Goal: Task Accomplishment & Management: Use online tool/utility

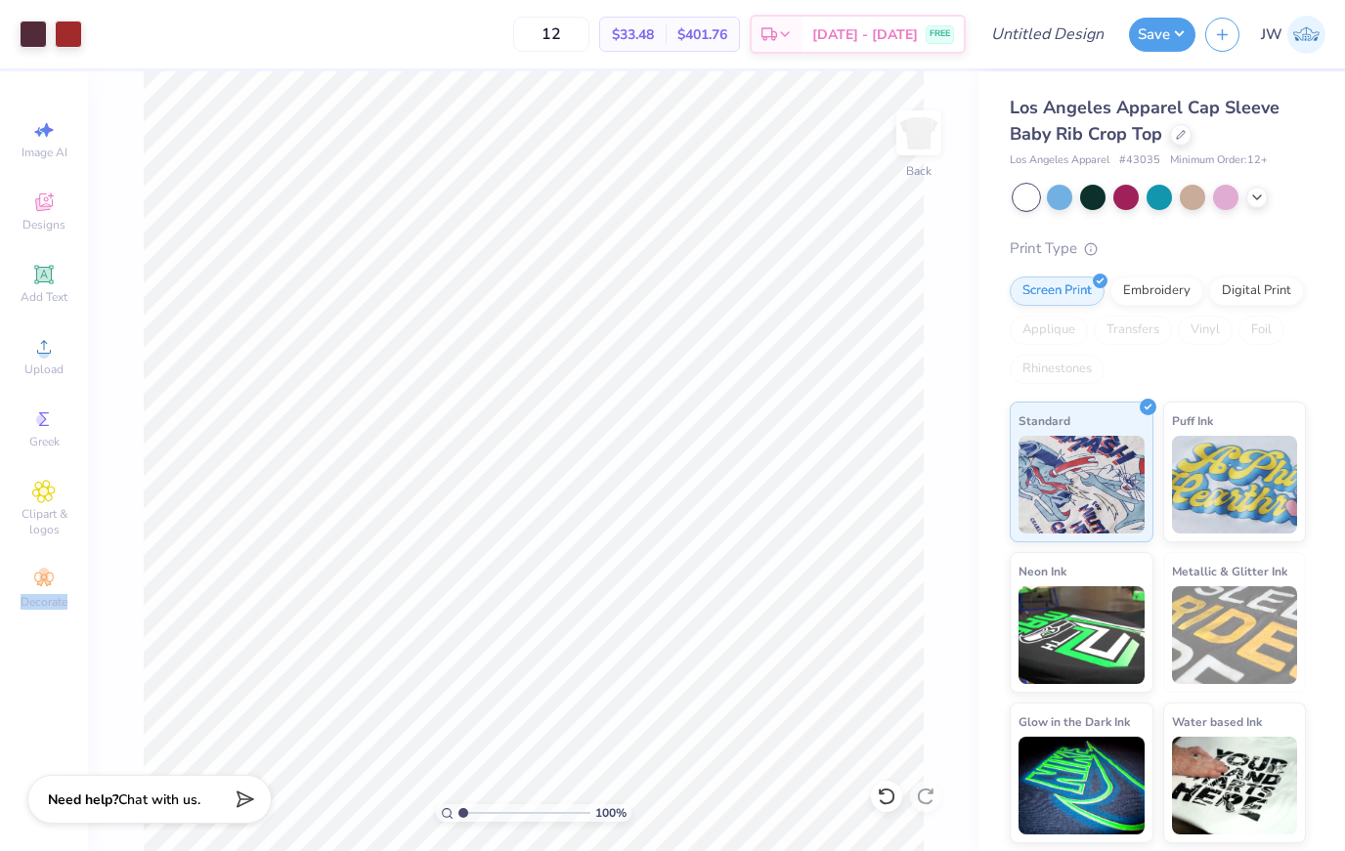
click at [925, 247] on div "100 % Back" at bounding box center [533, 461] width 890 height 780
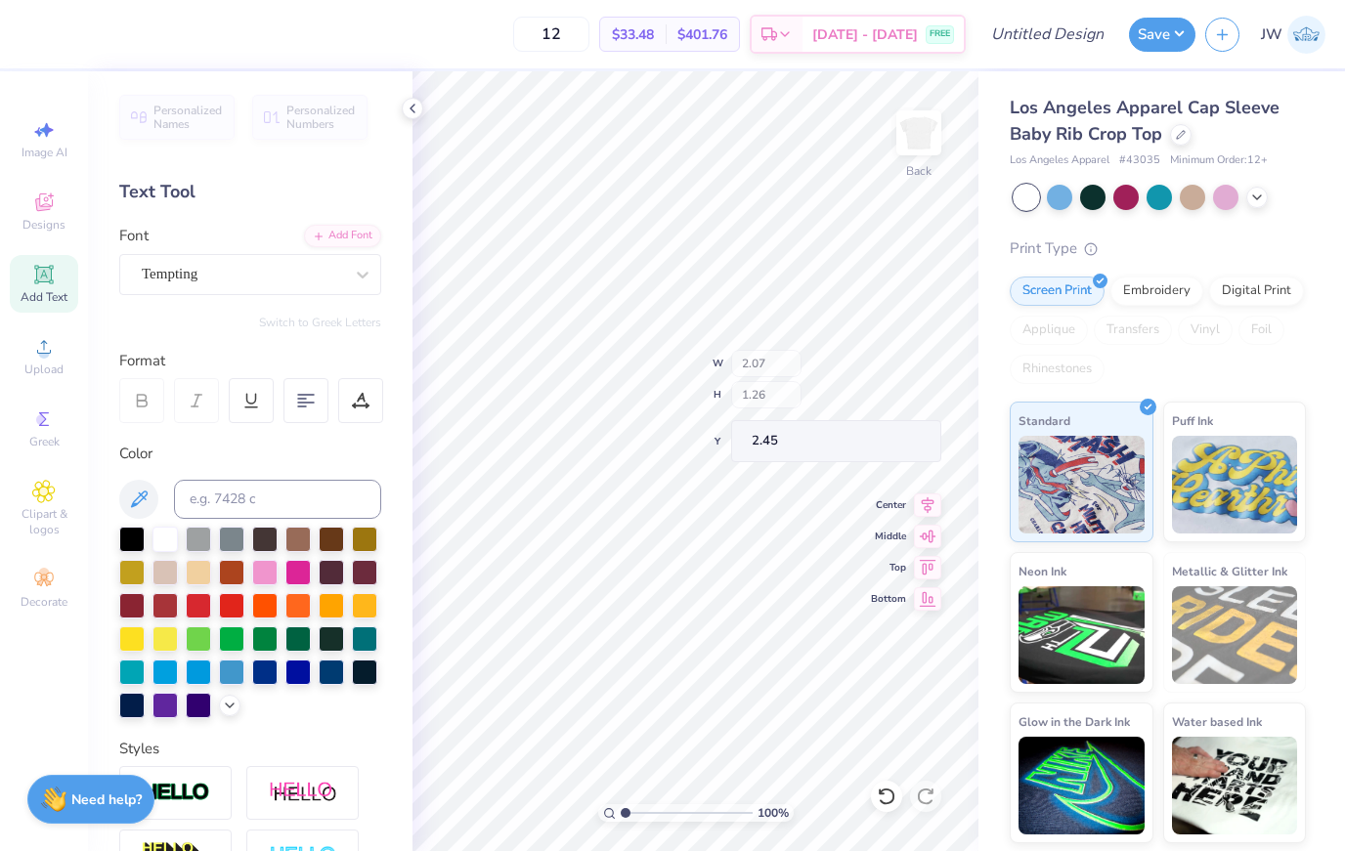
type input "2.41"
type input "1.64"
type input "2.20"
type input "2.07"
type input "1.26"
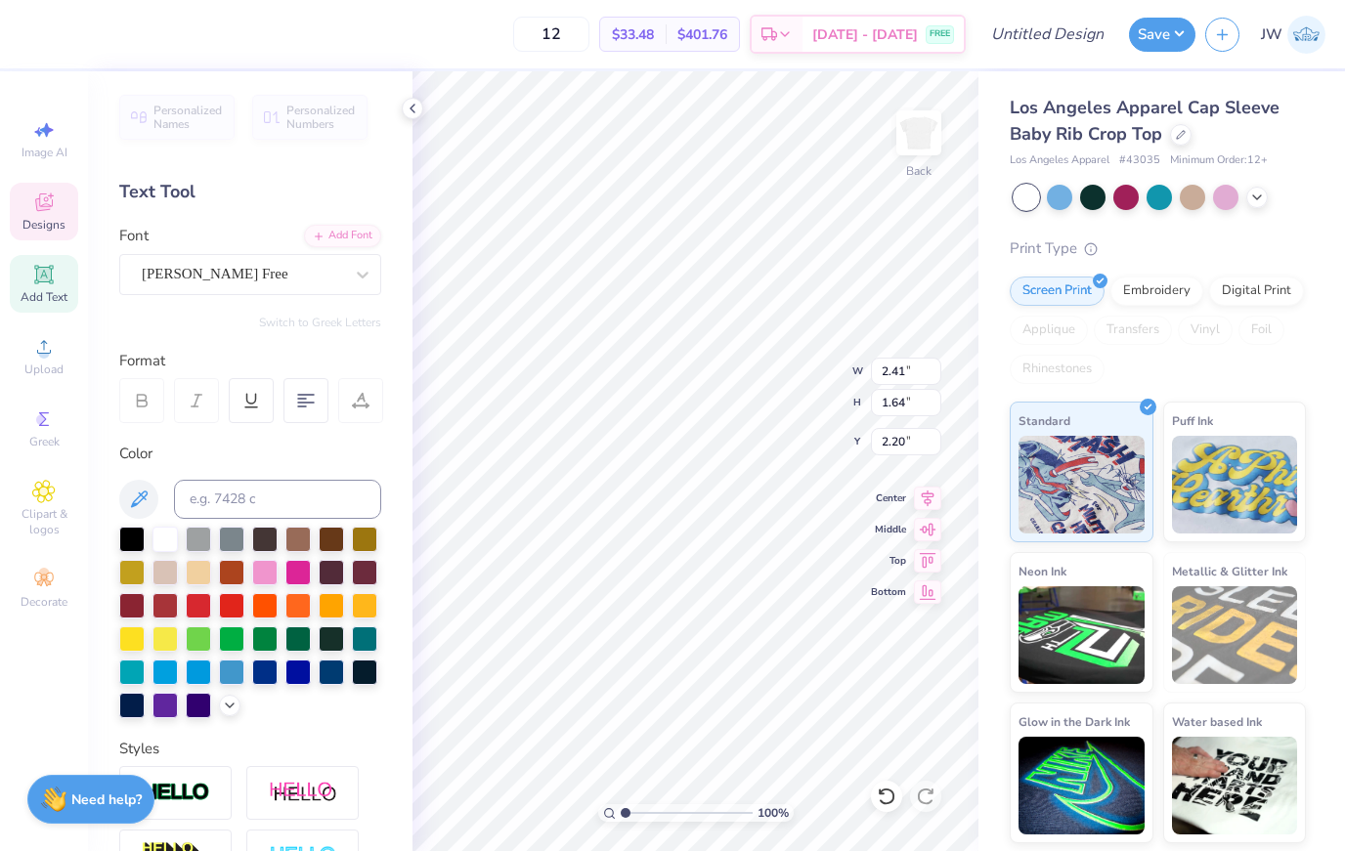
type input "2.45"
type textarea "H"
type textarea "hi"
type input "2.41"
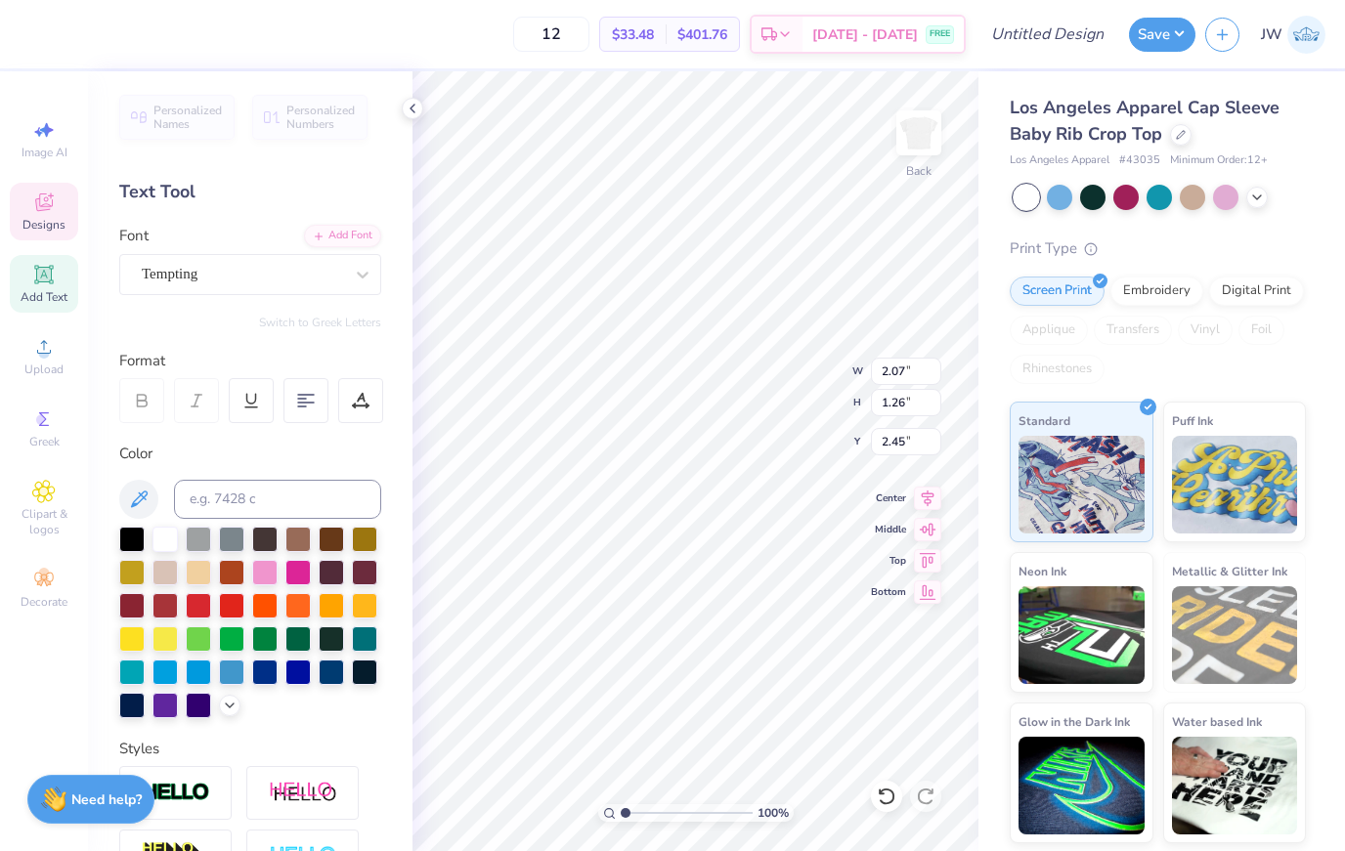
type input "1.64"
type input "2.20"
type textarea "A"
type textarea "C"
type input "1.84"
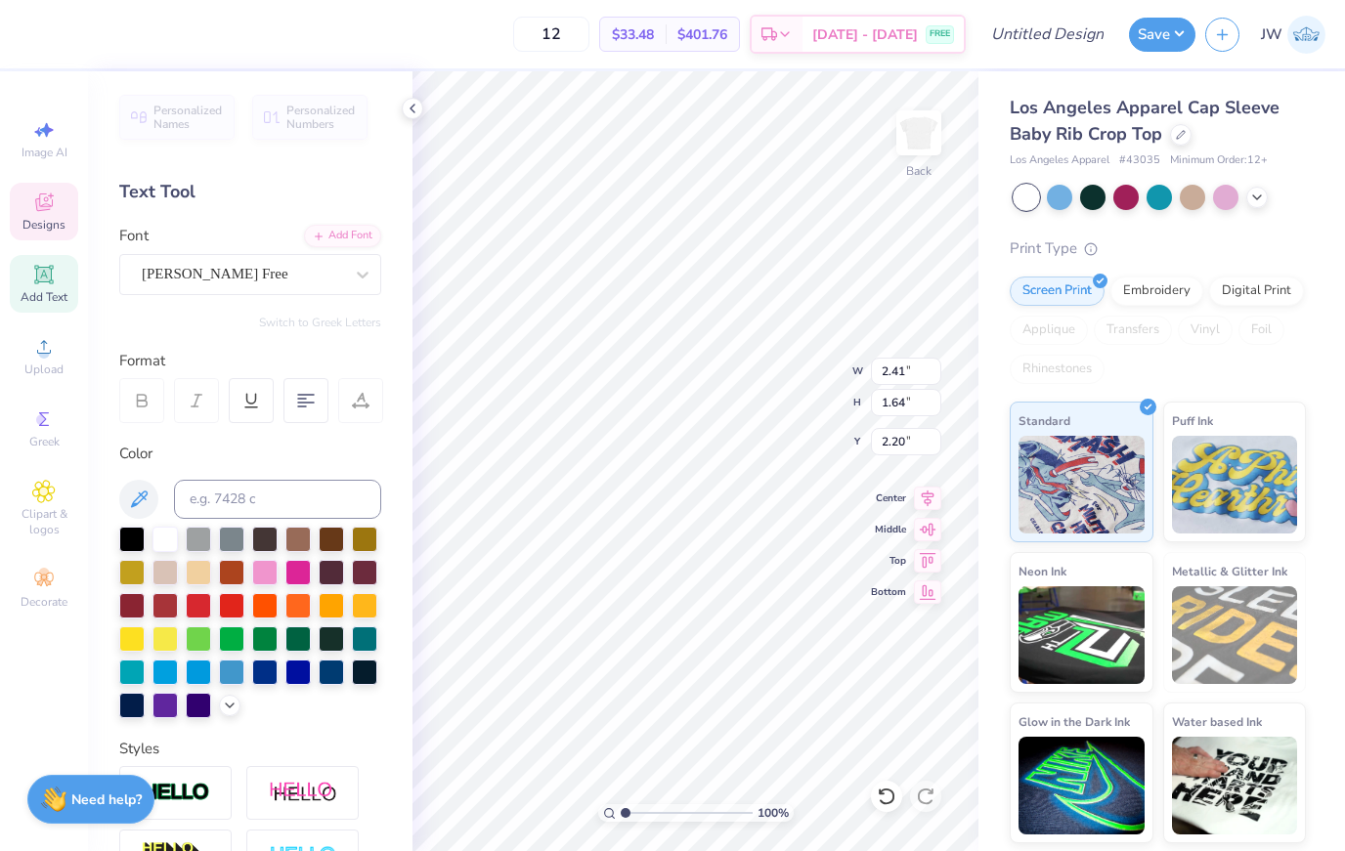
type input "1.58"
type input "3.93"
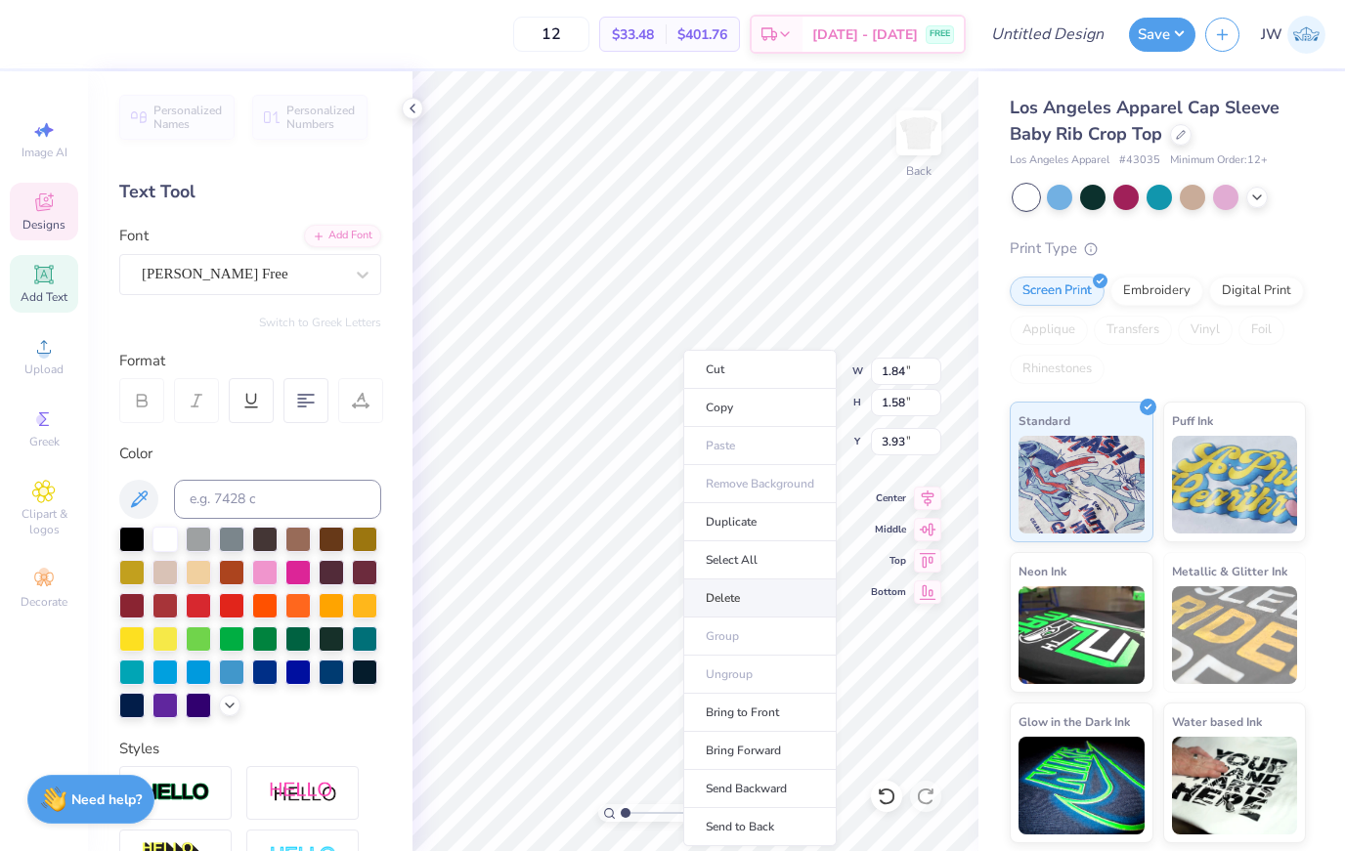
click at [758, 600] on li "Delete" at bounding box center [759, 599] width 153 height 38
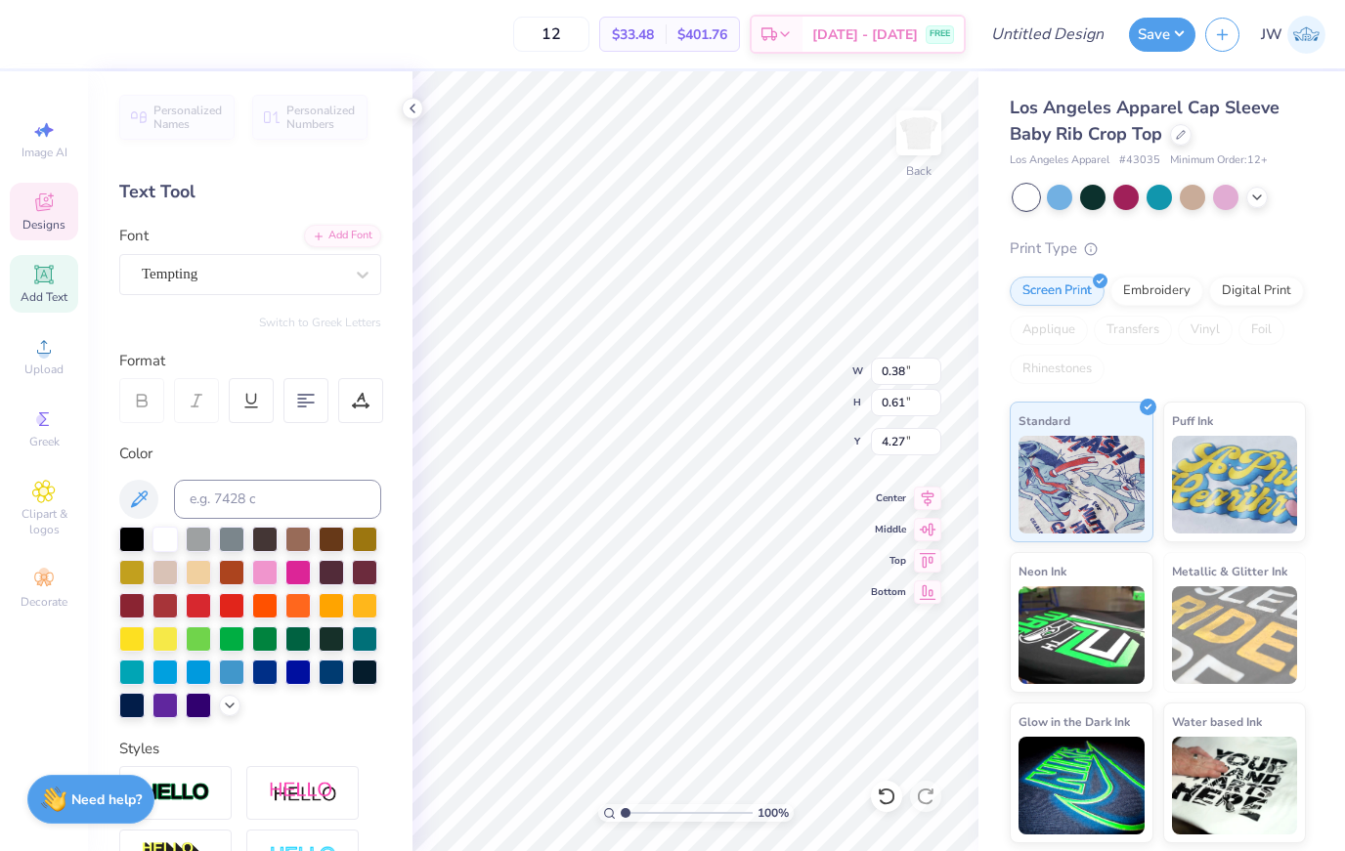
type input "0.24"
type input "0.38"
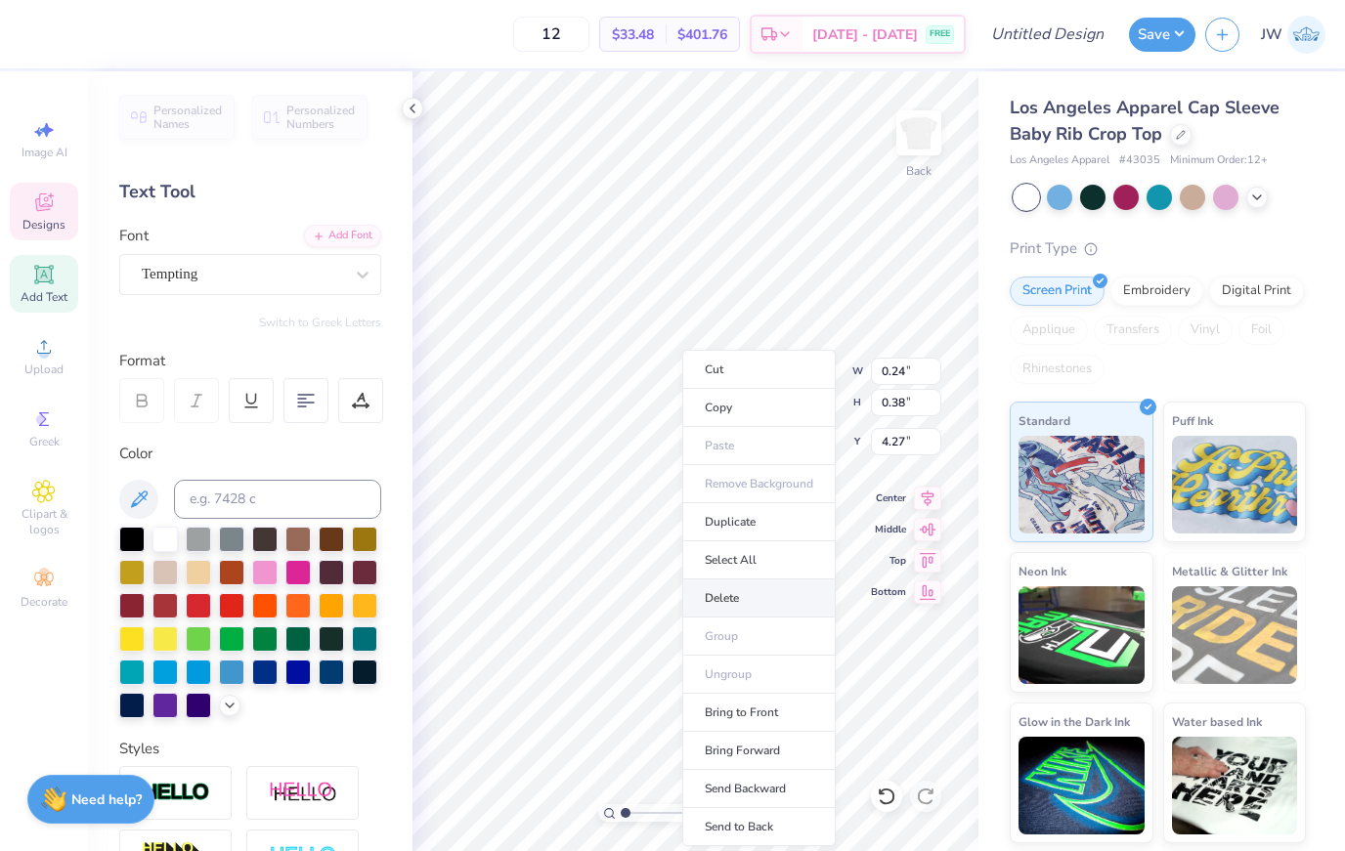
click at [753, 610] on li "Delete" at bounding box center [758, 599] width 153 height 38
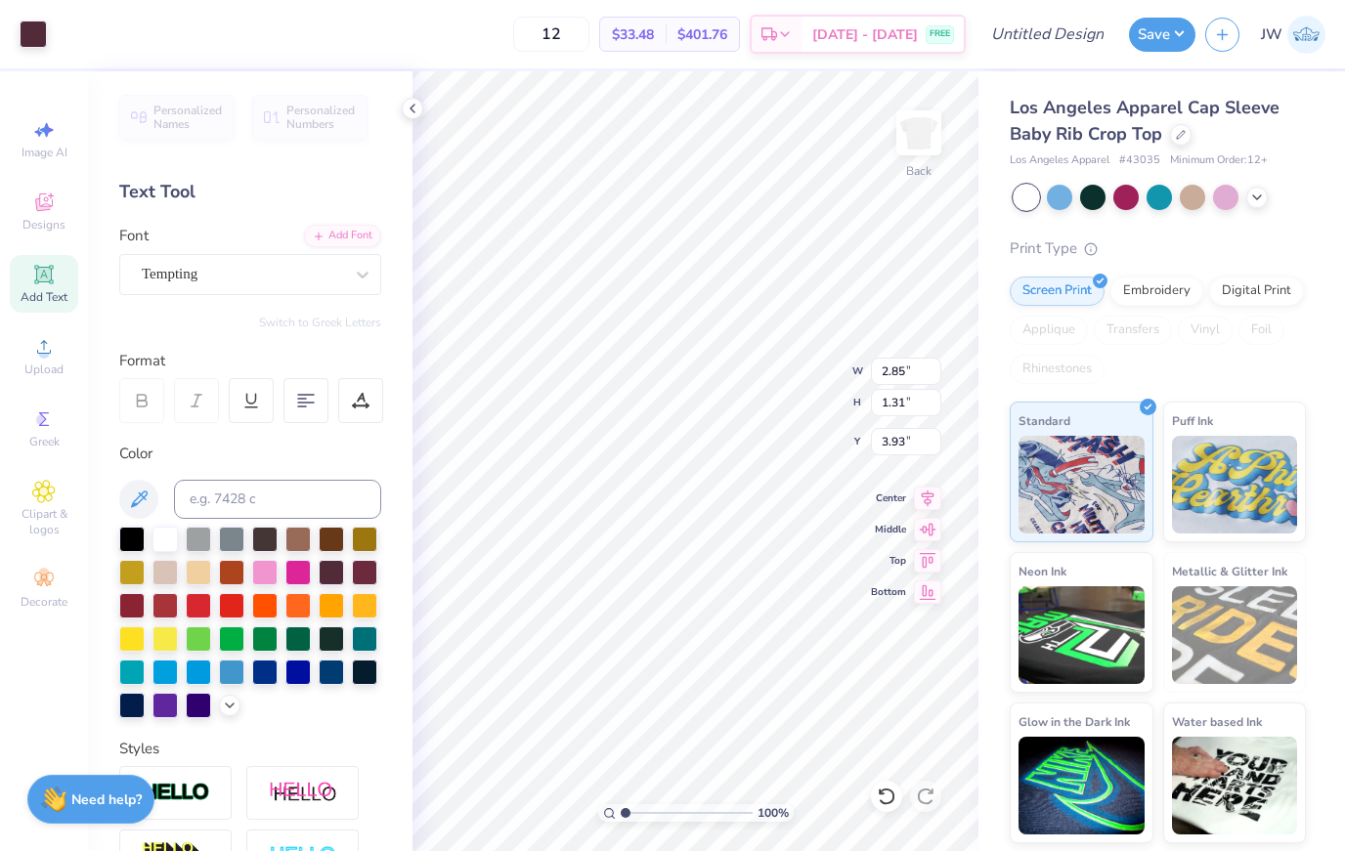
type input "4.15"
type textarea "O"
type input "1.59"
type input "0.87"
type input "4.28"
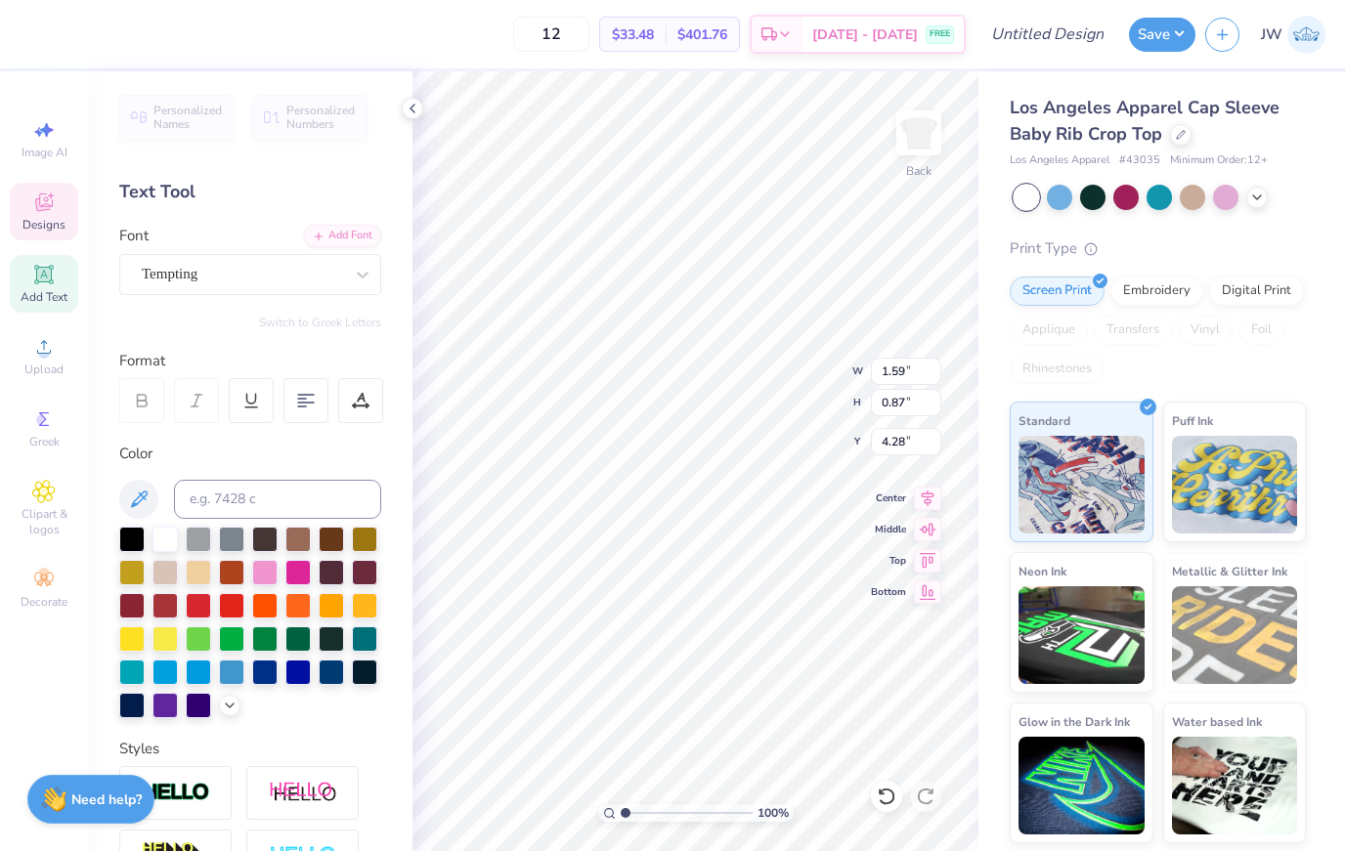
type textarea "mega"
type input "1.26"
type input "1.29"
type input "3.92"
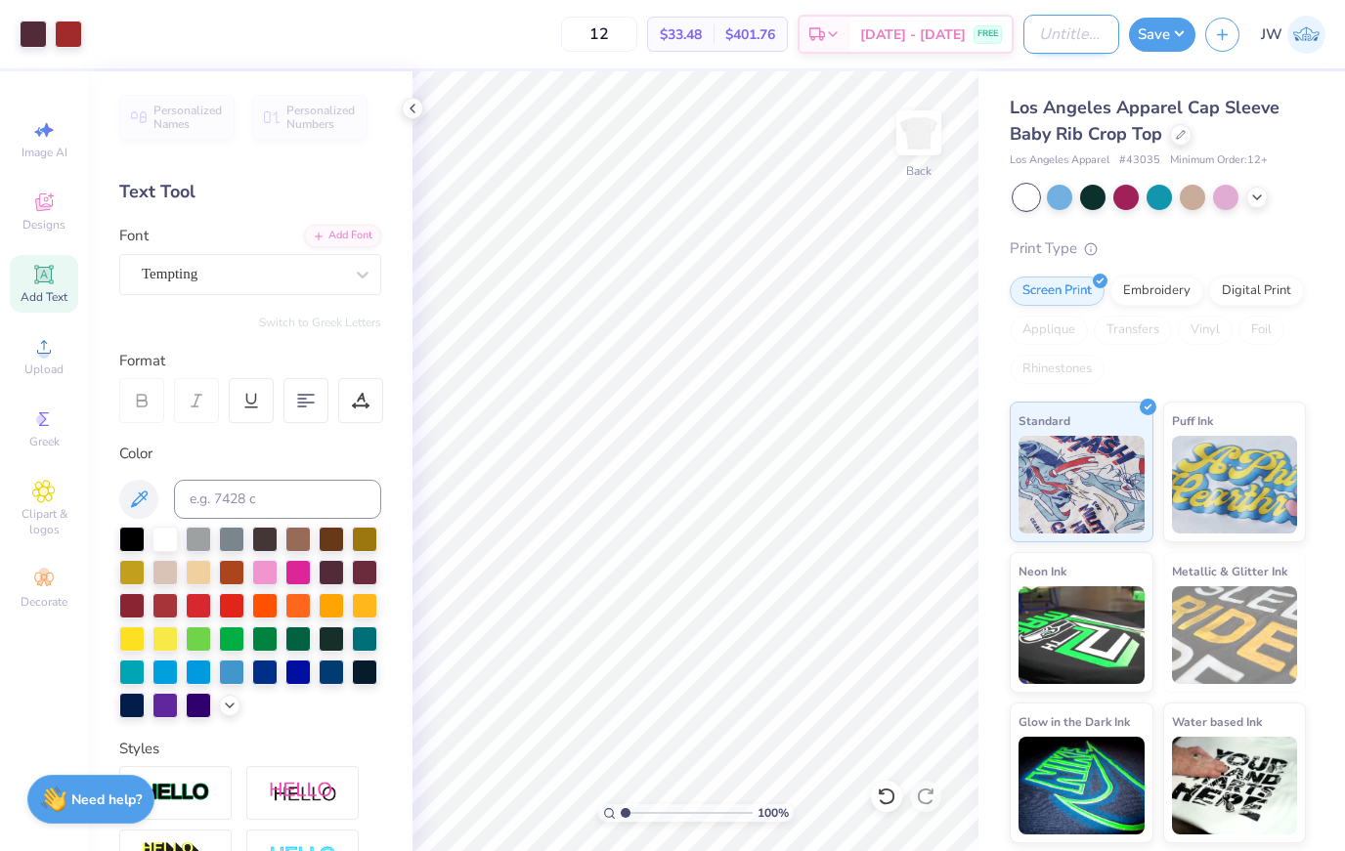
click at [1045, 26] on input "Design Title" at bounding box center [1071, 34] width 96 height 39
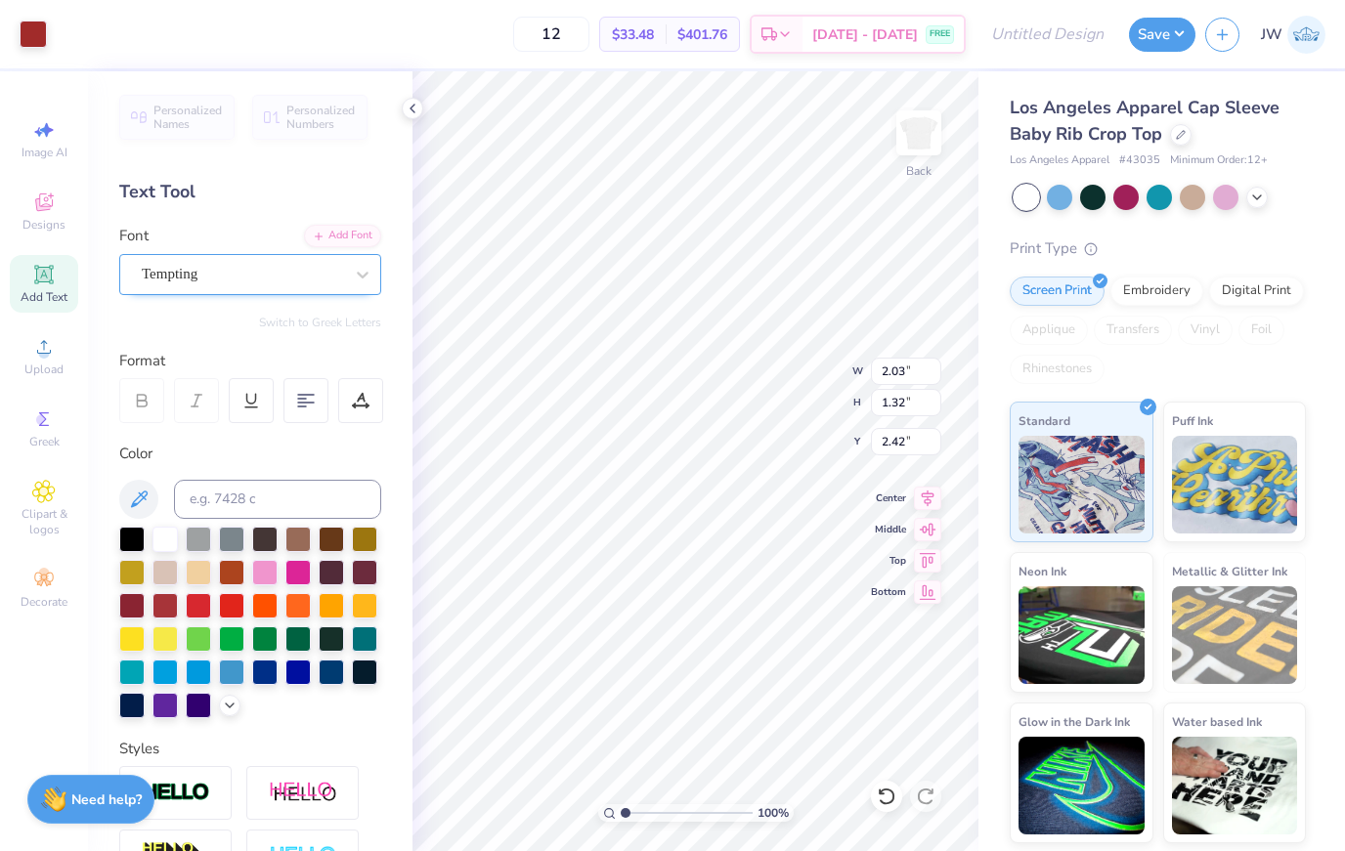
type input "2.34"
type input "1.61"
type input "1.64"
type input "4.25"
type input "4.58"
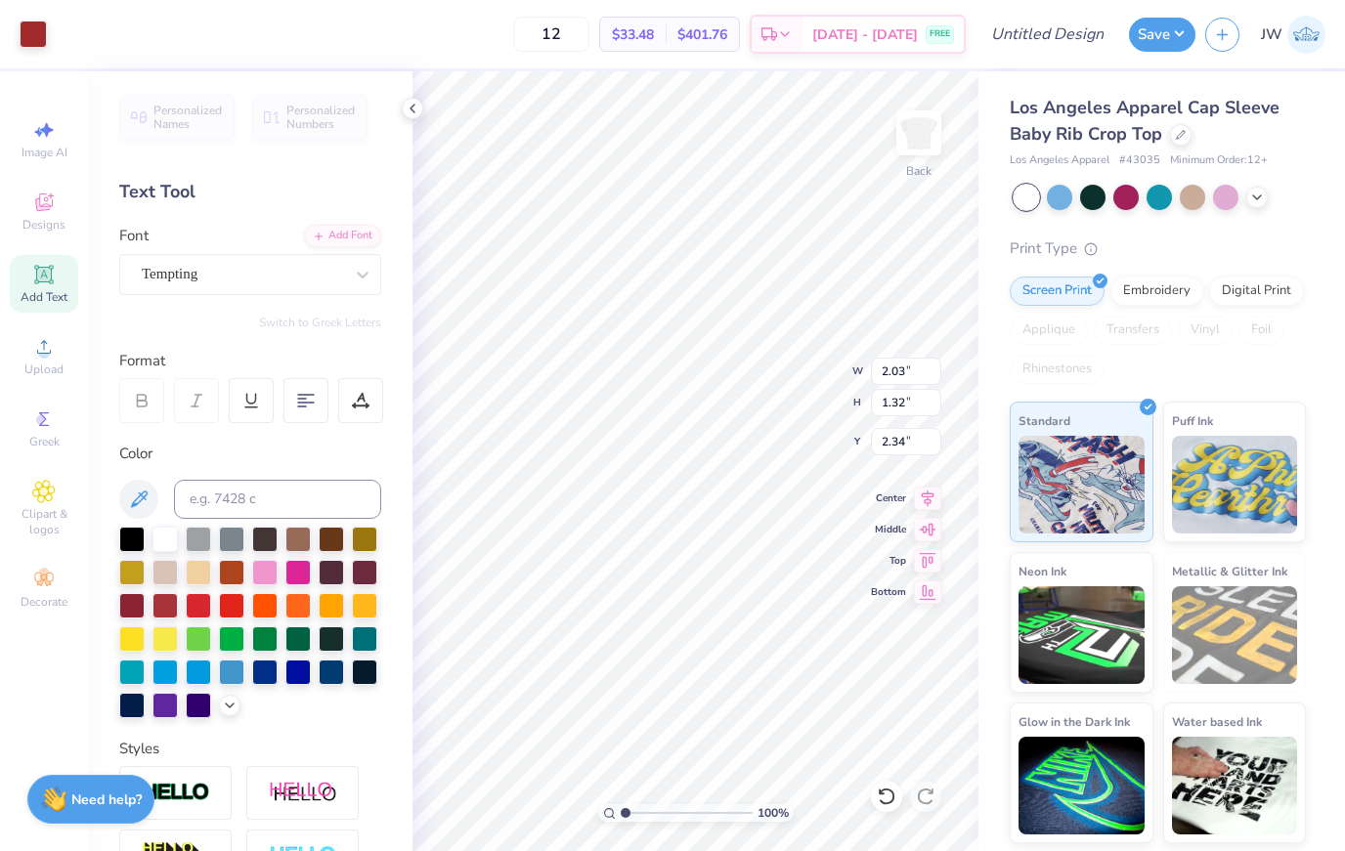
type input "2.59"
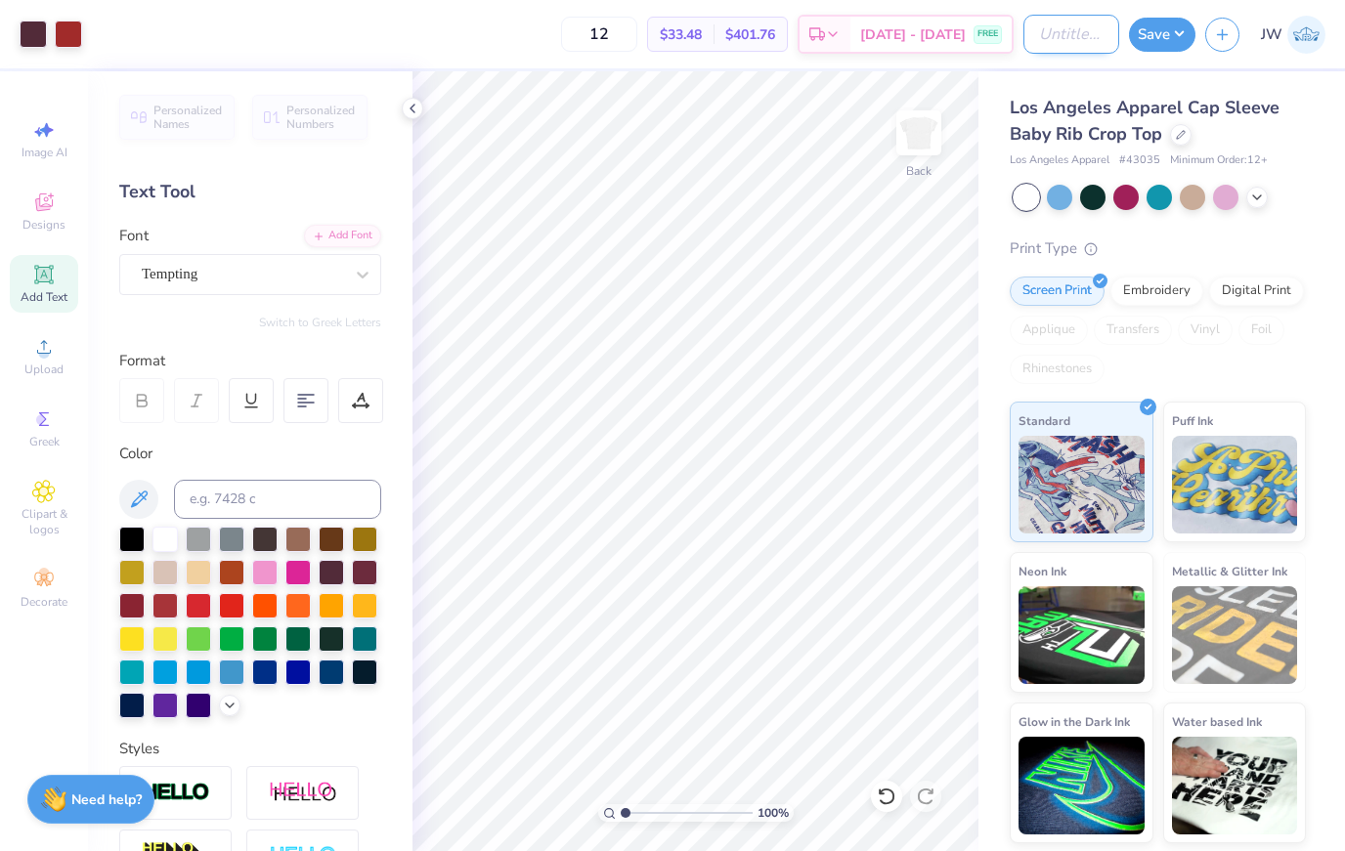
click at [1103, 40] on input "Design Title" at bounding box center [1071, 34] width 96 height 39
type input "C"
type input "Kiss"
click at [1148, 53] on div "Save JW" at bounding box center [1237, 34] width 216 height 68
click at [1152, 48] on button "Save" at bounding box center [1162, 32] width 66 height 34
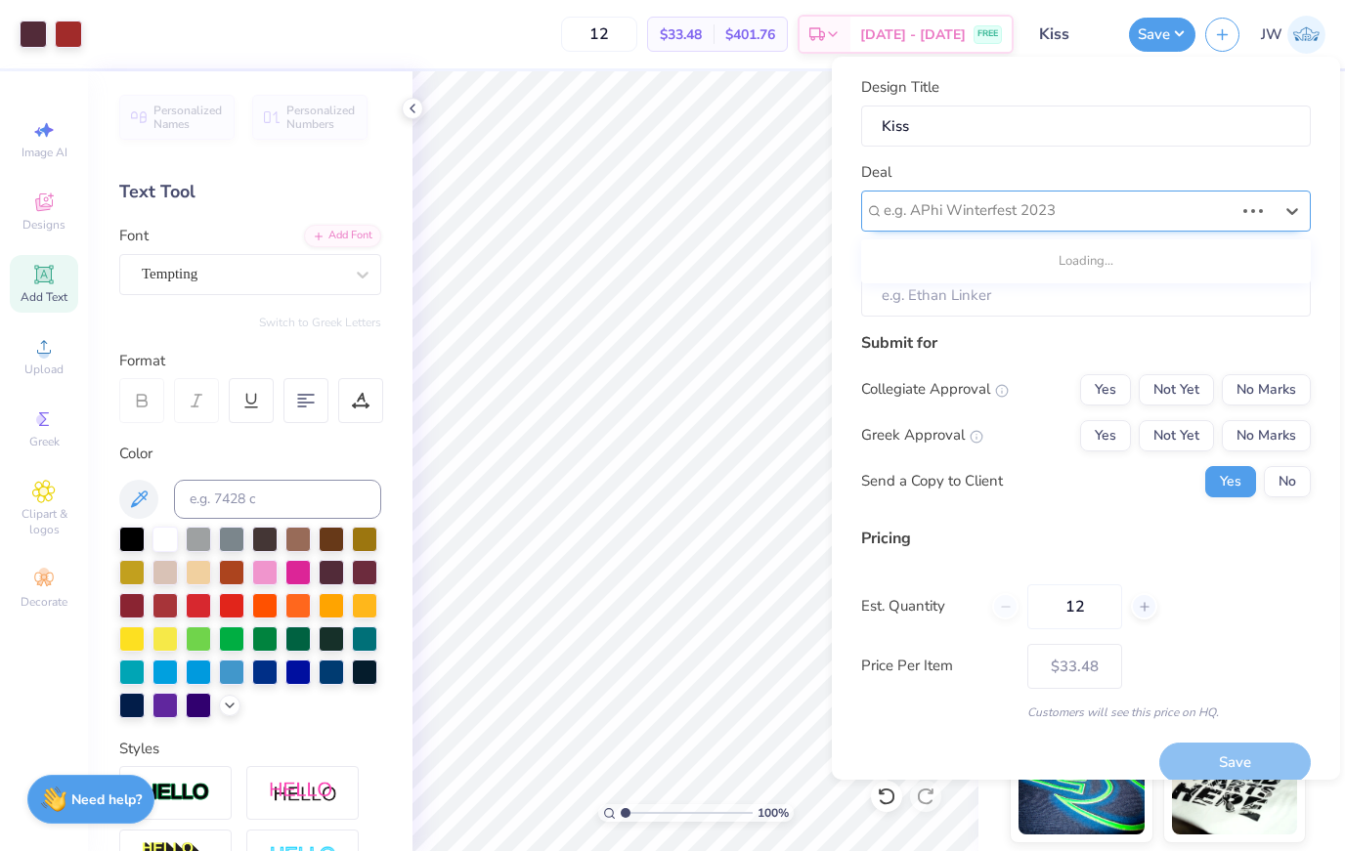
click at [1079, 214] on div at bounding box center [1058, 210] width 350 height 26
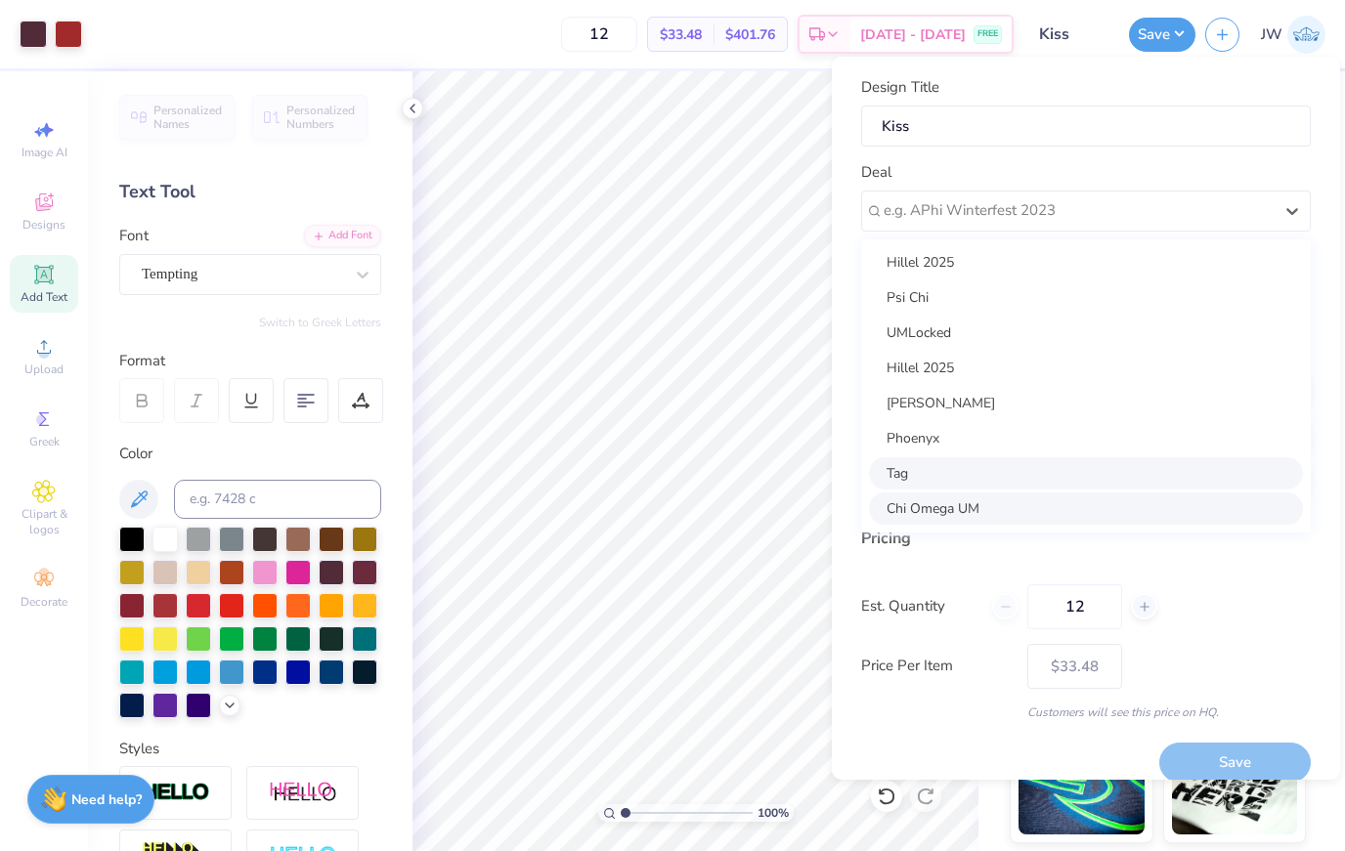
scroll to position [36, 0]
click at [946, 495] on div "Chi Omega UM" at bounding box center [1086, 509] width 434 height 32
type input "Esha Aman"
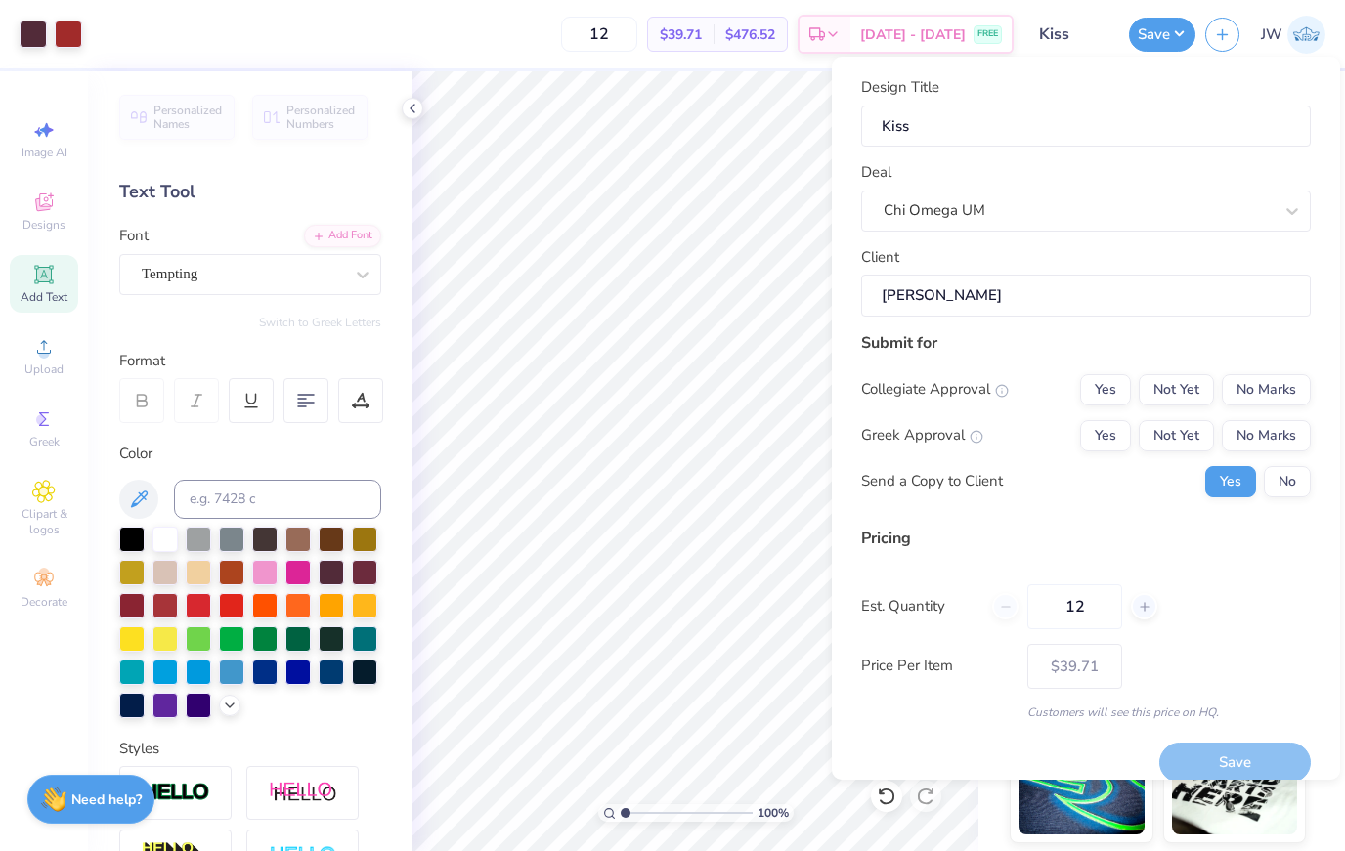
click at [962, 285] on input "Esha Aman" at bounding box center [1086, 296] width 450 height 42
click at [1088, 309] on input "Esha Aman" at bounding box center [1086, 296] width 450 height 42
click at [1294, 379] on button "No Marks" at bounding box center [1266, 389] width 89 height 31
click at [1168, 444] on button "Not Yet" at bounding box center [1176, 435] width 75 height 31
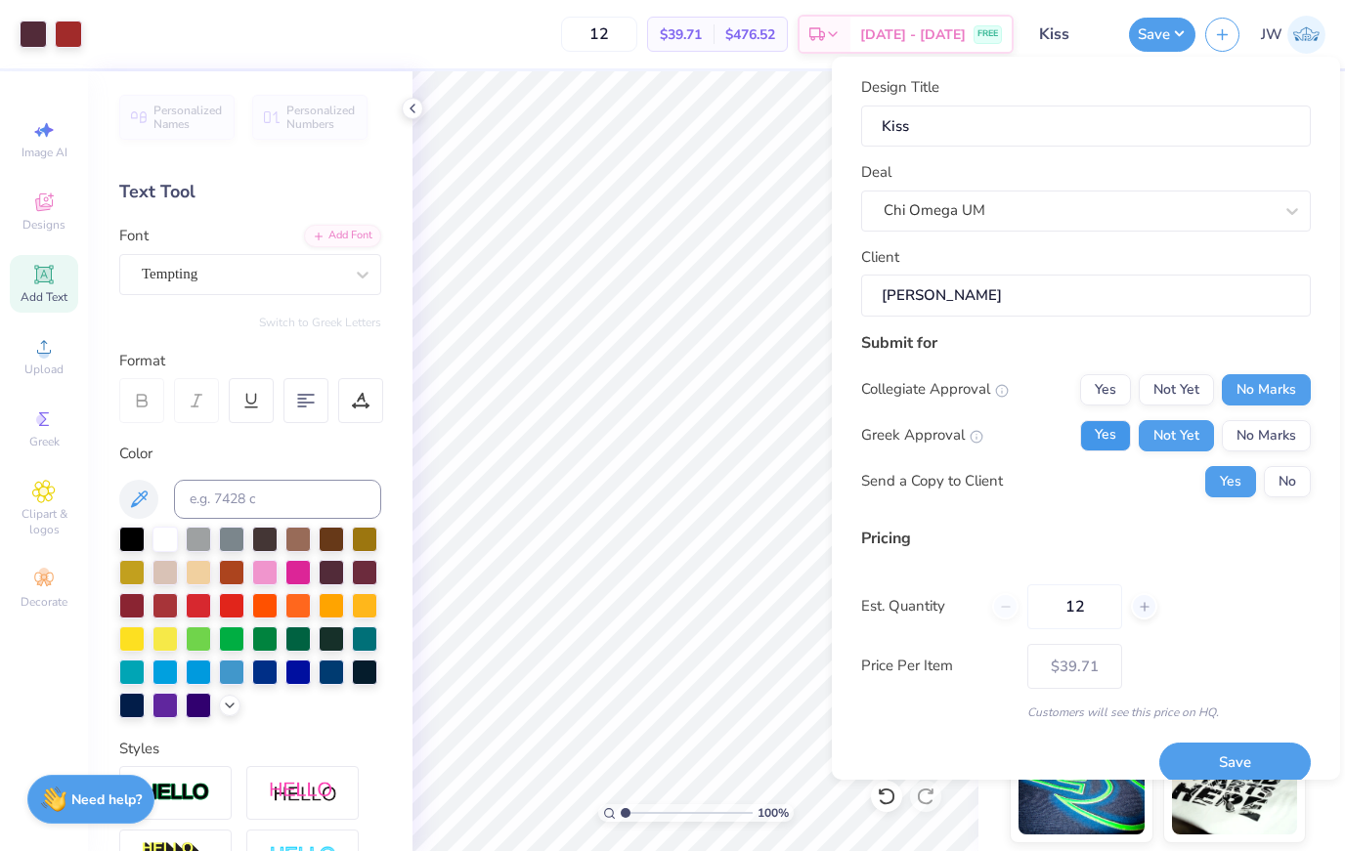
click at [1115, 435] on button "Yes" at bounding box center [1105, 435] width 51 height 31
click at [1247, 740] on div "Save" at bounding box center [1234, 752] width 151 height 62
click at [1241, 764] on button "Save" at bounding box center [1234, 763] width 151 height 40
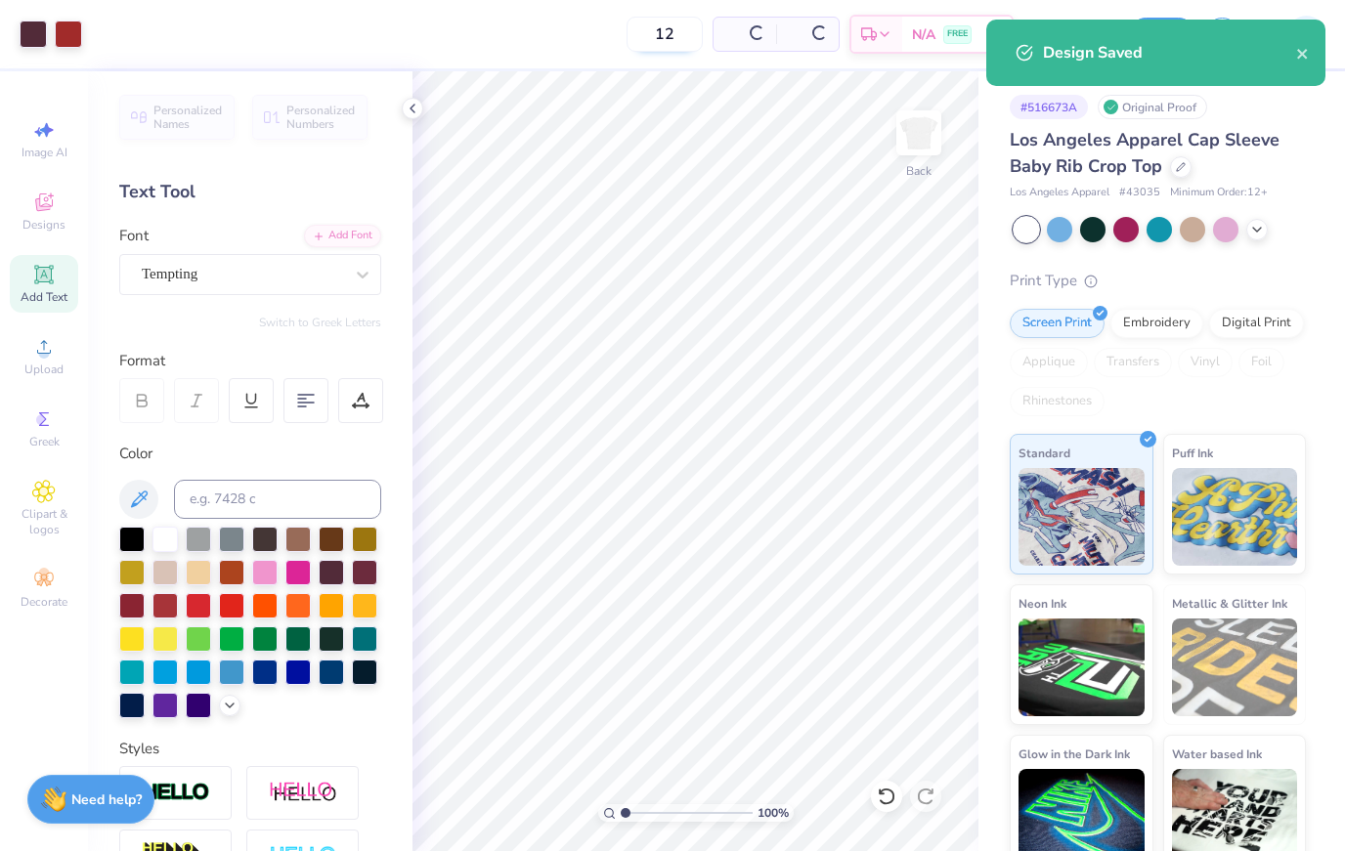
type input "$39.71"
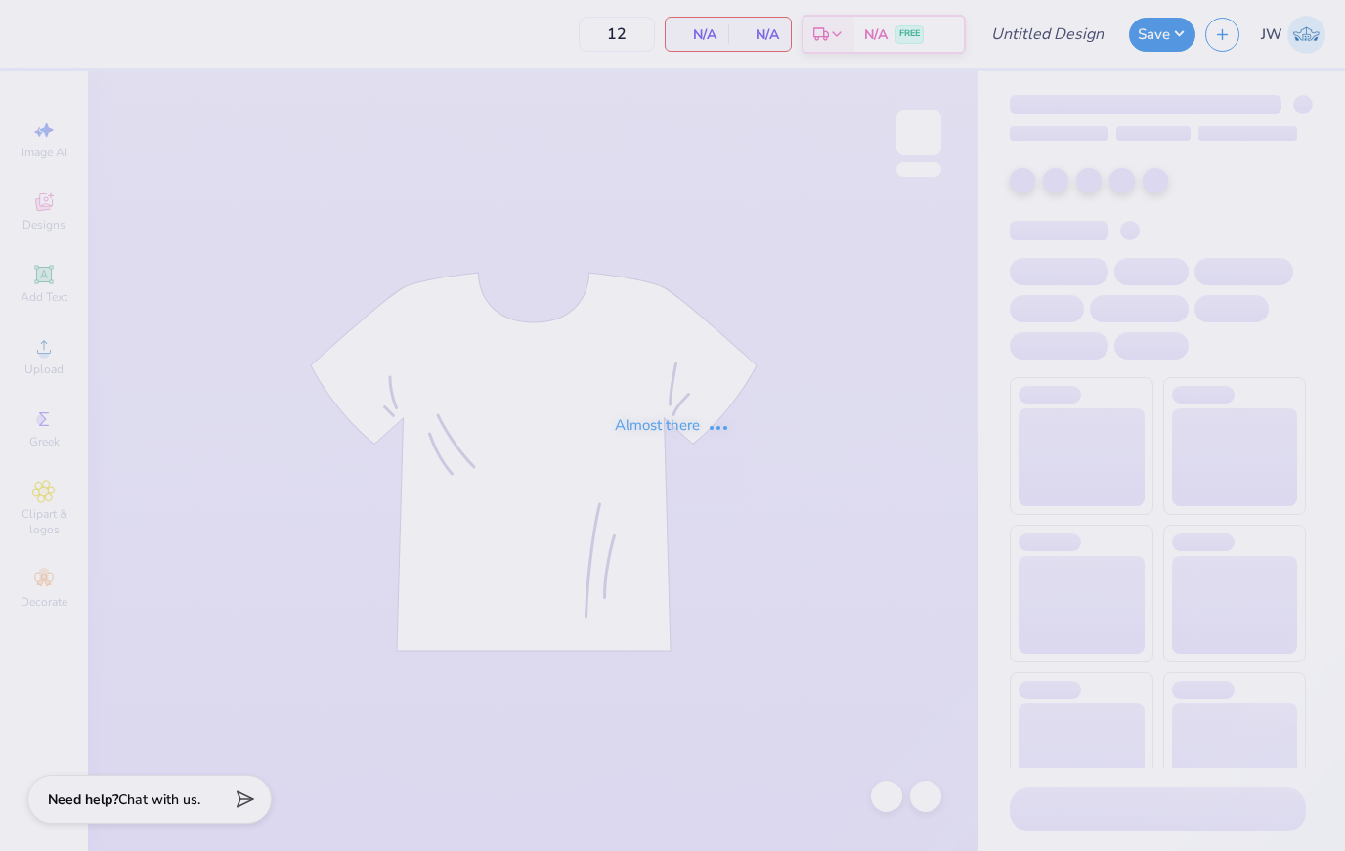
type input "Kiss"
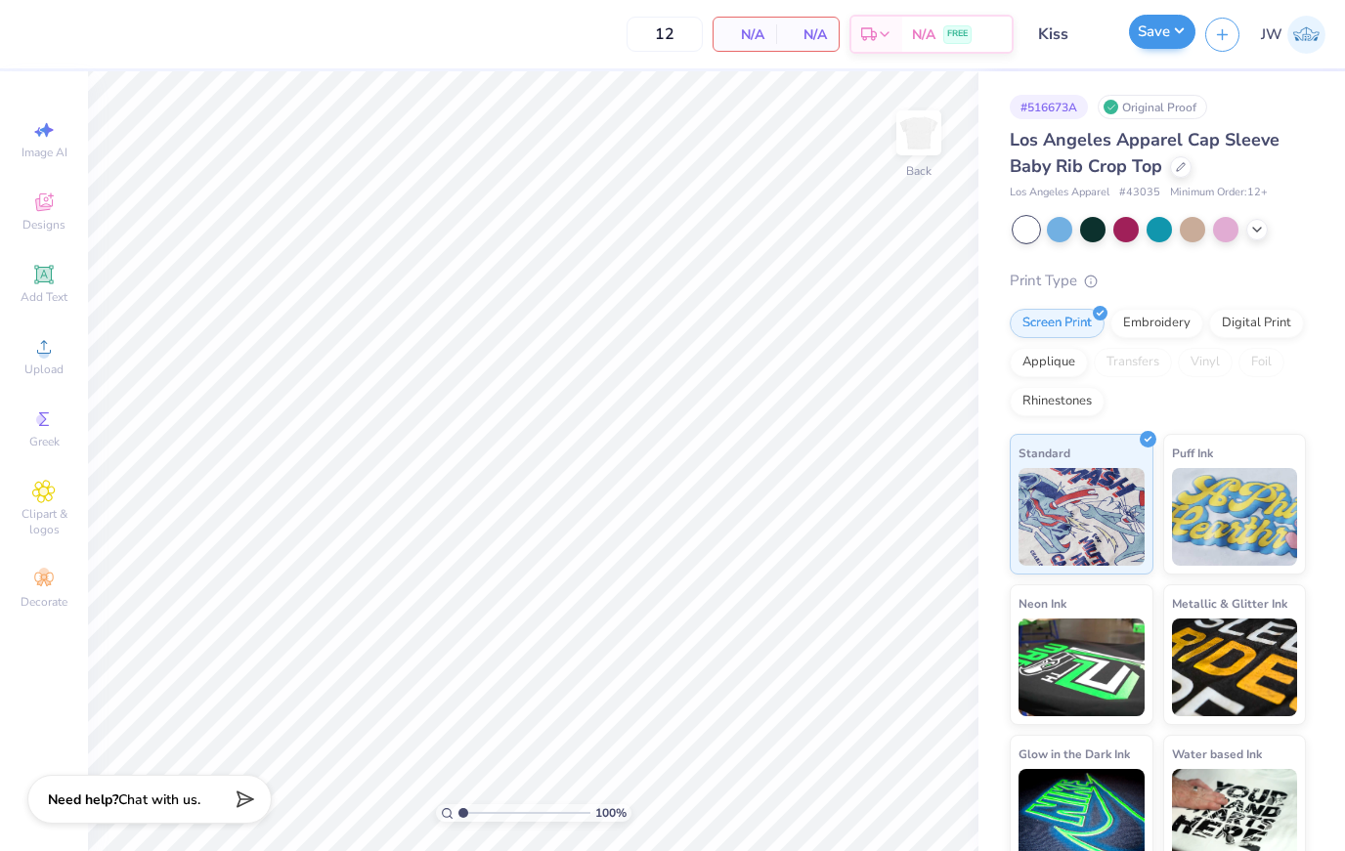
click at [1171, 28] on button "Save" at bounding box center [1162, 32] width 66 height 34
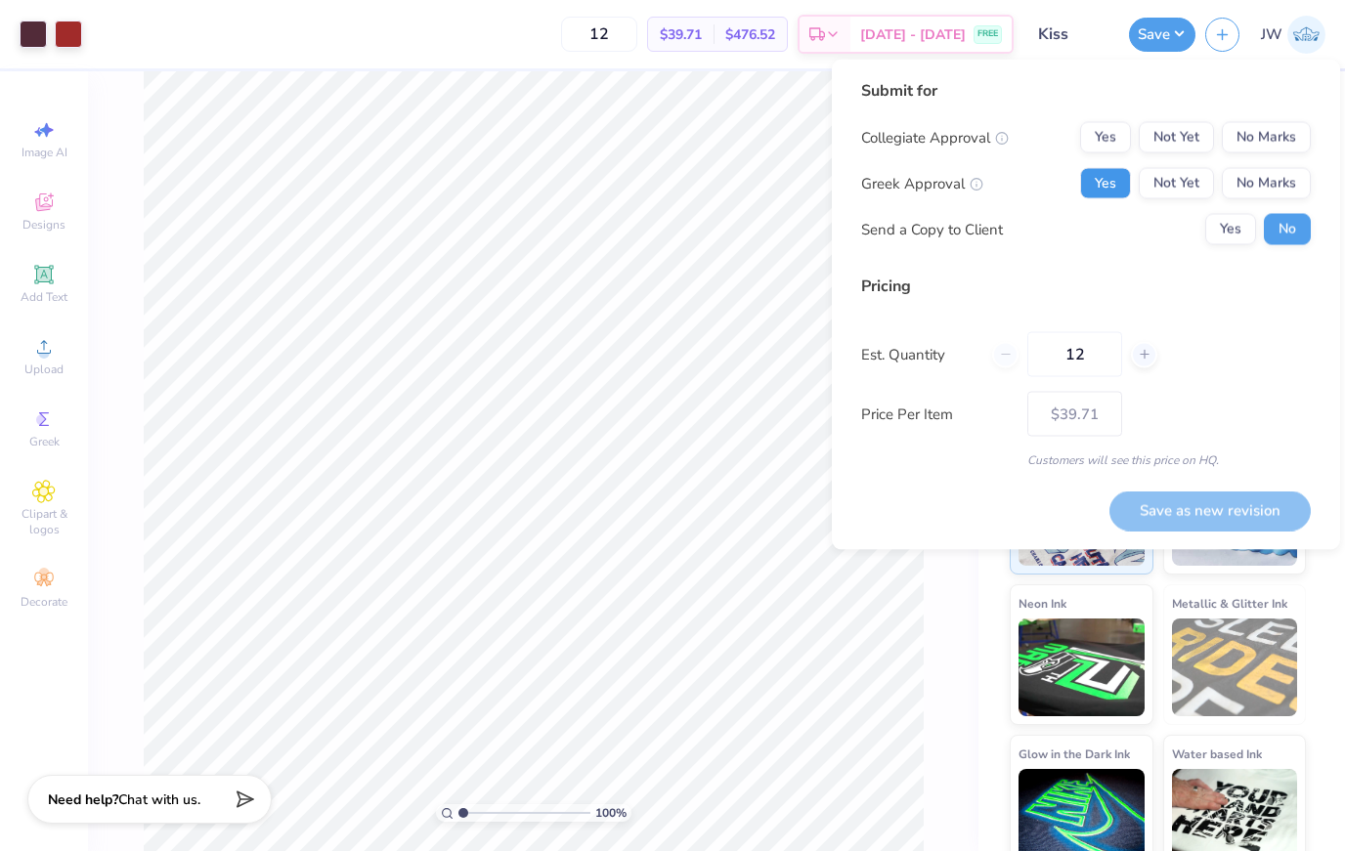
click at [1103, 186] on button "Yes" at bounding box center [1105, 183] width 51 height 31
click at [1266, 131] on button "No Marks" at bounding box center [1266, 137] width 89 height 31
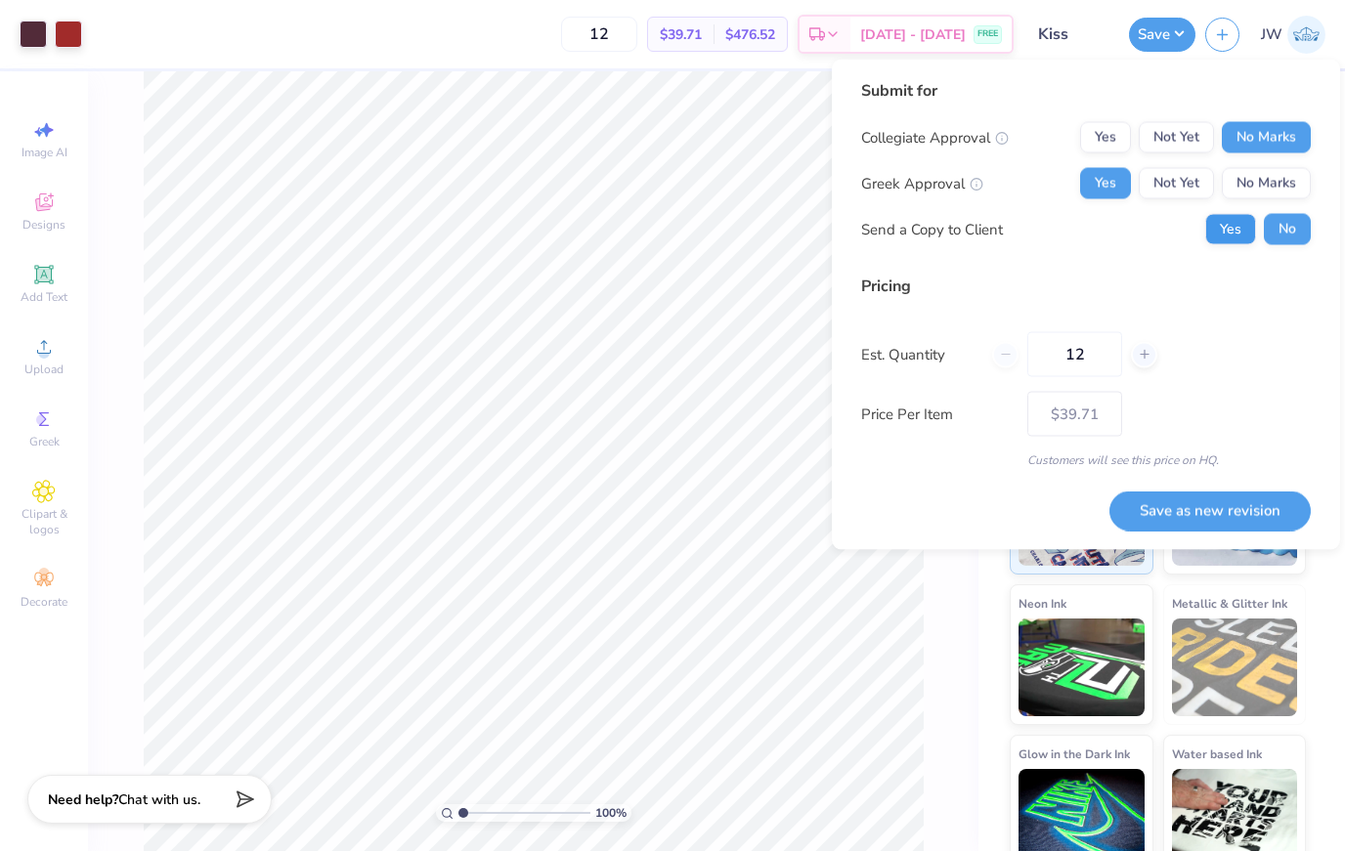
click at [1225, 217] on button "Yes" at bounding box center [1230, 229] width 51 height 31
click at [1237, 499] on button "Save as new revision" at bounding box center [1209, 511] width 201 height 40
type input "$39.71"
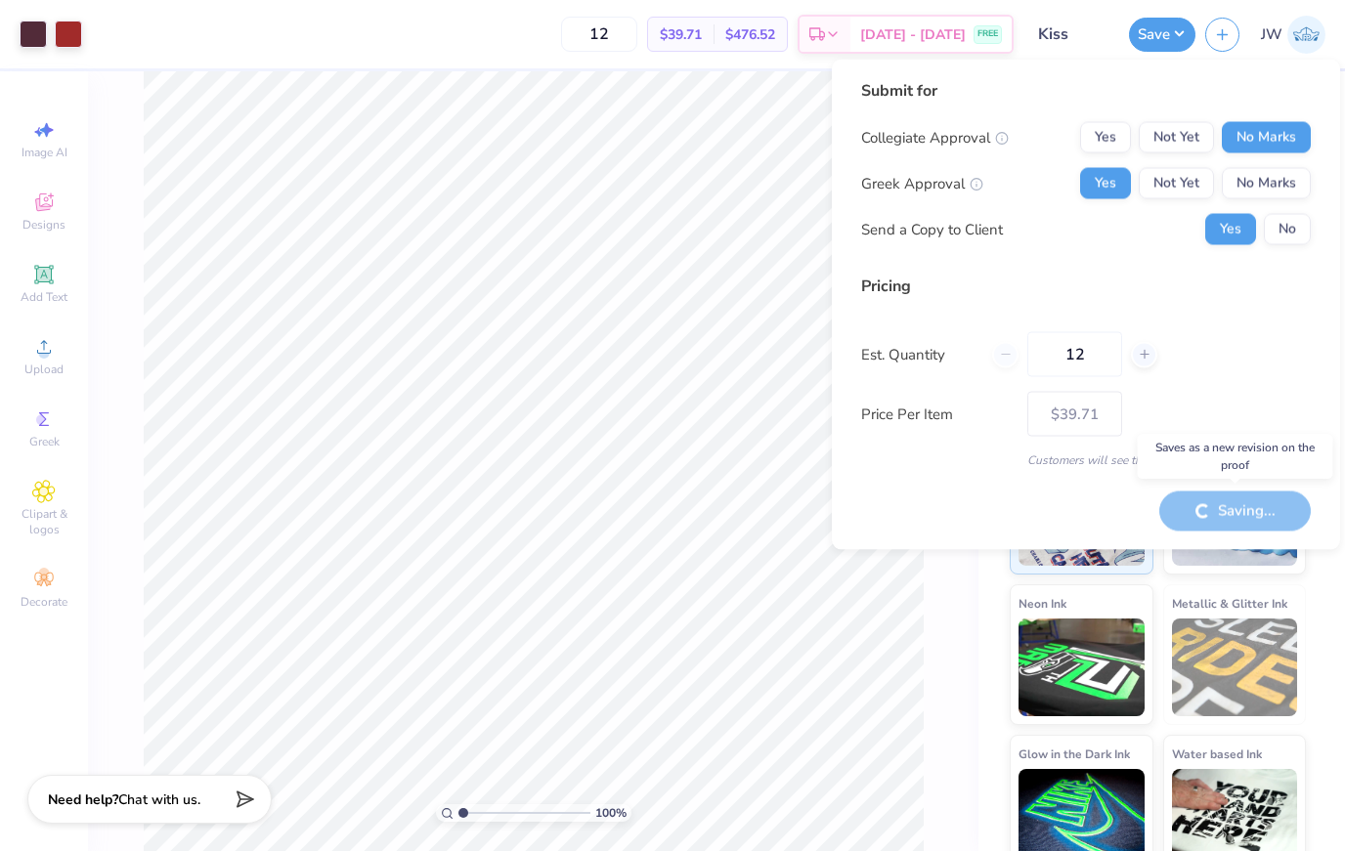
click at [1226, 529] on div "Saving..." at bounding box center [1234, 511] width 151 height 40
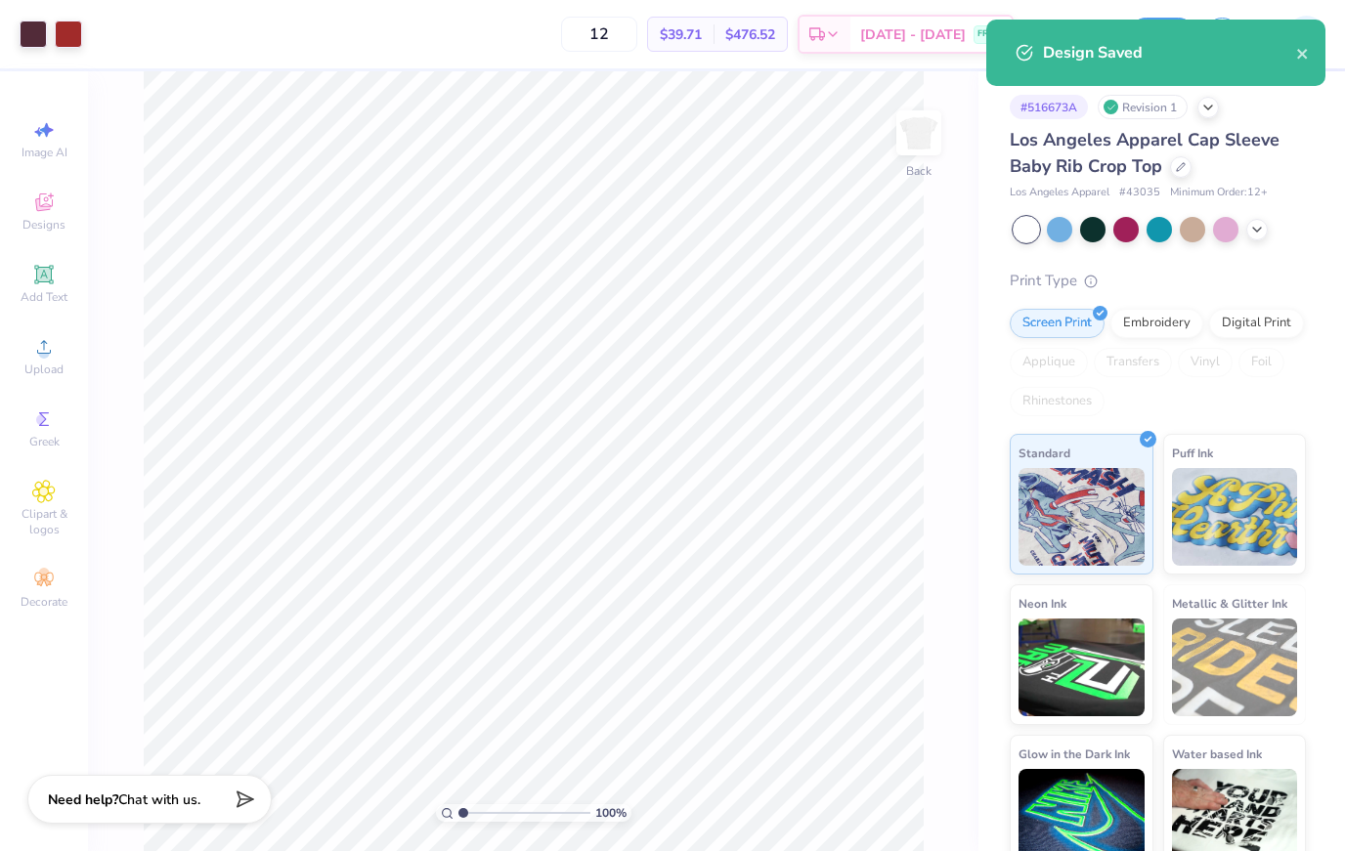
click at [1299, 81] on div at bounding box center [1155, 83] width 339 height 5
click at [1303, 63] on button "close" at bounding box center [1303, 52] width 14 height 23
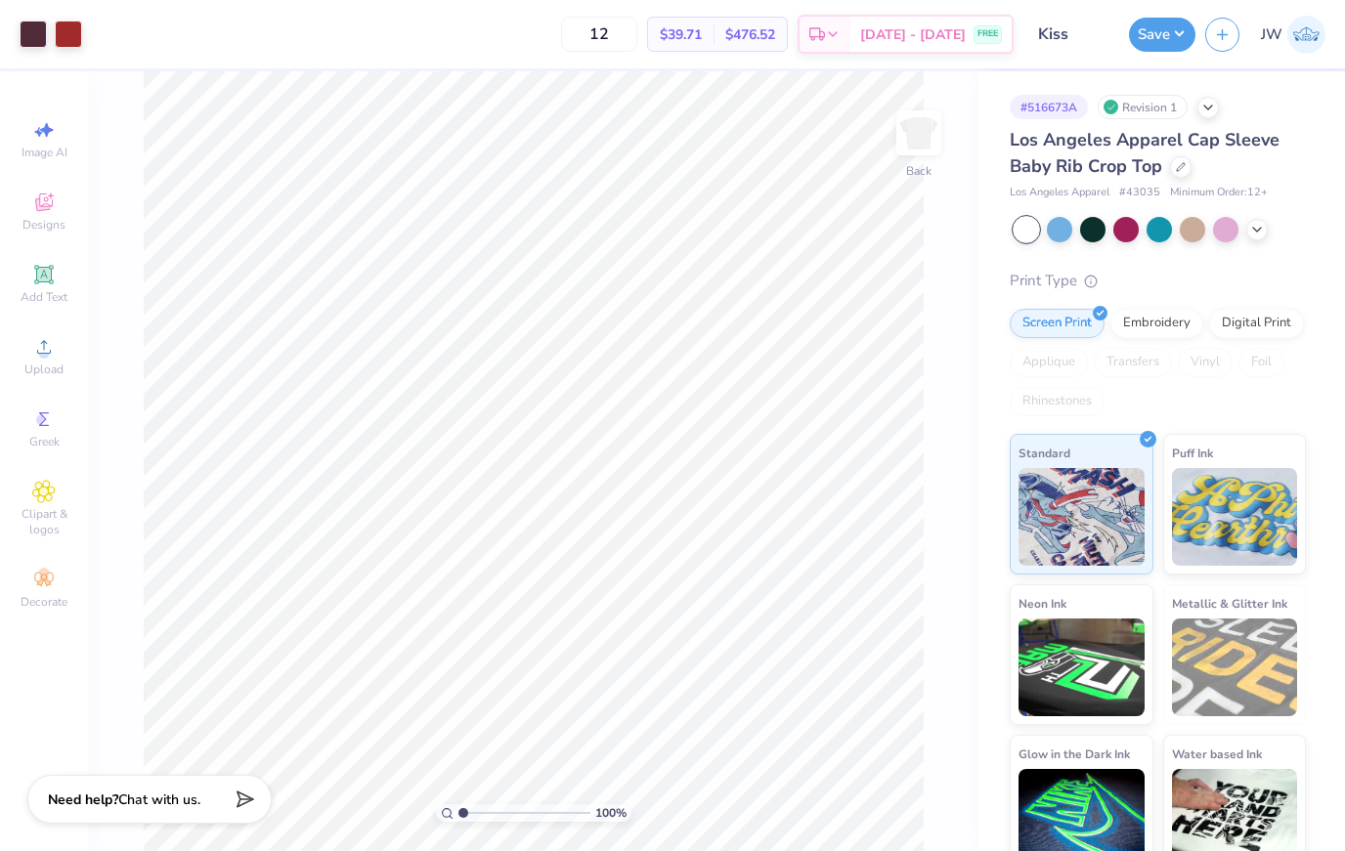
click at [1168, 36] on div "Design Saved" at bounding box center [1155, 60] width 347 height 89
click at [1169, 26] on button "Save" at bounding box center [1162, 32] width 66 height 34
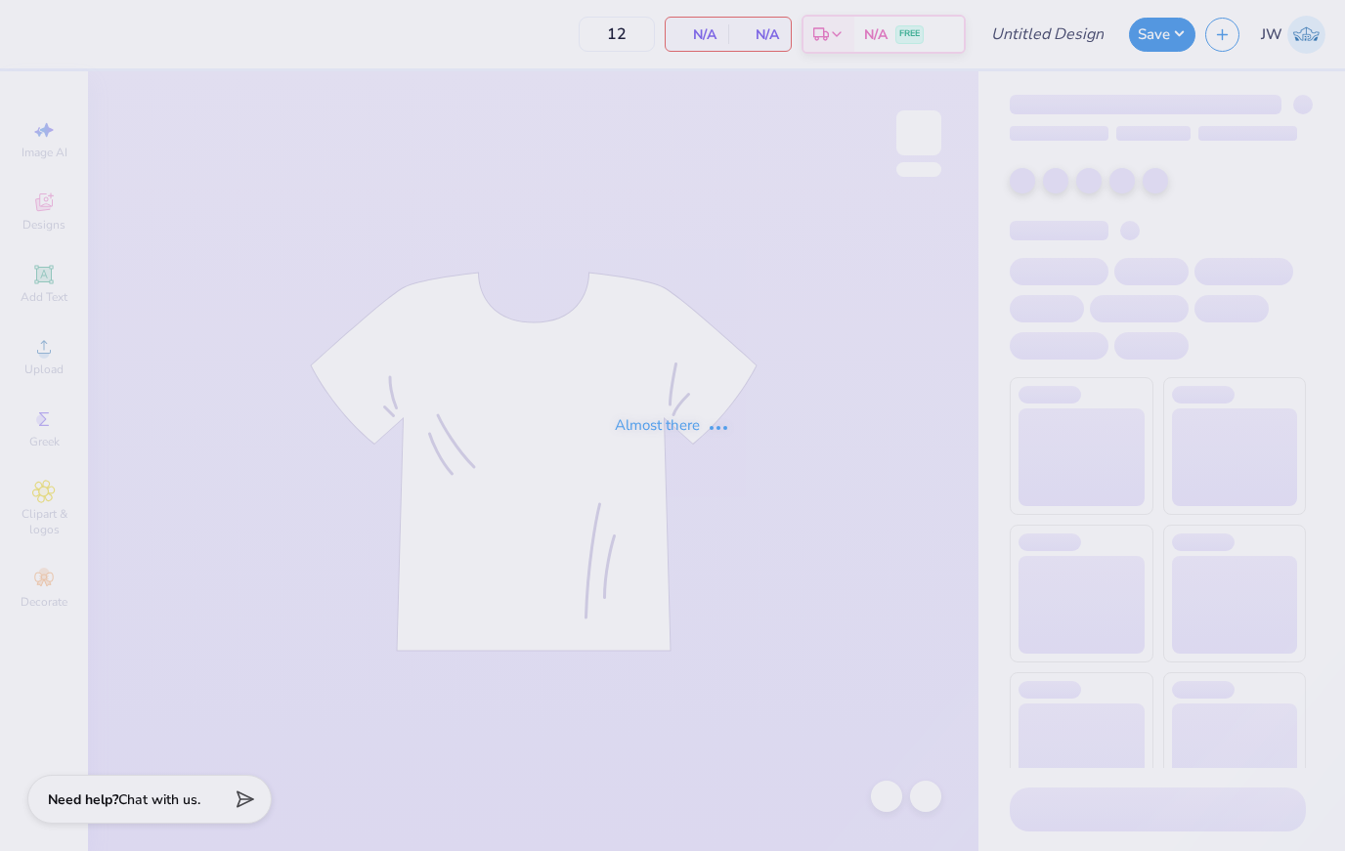
type input "Kiss"
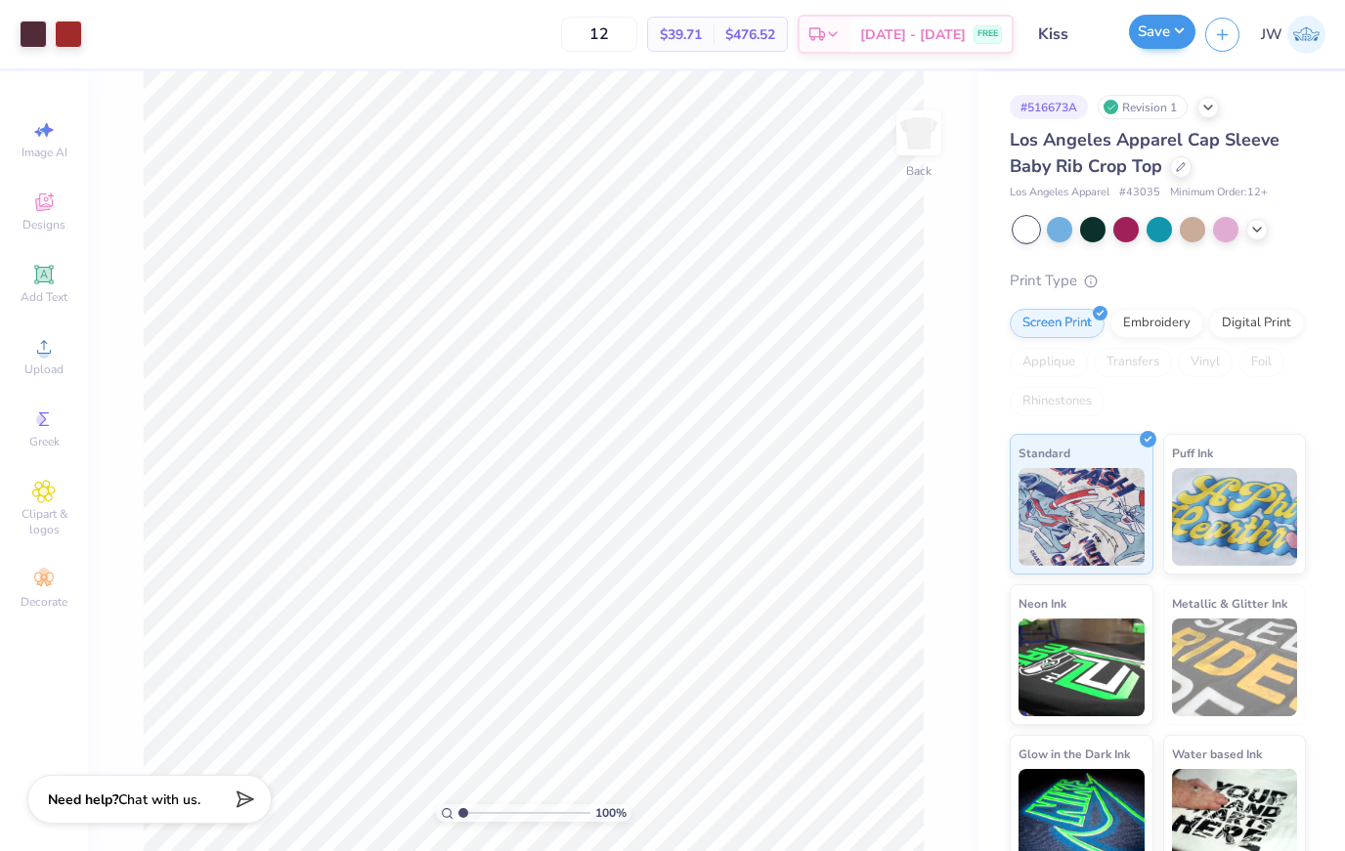
click at [1163, 28] on button "Save" at bounding box center [1162, 32] width 66 height 34
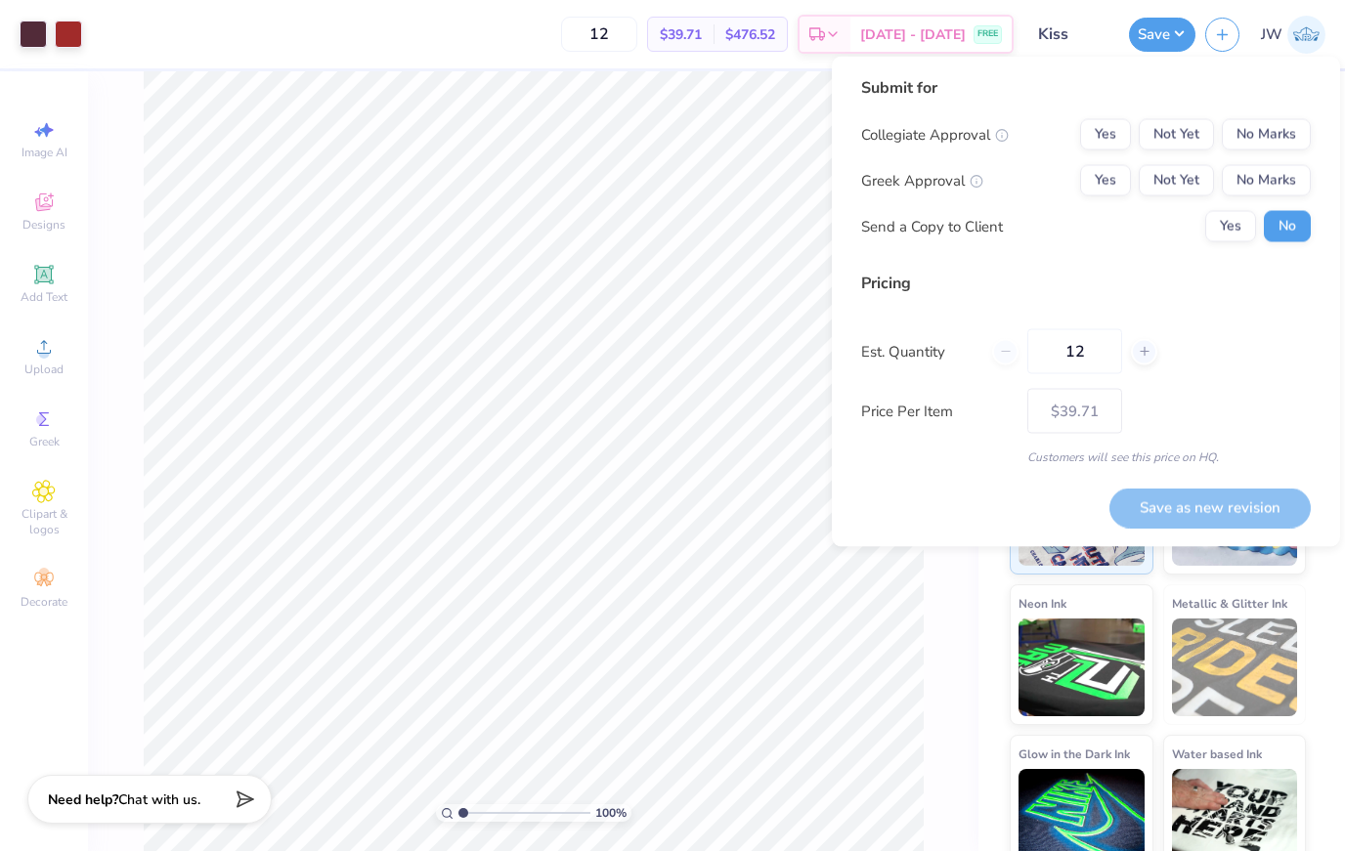
click at [1239, 46] on div "JW" at bounding box center [1265, 35] width 120 height 38
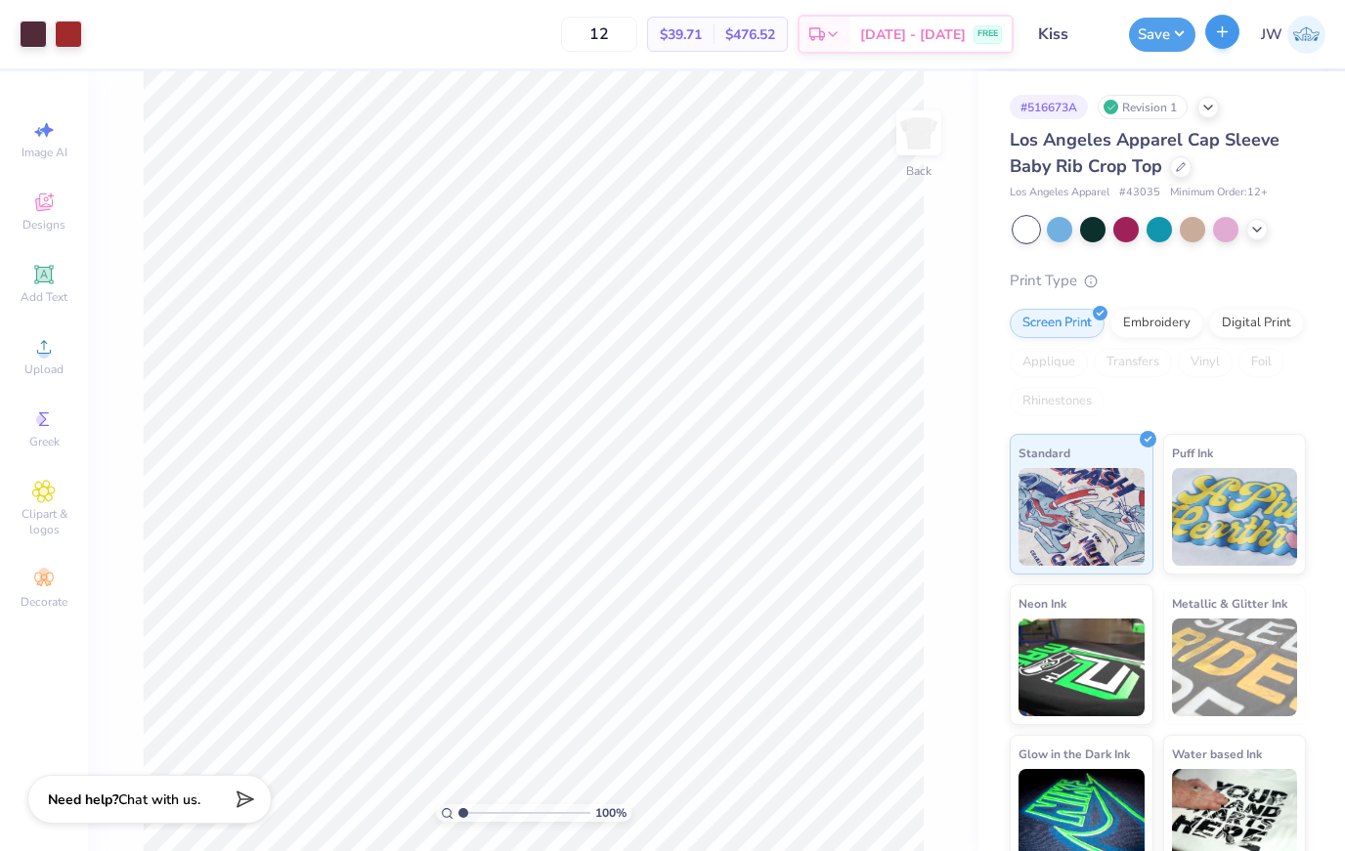
click at [1236, 33] on button "button" at bounding box center [1222, 32] width 34 height 34
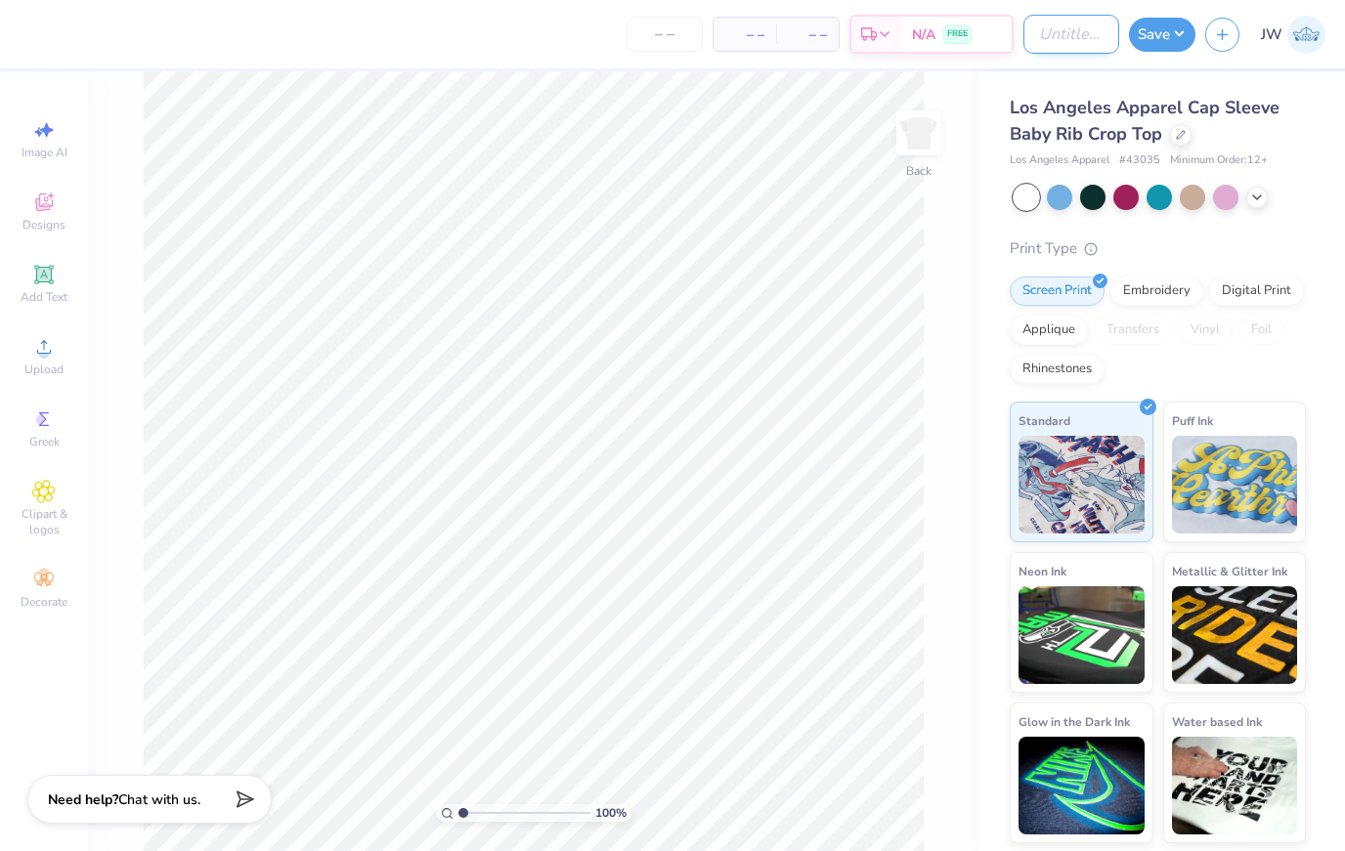
click at [1076, 41] on input "Design Title" at bounding box center [1071, 34] width 96 height 39
click at [1192, 49] on div "Save" at bounding box center [1162, 35] width 66 height 34
click at [1169, 38] on button "Save" at bounding box center [1162, 32] width 66 height 34
type input "0"
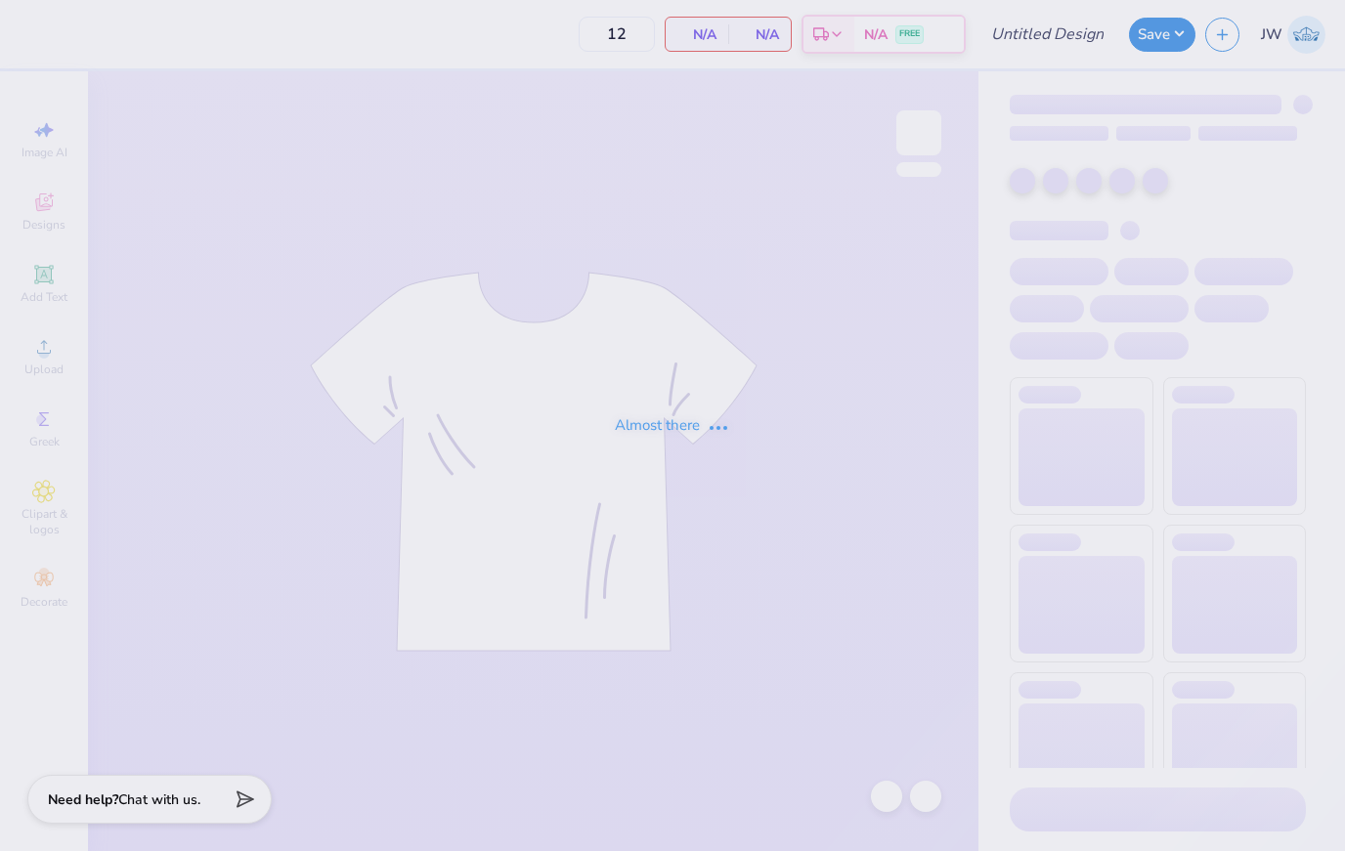
type input "Kiss"
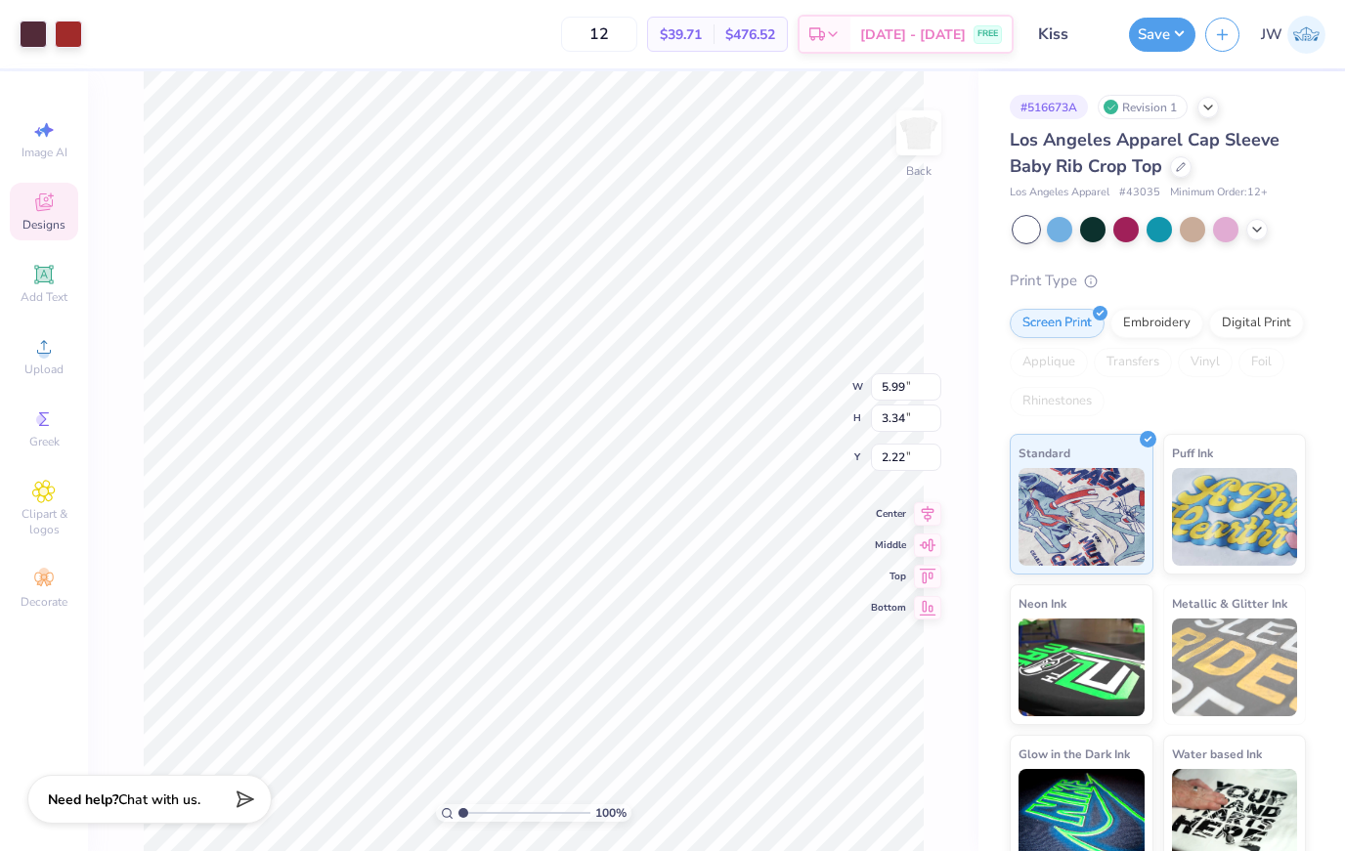
copy canvas
click at [560, 414] on li "Copy" at bounding box center [600, 408] width 153 height 38
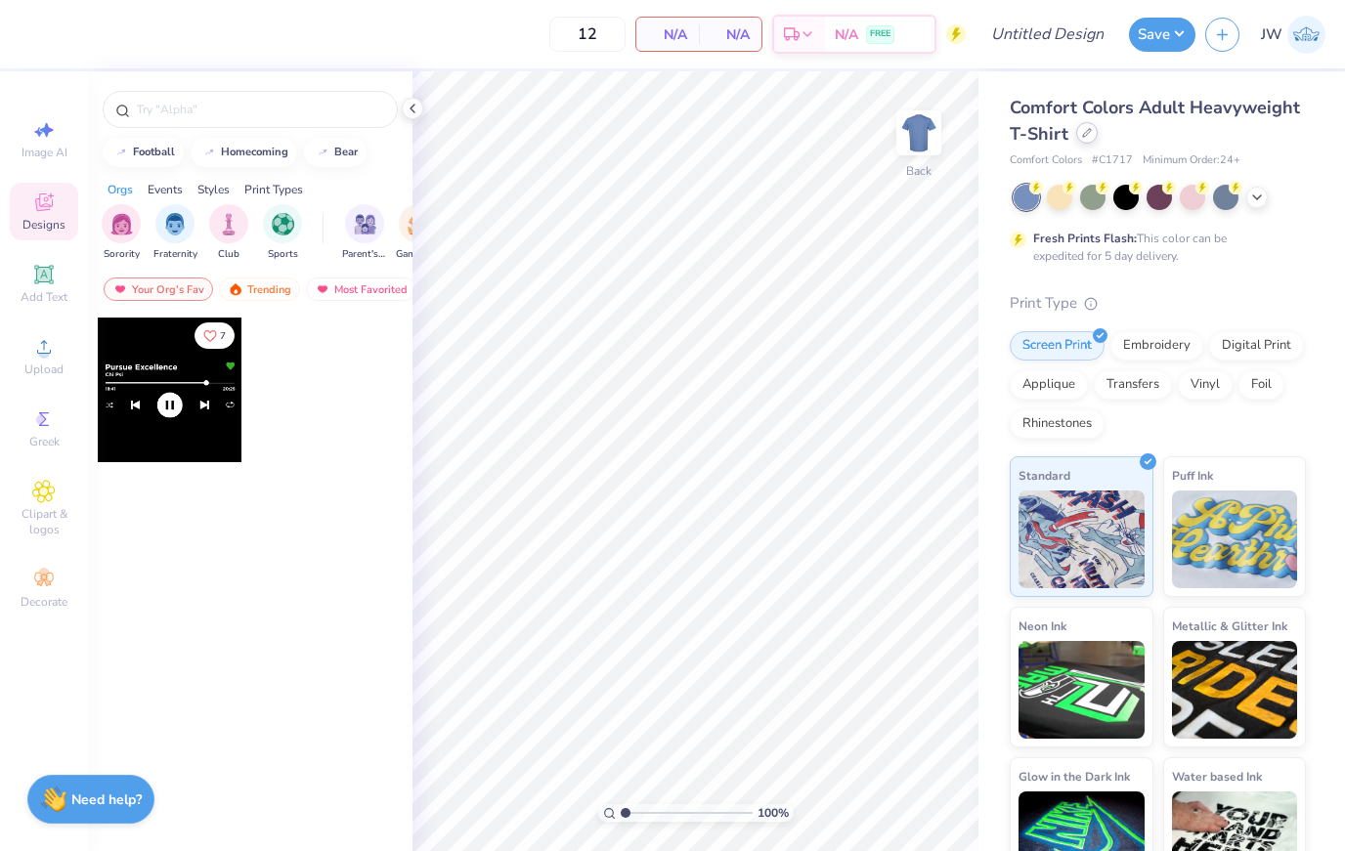
click at [1080, 128] on div at bounding box center [1087, 133] width 22 height 22
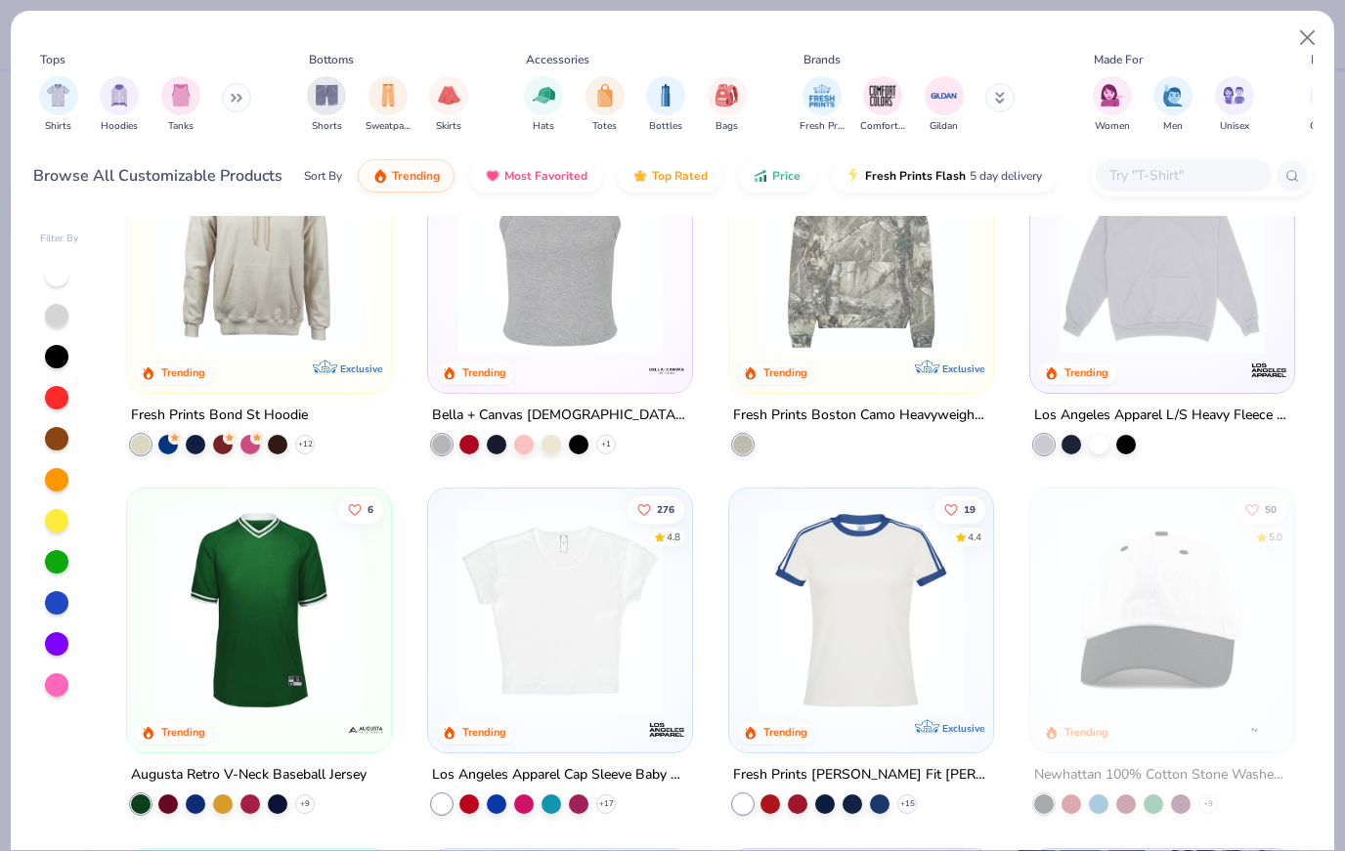
scroll to position [2311, 0]
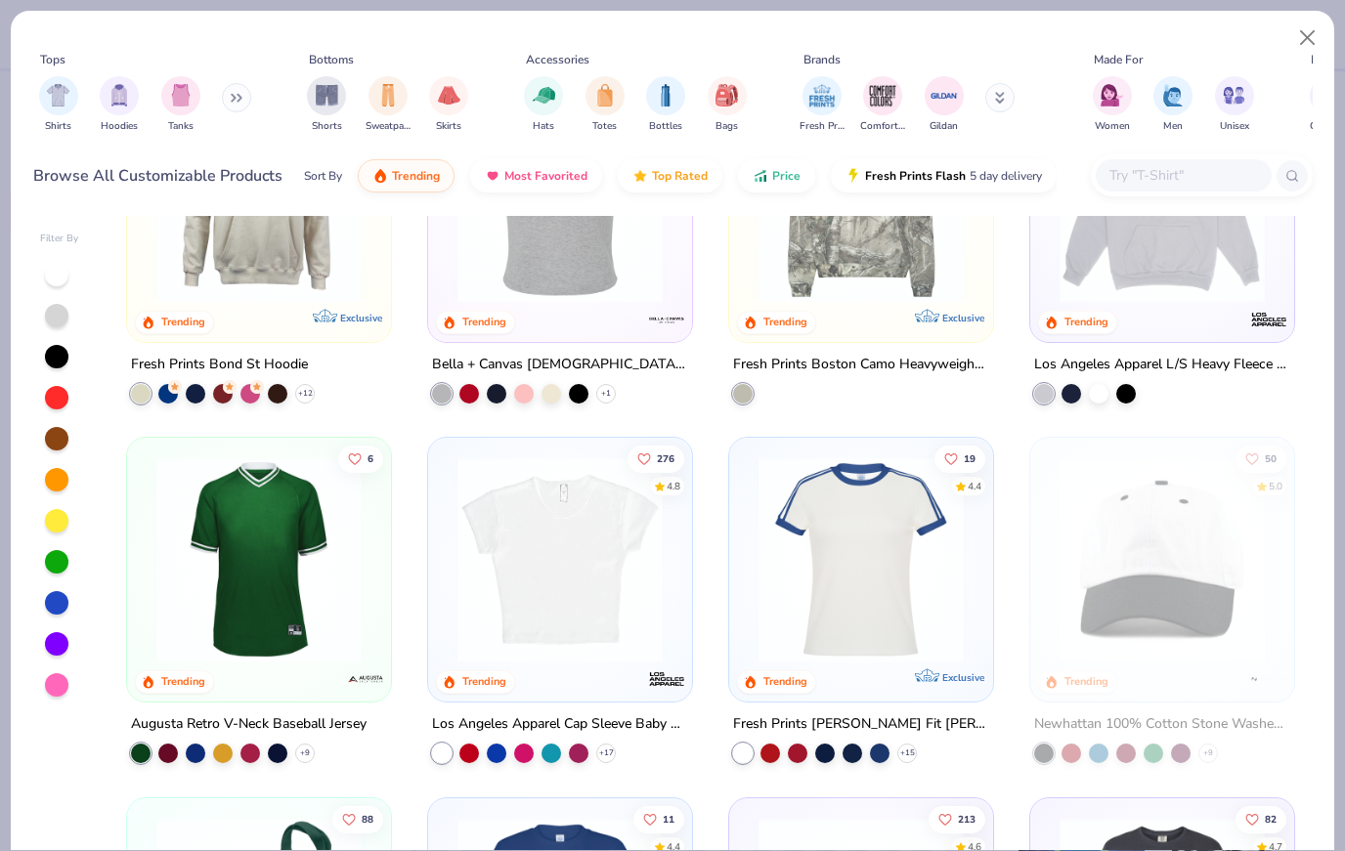
click at [539, 555] on img at bounding box center [560, 559] width 225 height 205
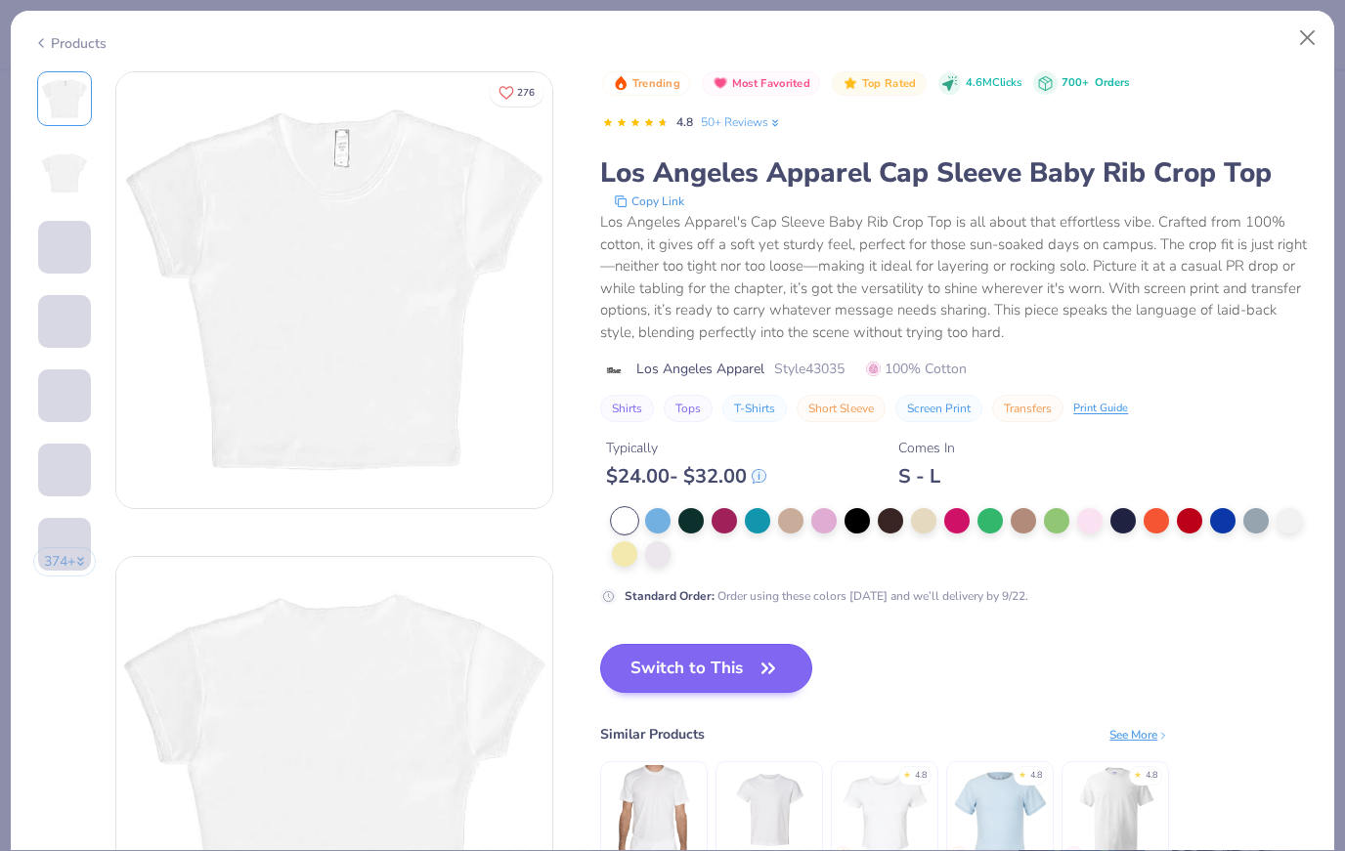
click at [706, 668] on button "Switch to This" at bounding box center [706, 668] width 212 height 49
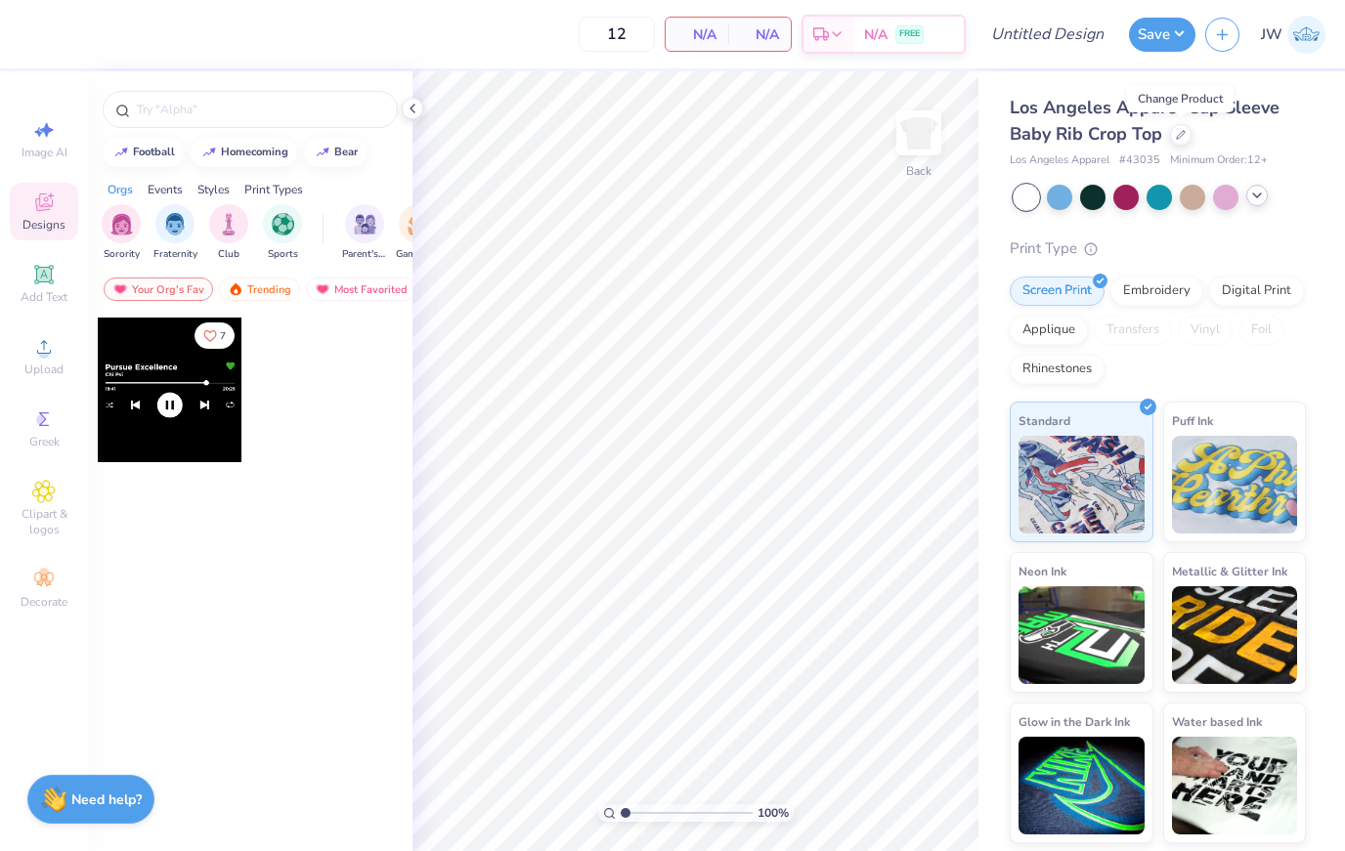
click at [1255, 201] on icon at bounding box center [1257, 196] width 16 height 16
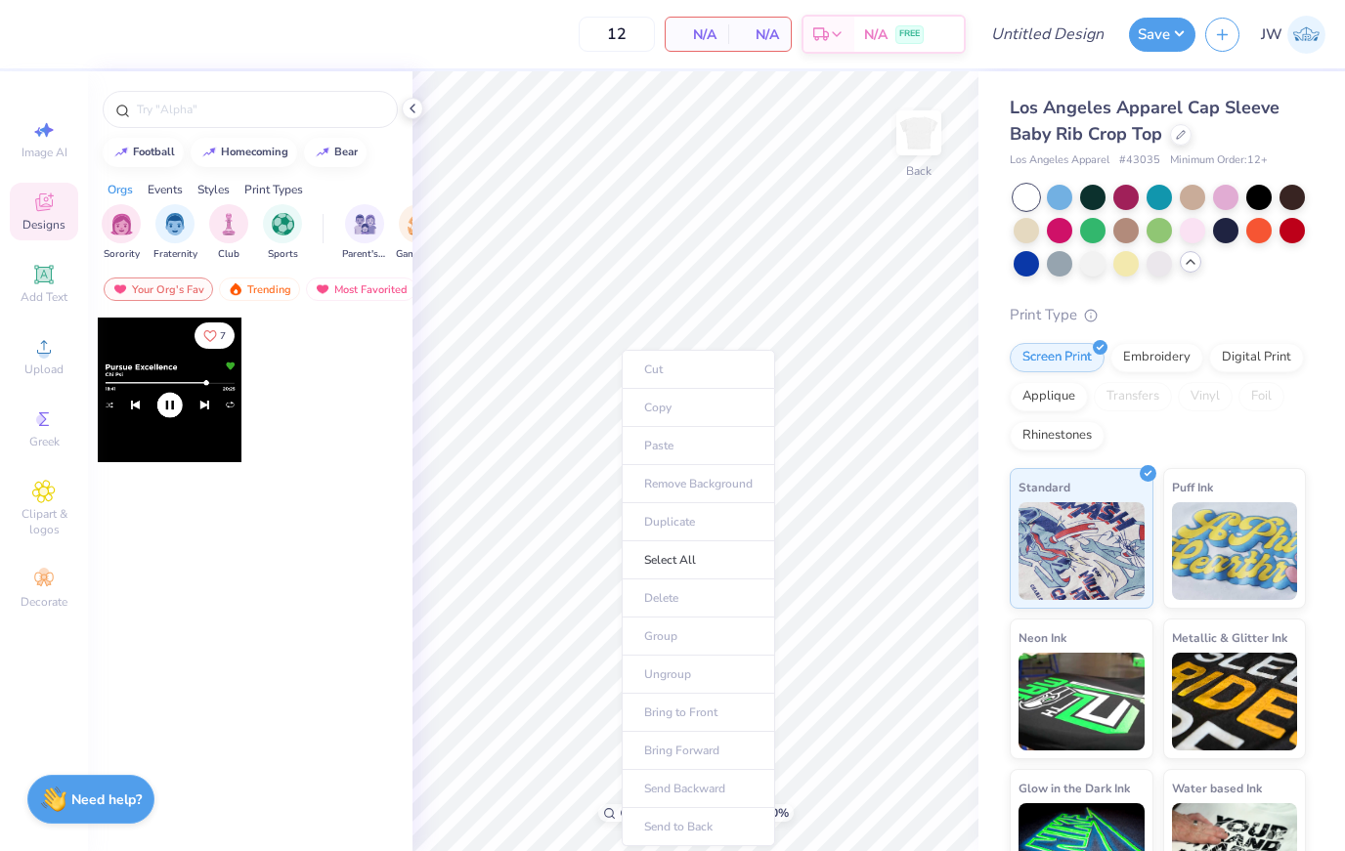
click at [681, 393] on ul "Cut Copy Paste Remove Background Duplicate Select All Delete Group Ungroup Brin…" at bounding box center [698, 598] width 153 height 496
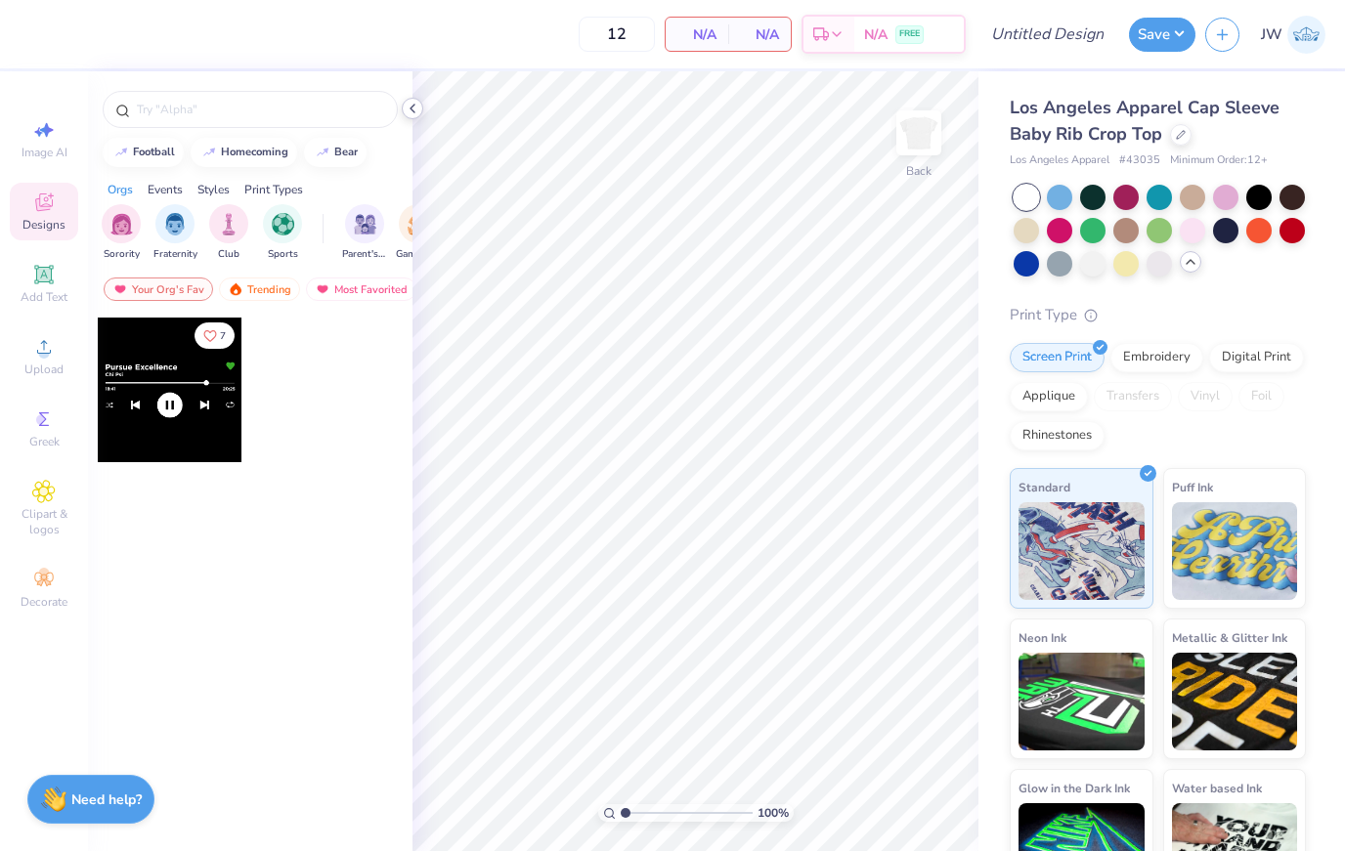
click at [407, 111] on icon at bounding box center [413, 109] width 16 height 16
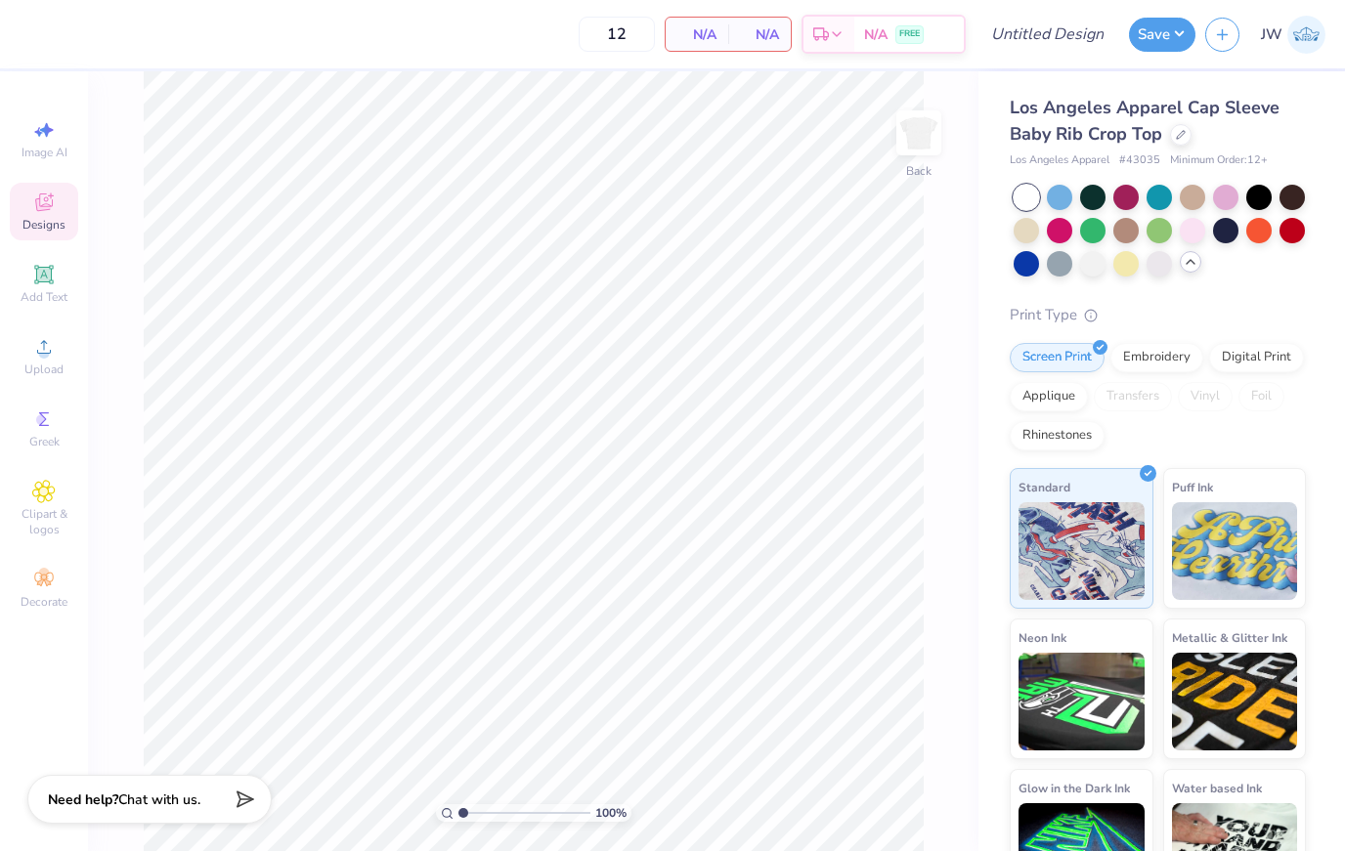
click at [706, 61] on div "12 N/A Per Item N/A Total Est. Delivery N/A FREE" at bounding box center [497, 34] width 936 height 68
click at [706, 32] on span "N/A" at bounding box center [696, 34] width 39 height 21
click at [596, 574] on li "Select All" at bounding box center [600, 560] width 153 height 38
click at [959, 375] on div "100 % Back" at bounding box center [533, 461] width 890 height 780
click at [1165, 261] on div at bounding box center [1158, 261] width 25 height 25
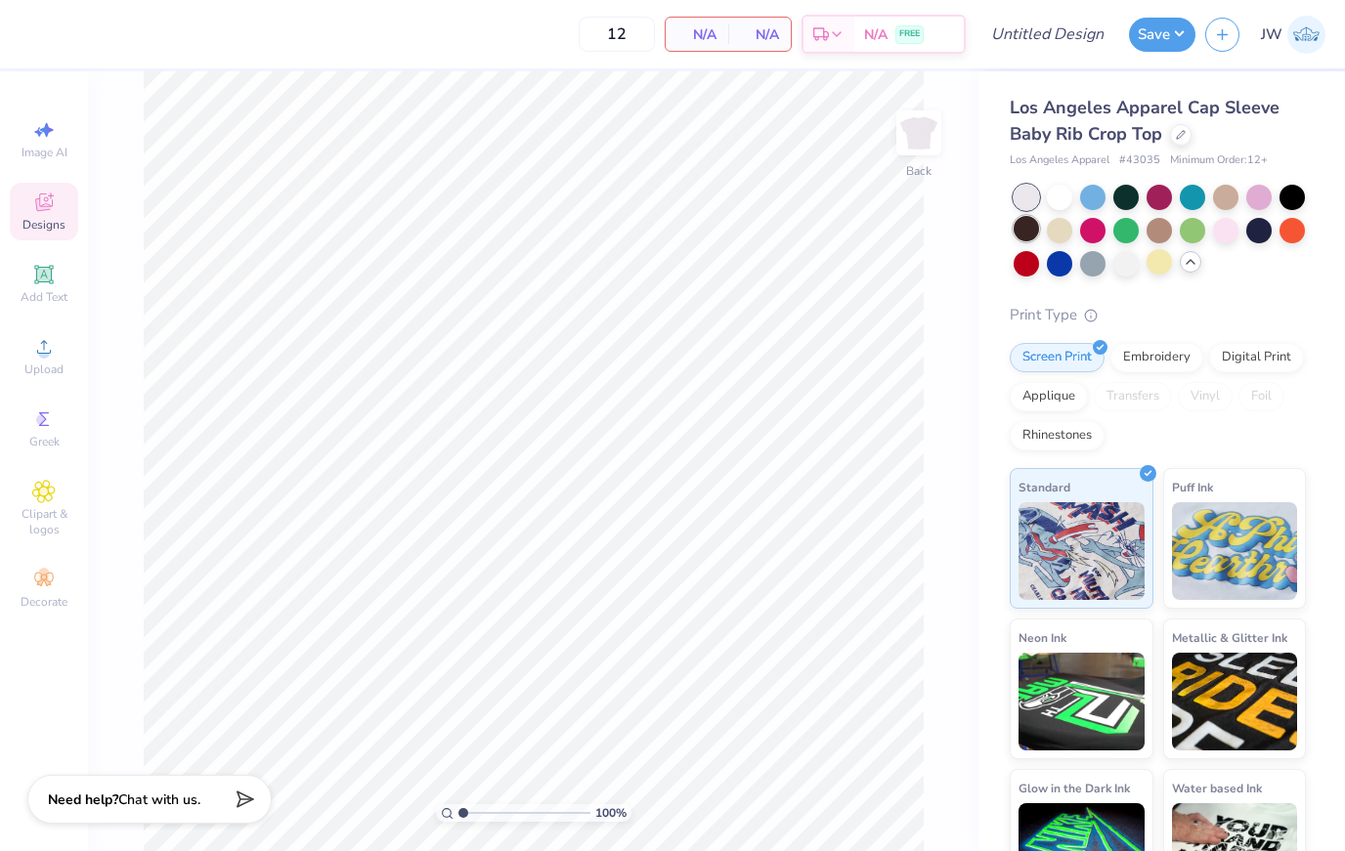
click at [1033, 216] on div at bounding box center [1025, 228] width 25 height 25
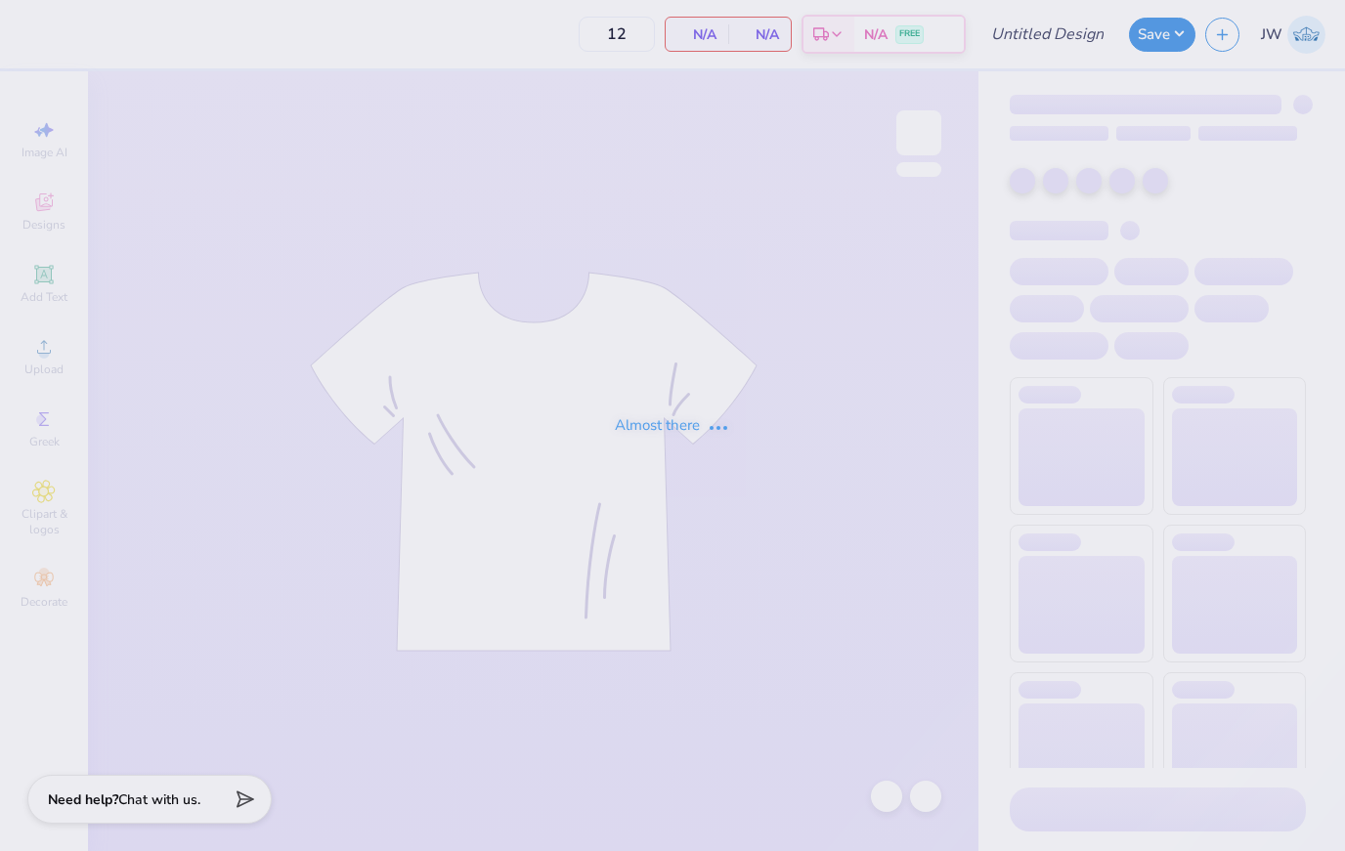
type input "Kiss"
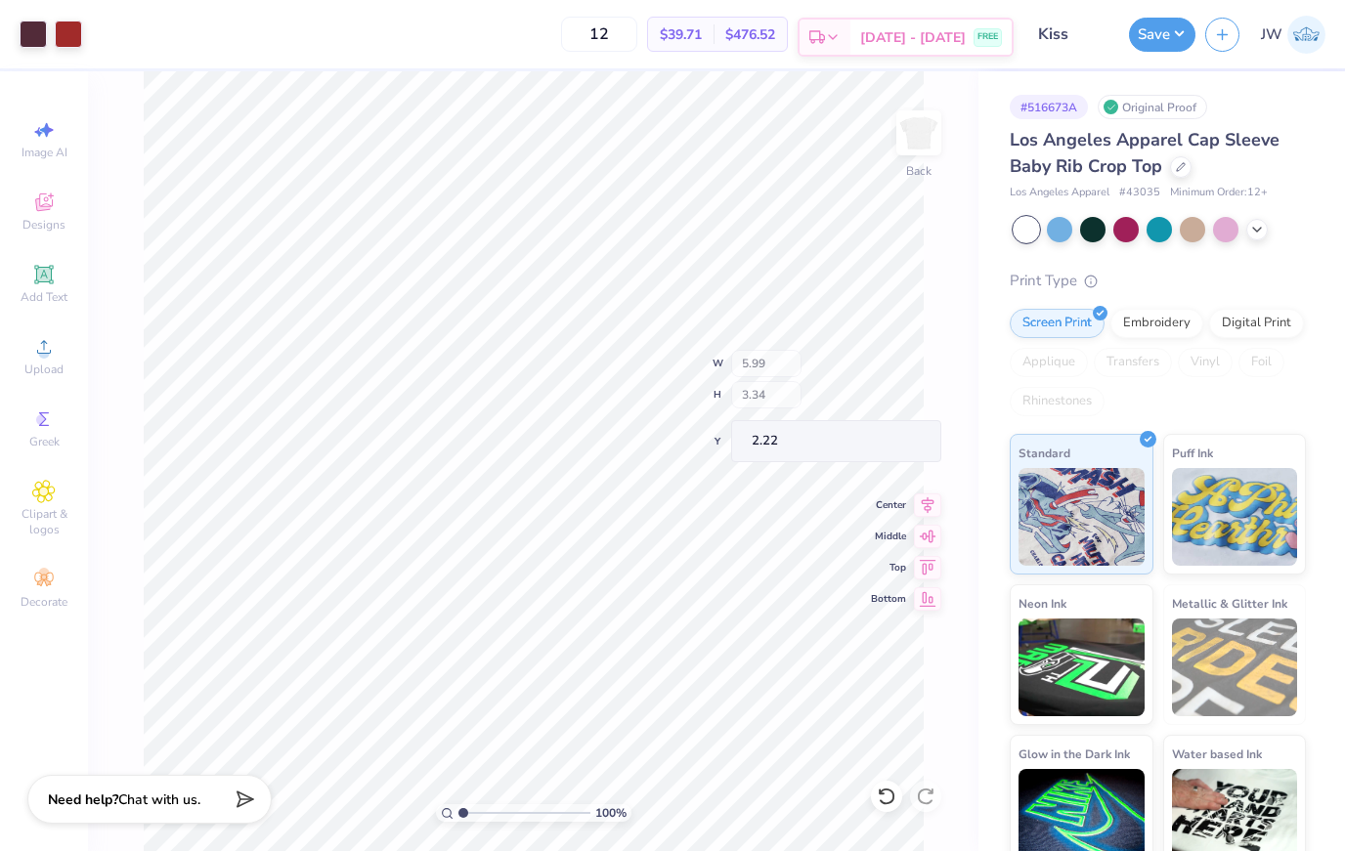
type input "2.51"
type input "0.98"
type input "4.58"
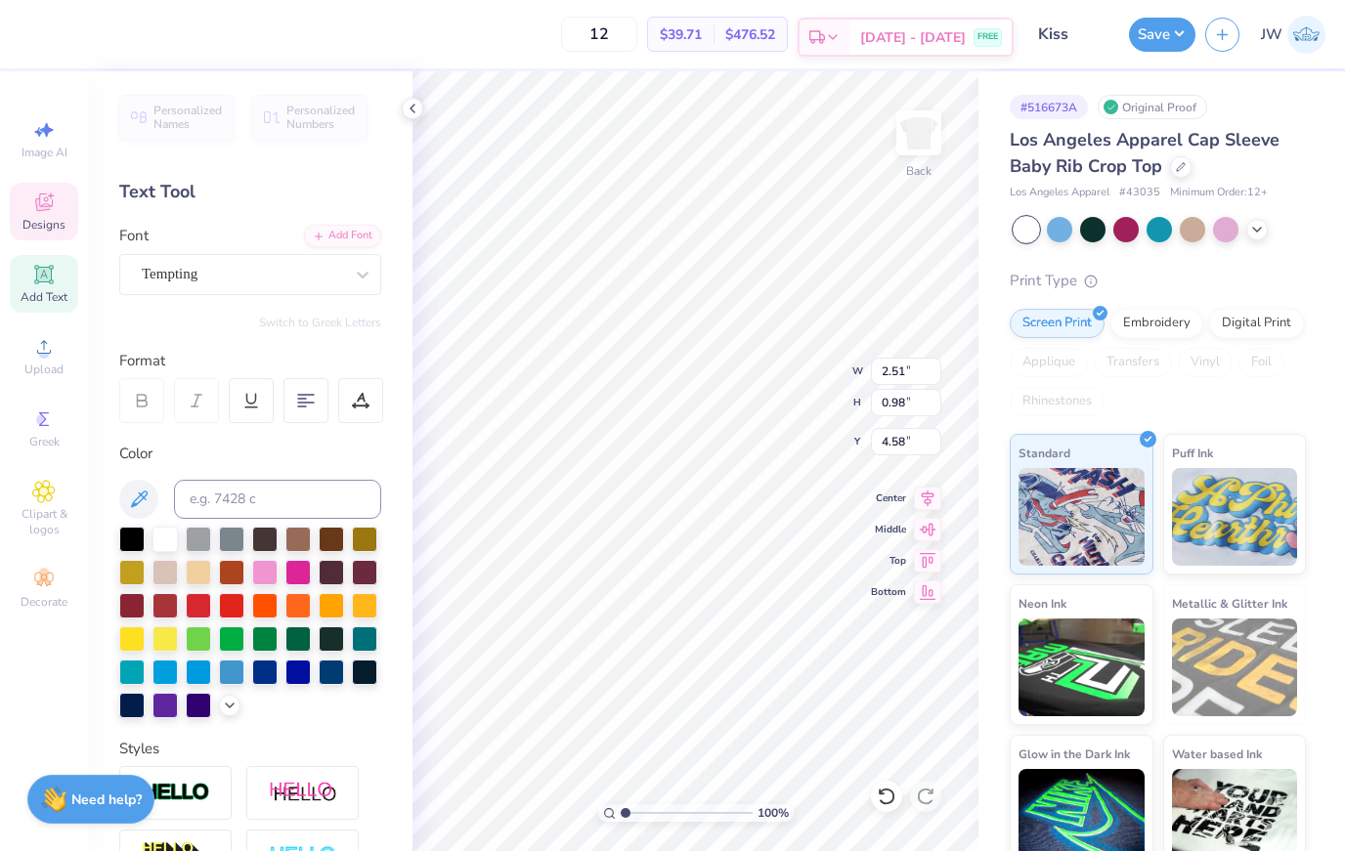
type input "1.61"
type input "1.64"
type input "3.92"
type input "2.51"
type input "0.98"
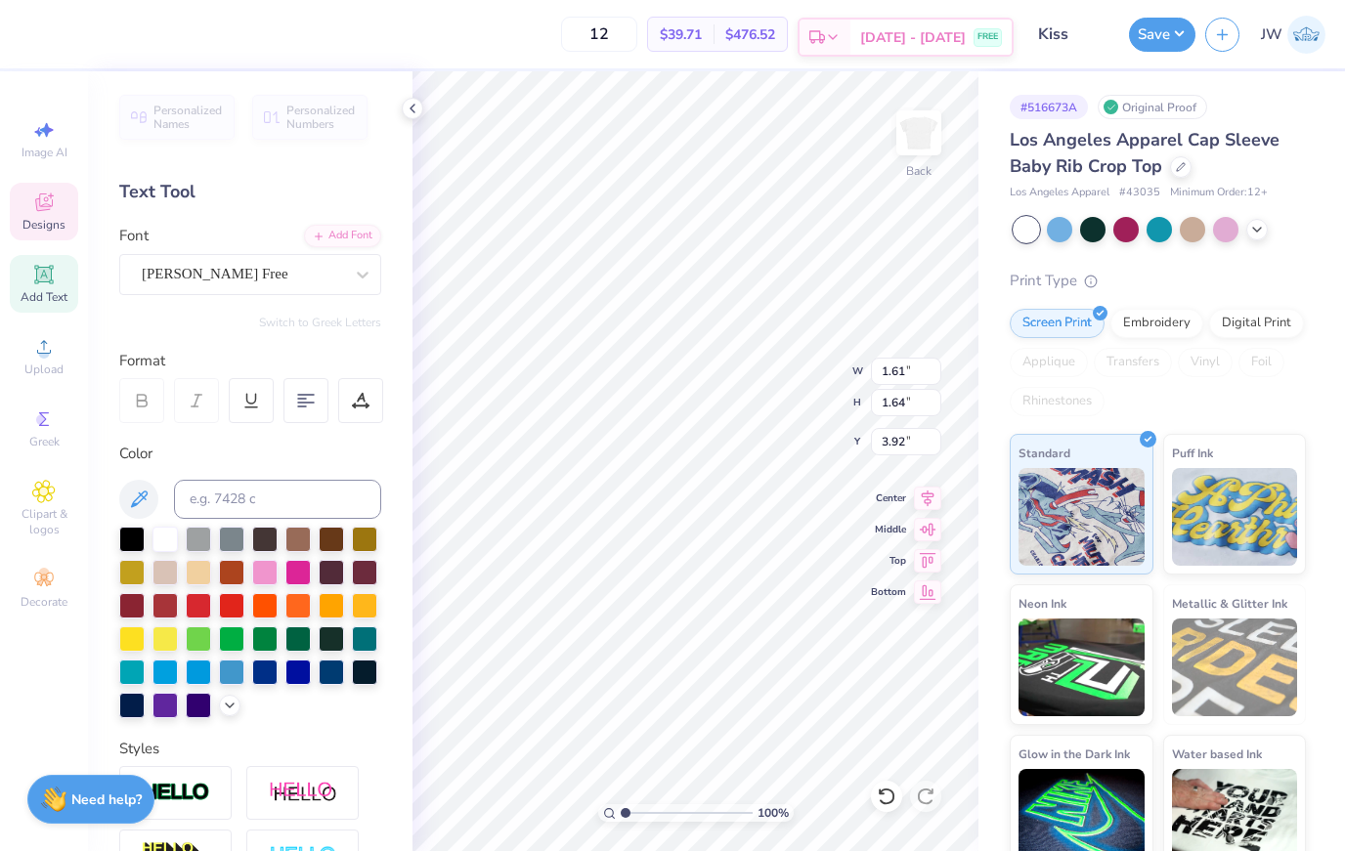
type input "4.58"
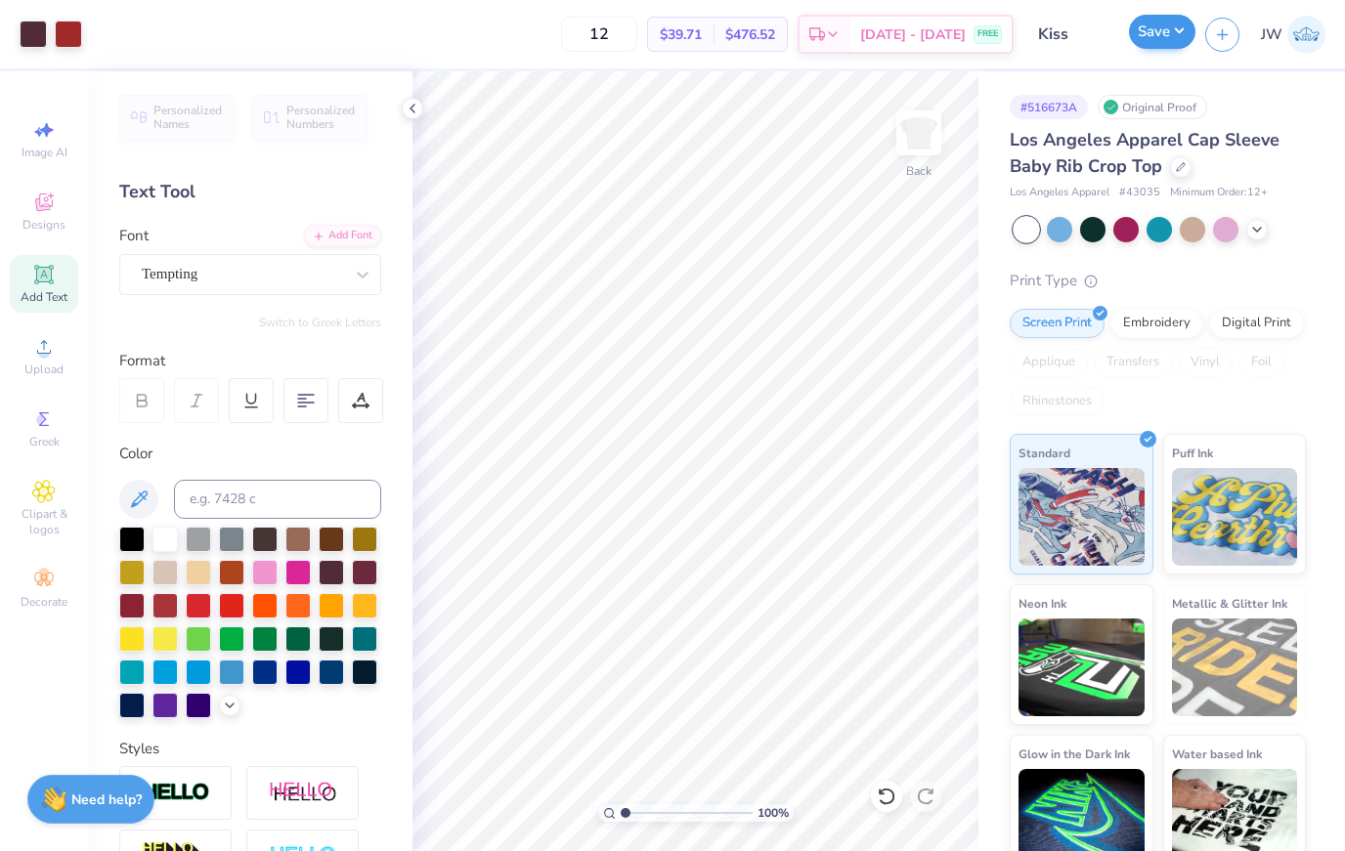
click at [1177, 28] on button "Save" at bounding box center [1162, 32] width 66 height 34
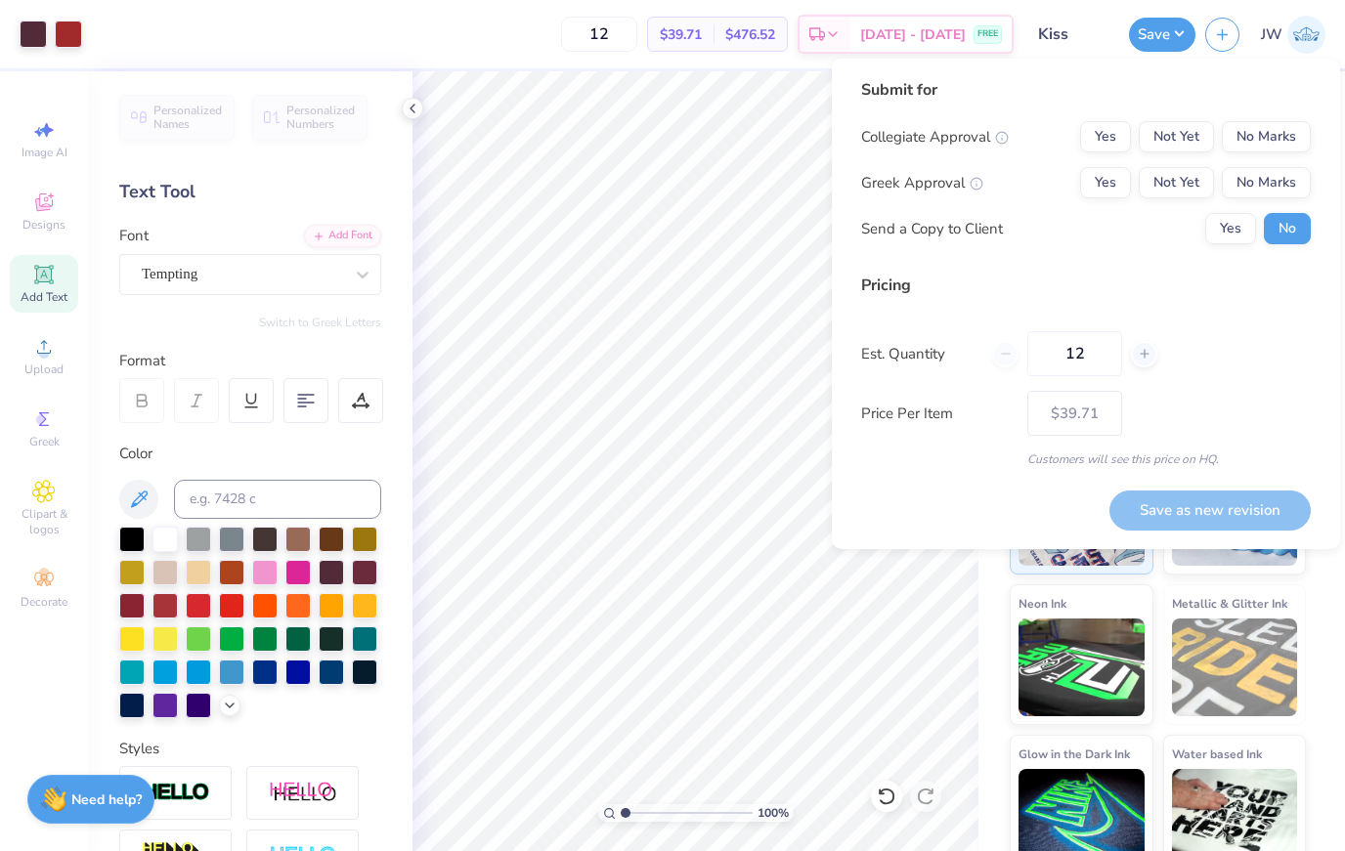
click at [1248, 32] on div "JW" at bounding box center [1284, 35] width 81 height 38
click at [1248, 31] on div "JW" at bounding box center [1284, 35] width 81 height 38
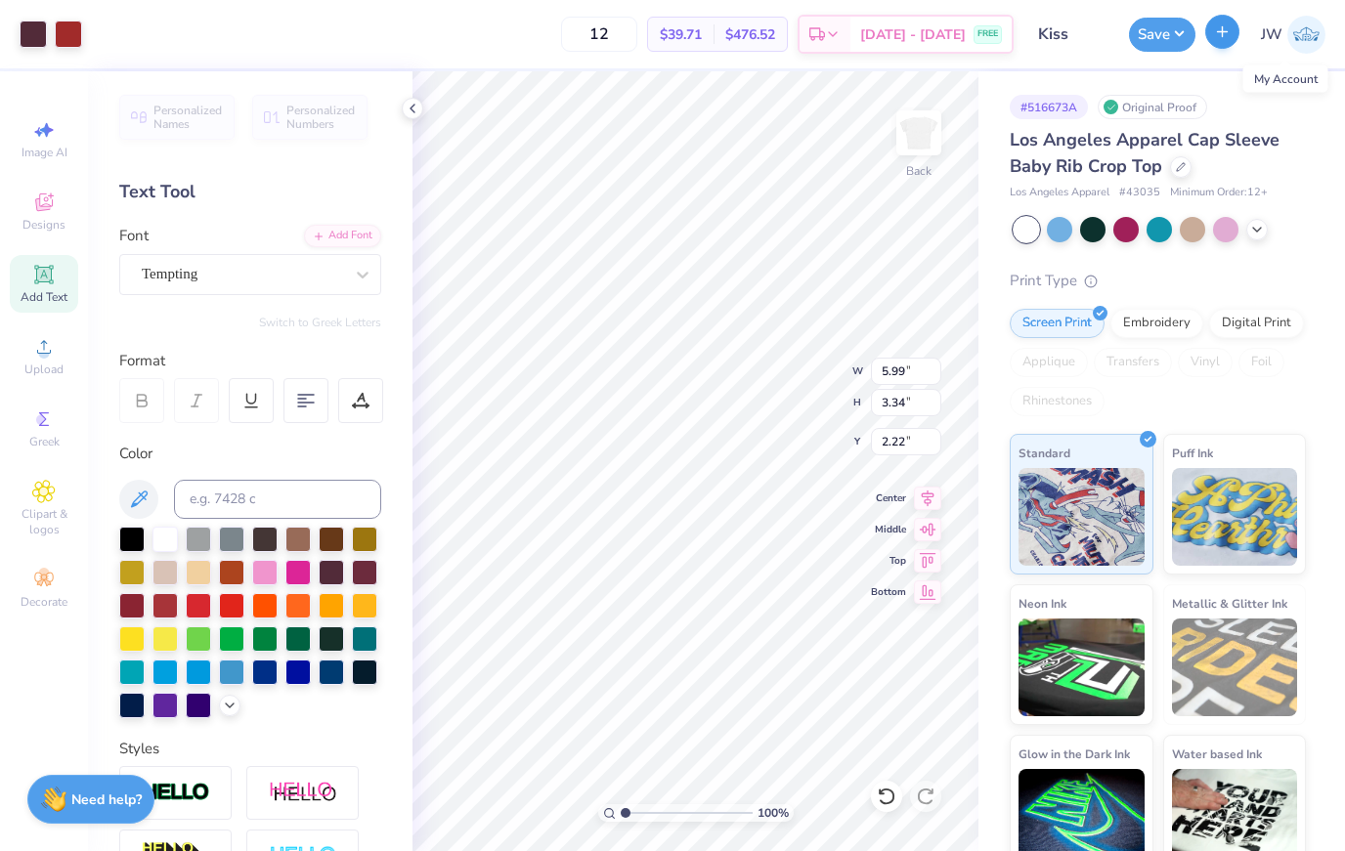
click at [1226, 28] on icon "button" at bounding box center [1222, 31] width 17 height 17
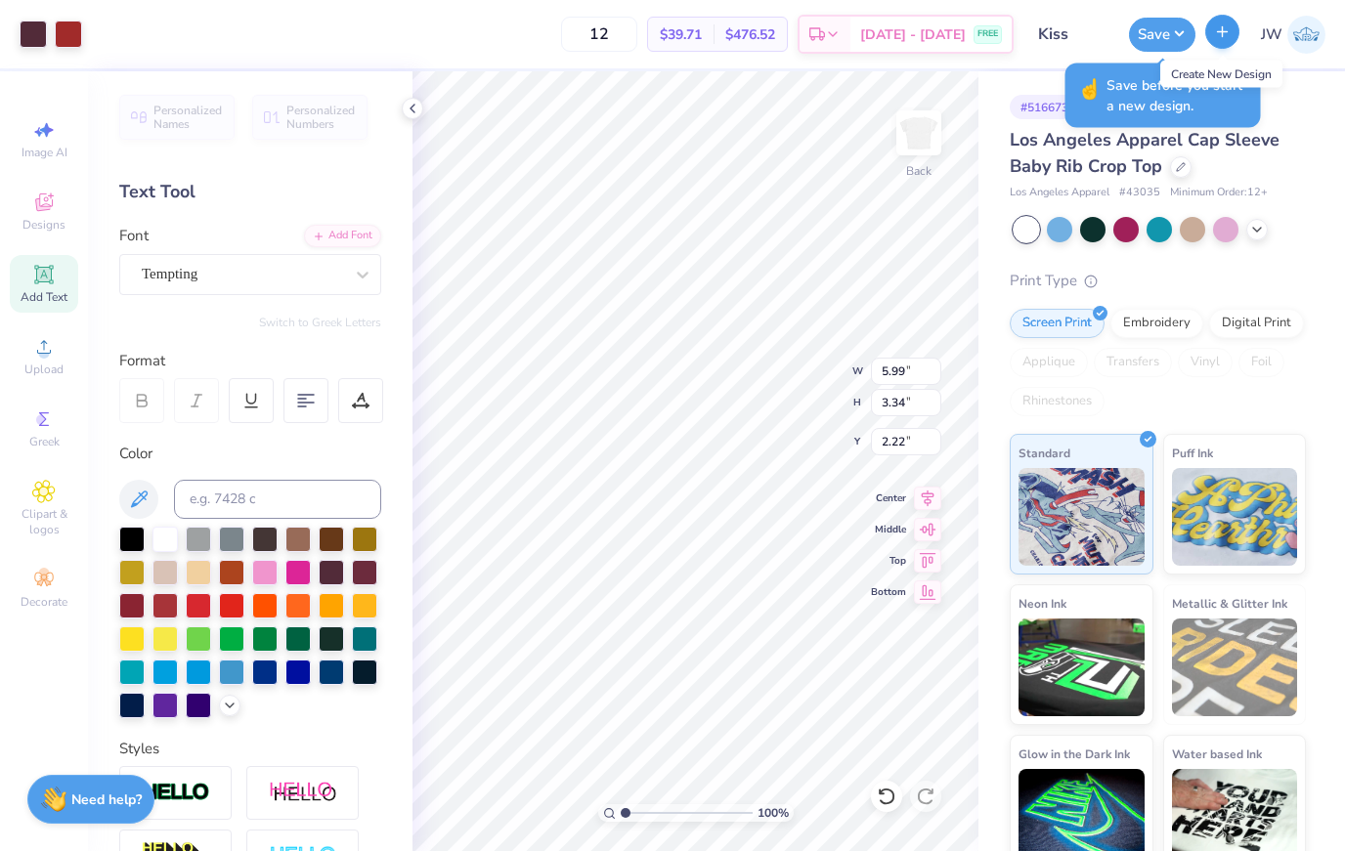
click at [1226, 32] on icon "button" at bounding box center [1222, 31] width 17 height 17
click at [1166, 29] on button "Save" at bounding box center [1162, 32] width 66 height 34
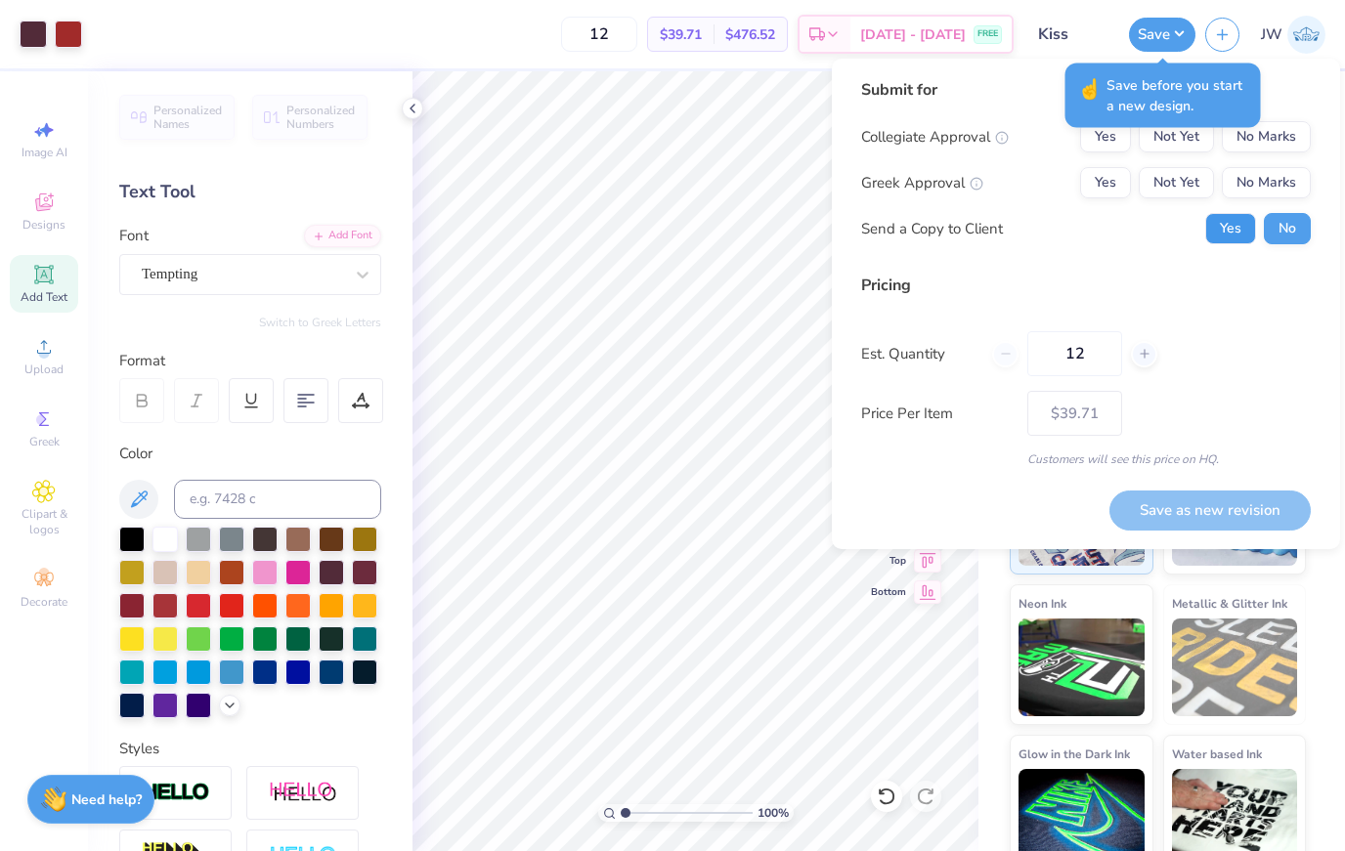
click at [1242, 235] on button "Yes" at bounding box center [1230, 228] width 51 height 31
click at [1295, 224] on button "No" at bounding box center [1287, 228] width 47 height 31
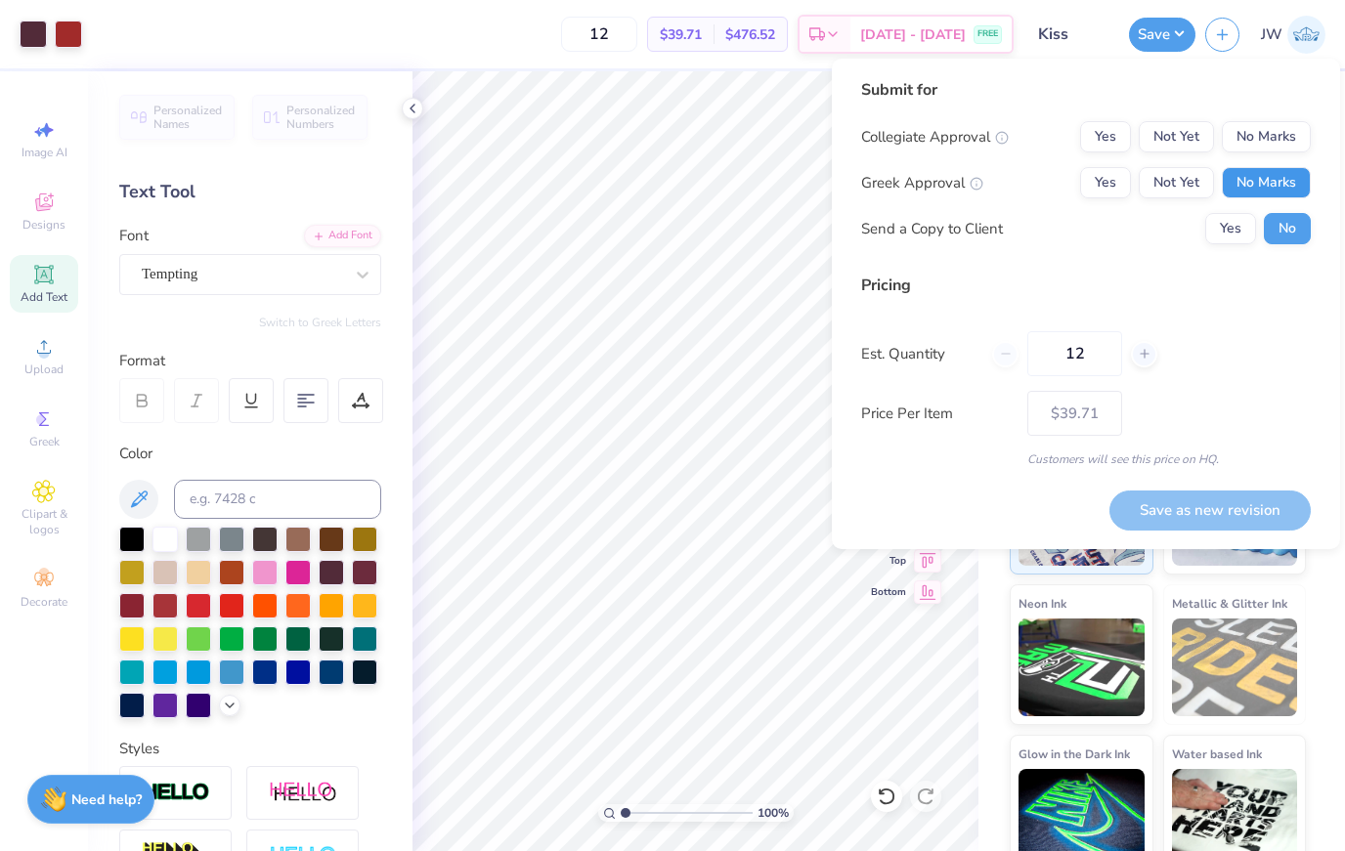
click at [1286, 188] on button "No Marks" at bounding box center [1266, 182] width 89 height 31
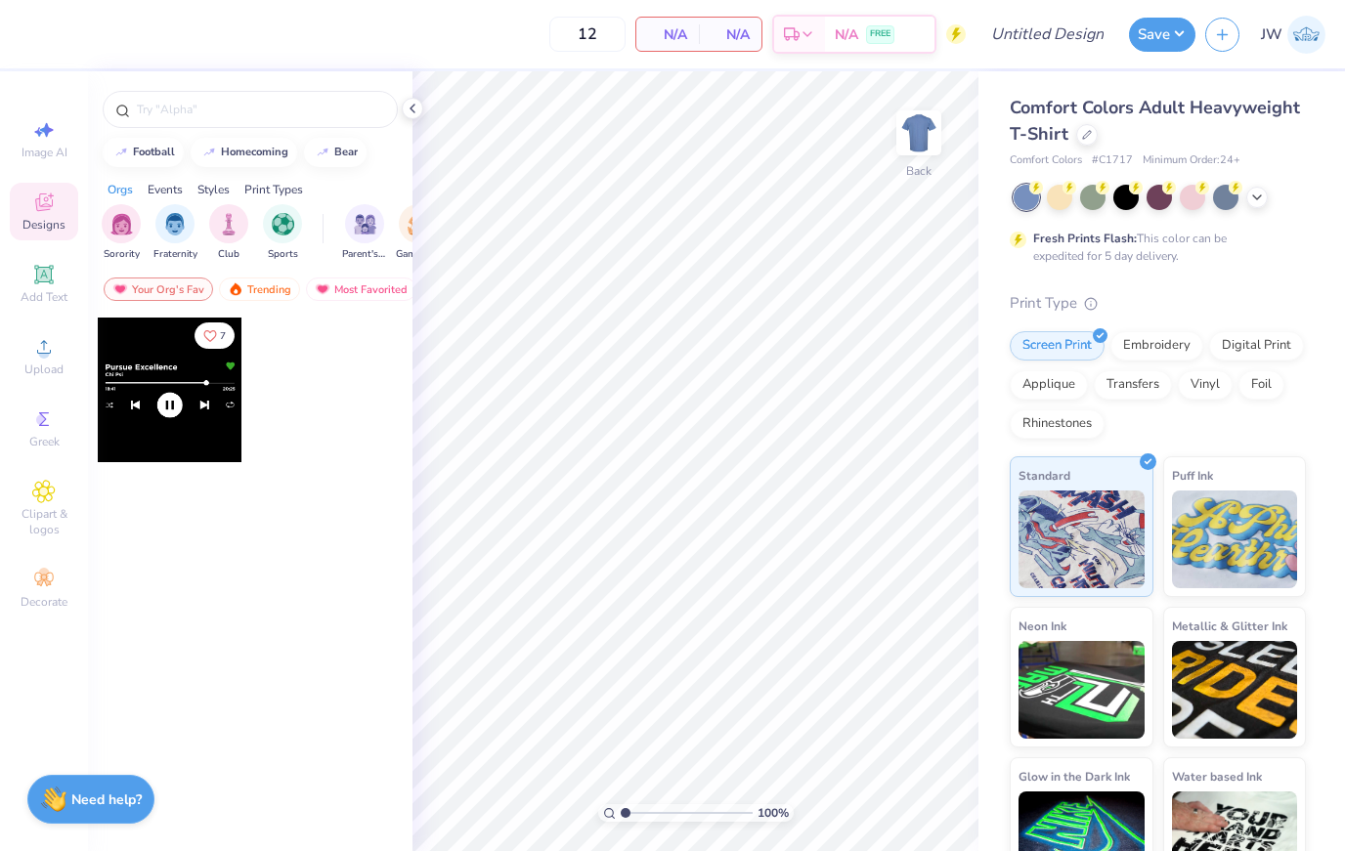
click at [1251, 163] on div "Comfort Colors # C1717 Minimum Order: 24 +" at bounding box center [1158, 160] width 296 height 17
click at [1251, 162] on div "Comfort Colors # C1717 Minimum Order: 24 +" at bounding box center [1158, 160] width 296 height 17
click at [1232, 193] on div at bounding box center [1225, 195] width 25 height 25
click at [1101, 116] on span "Comfort Colors Adult Heavyweight T-Shirt" at bounding box center [1155, 121] width 290 height 50
click at [1100, 115] on span "Comfort Colors Adult Heavyweight T-Shirt" at bounding box center [1155, 121] width 290 height 50
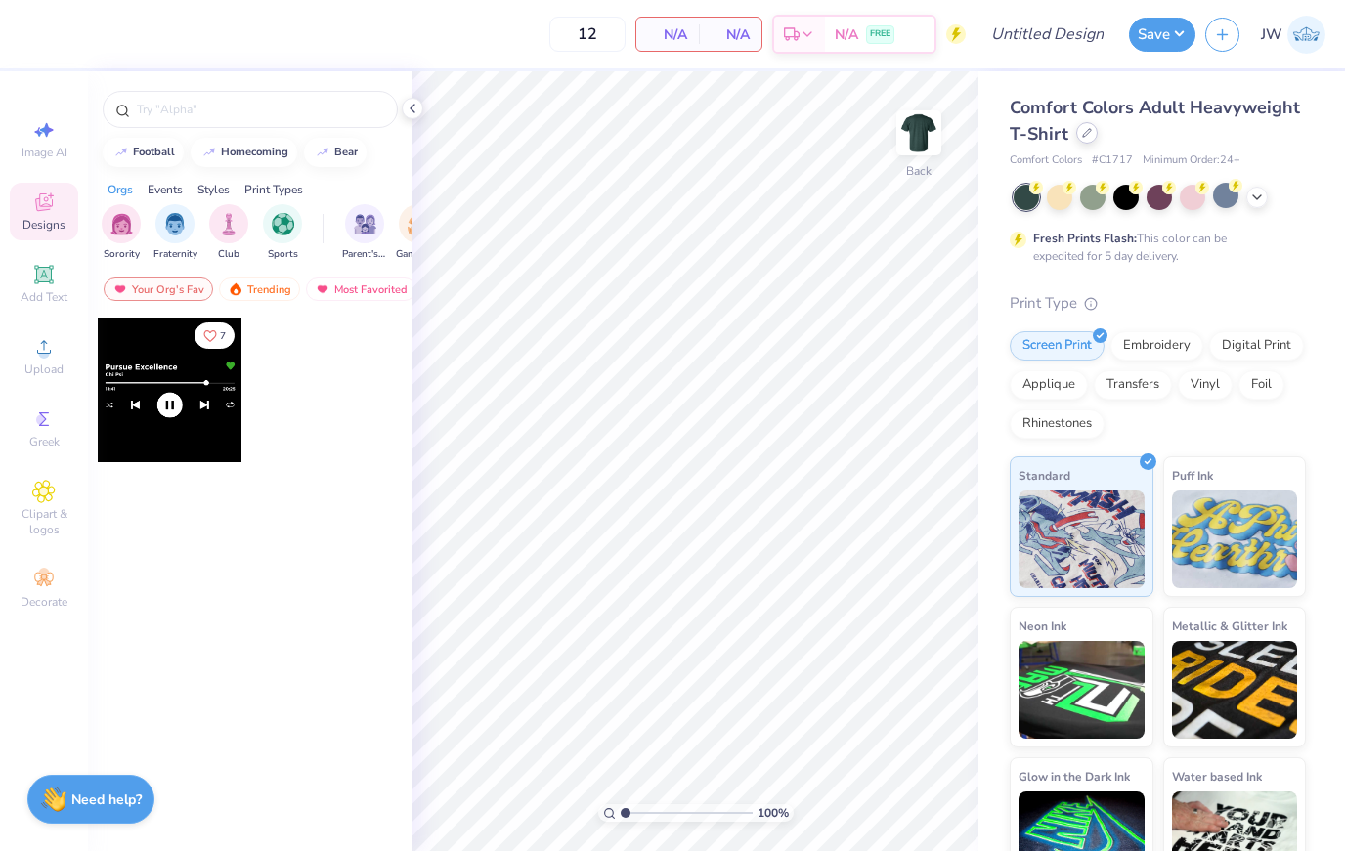
click at [1089, 132] on icon at bounding box center [1087, 133] width 10 height 10
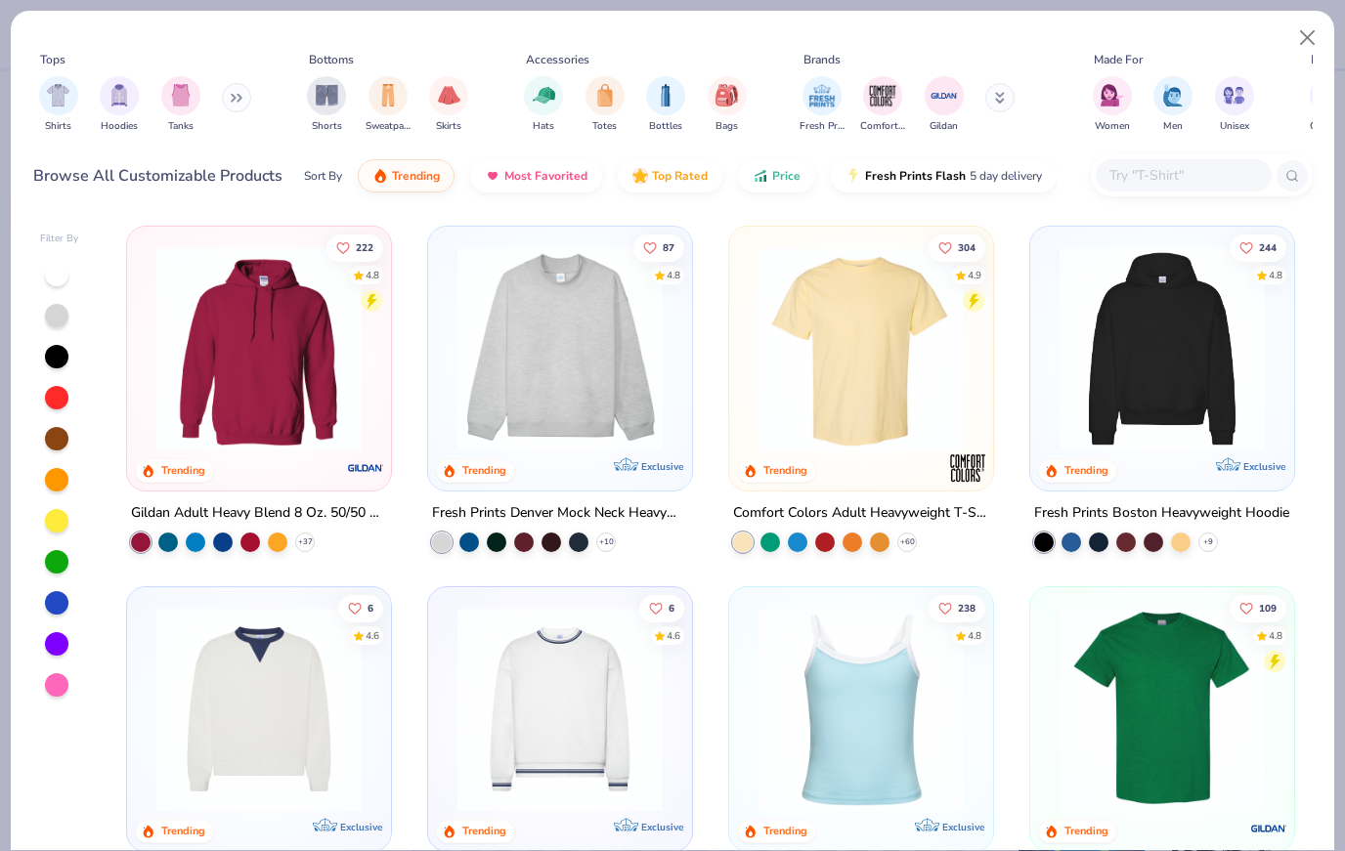
click at [1079, 140] on div "Tops Shirts Hoodies Tanks Bottoms Shorts Sweatpants Skirts Accessories Hats Tot…" at bounding box center [672, 96] width 1279 height 90
click at [1170, 187] on input "text" at bounding box center [1182, 175] width 151 height 22
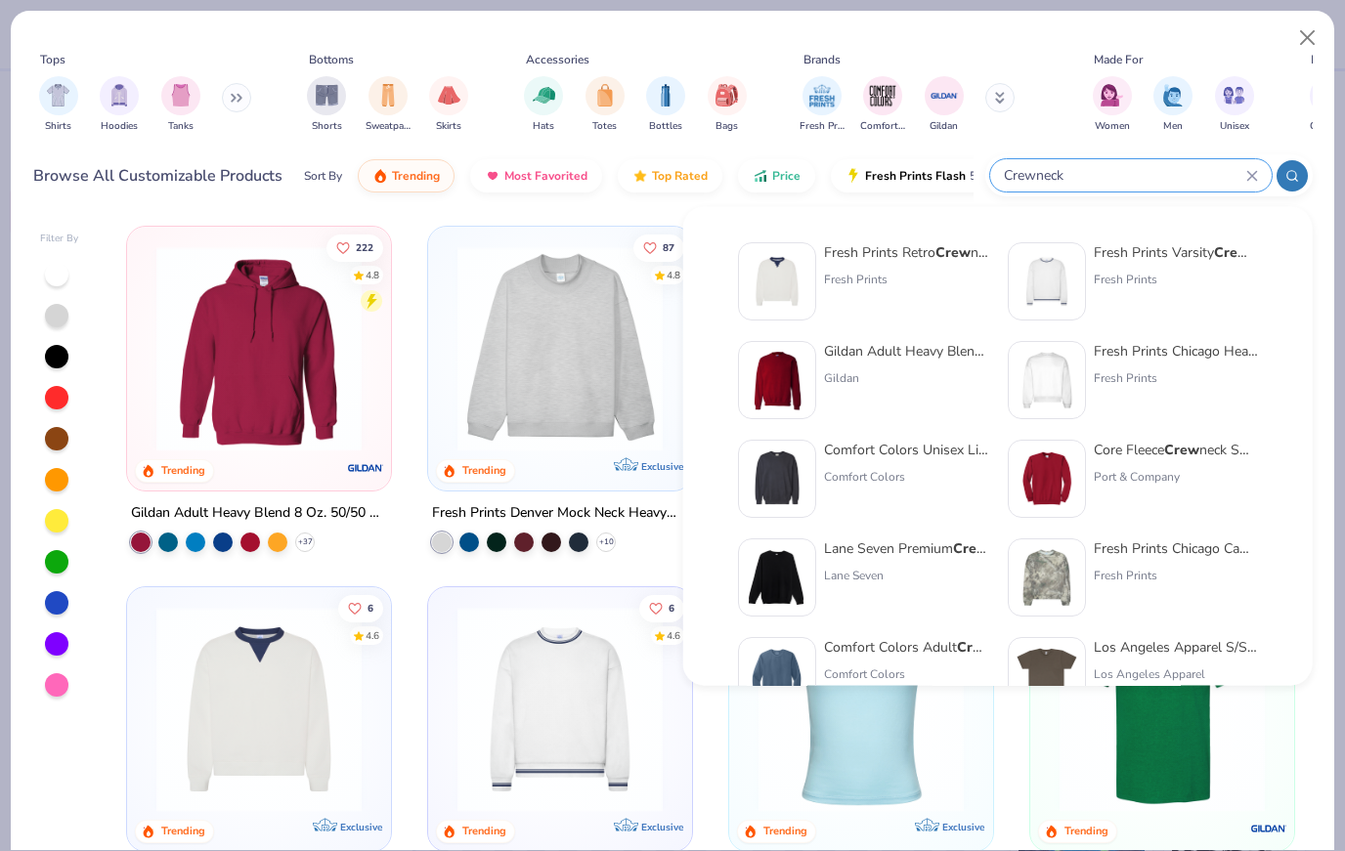
type input "Crewneck"
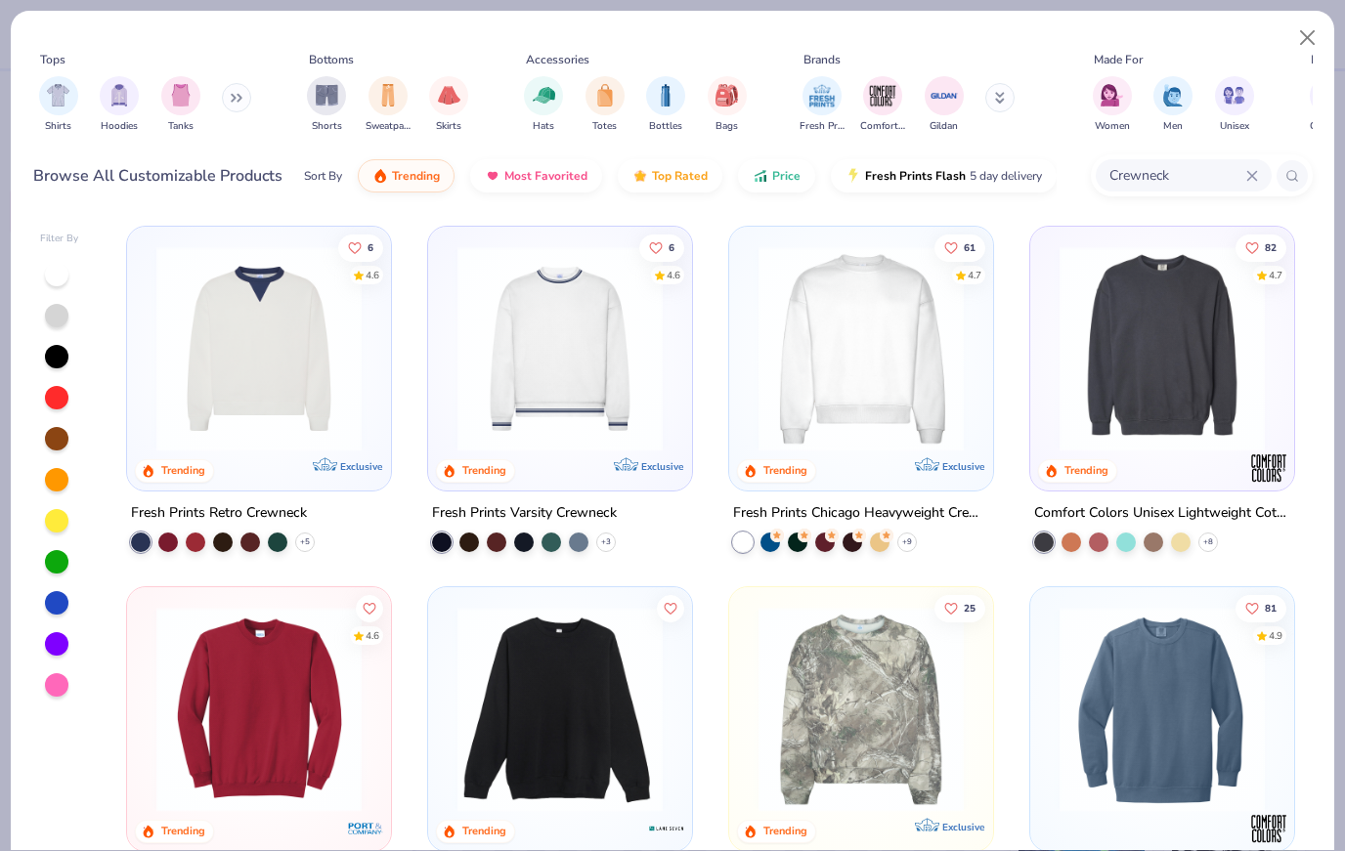
click at [220, 365] on img at bounding box center [259, 348] width 225 height 205
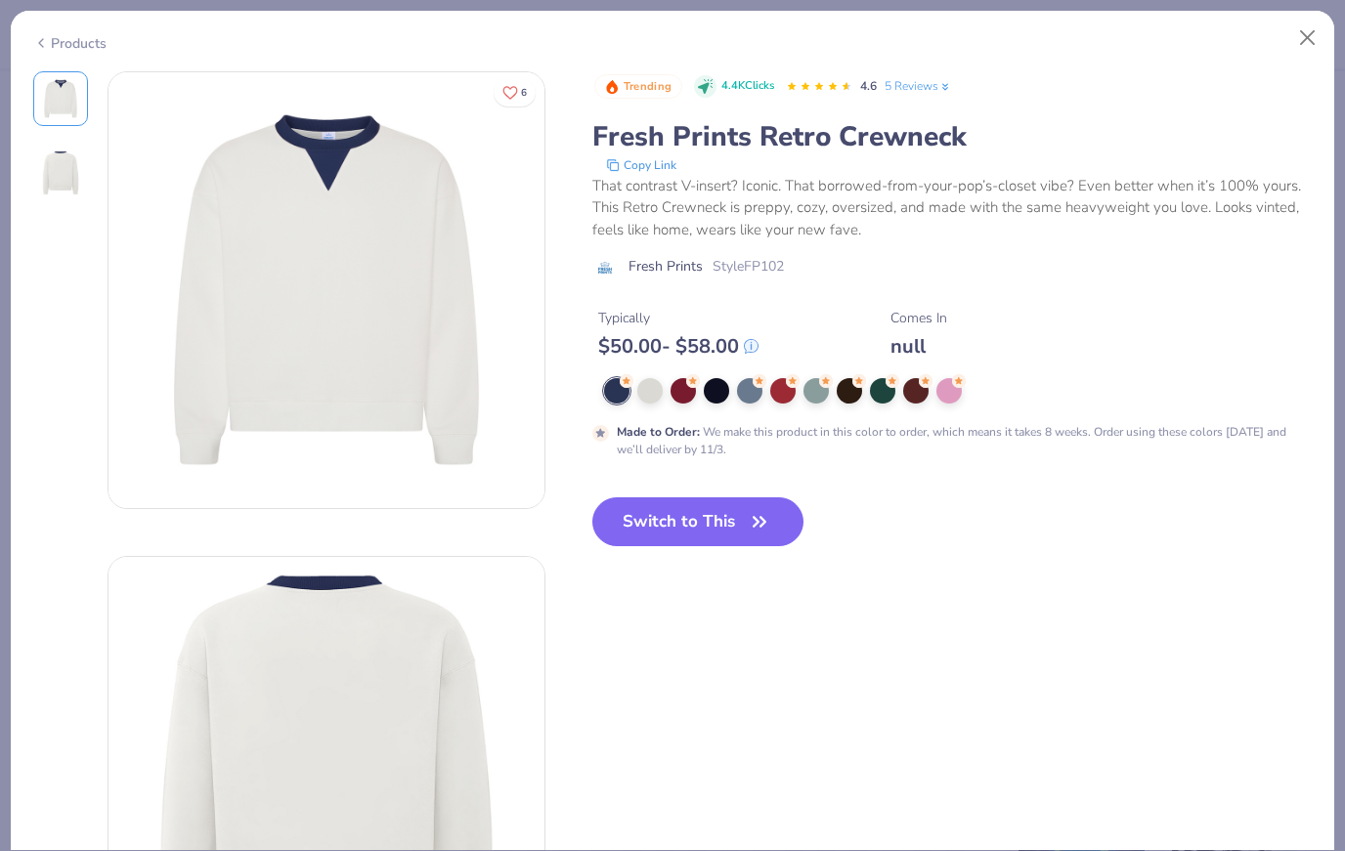
click at [904, 370] on div "Trending 4.4K Clicks 4.6 5 Reviews Fresh Prints Retro Crewneck Copy Link That c…" at bounding box center [952, 265] width 720 height 388
click at [918, 389] on div at bounding box center [915, 388] width 25 height 25
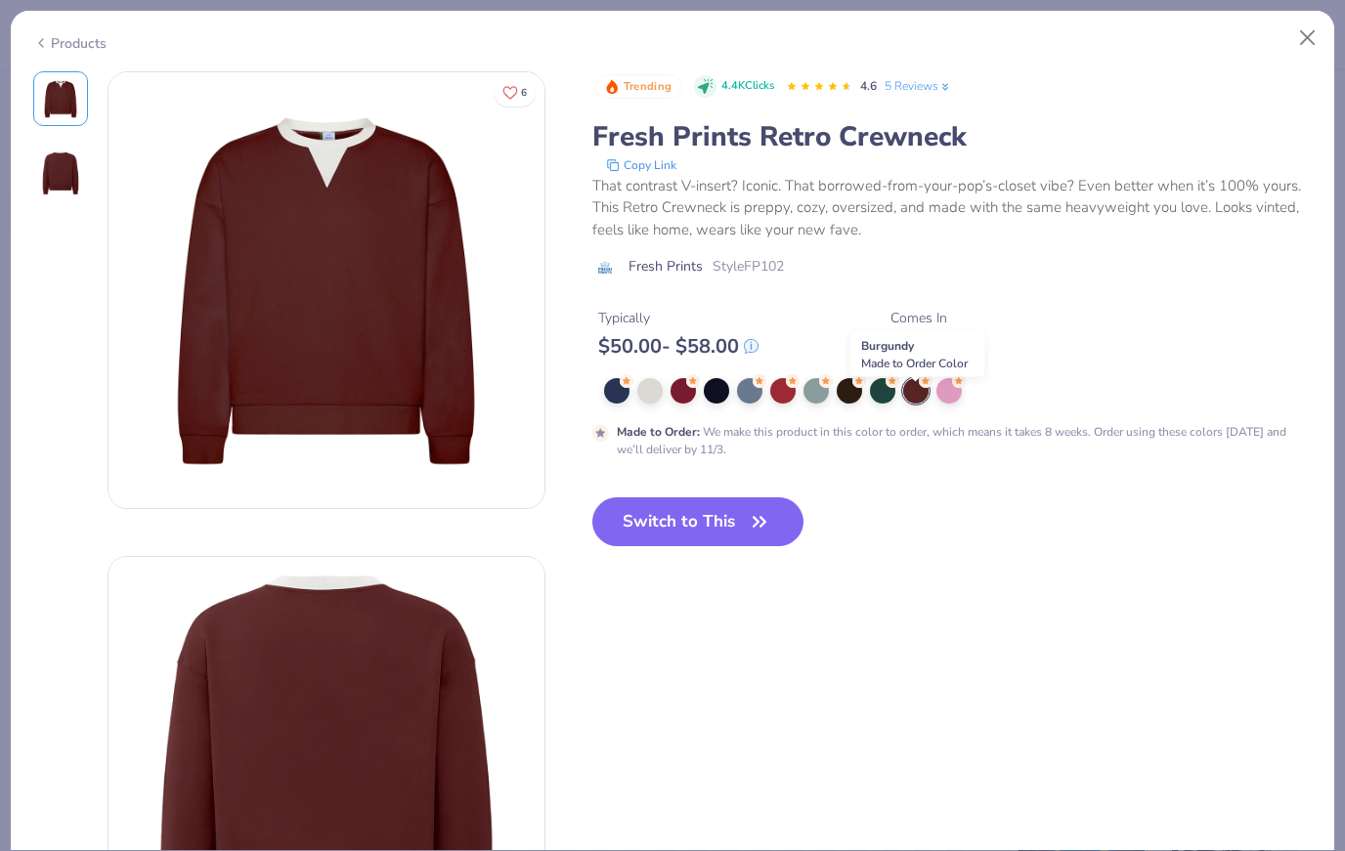
scroll to position [-4, 0]
click at [1307, 40] on button "Close" at bounding box center [1307, 38] width 37 height 37
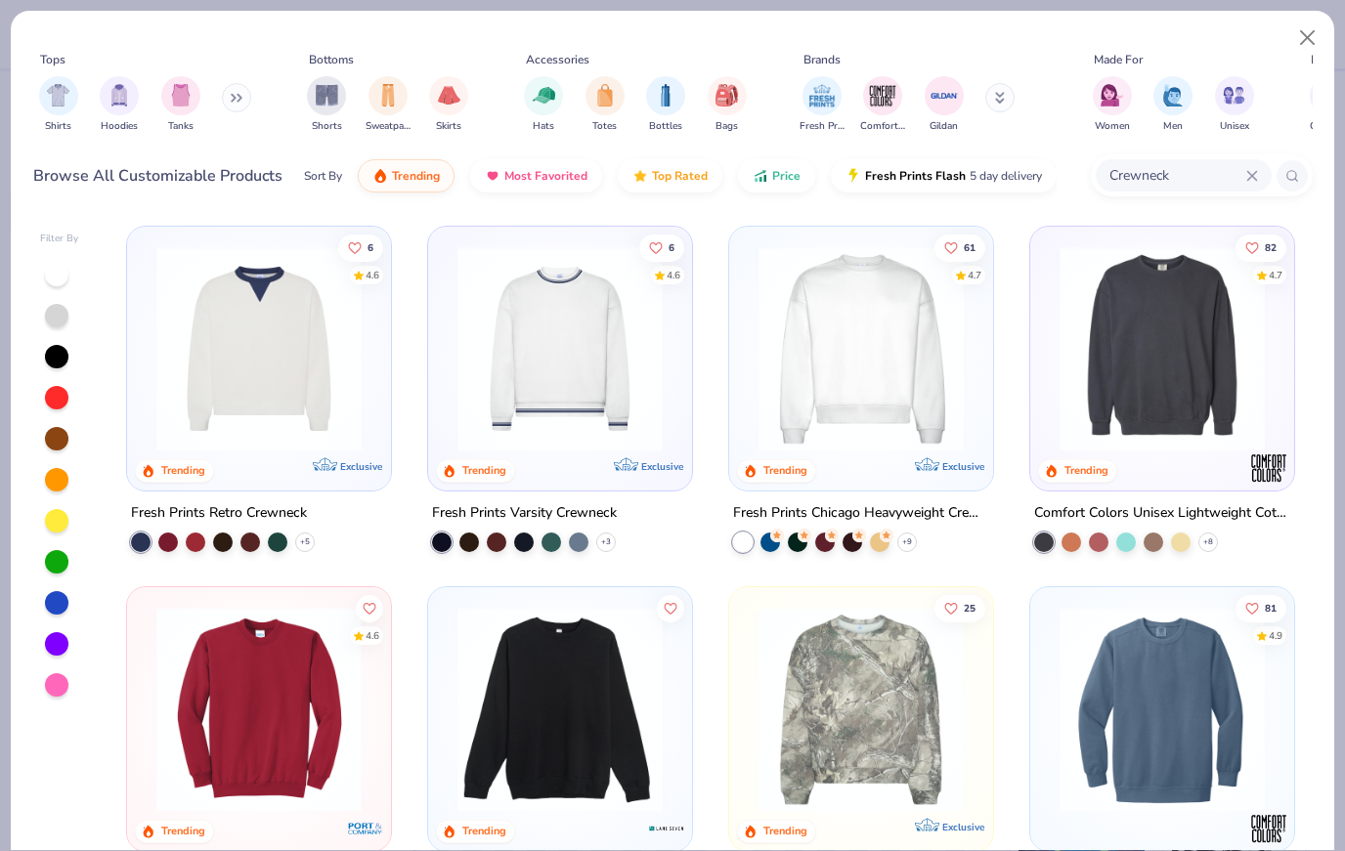
click at [629, 422] on img at bounding box center [560, 348] width 225 height 205
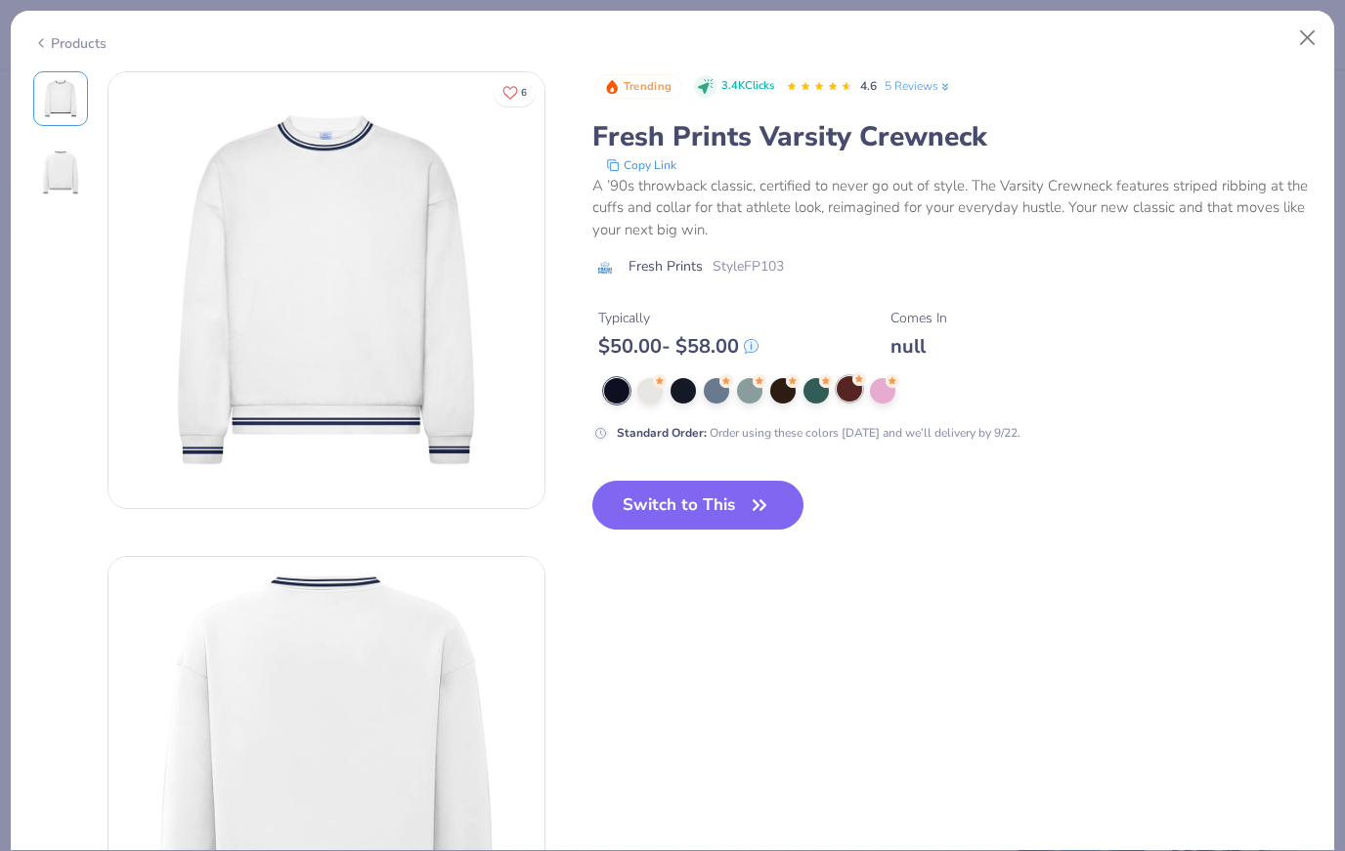
click at [851, 390] on div at bounding box center [849, 388] width 25 height 25
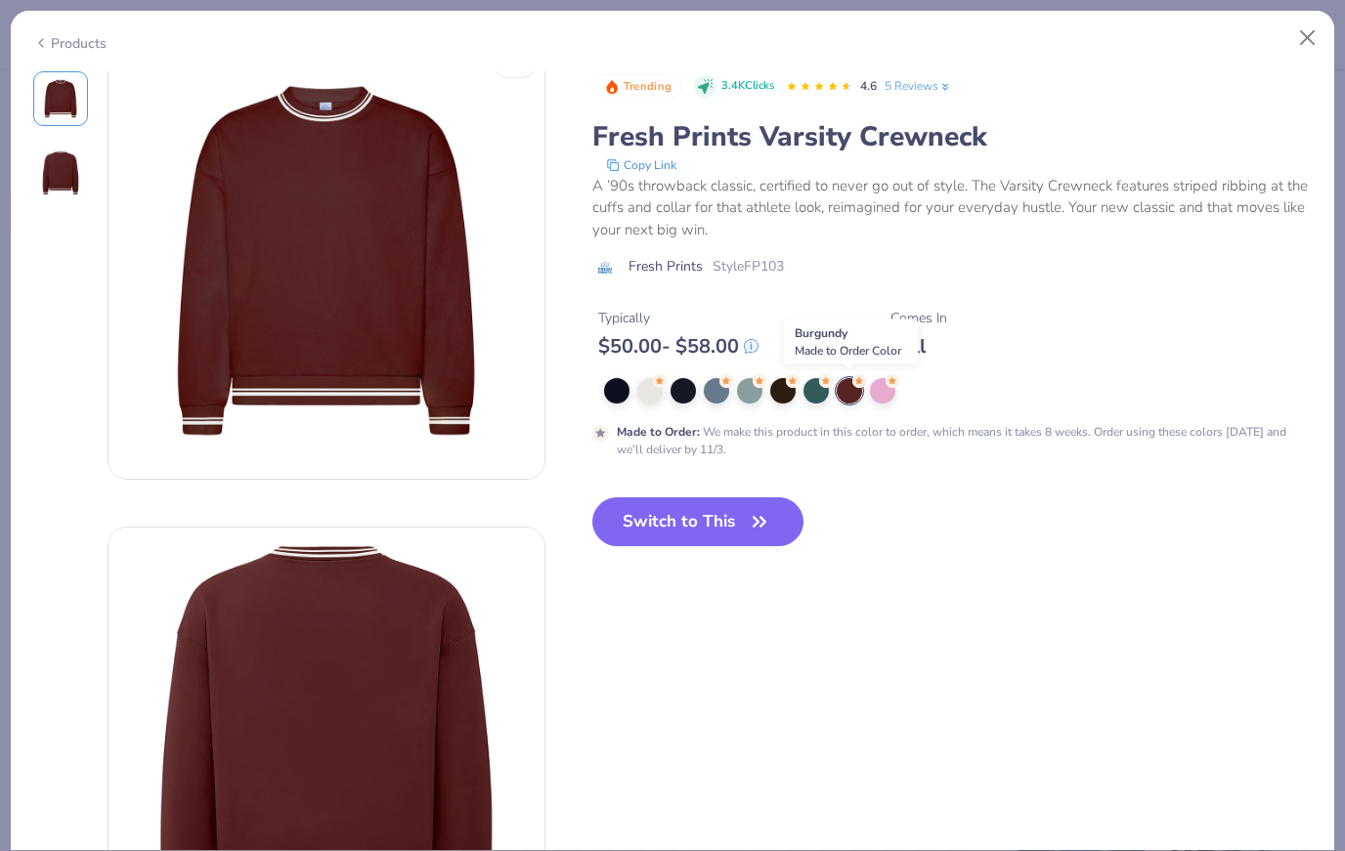
scroll to position [28, 0]
click at [764, 517] on icon "button" at bounding box center [759, 521] width 27 height 27
type input "50"
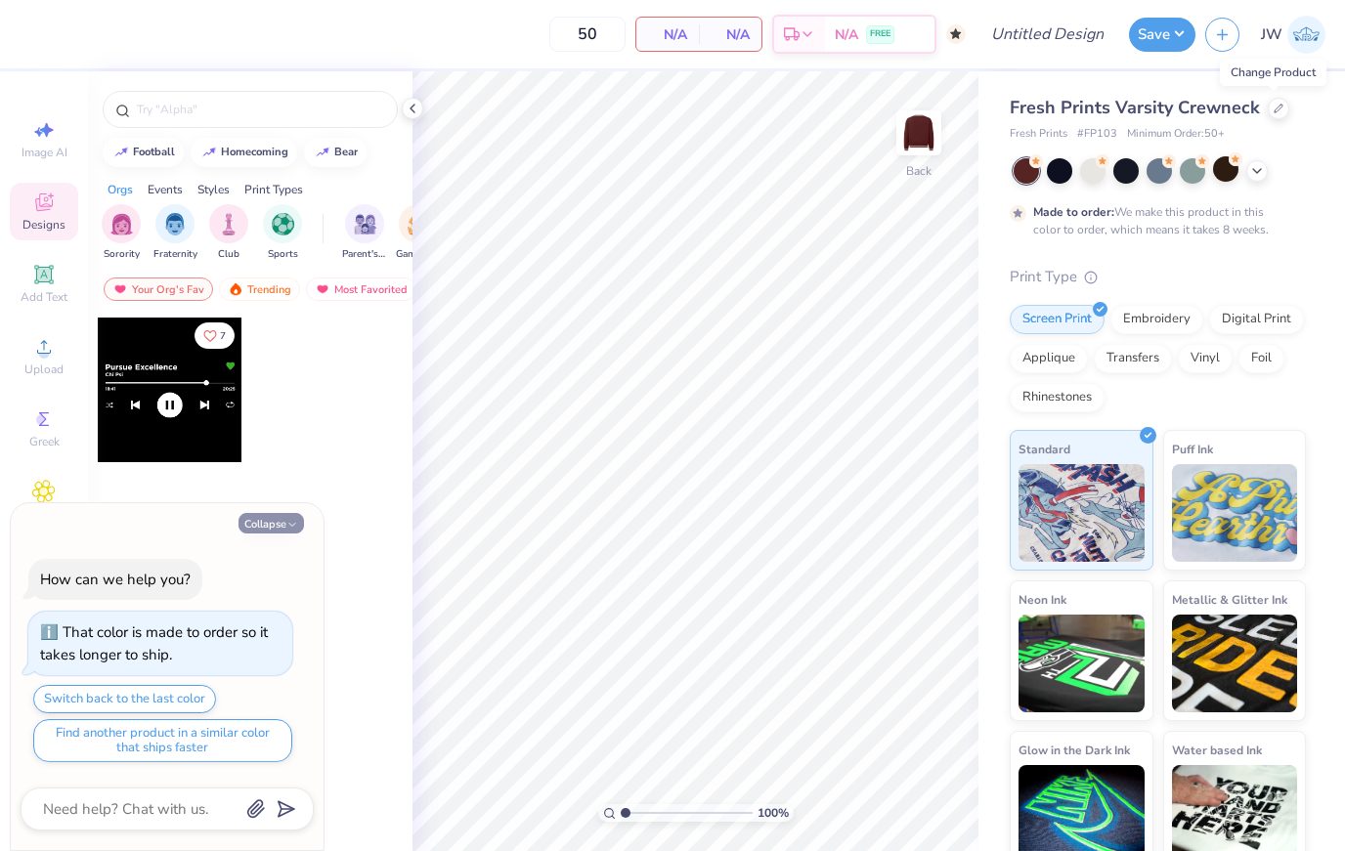
click at [258, 533] on button "Collapse" at bounding box center [270, 523] width 65 height 21
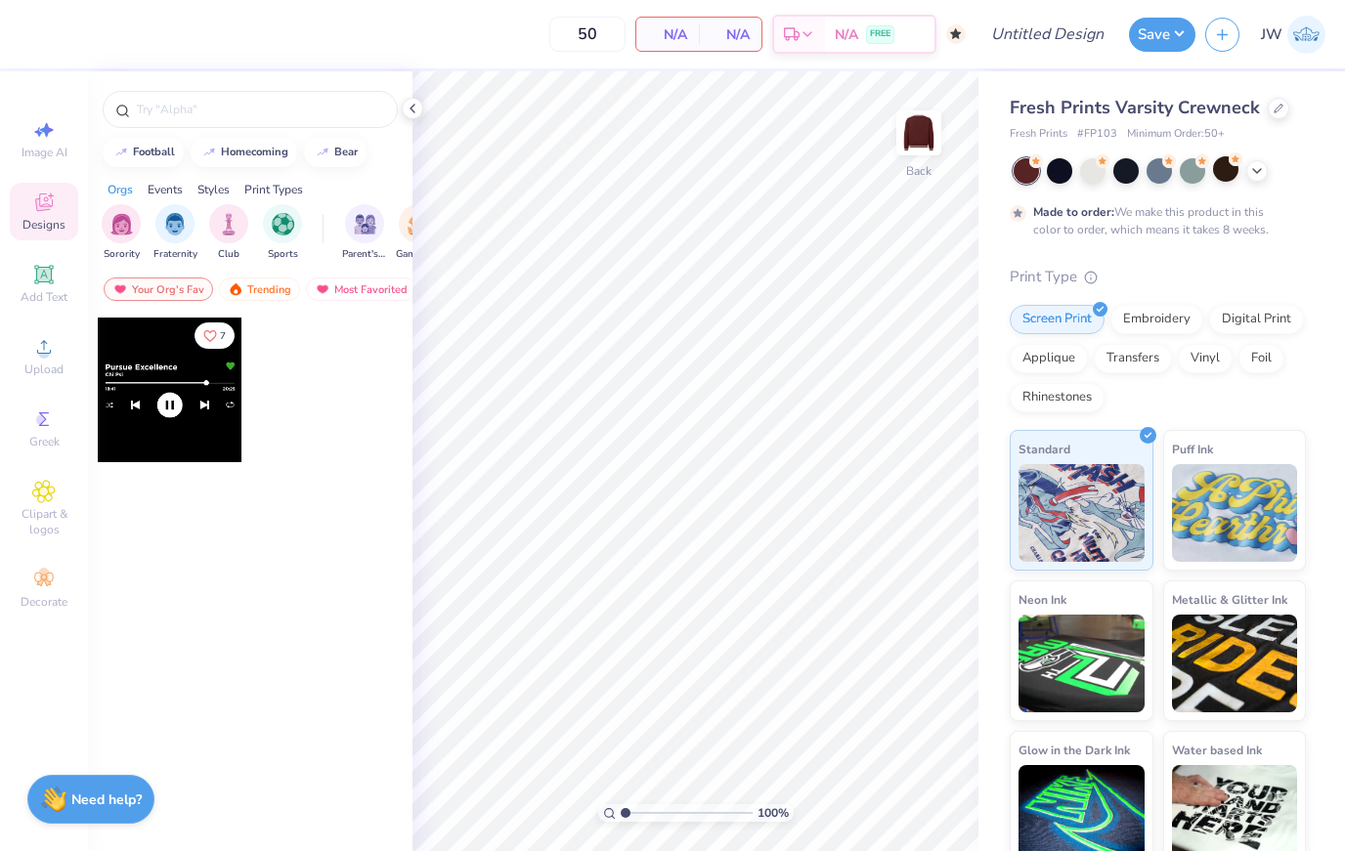
type textarea "x"
click at [51, 271] on icon at bounding box center [43, 274] width 23 height 23
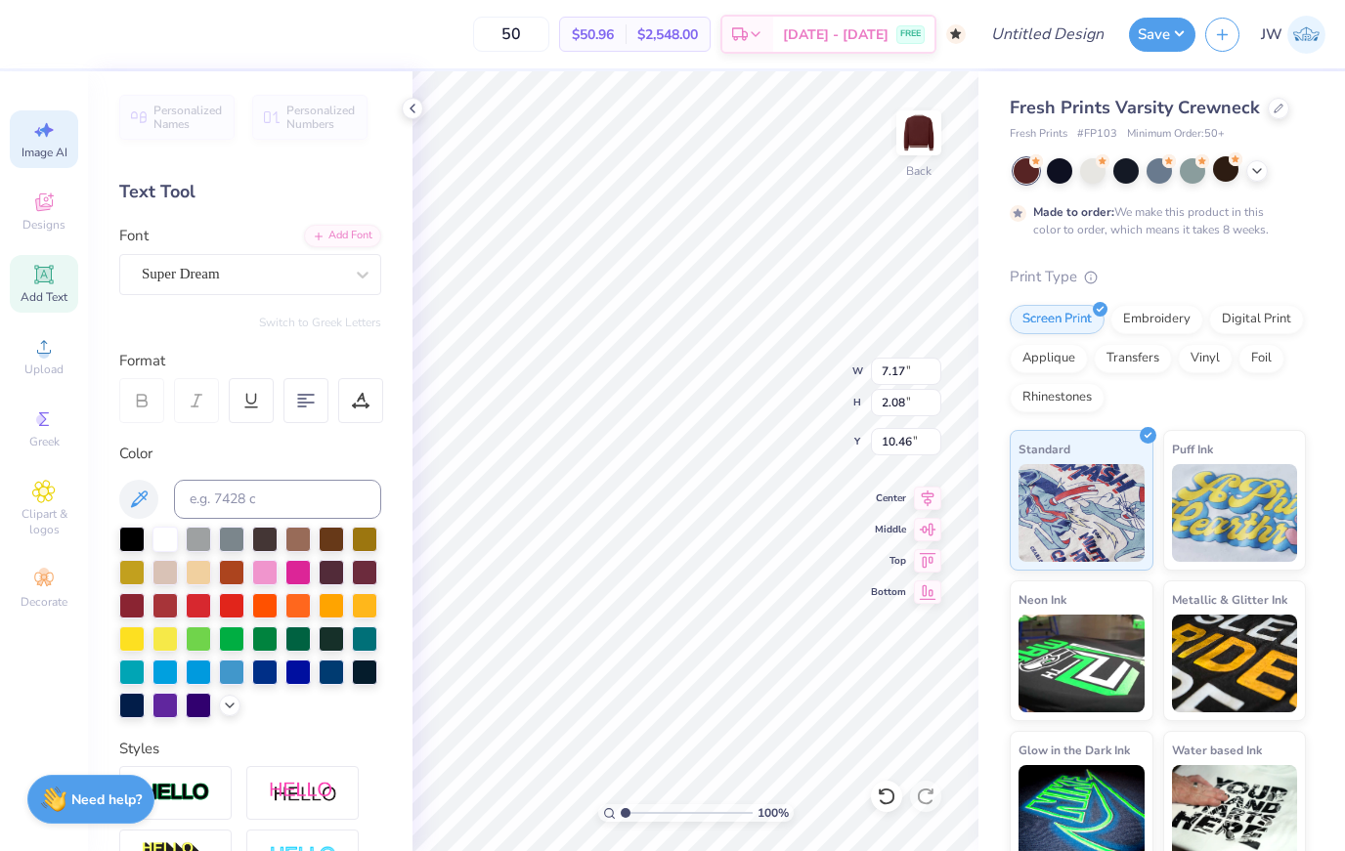
click at [48, 166] on div "Image AI" at bounding box center [44, 139] width 68 height 58
select select "4"
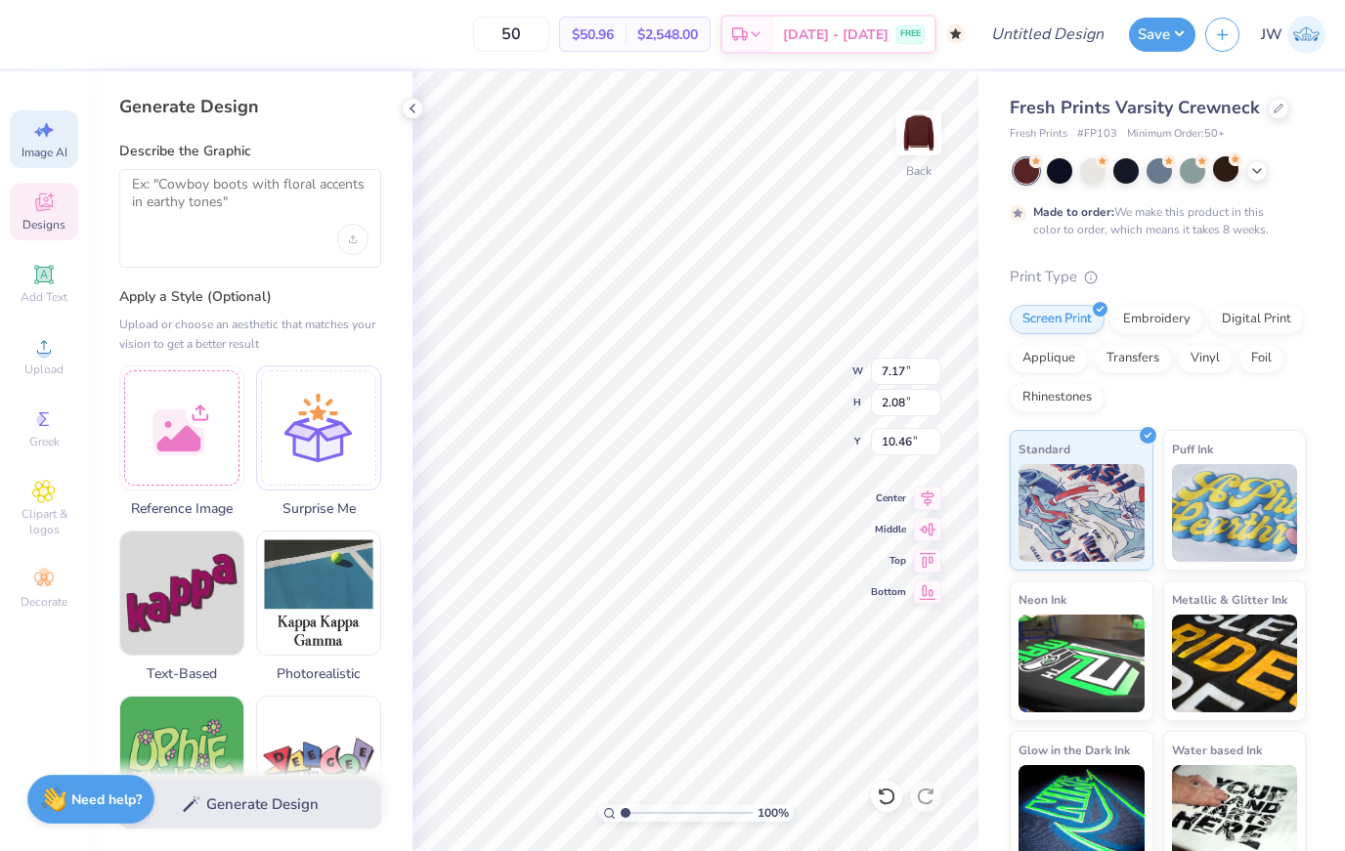
click at [63, 212] on div "Designs" at bounding box center [44, 212] width 68 height 58
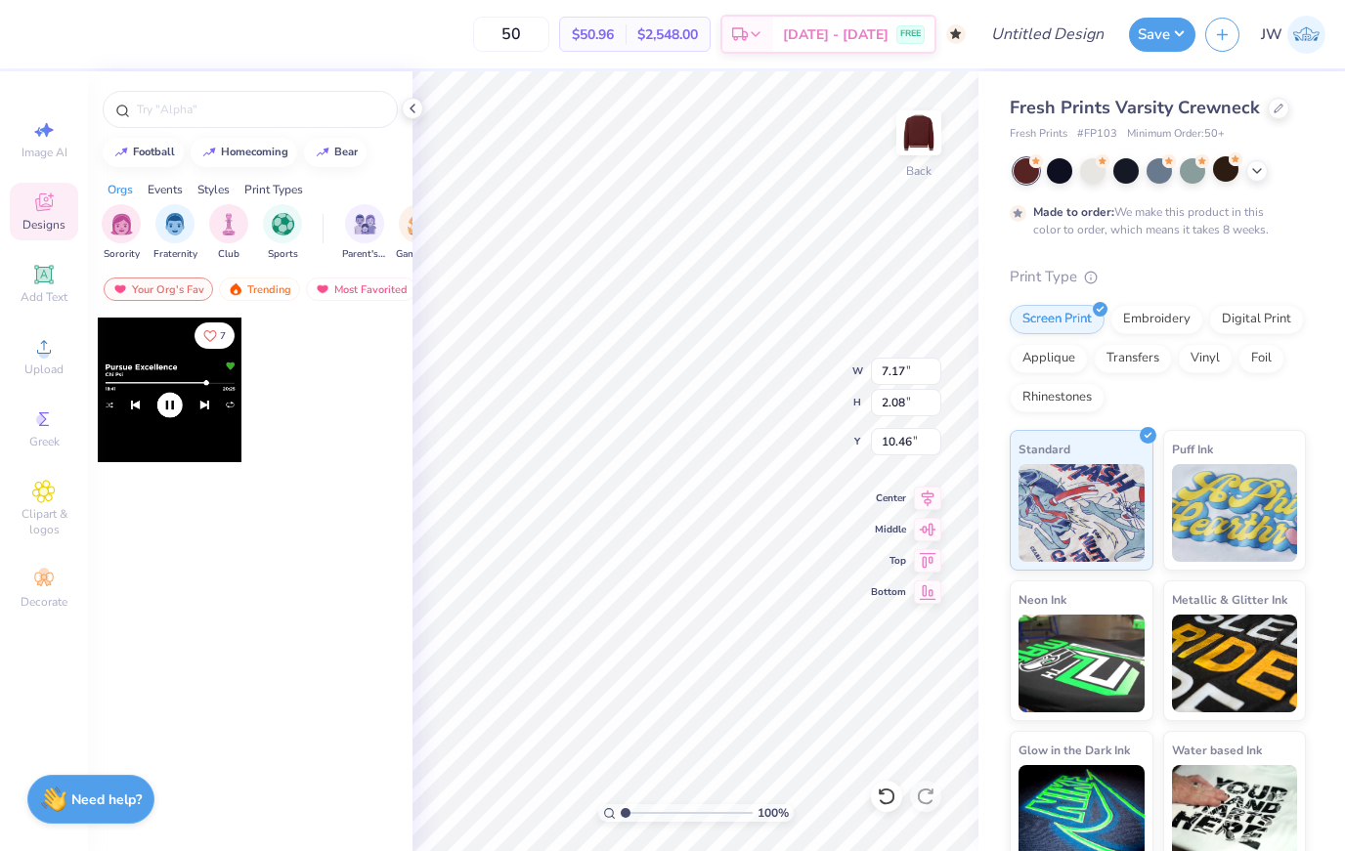
scroll to position [1, 1]
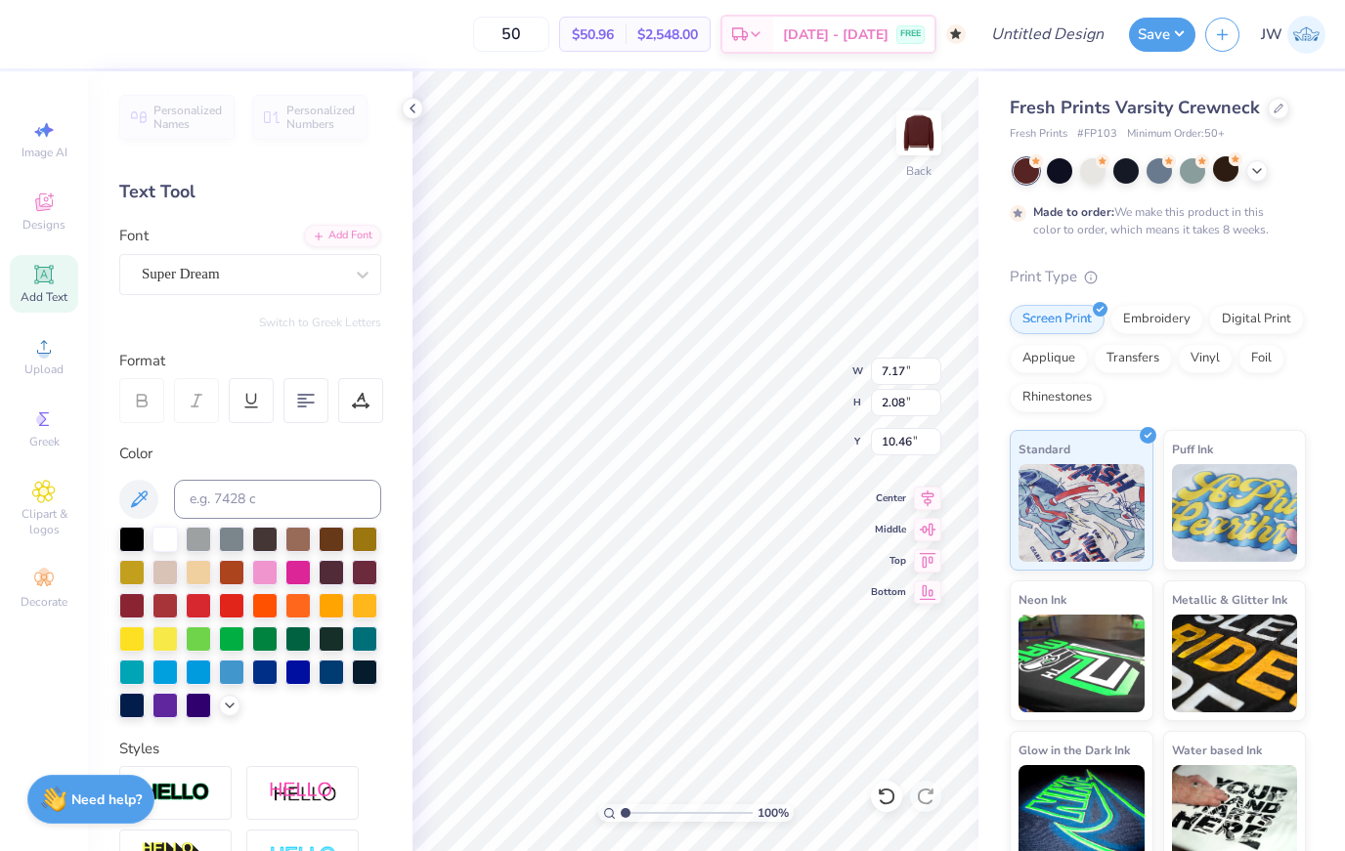
type input "3.00"
type input "12.07"
type input "3.49"
type input "12.11"
type input "3.51"
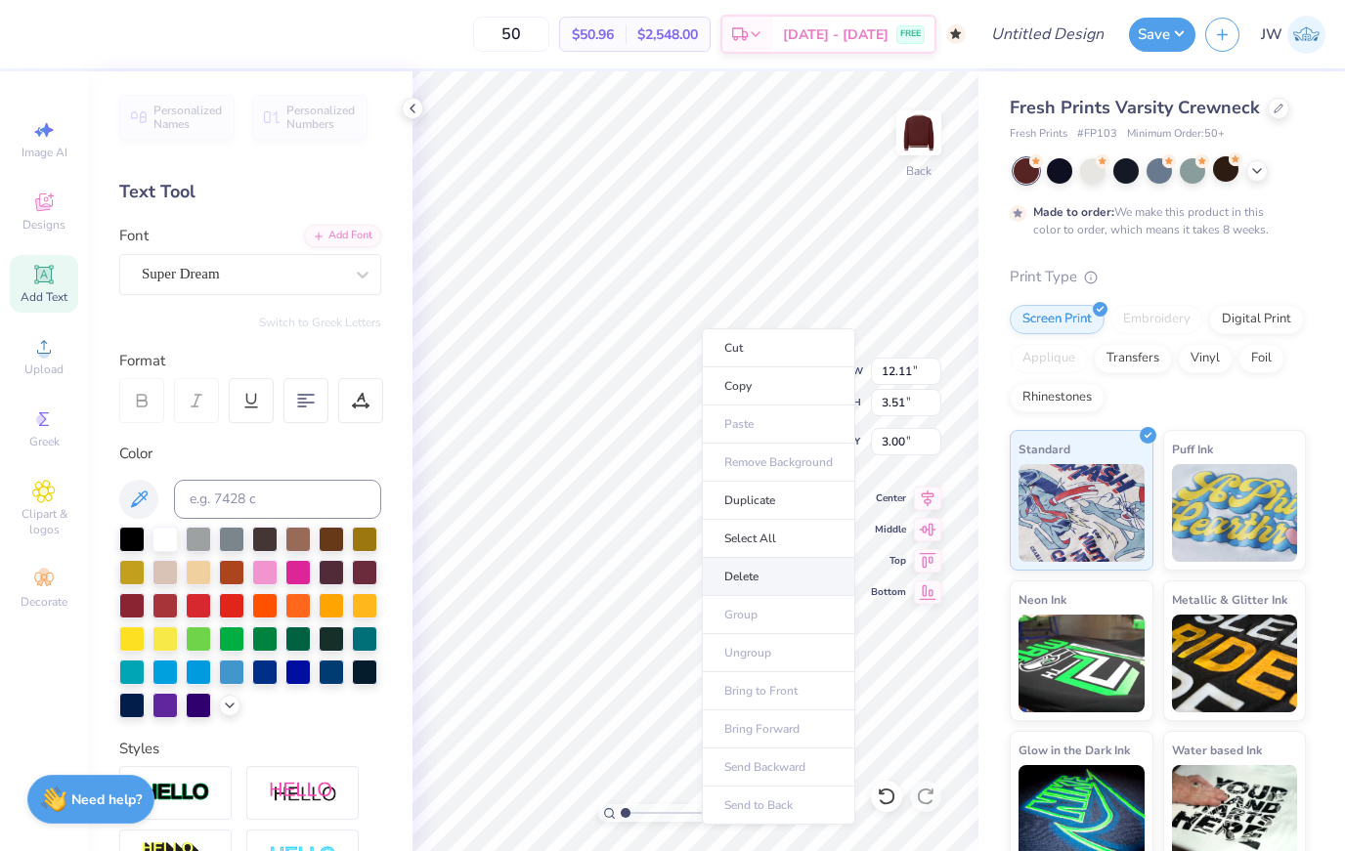
click at [758, 576] on li "Delete" at bounding box center [778, 577] width 153 height 38
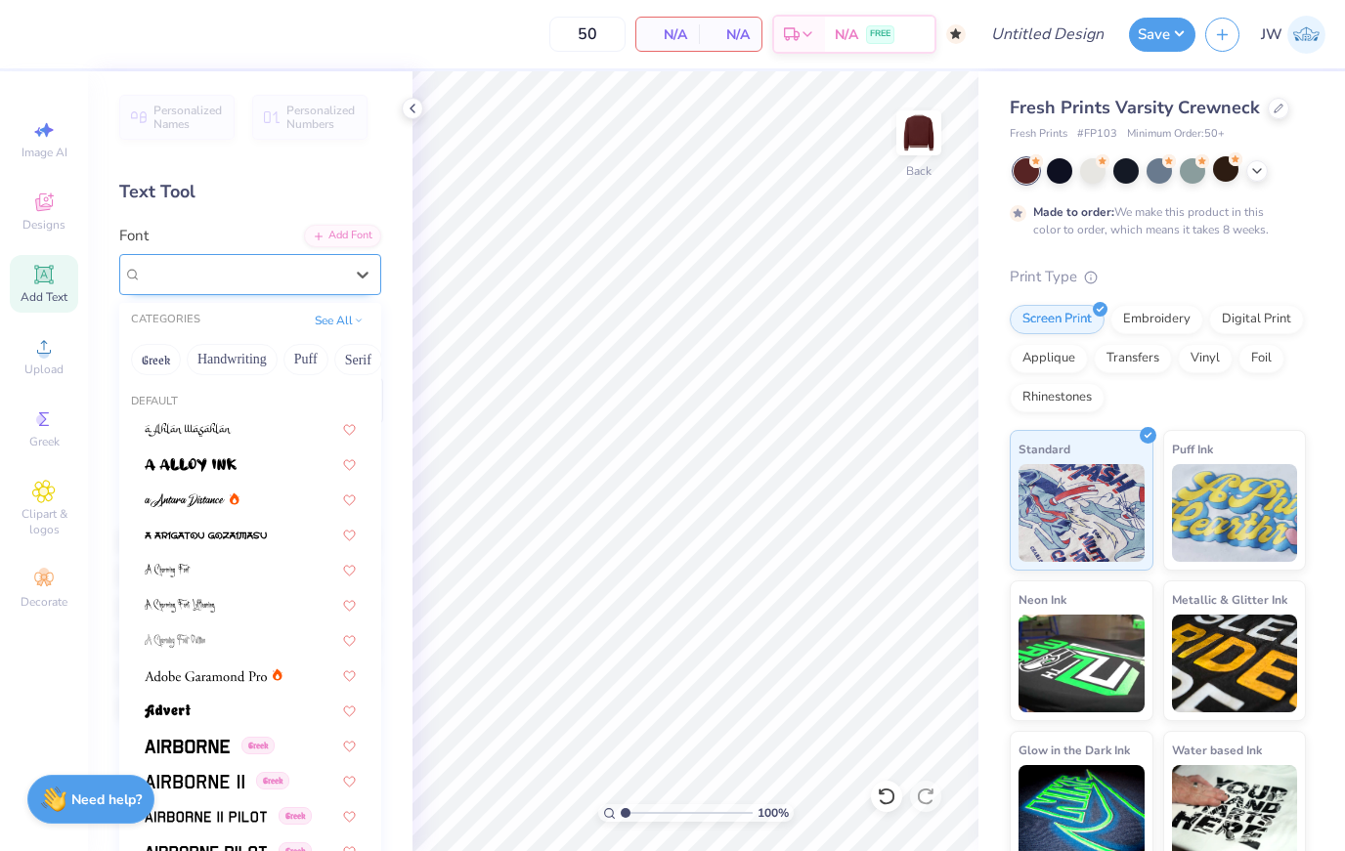
click at [157, 276] on span "Super Dream" at bounding box center [181, 274] width 78 height 22
click at [47, 221] on span "Designs" at bounding box center [43, 225] width 43 height 16
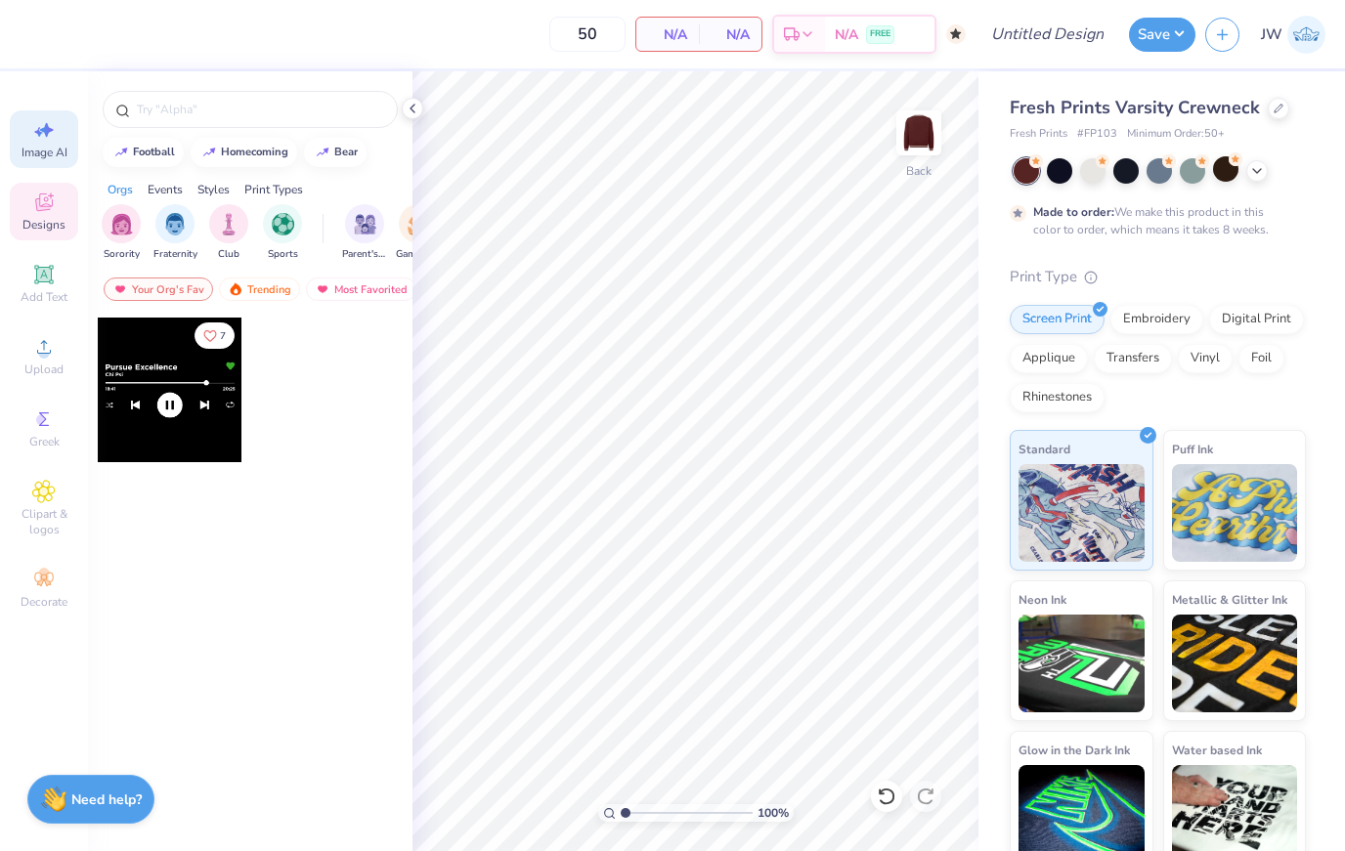
click at [44, 160] on span "Image AI" at bounding box center [45, 153] width 46 height 16
select select "4"
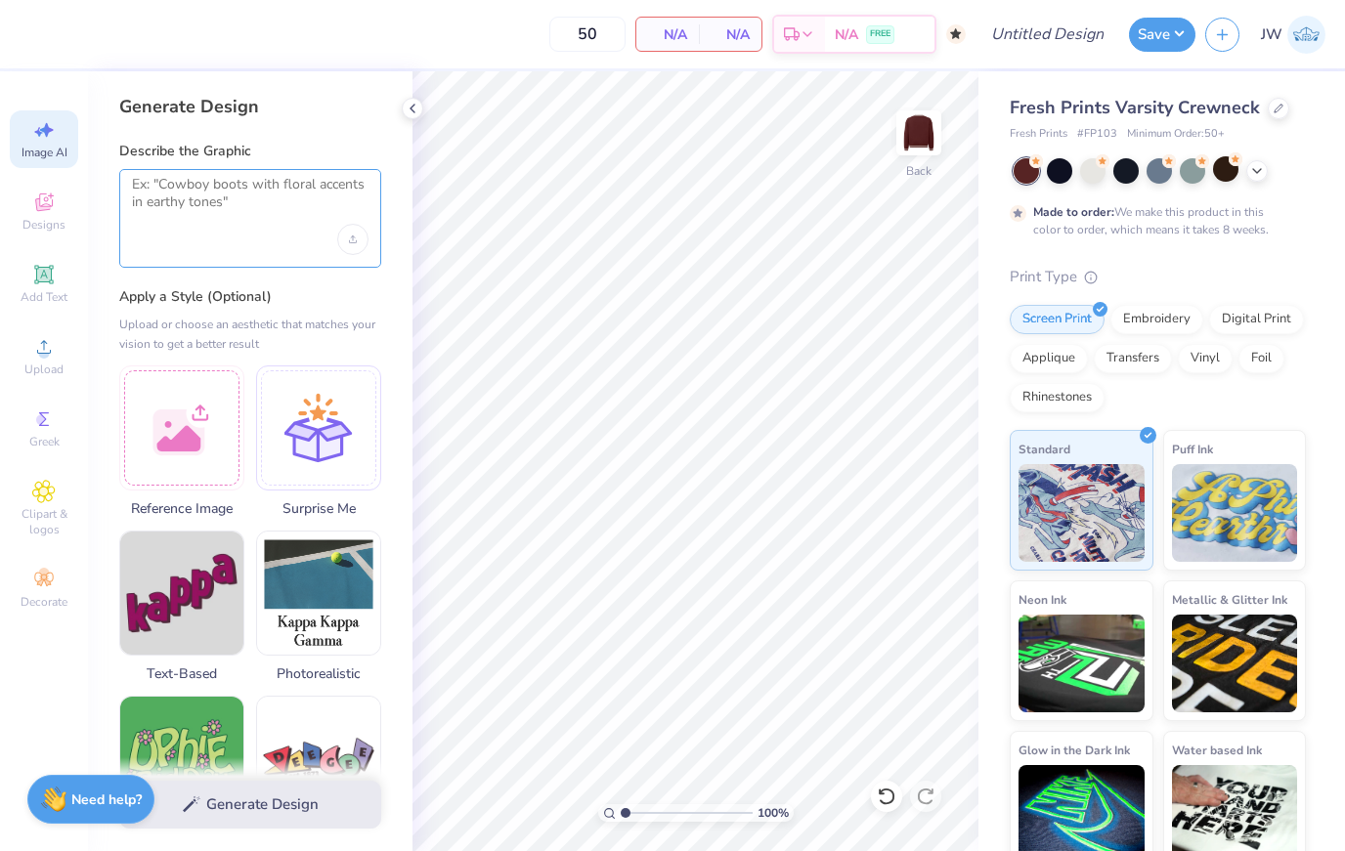
click at [218, 216] on textarea at bounding box center [250, 200] width 237 height 49
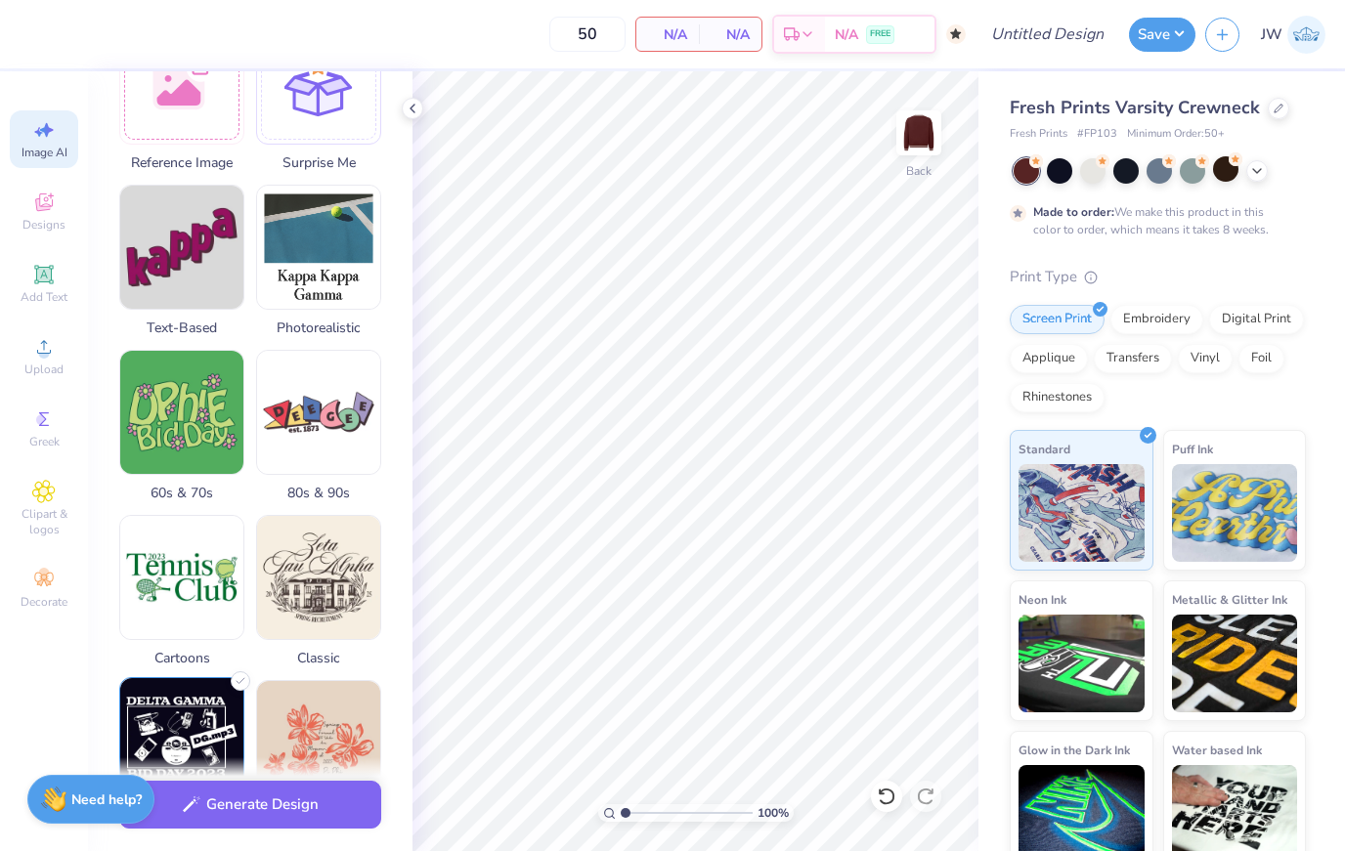
scroll to position [431, 0]
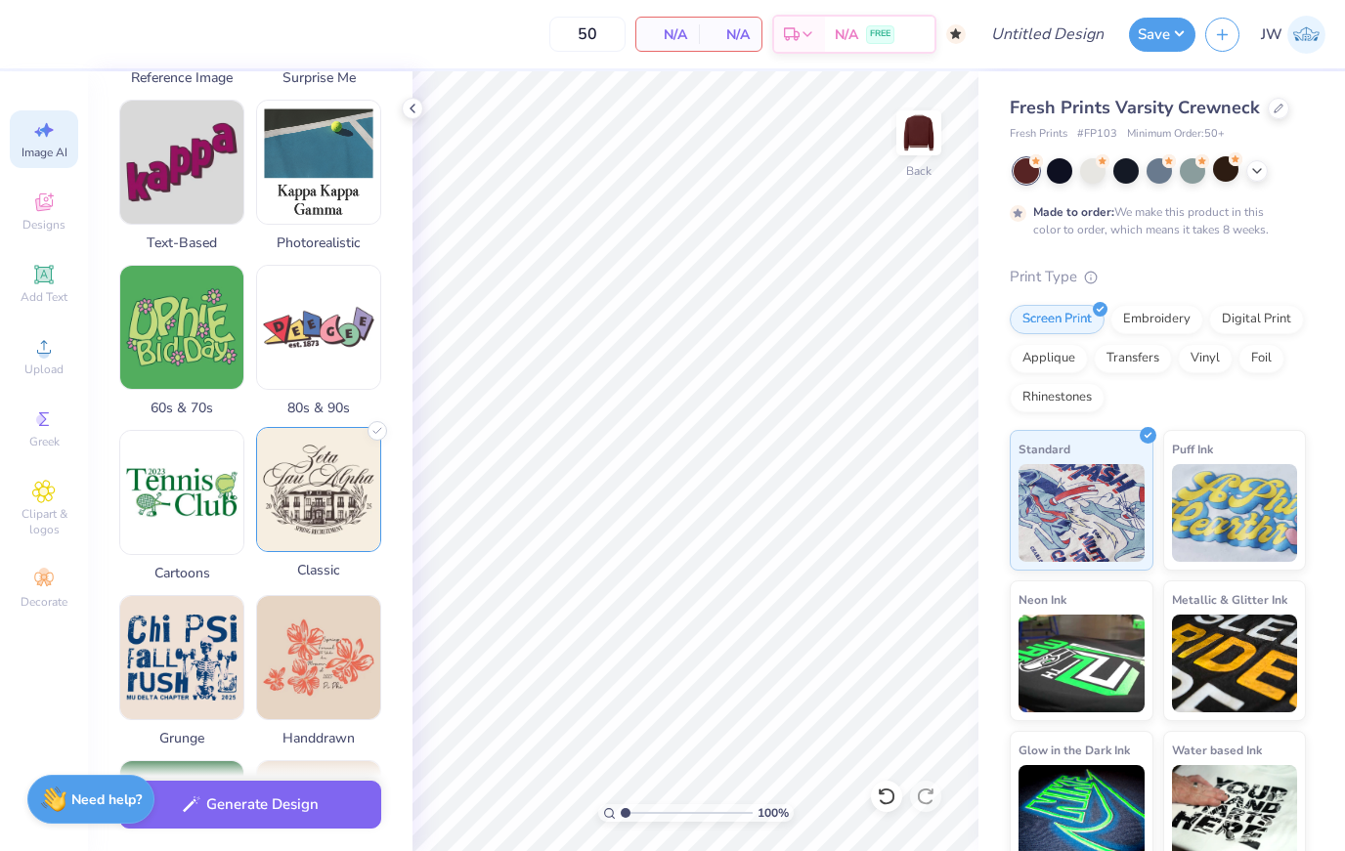
type textarea "Chi Omega"
click at [305, 551] on img at bounding box center [318, 489] width 123 height 123
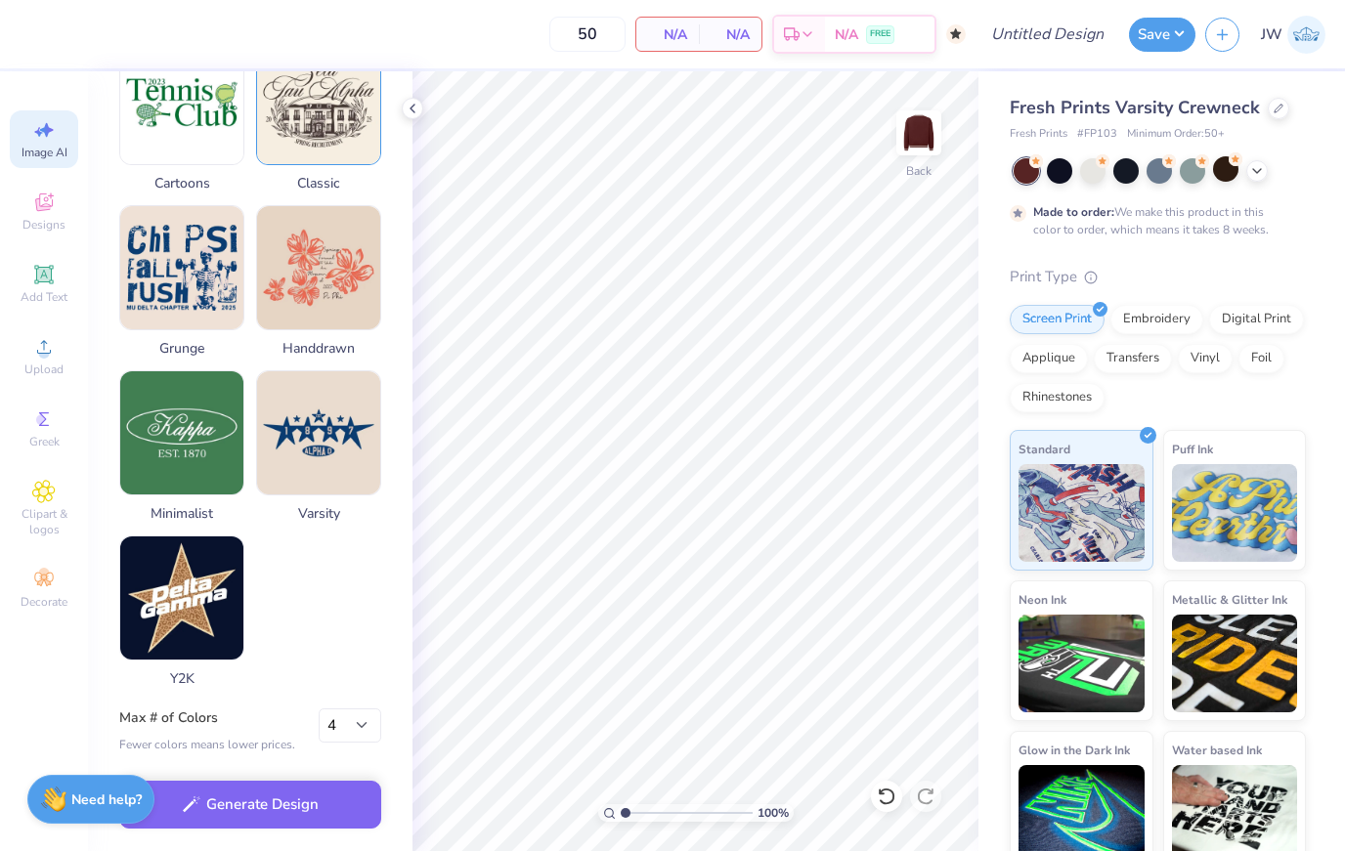
scroll to position [832, 0]
click at [304, 810] on button "Generate Design" at bounding box center [250, 800] width 262 height 48
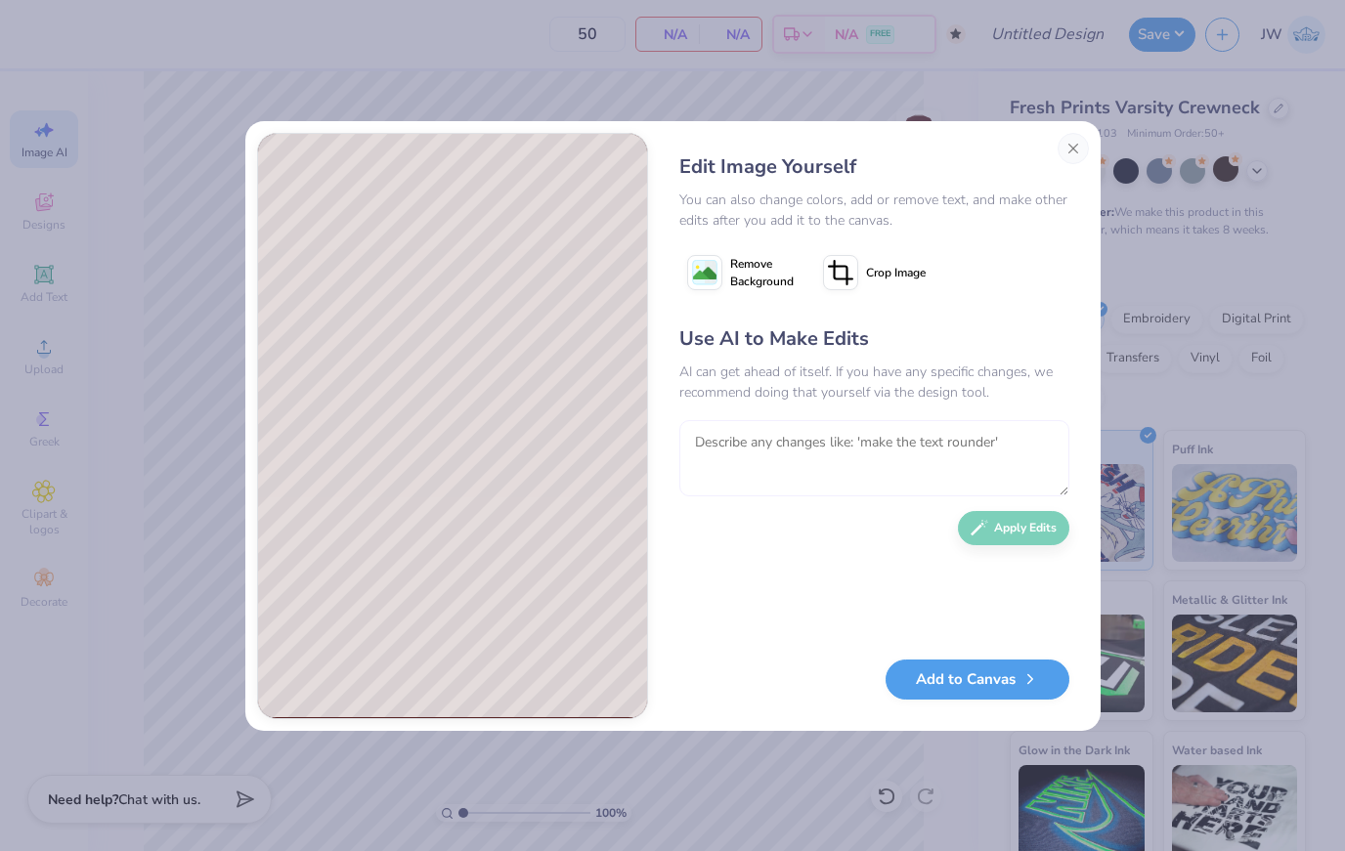
click at [889, 495] on textarea at bounding box center [874, 458] width 390 height 76
click at [897, 457] on textarea at bounding box center [874, 458] width 390 height 76
type textarea "Chi Omega"
click at [1032, 531] on button "Apply Edits" at bounding box center [1013, 523] width 111 height 34
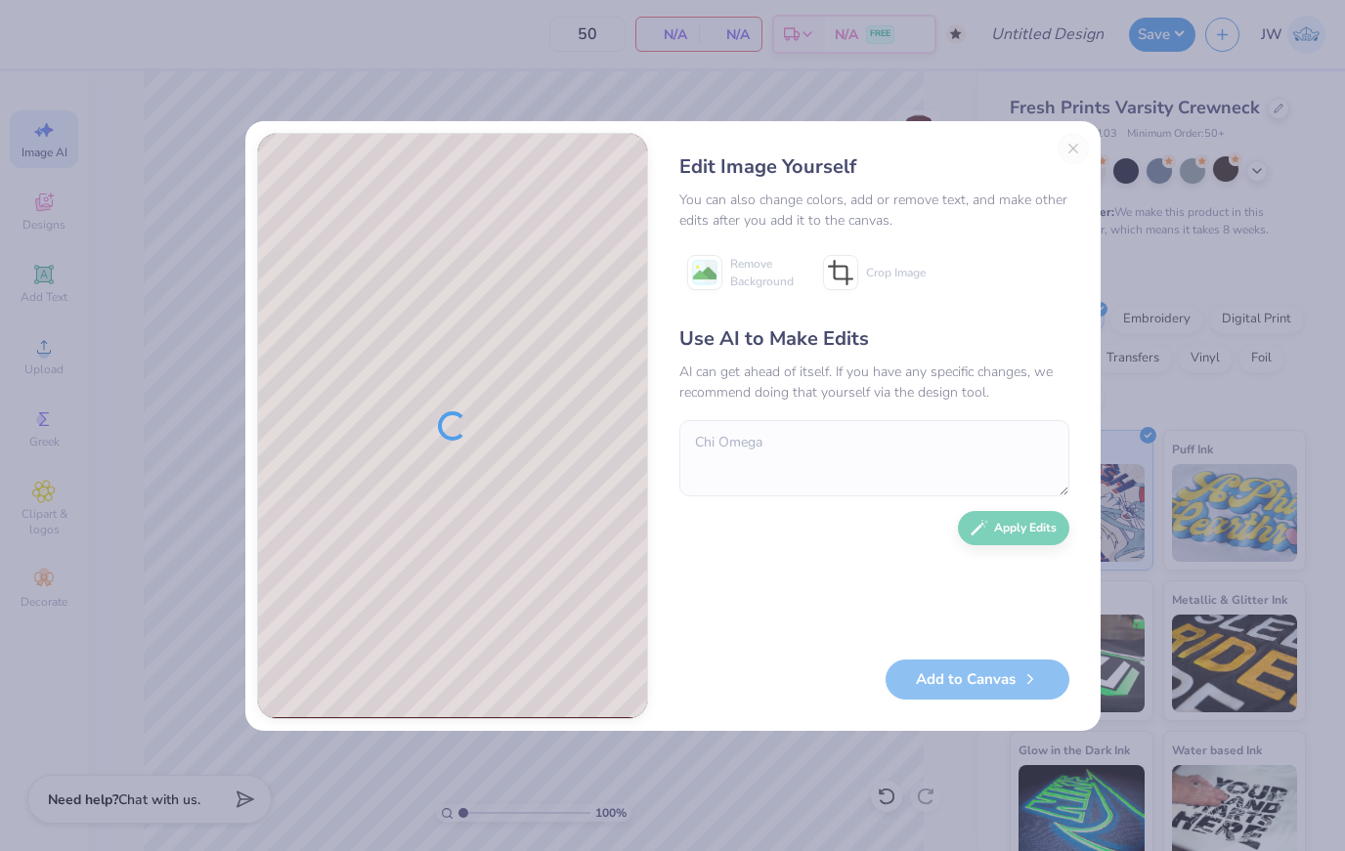
click at [1065, 144] on div "Edit Image Yourself You can also change colors, add or remove text, and make ot…" at bounding box center [874, 426] width 429 height 586
click at [1078, 148] on div "Edit Image Yourself You can also change colors, add or remove text, and make ot…" at bounding box center [874, 426] width 429 height 586
click at [1080, 150] on div "Edit Image Yourself You can also change colors, add or remove text, and make ot…" at bounding box center [874, 426] width 429 height 586
click at [152, 675] on div "Edit Image Yourself You can also change colors, add or remove text, and make ot…" at bounding box center [672, 425] width 1345 height 851
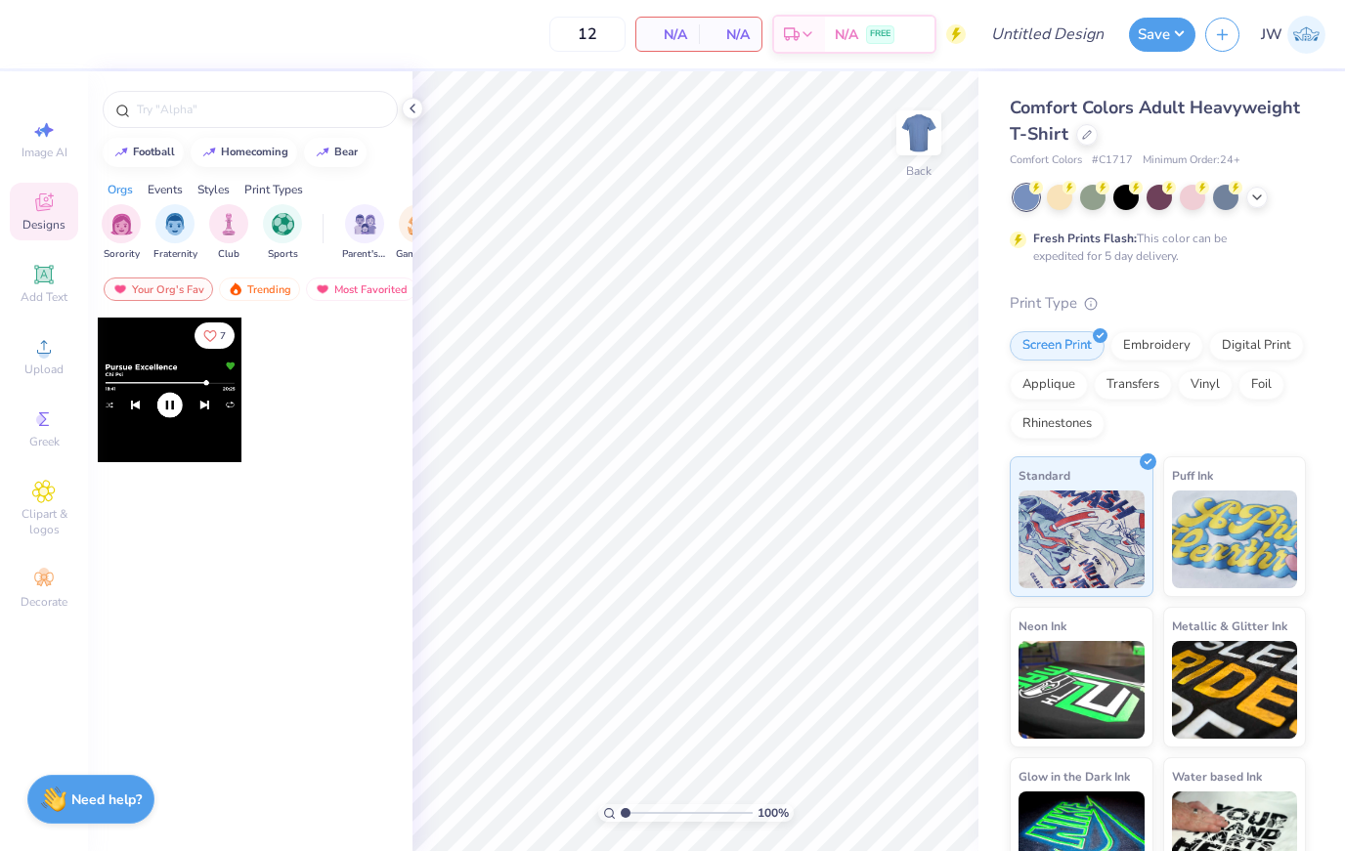
click at [1070, 153] on span "Comfort Colors" at bounding box center [1046, 160] width 72 height 17
click at [1092, 144] on div "Comfort Colors Adult Heavyweight T-Shirt" at bounding box center [1158, 121] width 296 height 53
click at [1092, 133] on div at bounding box center [1087, 133] width 22 height 22
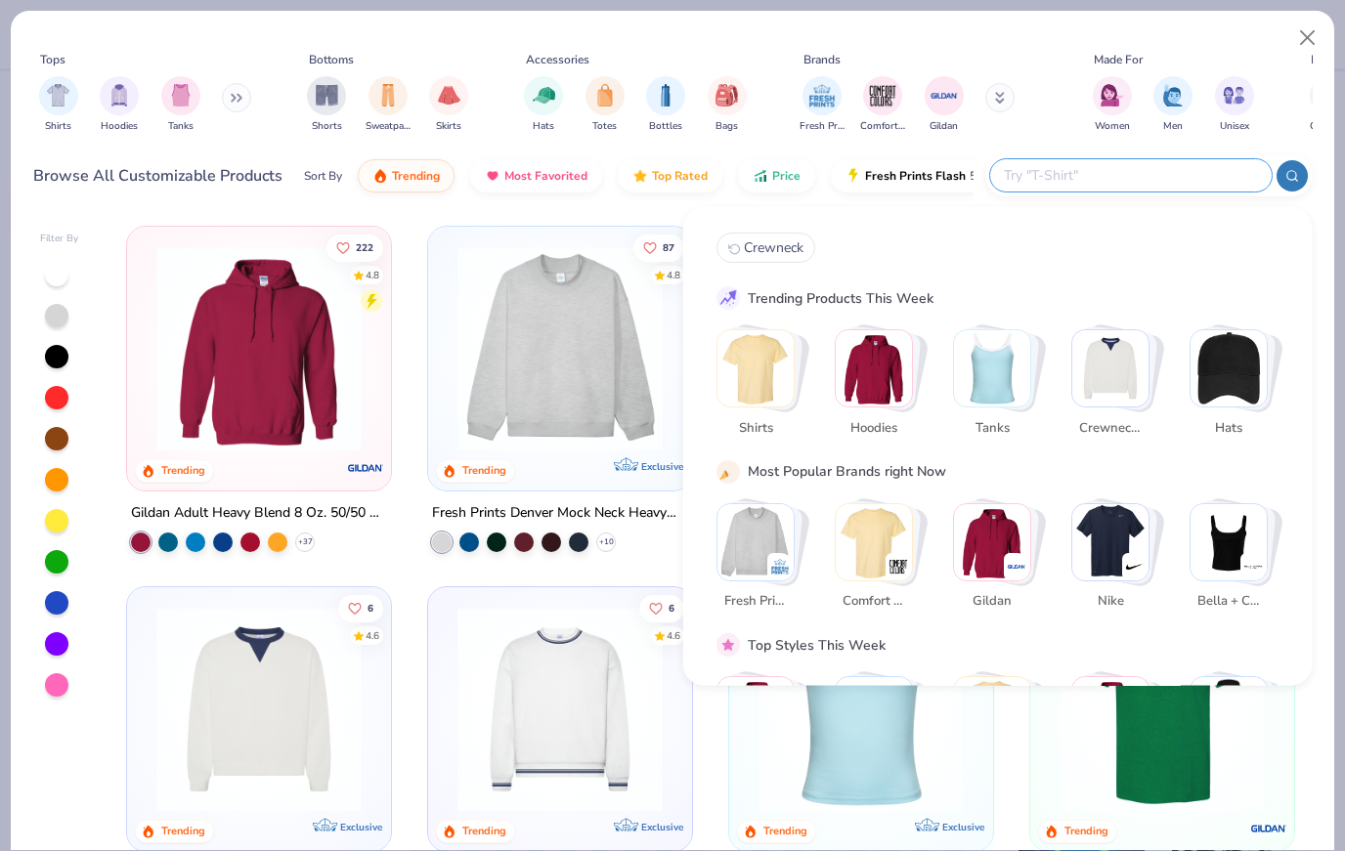
click at [1140, 171] on input "text" at bounding box center [1130, 175] width 256 height 22
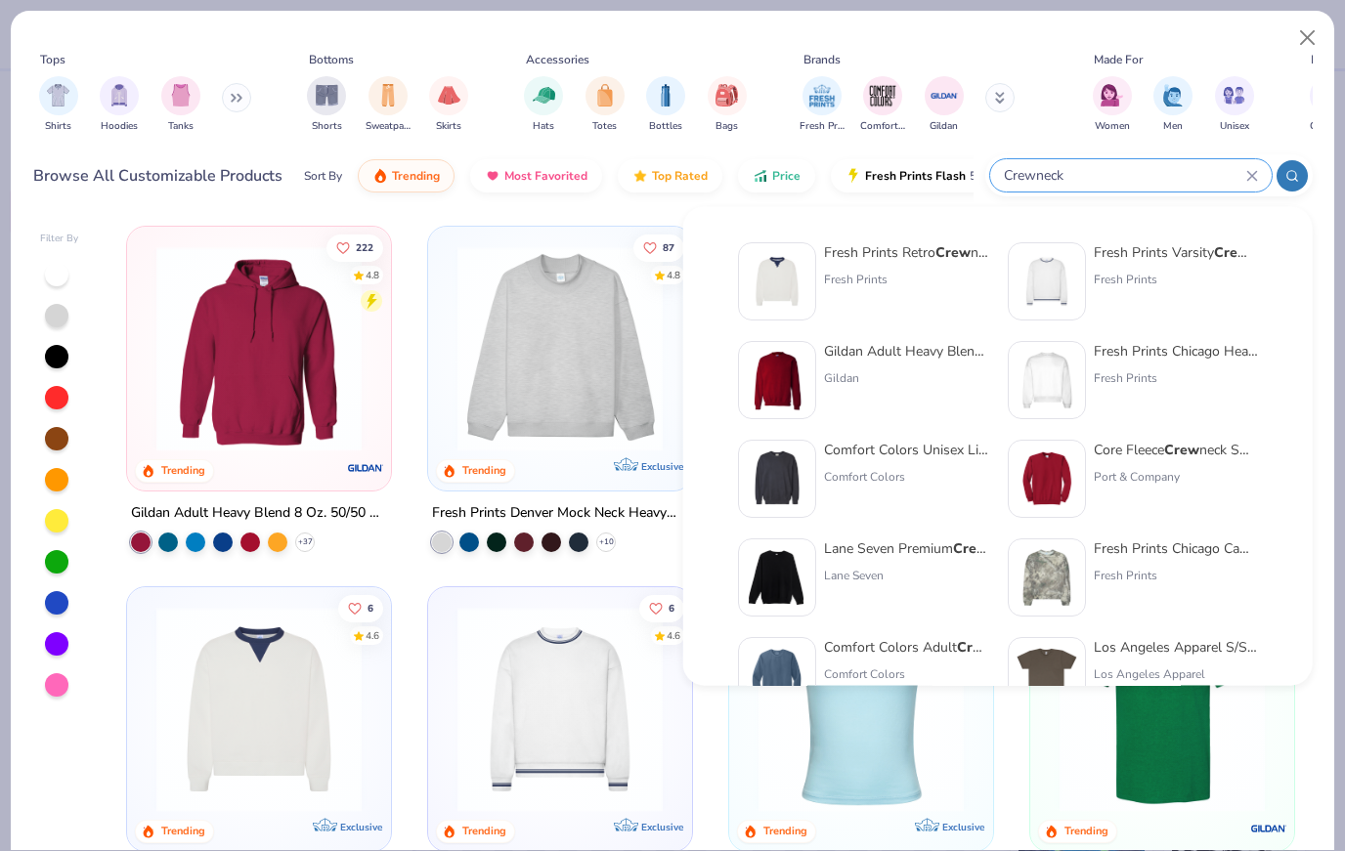
type input "Crewneck"
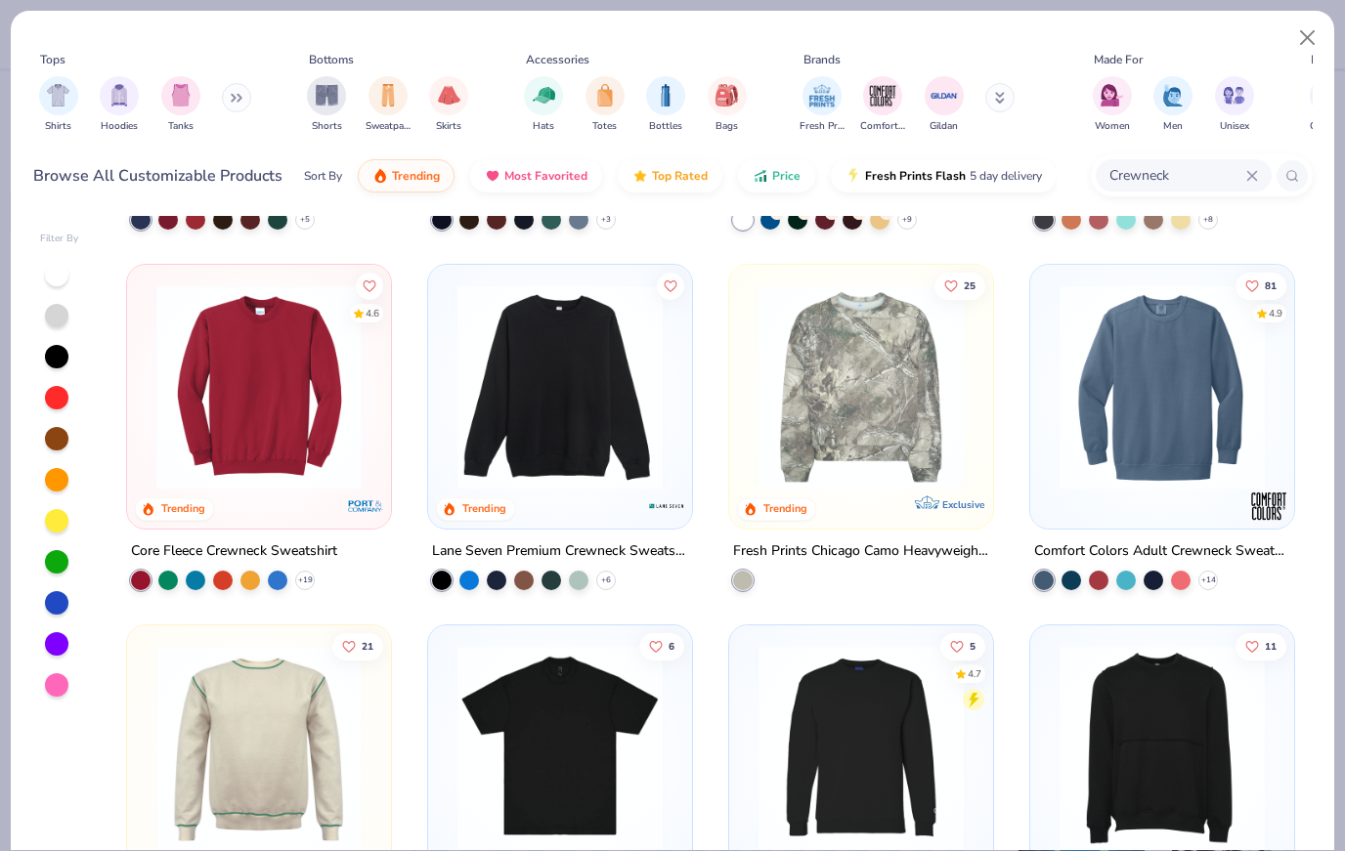
scroll to position [313, 0]
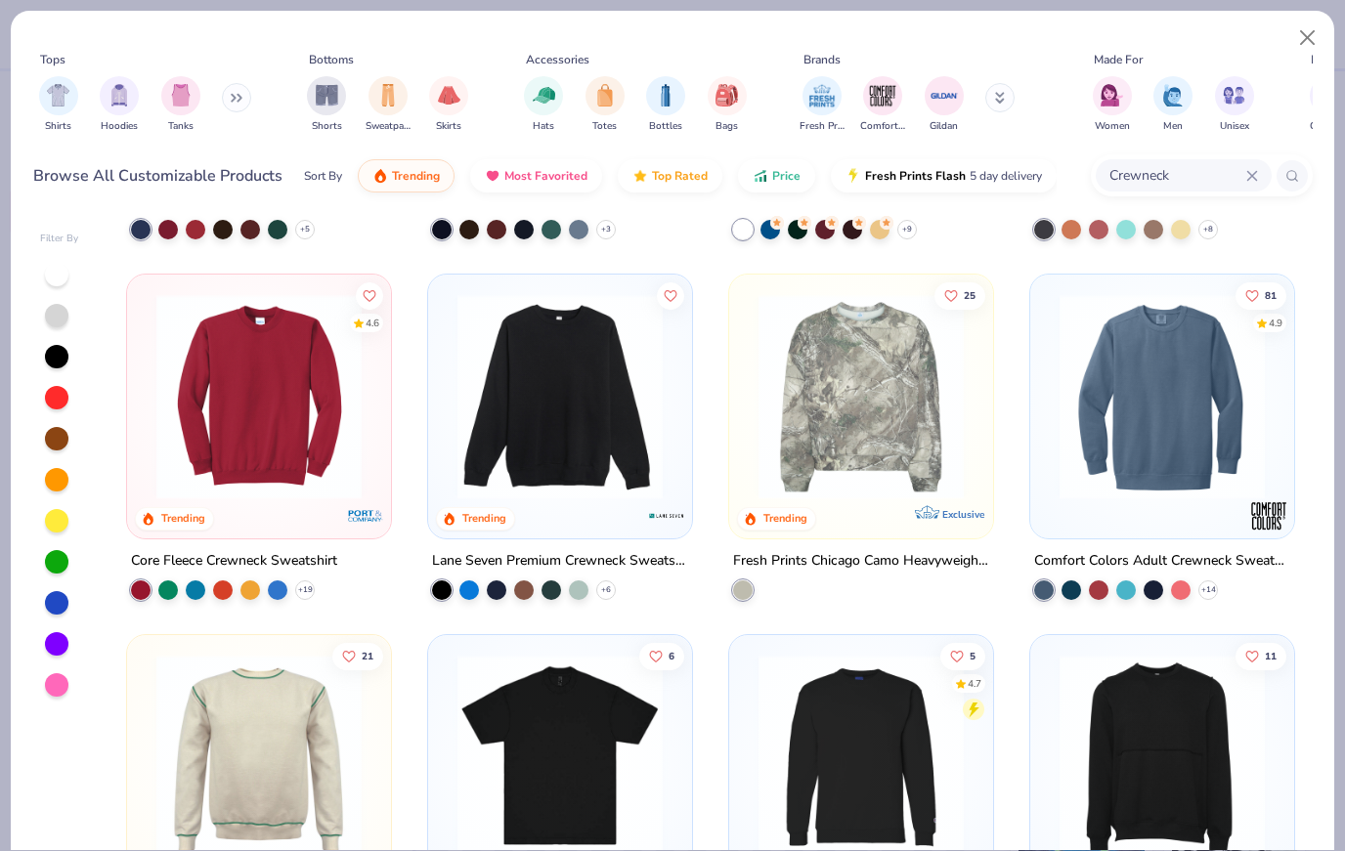
click at [360, 524] on img at bounding box center [365, 514] width 39 height 39
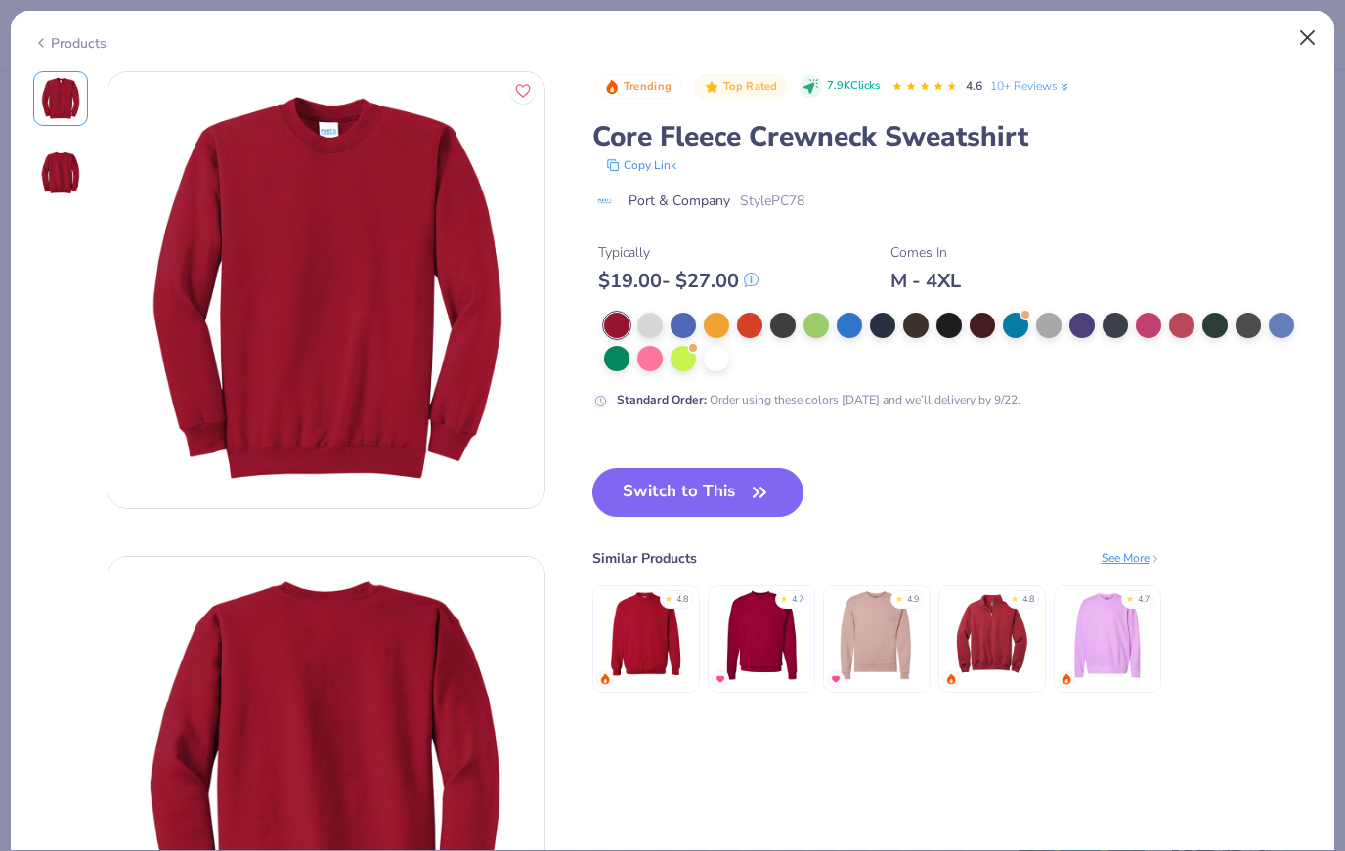
click at [1312, 45] on button "Close" at bounding box center [1307, 38] width 37 height 37
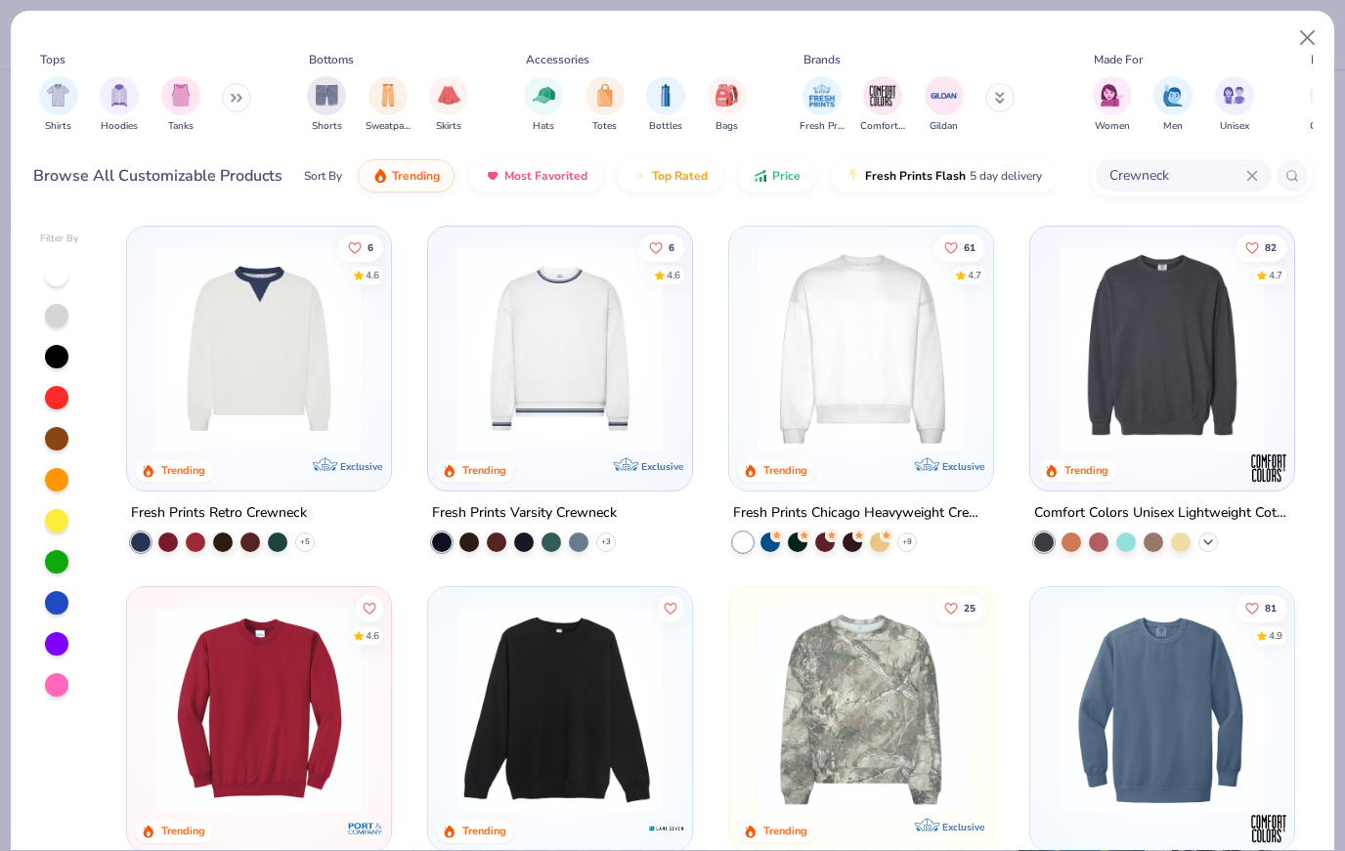
click at [1209, 547] on div "+ 8" at bounding box center [1208, 543] width 20 height 20
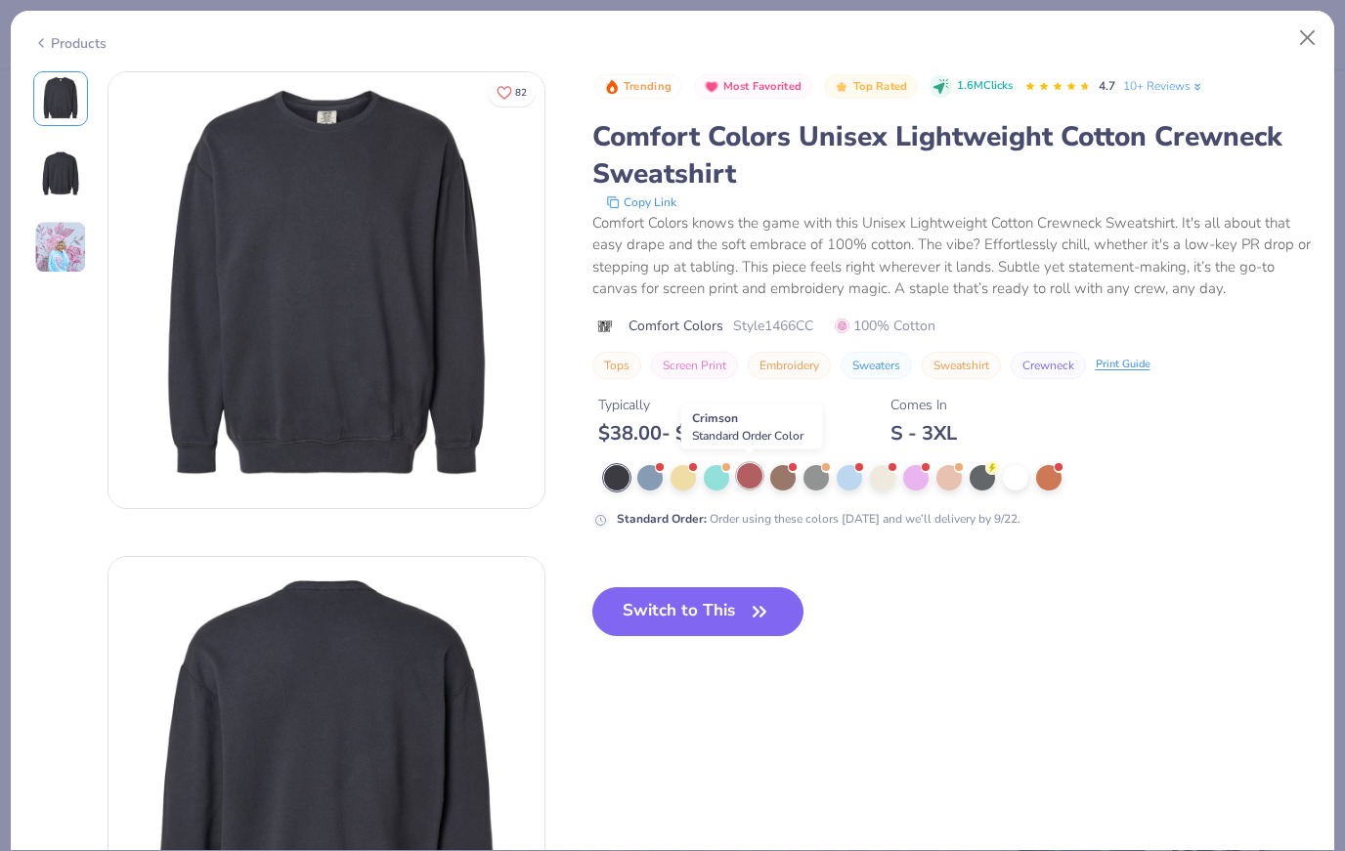
click at [758, 477] on div at bounding box center [749, 475] width 25 height 25
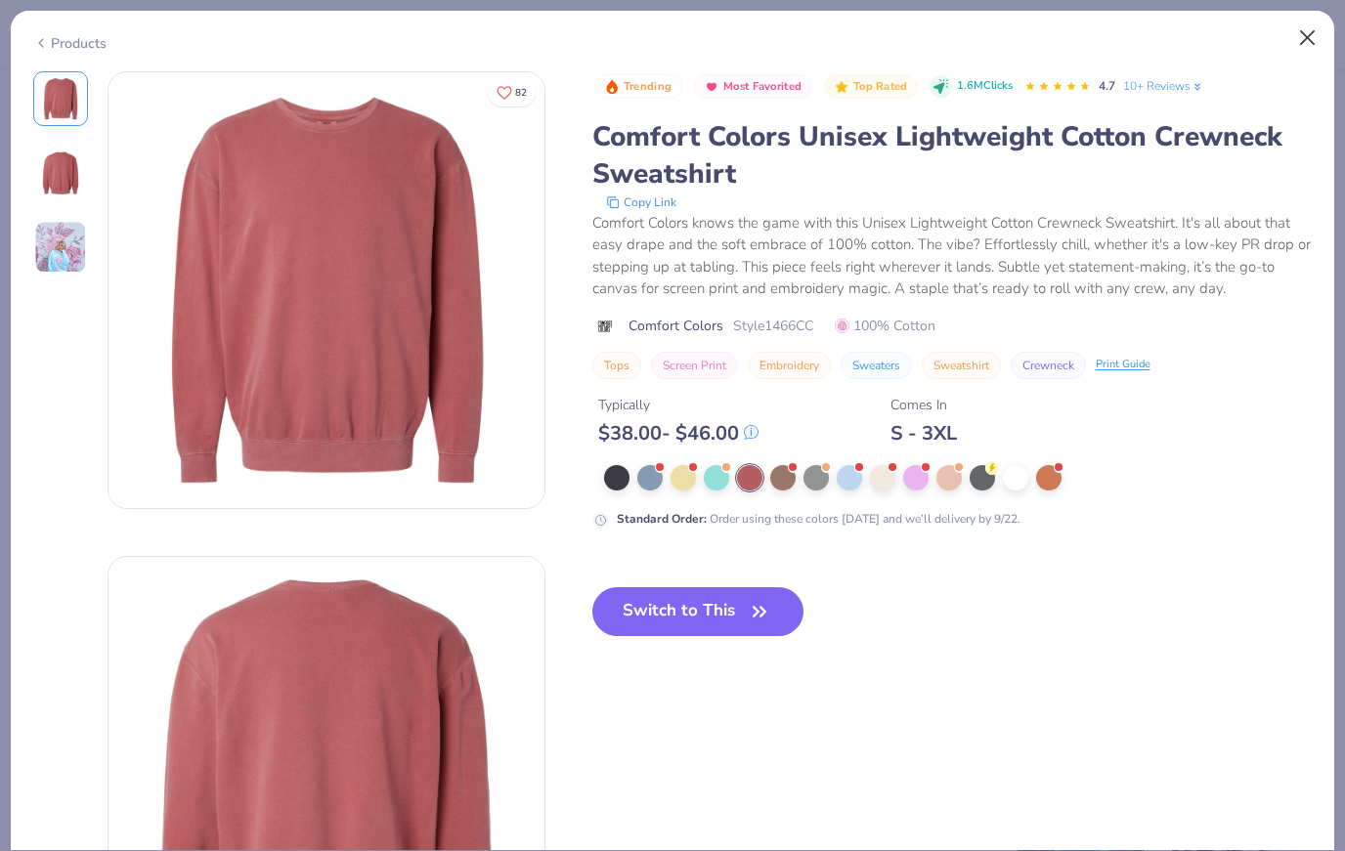
click at [1310, 48] on button "Close" at bounding box center [1307, 38] width 37 height 37
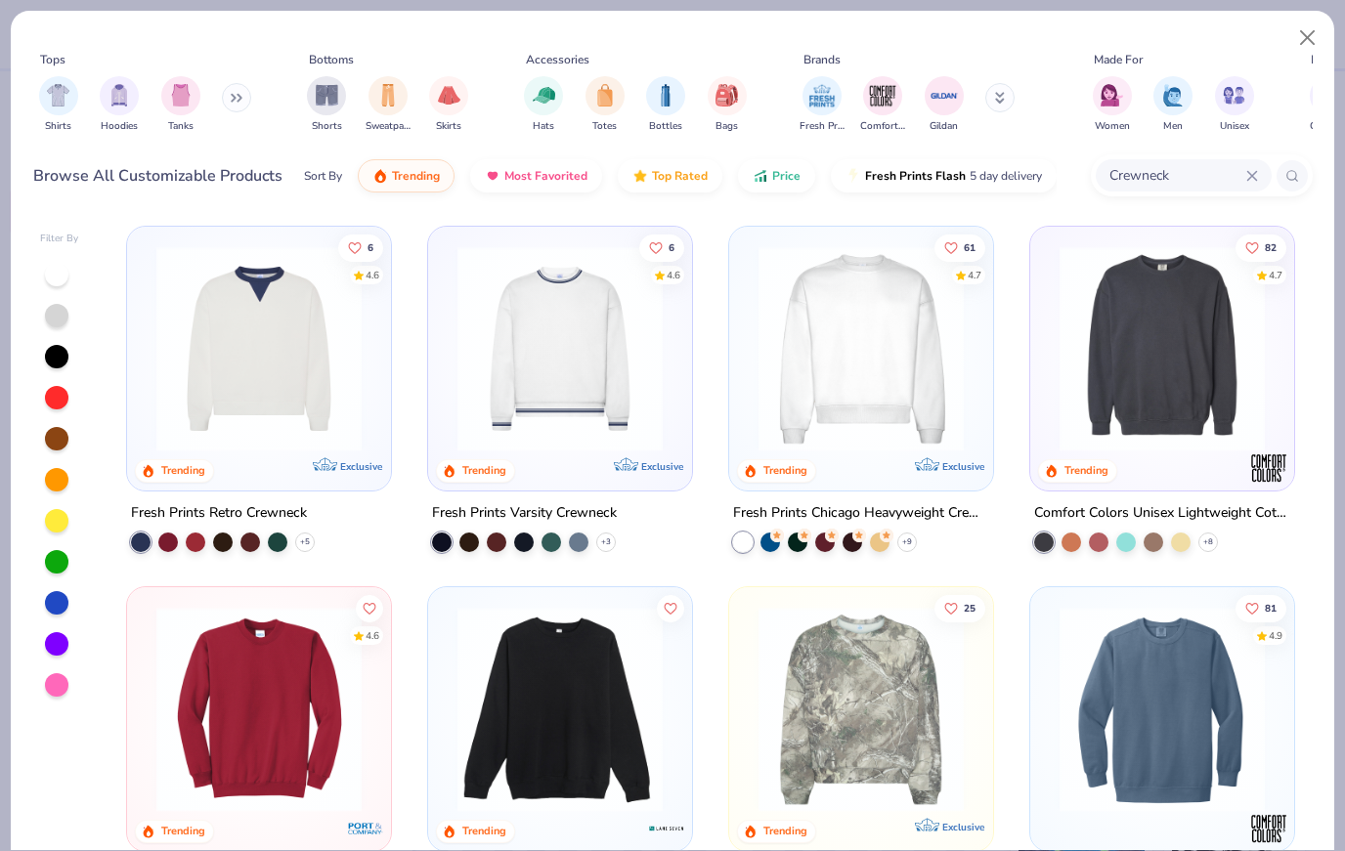
click at [305, 780] on img at bounding box center [259, 709] width 225 height 205
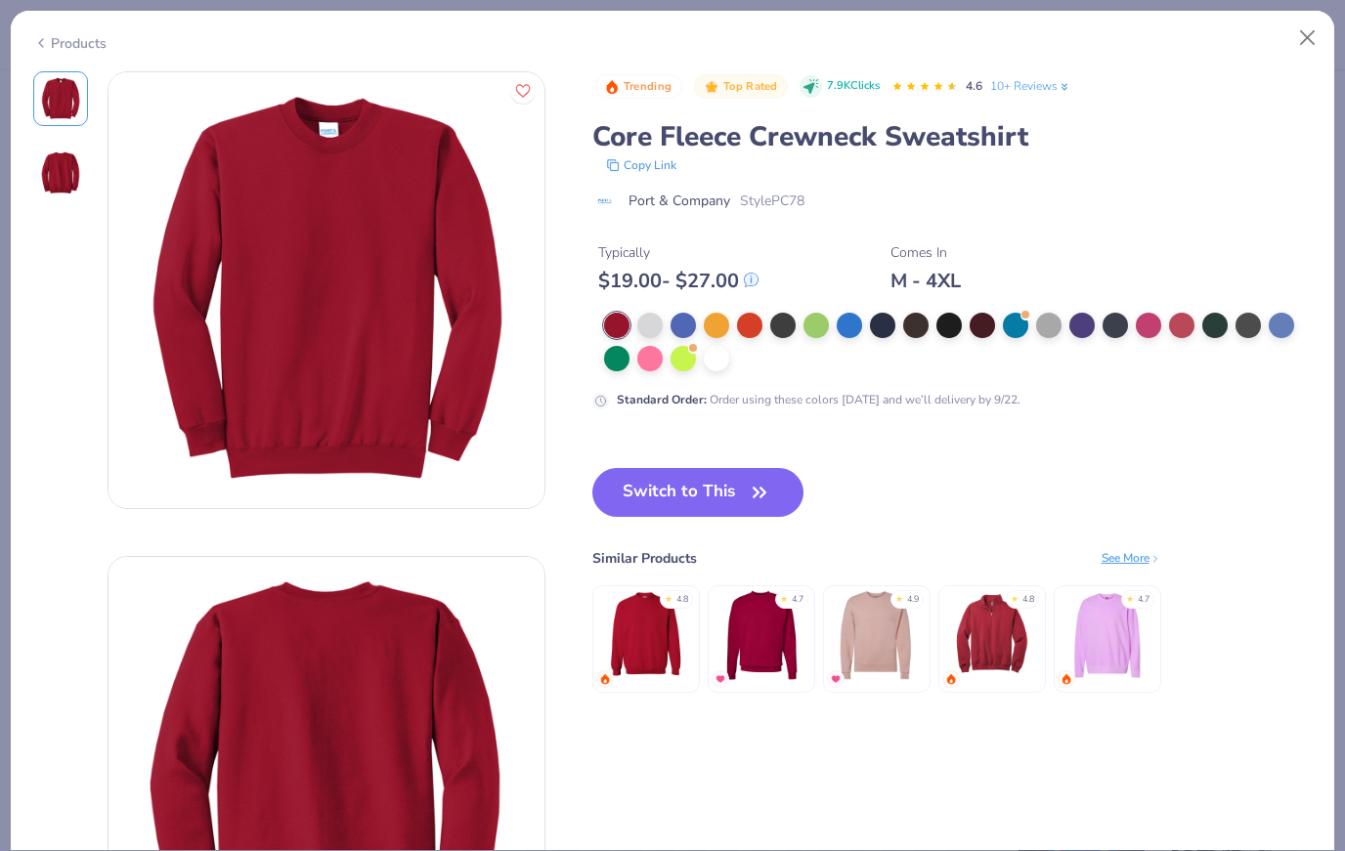
click at [774, 651] on img at bounding box center [760, 634] width 93 height 93
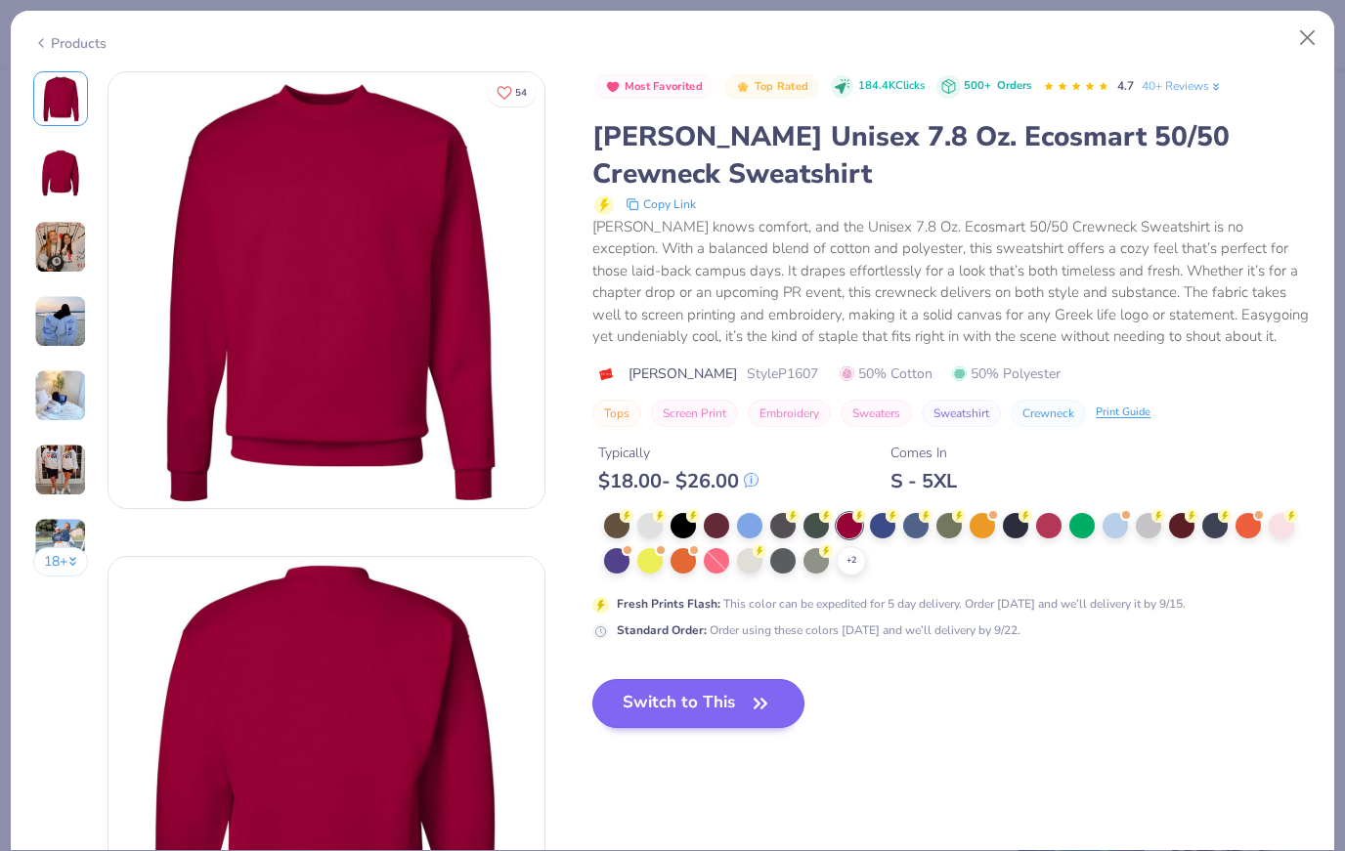
click at [689, 690] on button "Switch to This" at bounding box center [698, 703] width 212 height 49
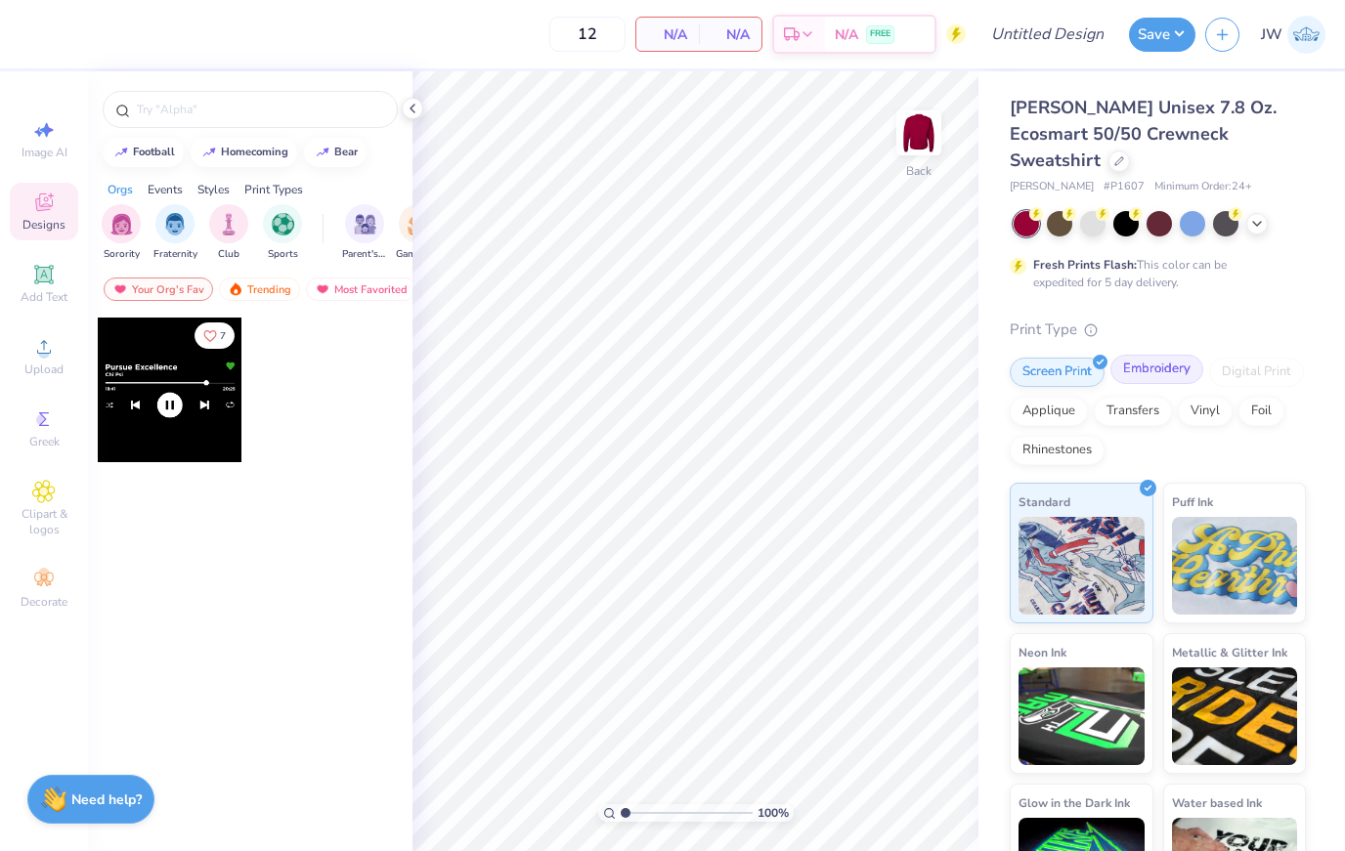
click at [1150, 355] on div "Embroidery" at bounding box center [1156, 369] width 93 height 29
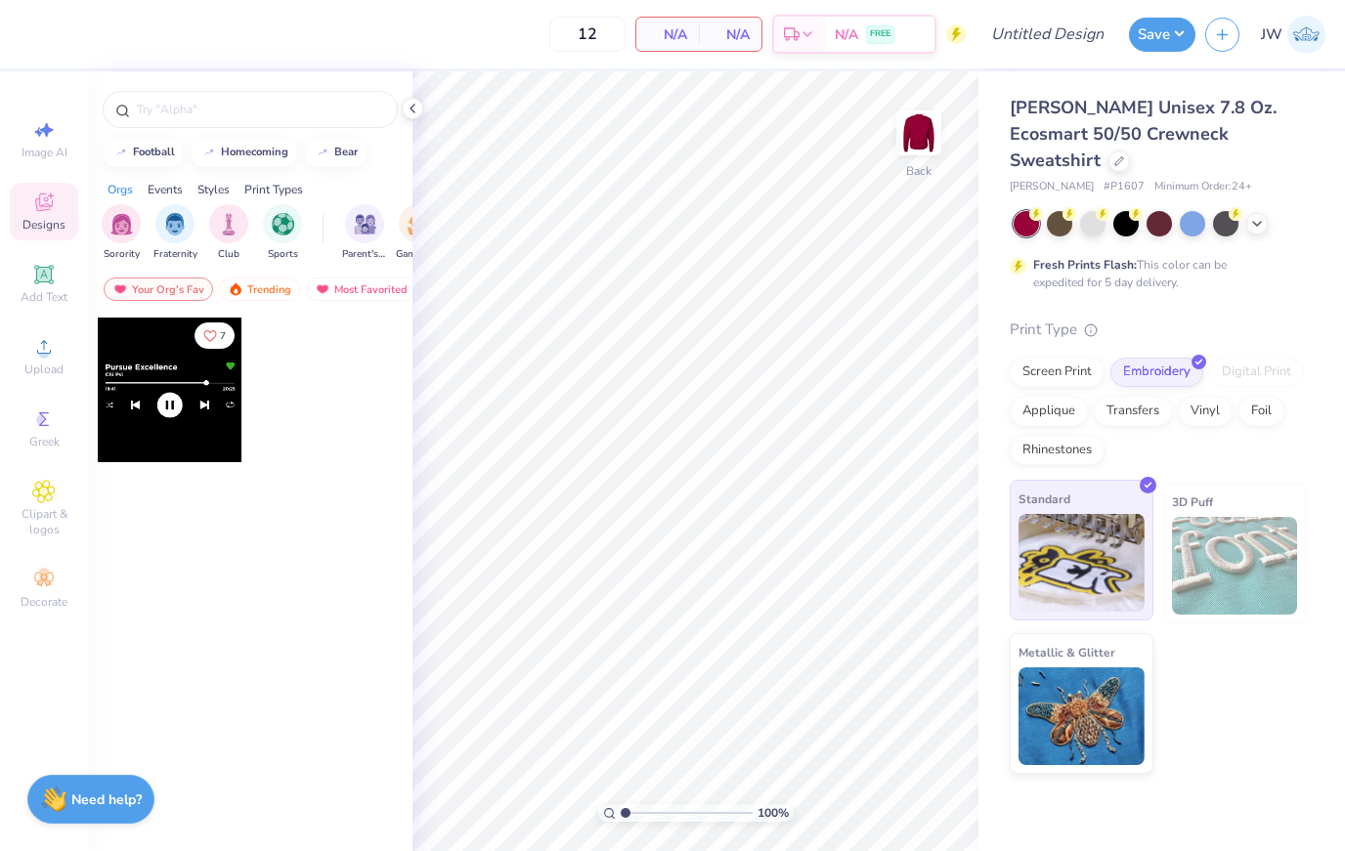
click at [1072, 480] on div "Standard" at bounding box center [1082, 550] width 144 height 141
click at [48, 134] on icon at bounding box center [47, 130] width 14 height 15
select select "4"
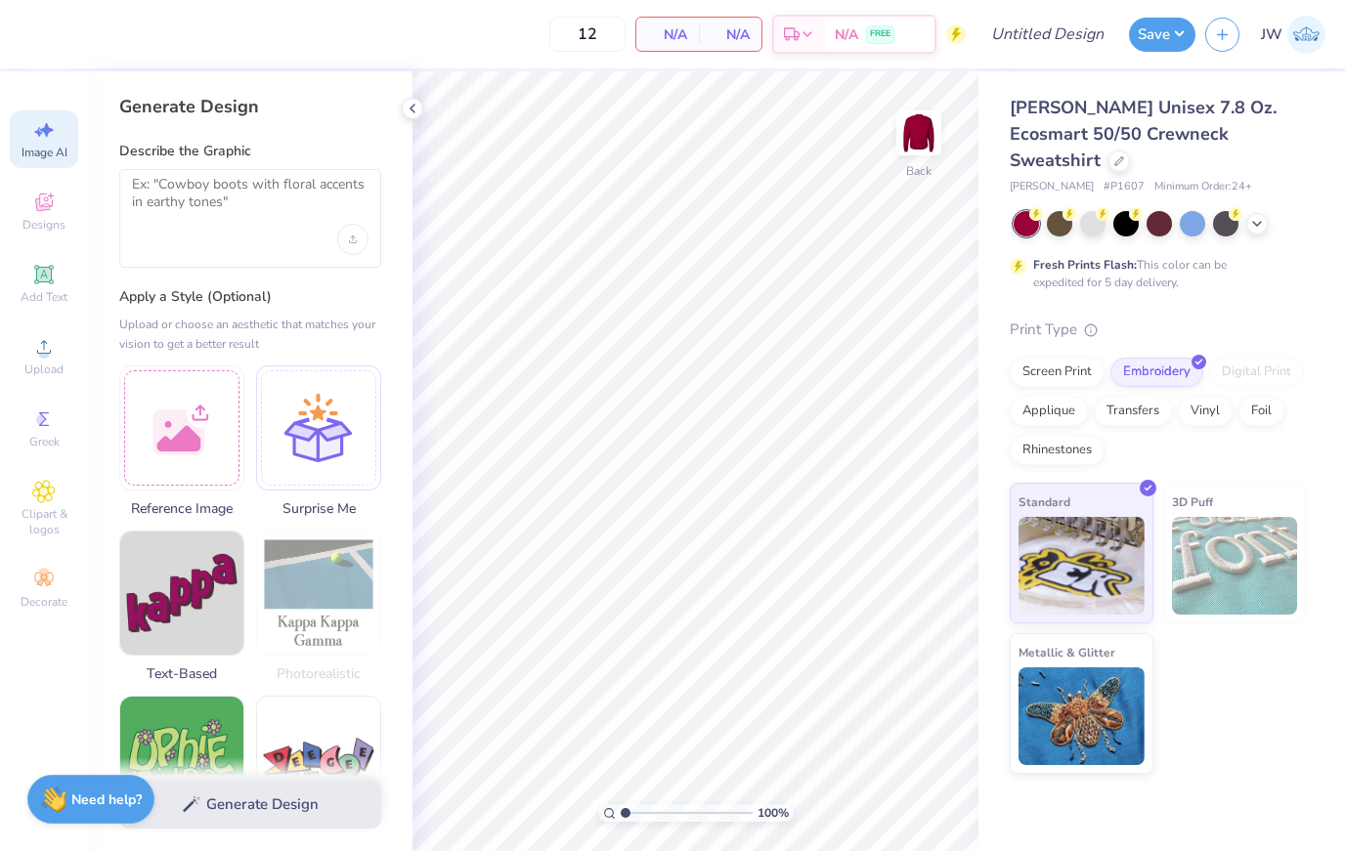
click at [253, 232] on div at bounding box center [250, 218] width 262 height 99
click at [231, 209] on textarea at bounding box center [250, 200] width 237 height 49
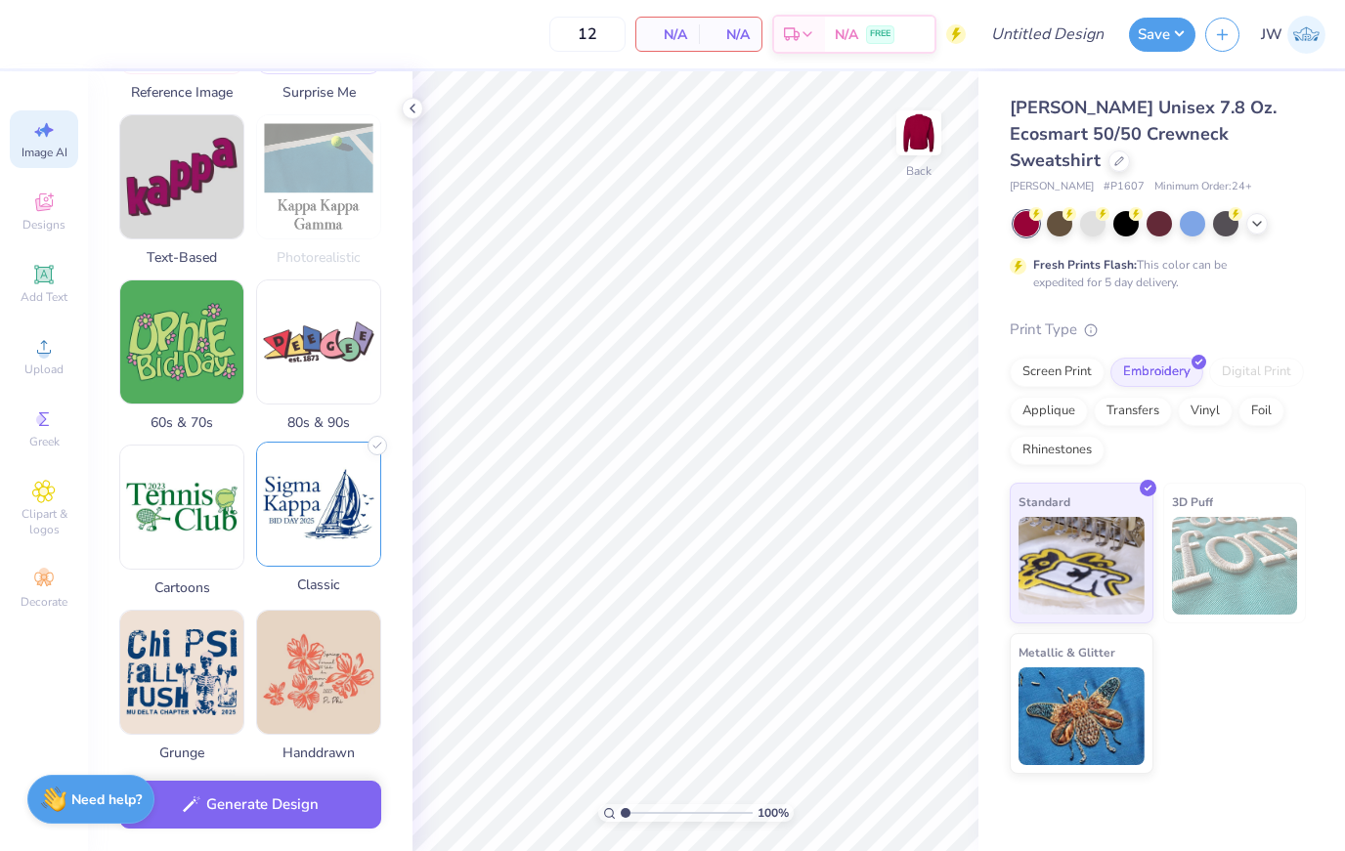
scroll to position [534, 0]
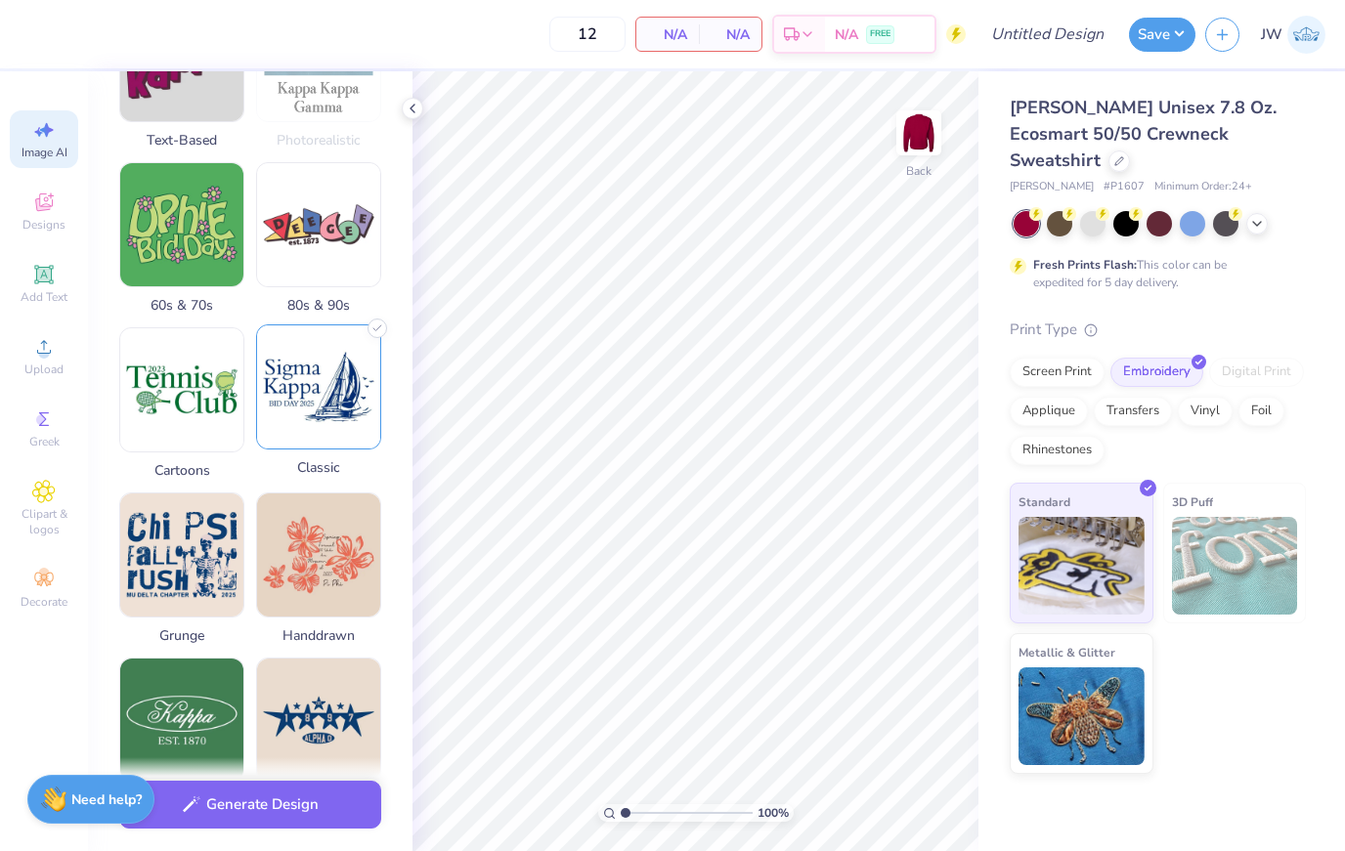
type textarea "Chi Omega in timeless and simple font"
click at [276, 427] on img at bounding box center [318, 386] width 123 height 123
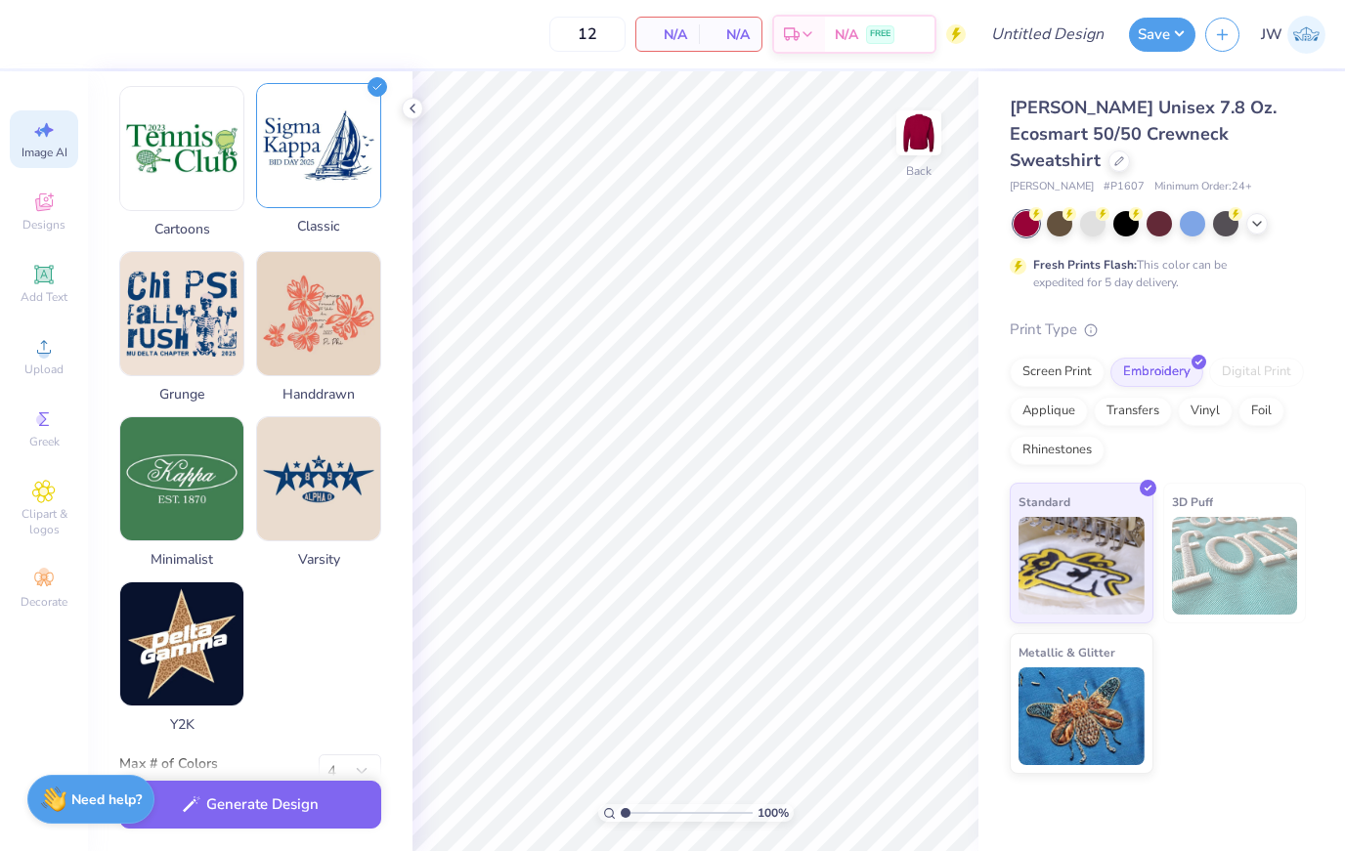
scroll to position [776, 0]
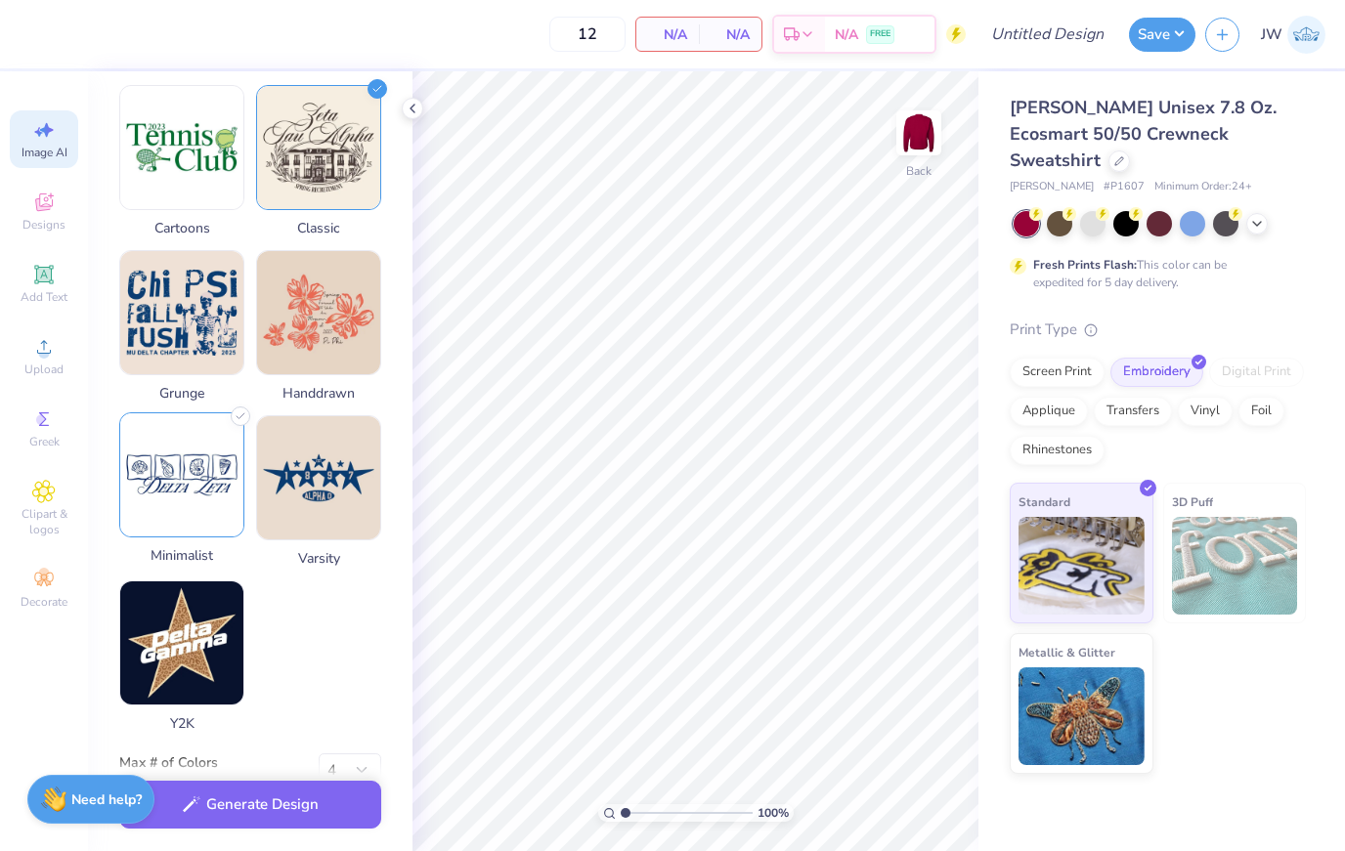
click at [139, 521] on img at bounding box center [181, 474] width 123 height 123
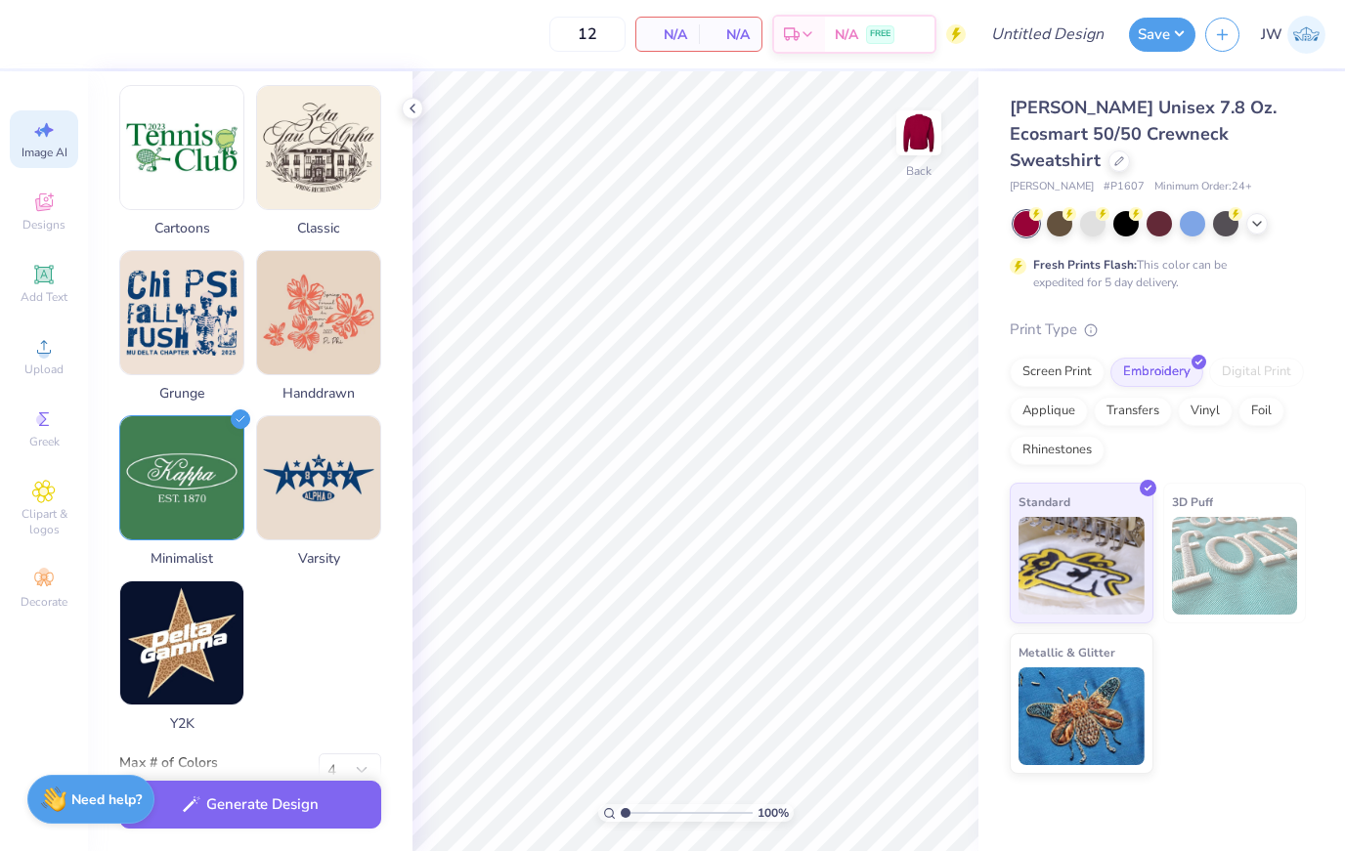
click at [314, 773] on div "Generate Design" at bounding box center [250, 804] width 324 height 95
click at [293, 803] on button "Generate Design" at bounding box center [250, 800] width 262 height 48
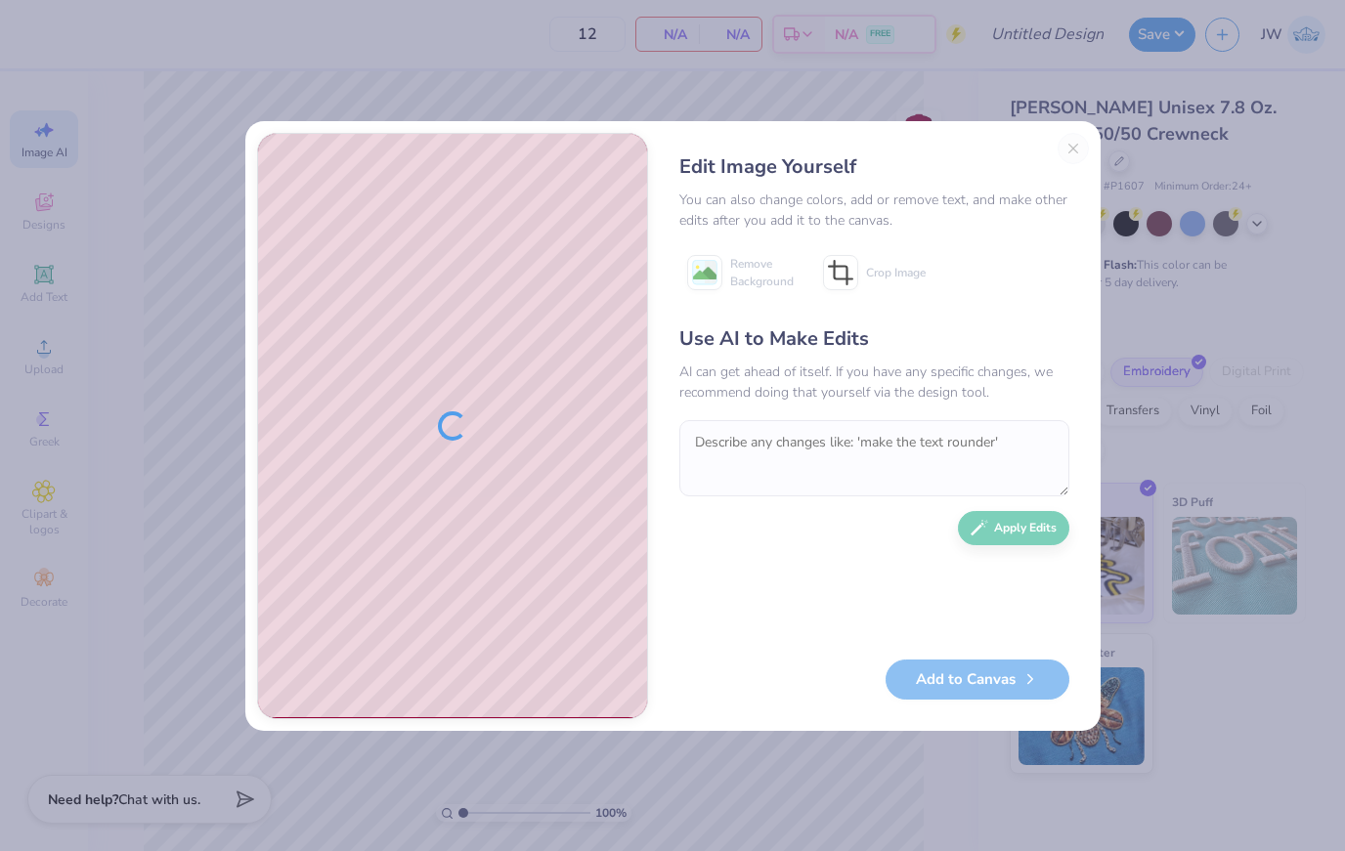
click at [845, 412] on div "Use AI to Make Edits AI can get ahead of itself. If you have any specific chang…" at bounding box center [874, 482] width 390 height 317
click at [740, 471] on textarea at bounding box center [874, 458] width 390 height 76
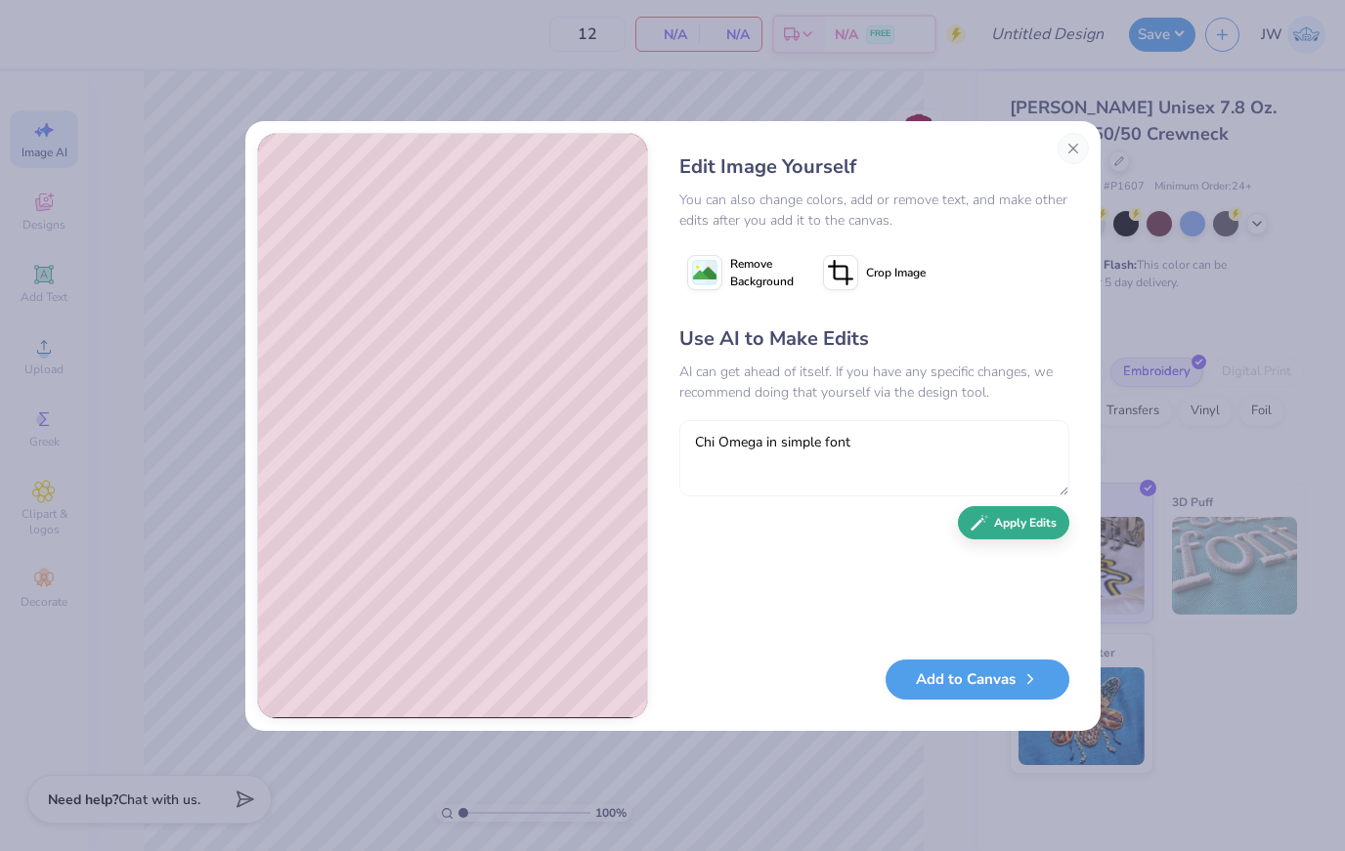
type textarea "Chi Omega in simple font"
click at [1043, 529] on button "Apply Edits" at bounding box center [1013, 523] width 111 height 34
click at [1062, 178] on div "Edit Image Yourself" at bounding box center [874, 166] width 390 height 29
click at [1084, 137] on button "Close" at bounding box center [1072, 148] width 31 height 31
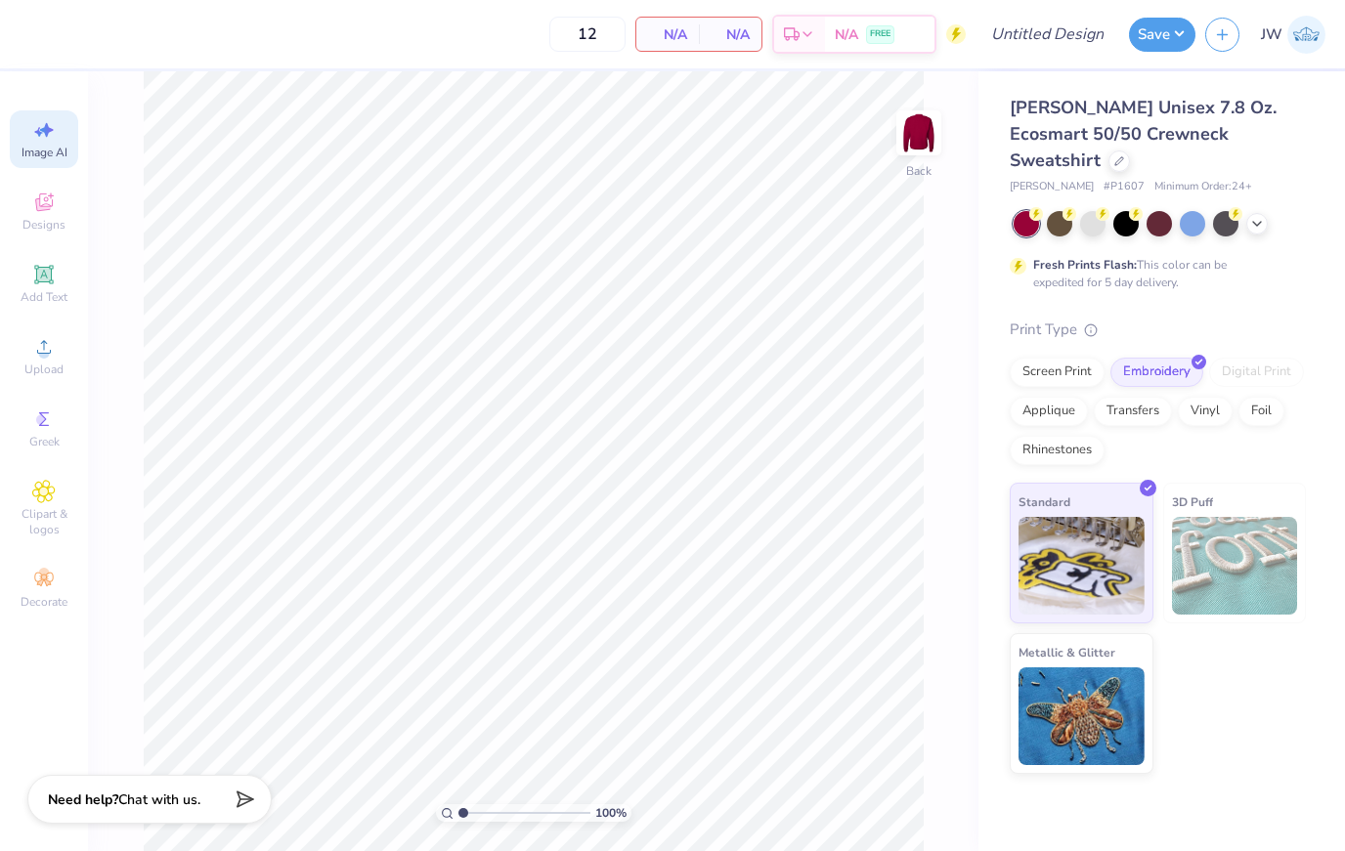
click at [1094, 146] on span "[PERSON_NAME] Unisex 7.8 Oz. Ecosmart 50/50 Crewneck Sweatshirt" at bounding box center [1143, 134] width 267 height 76
click at [34, 225] on span "Designs" at bounding box center [43, 225] width 43 height 16
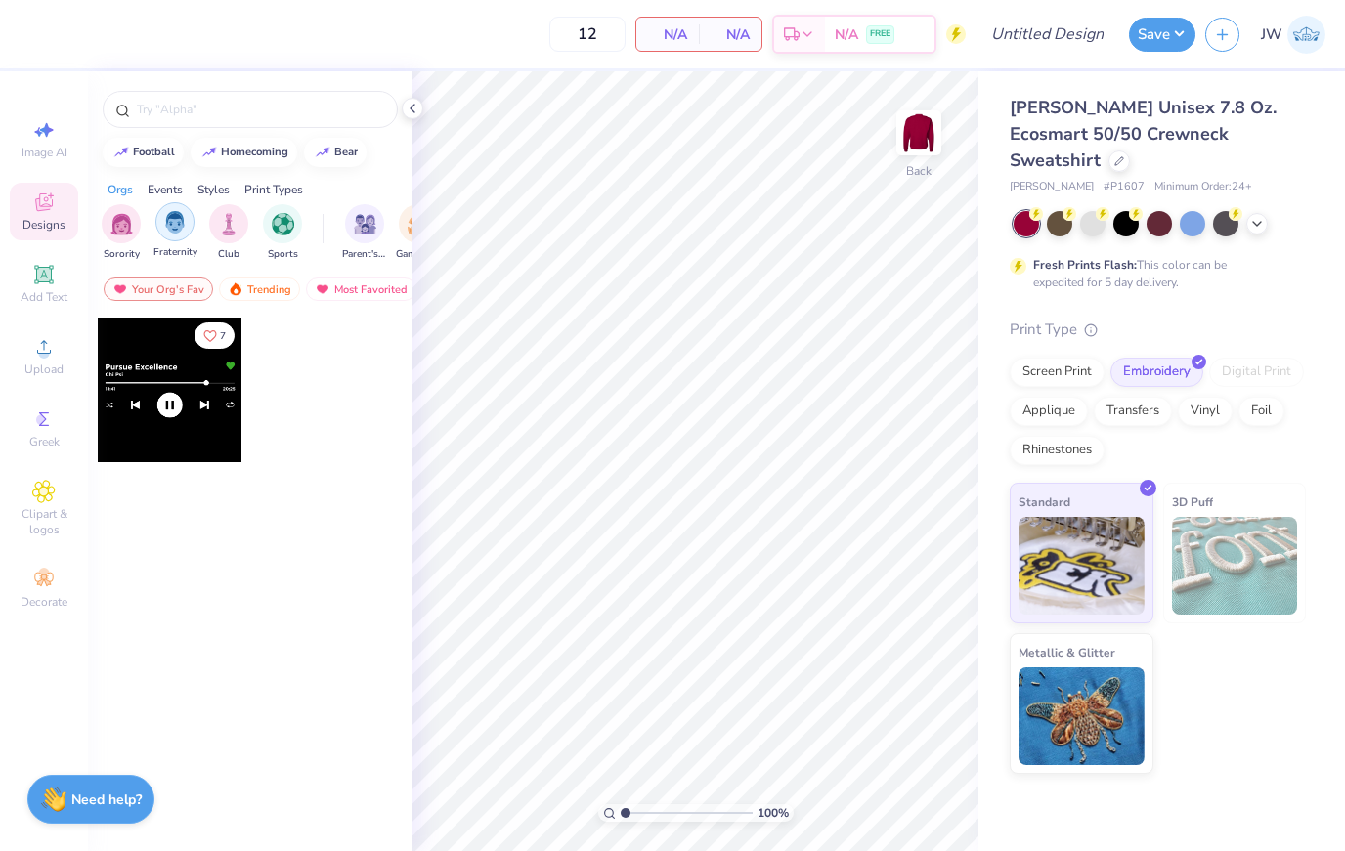
click at [223, 243] on div "filter for Club" at bounding box center [228, 223] width 39 height 39
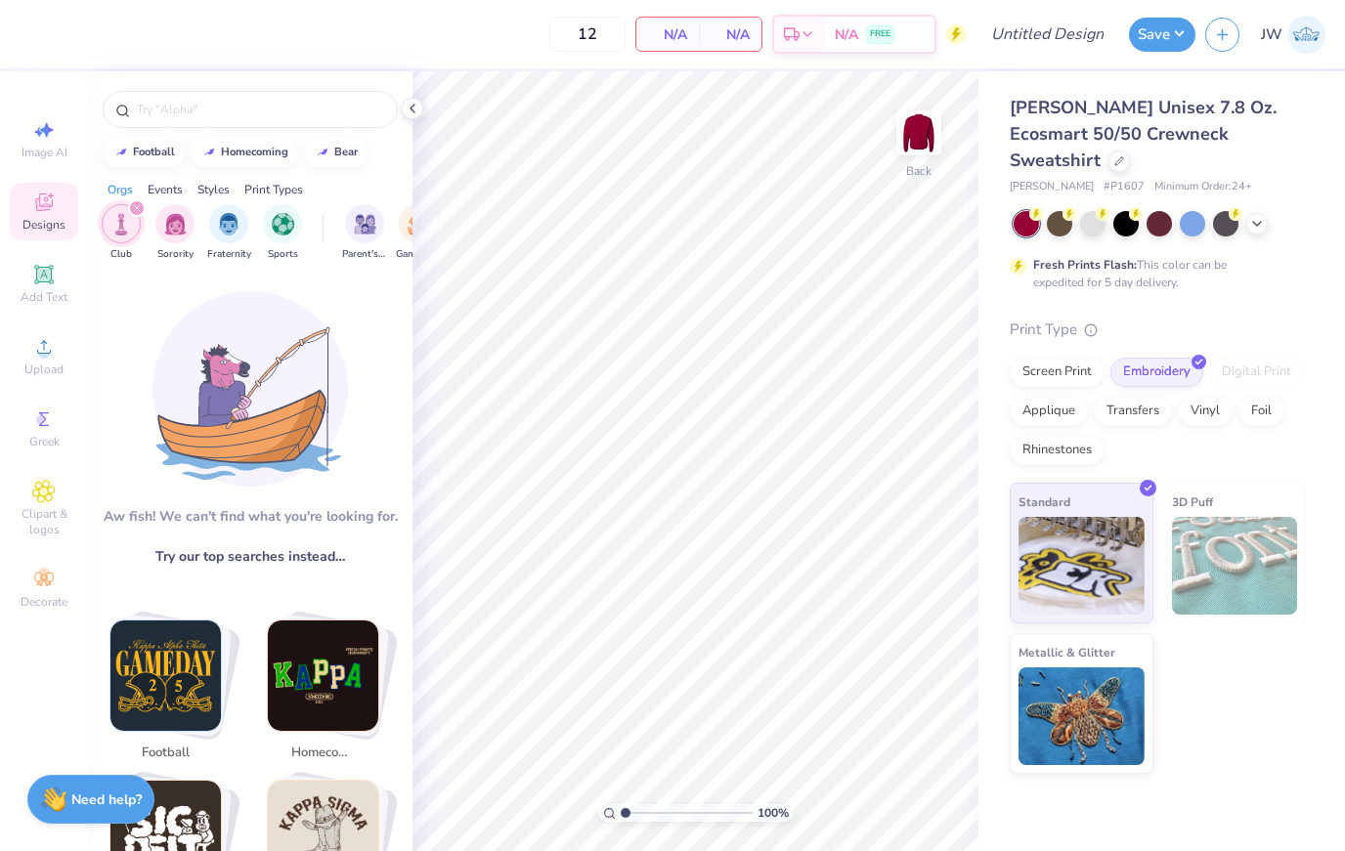
click at [182, 238] on div "filter for Sorority" at bounding box center [174, 223] width 39 height 39
click at [189, 211] on icon "filter for Club" at bounding box center [191, 208] width 6 height 6
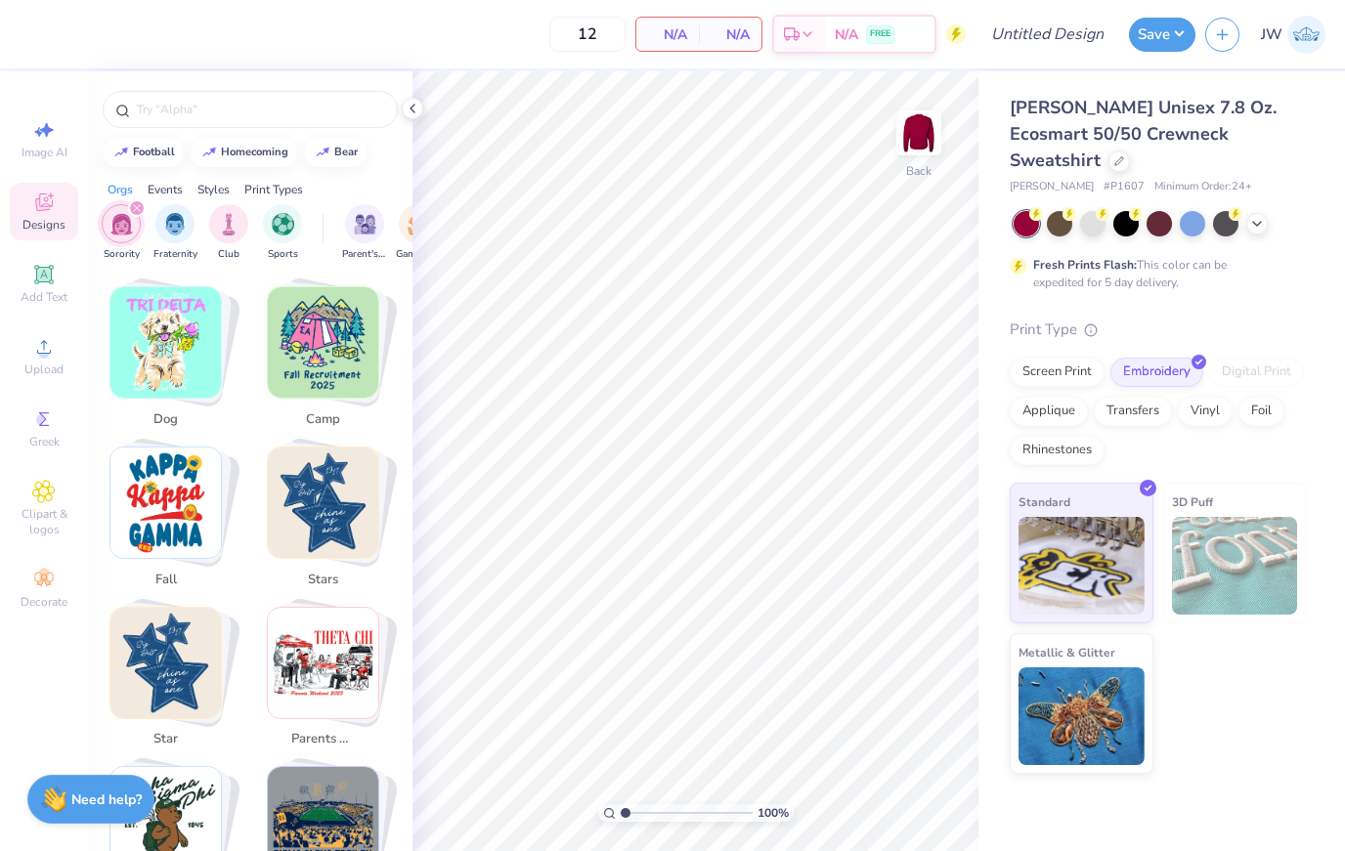
scroll to position [676, 0]
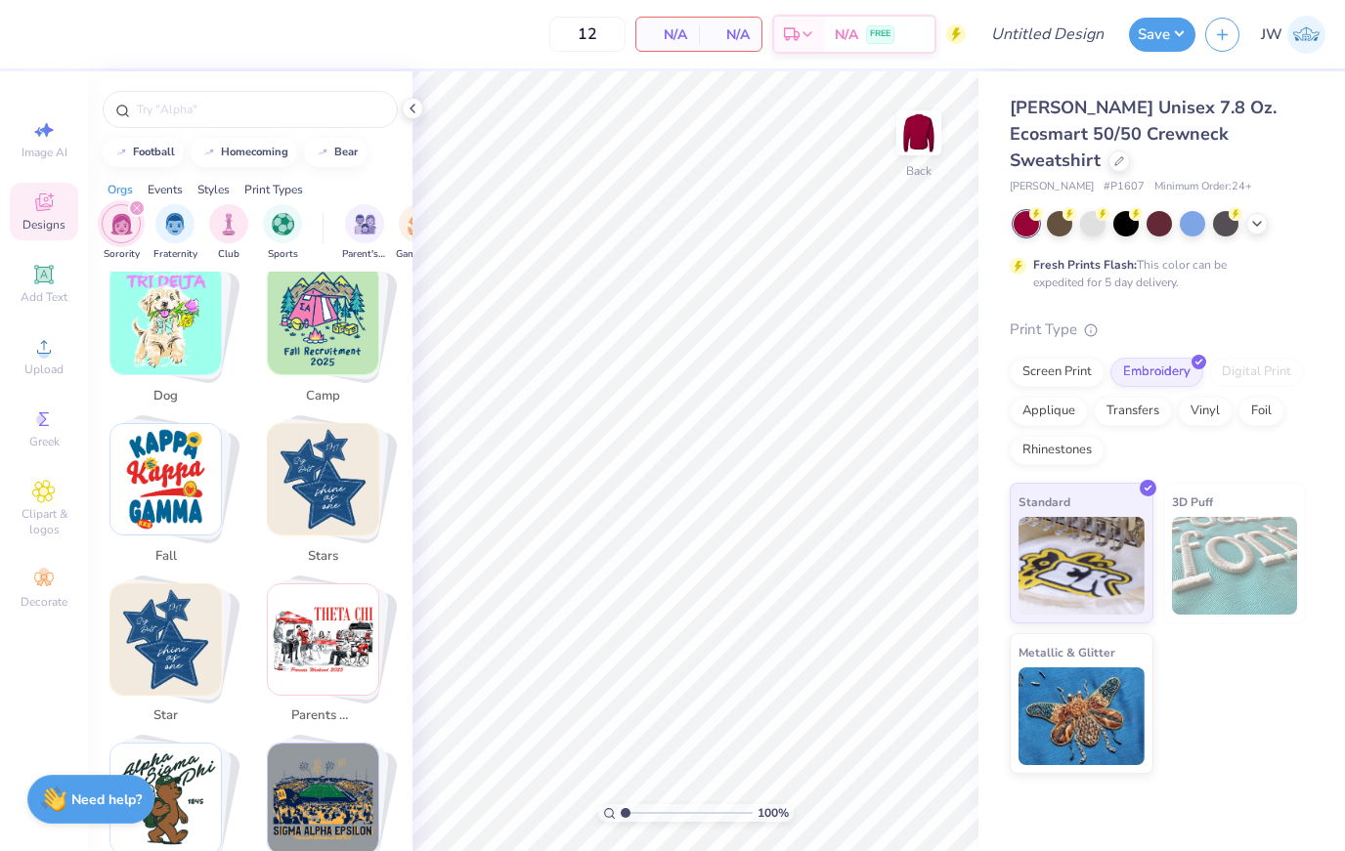
click at [349, 471] on img "Stack Card Button stars" at bounding box center [323, 479] width 110 height 110
click at [351, 477] on img "Stack Card Button stars" at bounding box center [323, 479] width 110 height 110
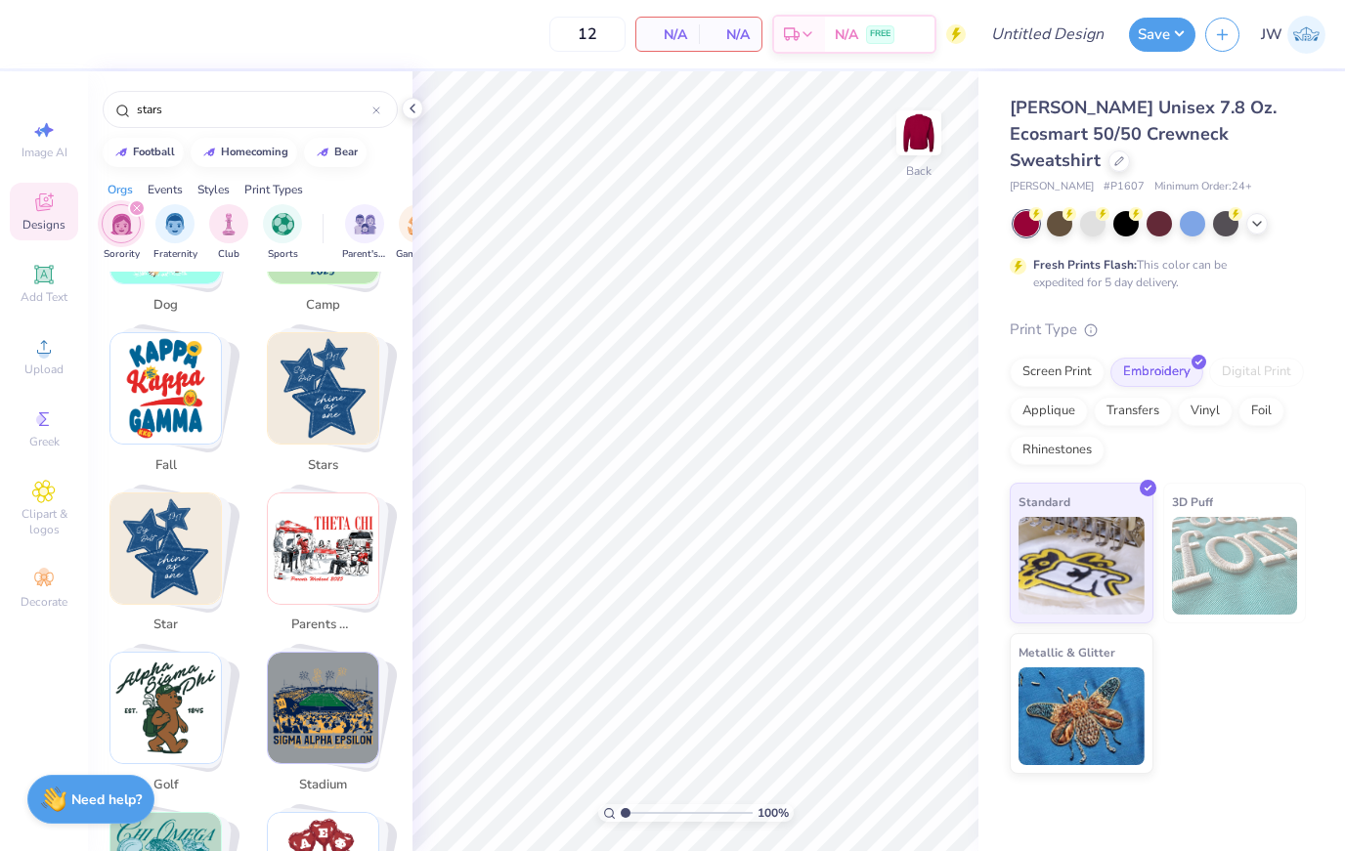
scroll to position [769, 0]
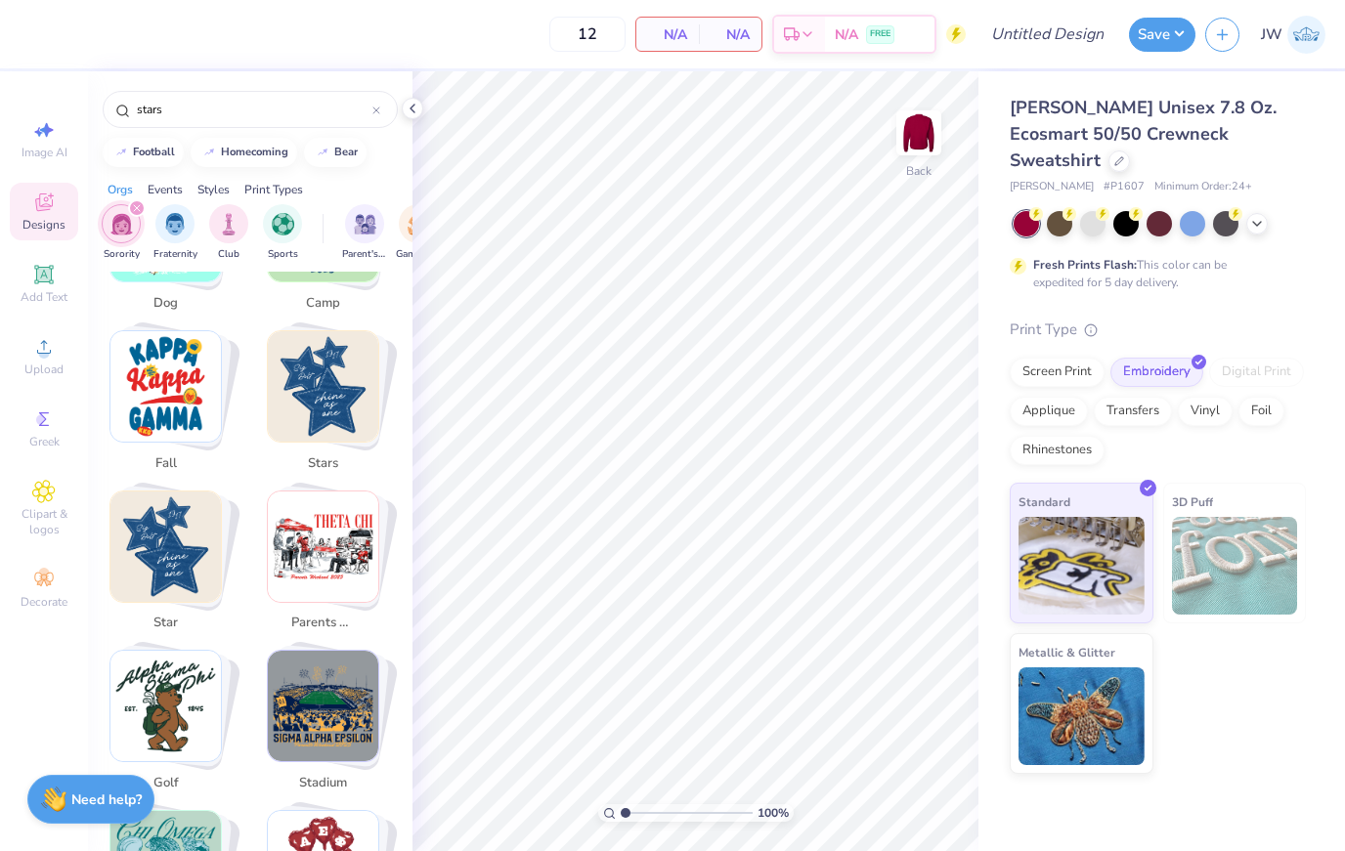
click at [330, 387] on img "Stack Card Button stars" at bounding box center [323, 386] width 110 height 110
click at [302, 380] on img "Stack Card Button stars" at bounding box center [323, 386] width 110 height 110
click at [301, 380] on img "Stack Card Button stars" at bounding box center [323, 386] width 110 height 110
click at [345, 359] on img "Stack Card Button stars" at bounding box center [323, 386] width 110 height 110
click at [330, 397] on img "Stack Card Button stars" at bounding box center [323, 386] width 110 height 110
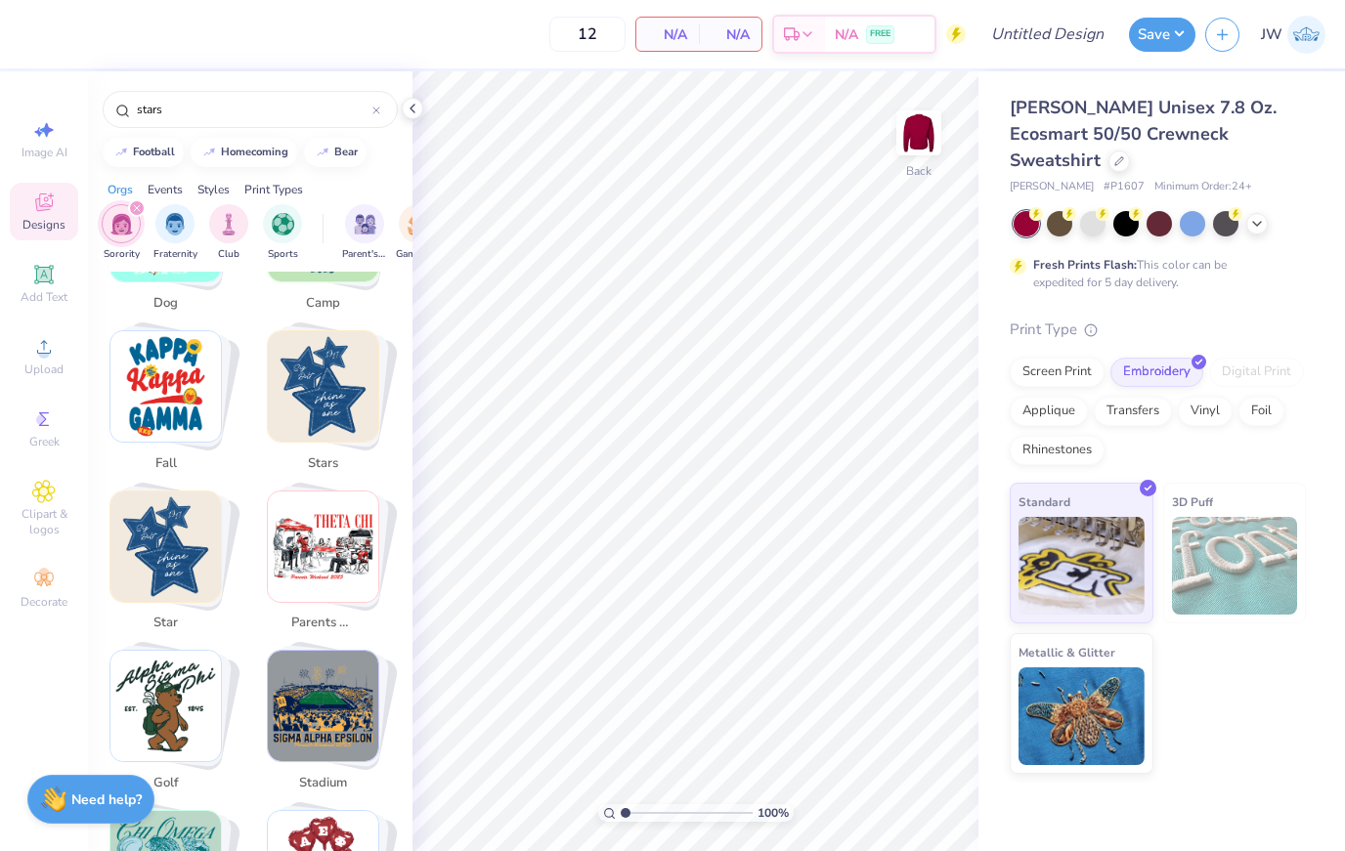
click at [165, 528] on img "Stack Card Button star" at bounding box center [165, 547] width 110 height 110
type input "star"
click at [381, 114] on div "star" at bounding box center [250, 109] width 295 height 37
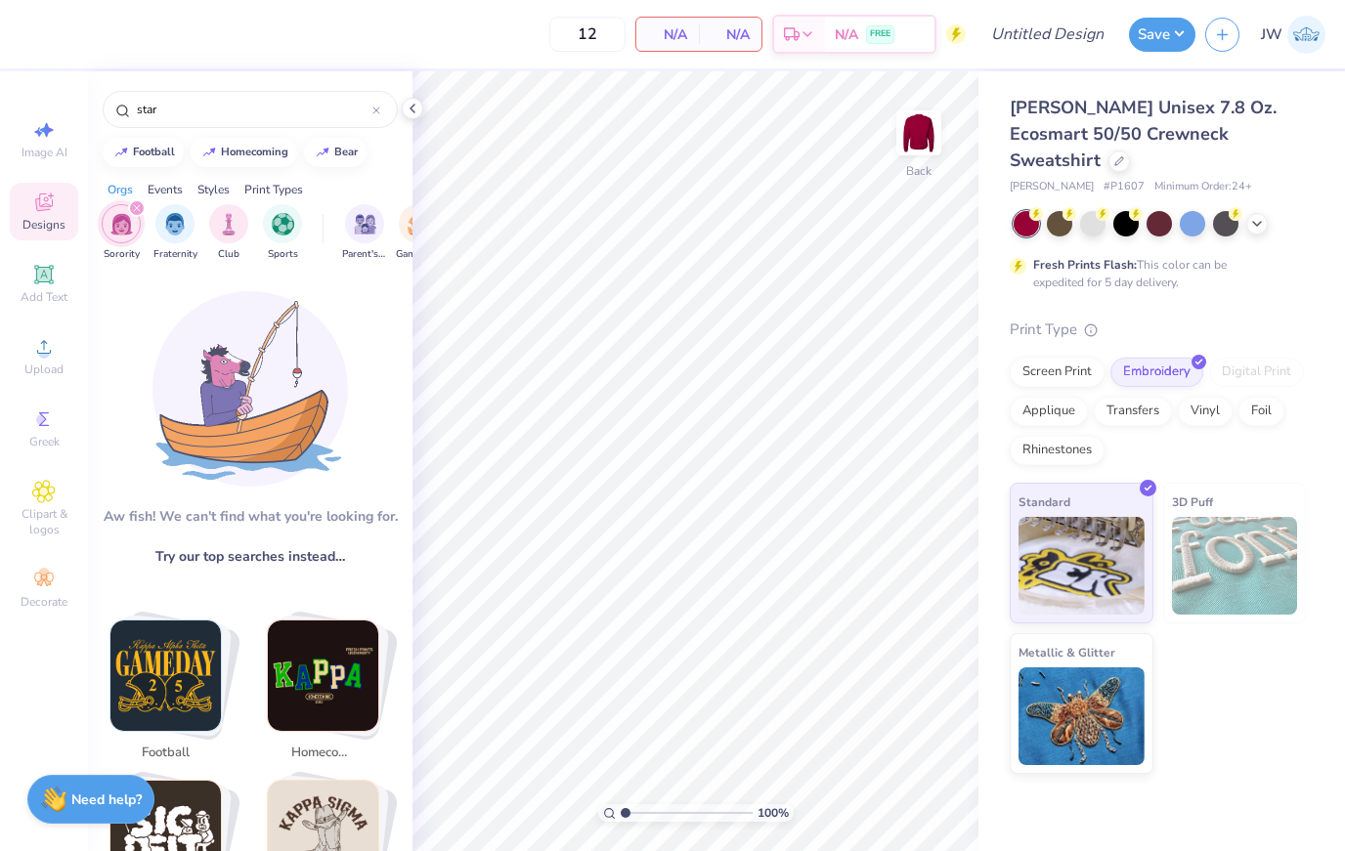
scroll to position [0, 0]
click at [296, 578] on div "[PERSON_NAME]! We can't find what you're looking for. Try our top searches inst…" at bounding box center [250, 570] width 324 height 596
click at [285, 112] on input "star" at bounding box center [253, 110] width 237 height 20
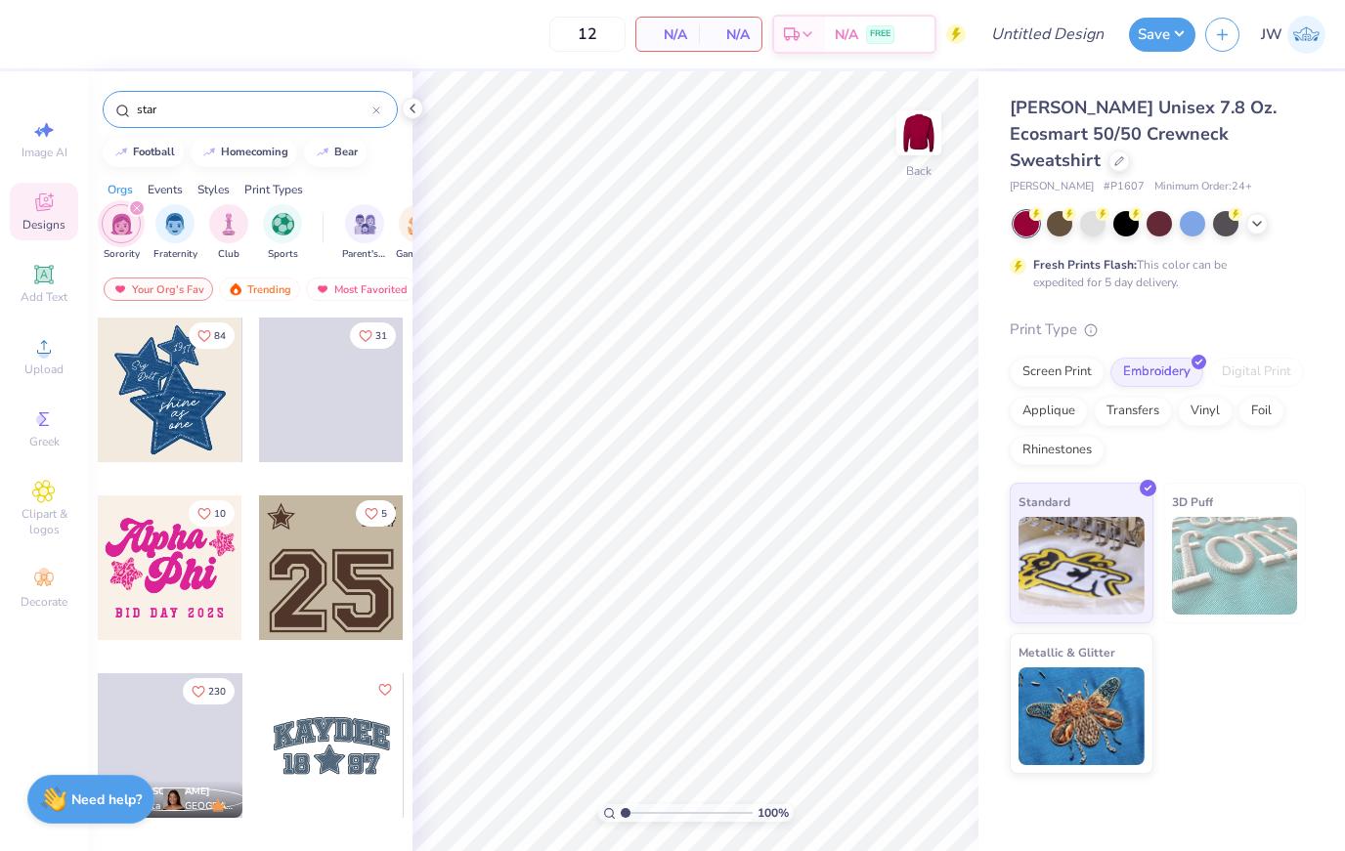
click at [166, 411] on div at bounding box center [170, 390] width 145 height 145
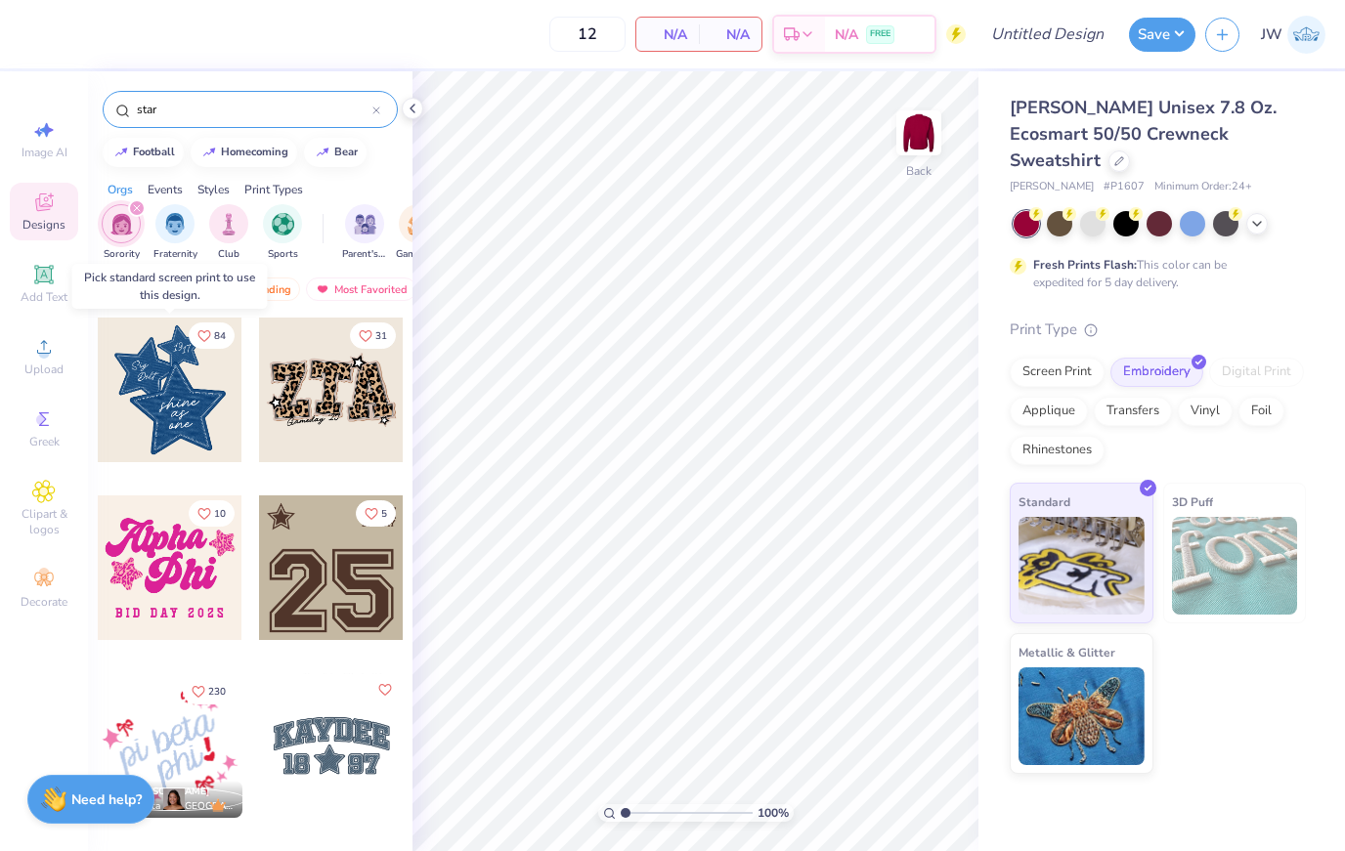
click at [166, 411] on div at bounding box center [170, 390] width 145 height 145
click at [155, 414] on div at bounding box center [170, 390] width 145 height 145
click at [154, 414] on div at bounding box center [170, 390] width 145 height 145
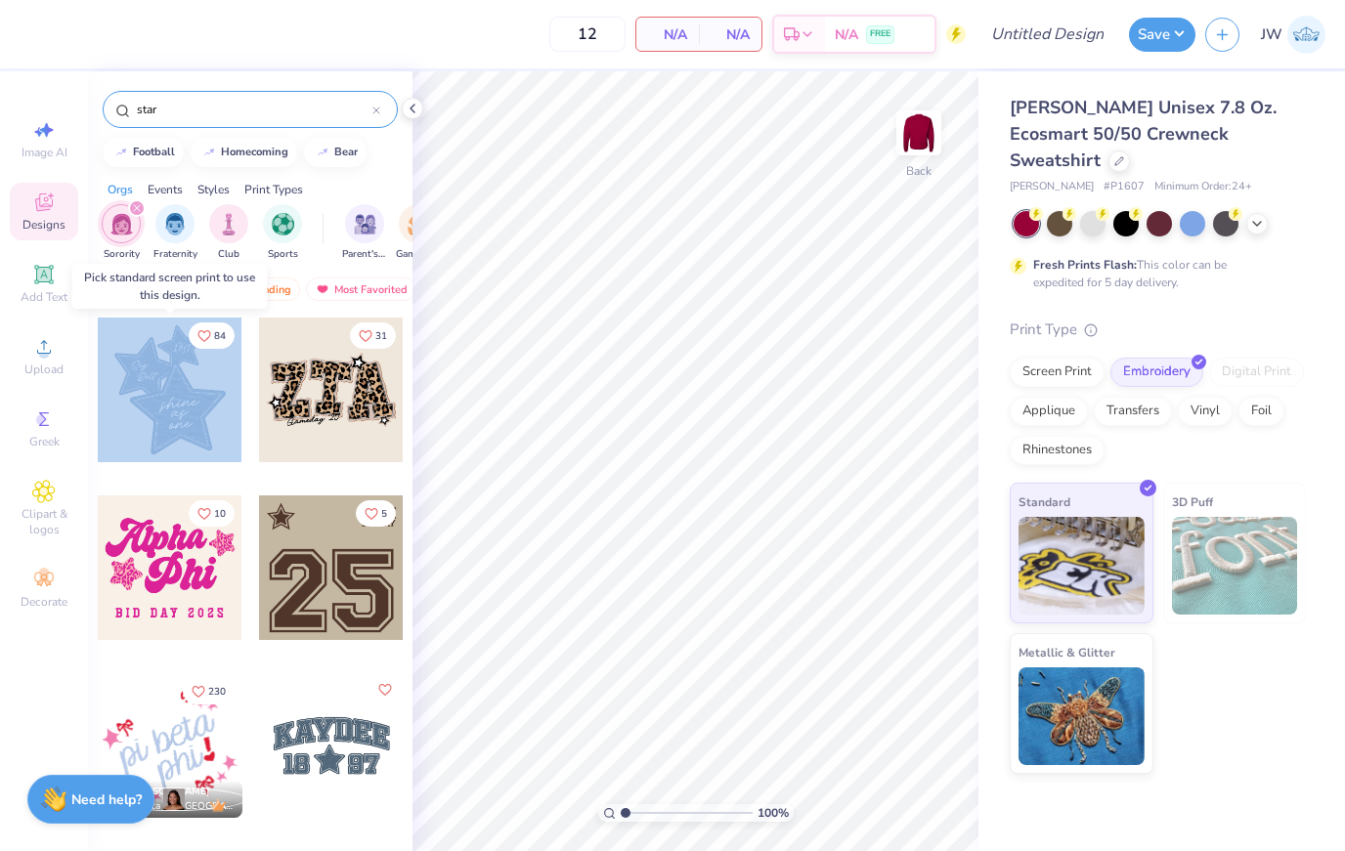
click at [154, 414] on div at bounding box center [170, 390] width 145 height 145
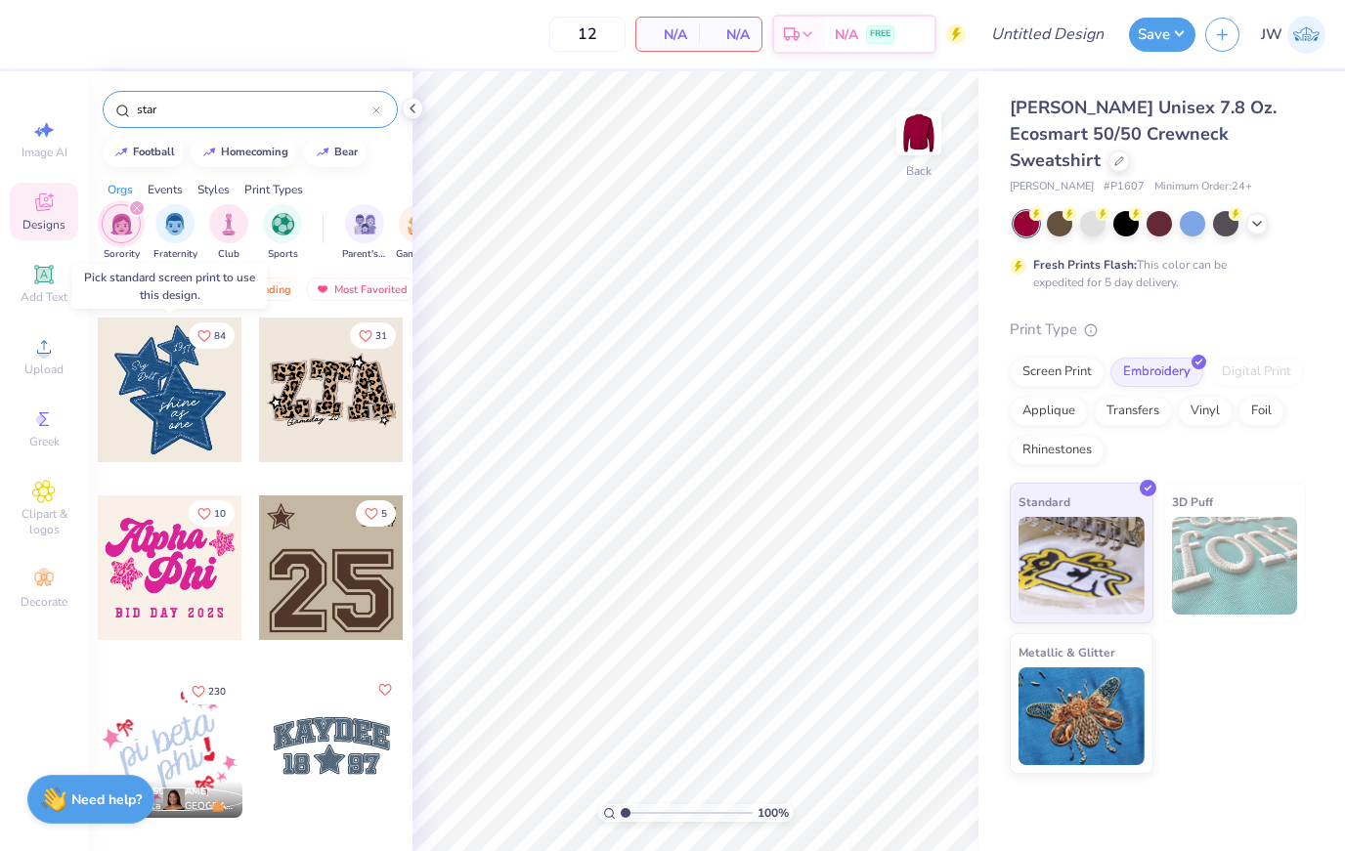
click at [154, 414] on div at bounding box center [170, 390] width 145 height 145
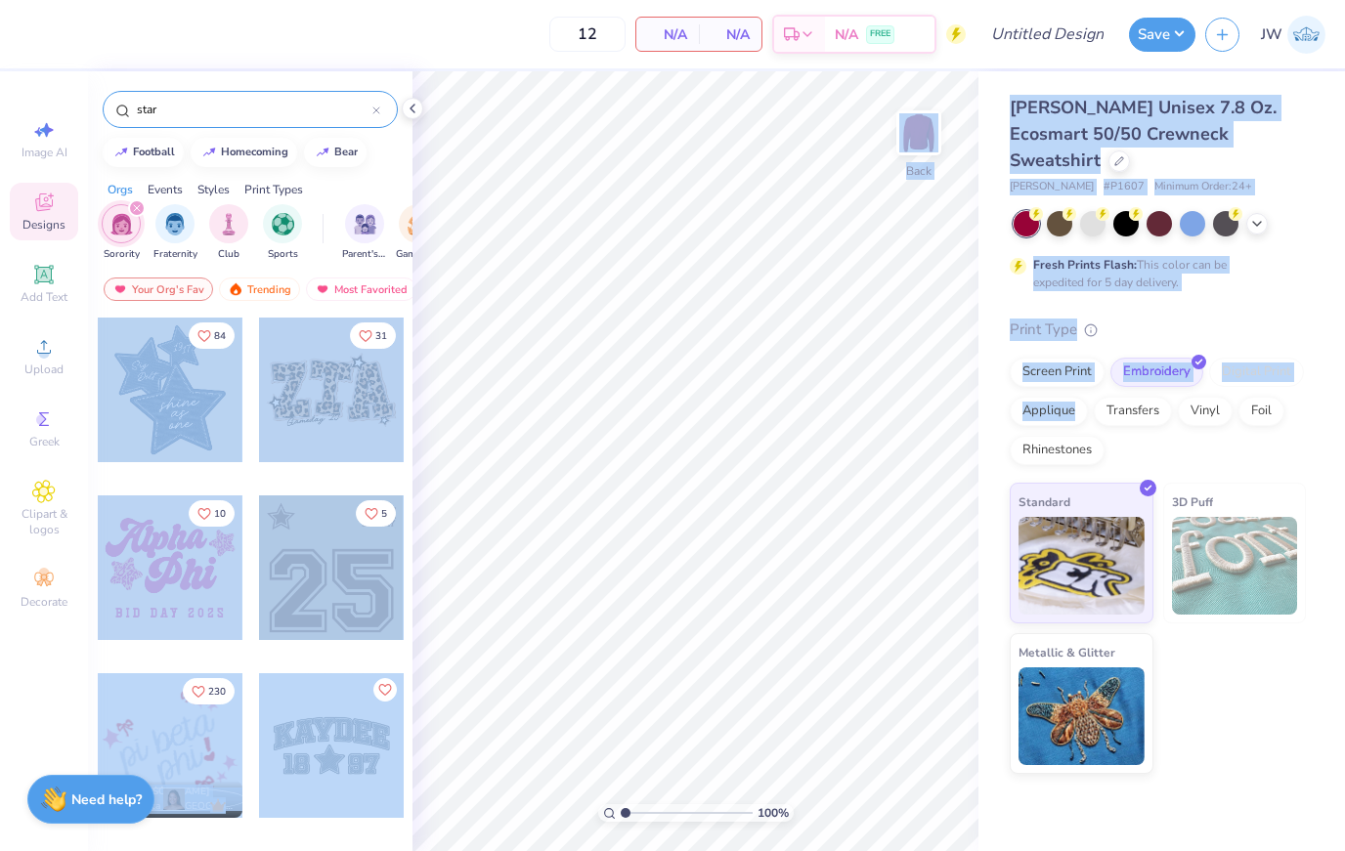
click at [541, 306] on div "12 N/A Per Item N/A Total Est. Delivery N/A FREE Design Title Save JW Image AI …" at bounding box center [672, 425] width 1345 height 851
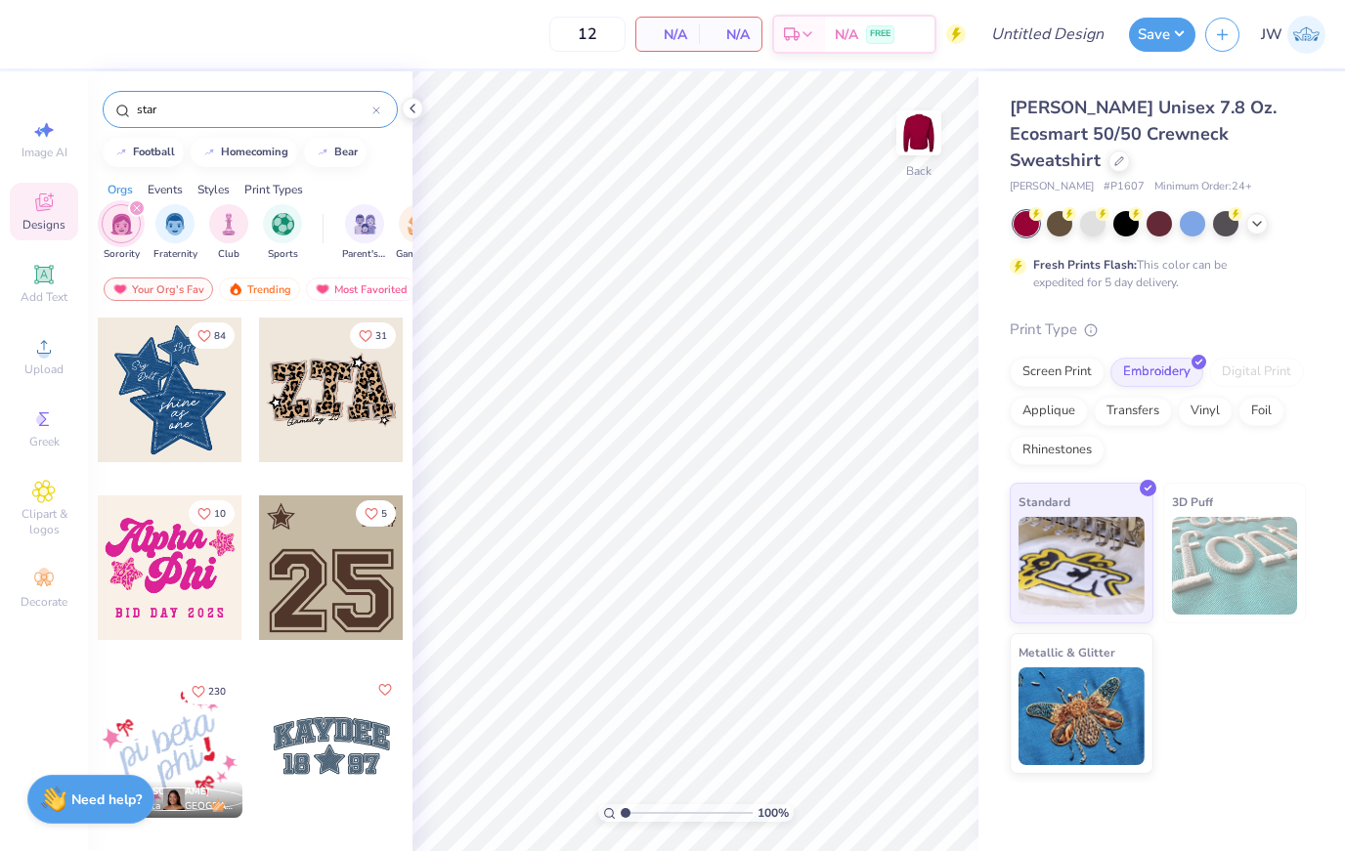
click at [191, 404] on div at bounding box center [170, 390] width 145 height 145
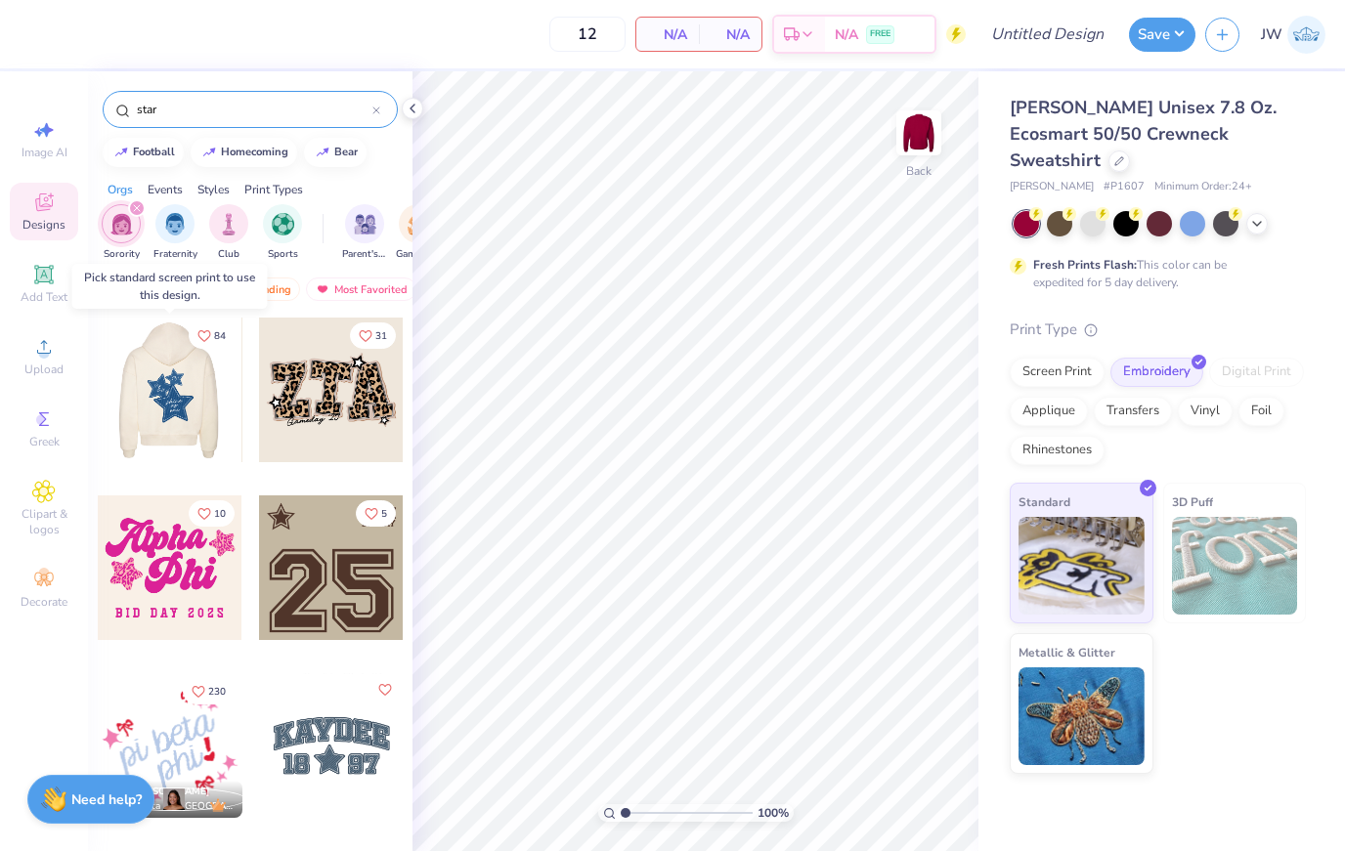
click at [146, 407] on div at bounding box center [169, 390] width 145 height 145
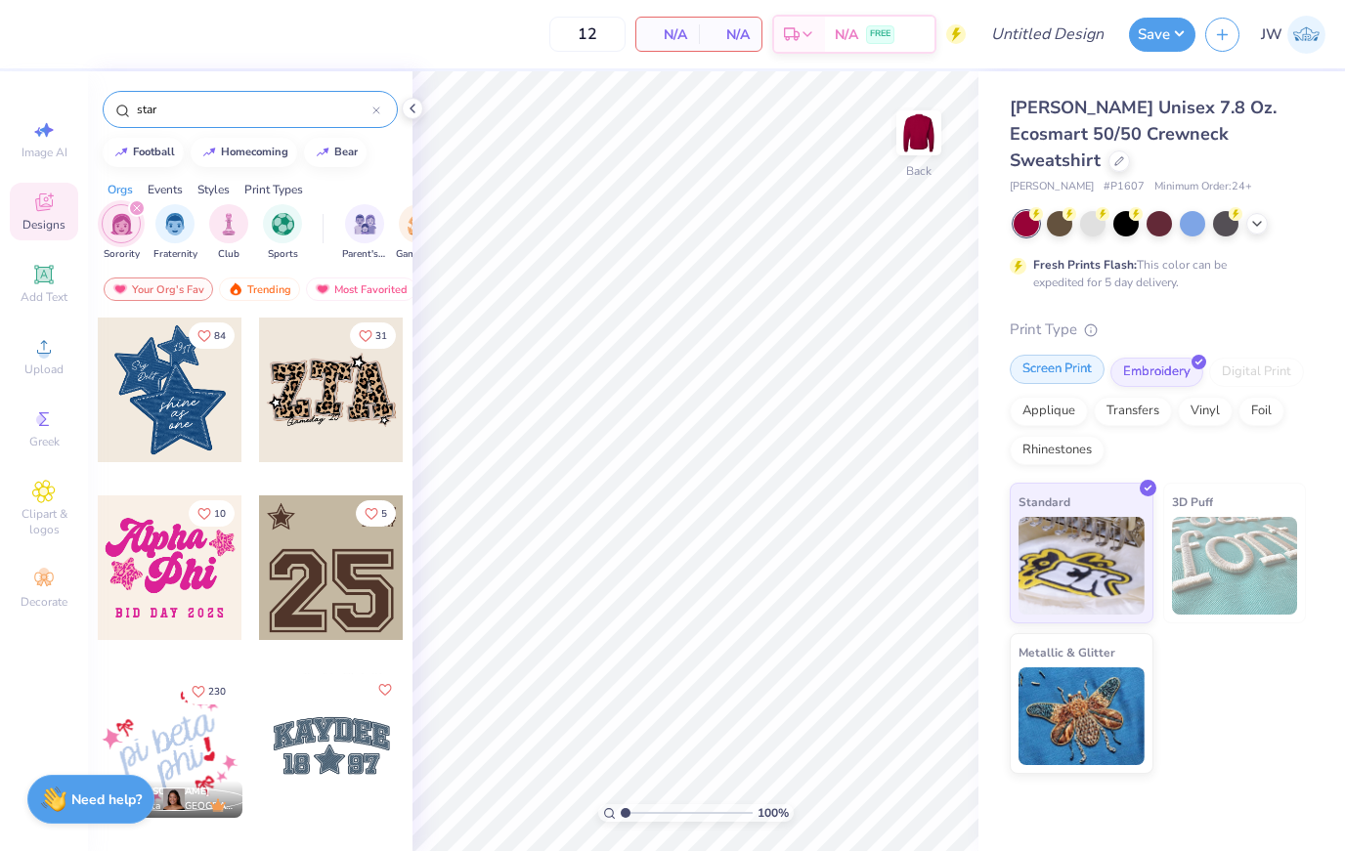
click at [1059, 359] on div "Screen Print Embroidery Digital Print Applique Transfers Vinyl Foil Rhinestones" at bounding box center [1158, 412] width 296 height 108
click at [1059, 355] on div "Screen Print" at bounding box center [1057, 369] width 95 height 29
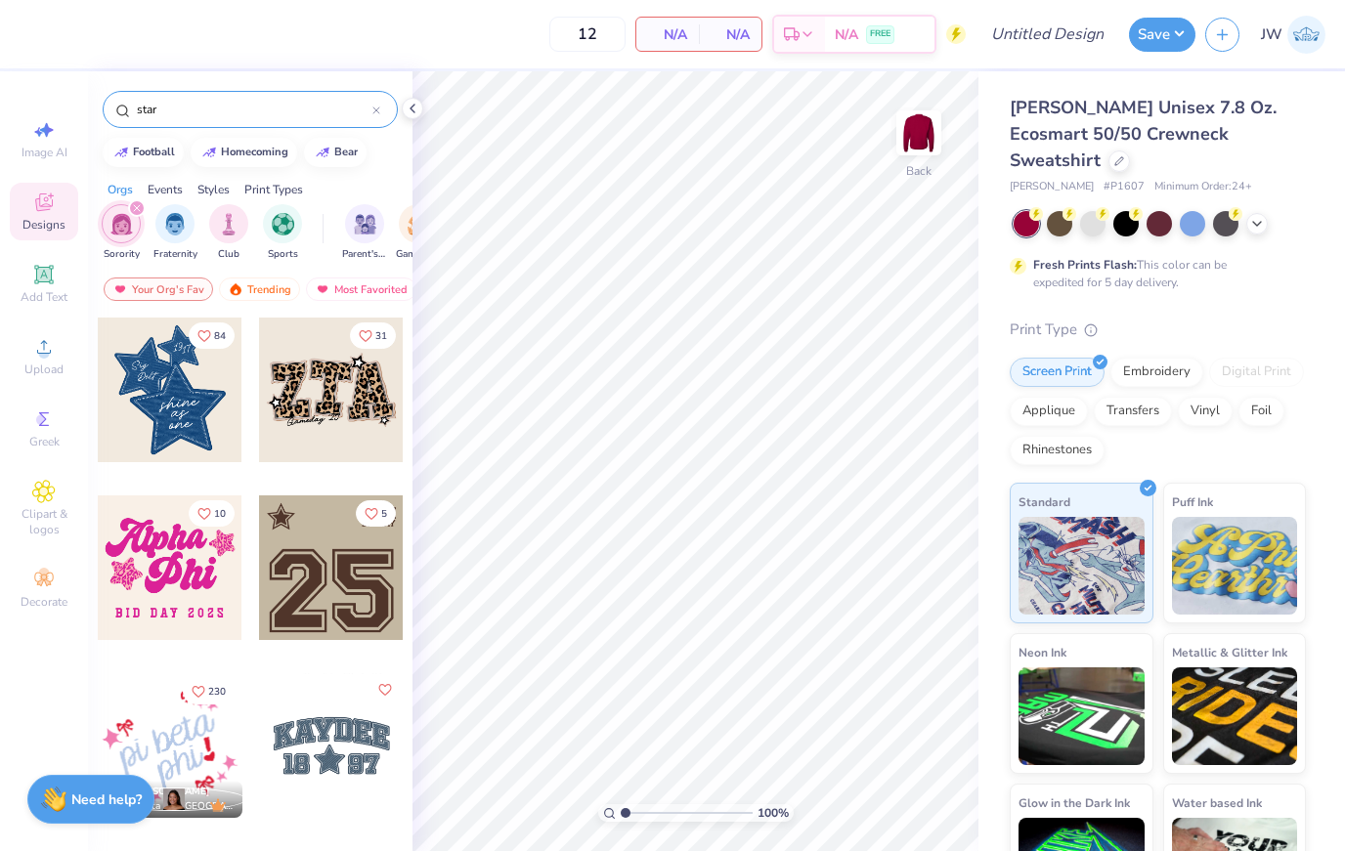
click at [162, 392] on div at bounding box center [170, 390] width 145 height 145
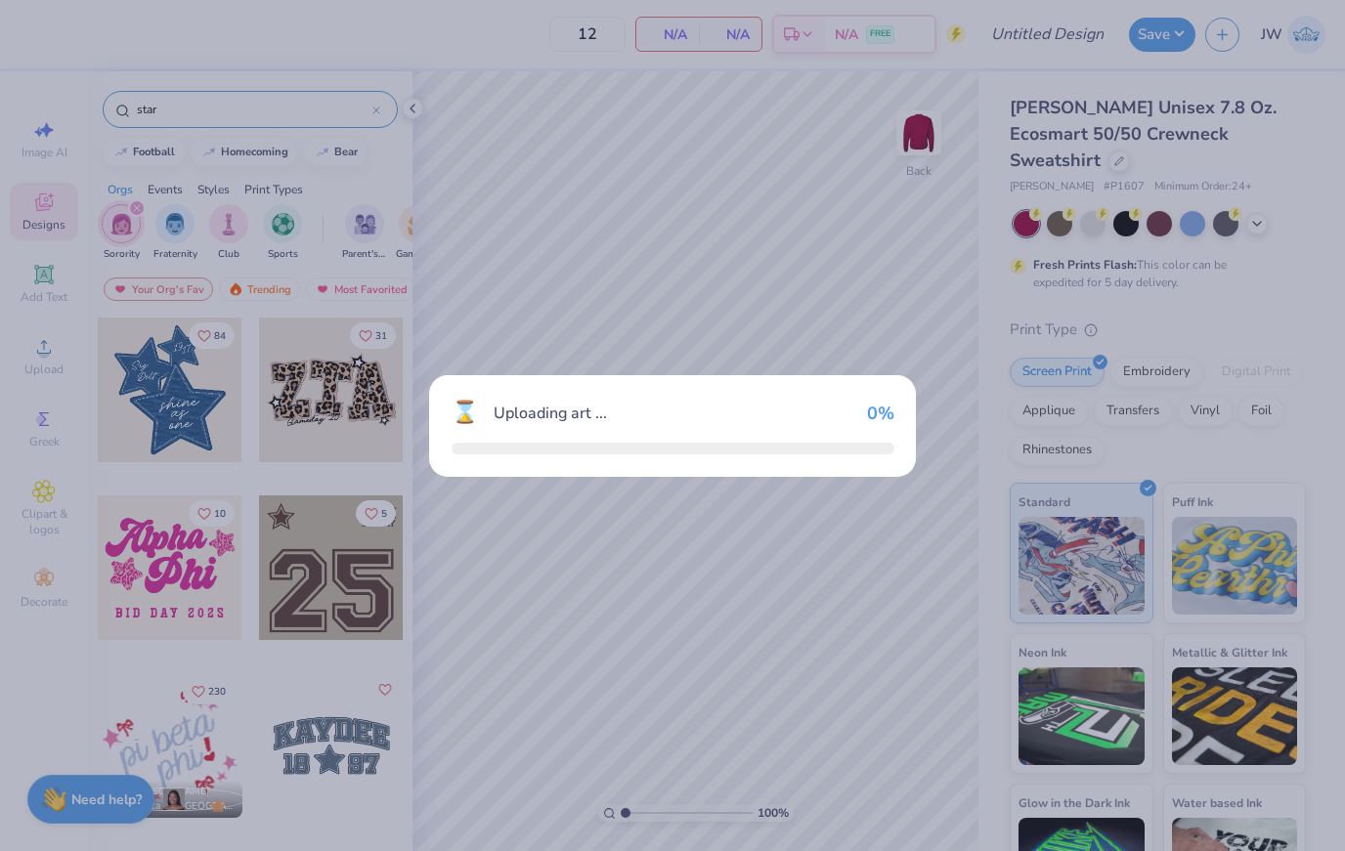
click at [161, 392] on div "⌛ Uploading art ... 0 %" at bounding box center [672, 425] width 1345 height 851
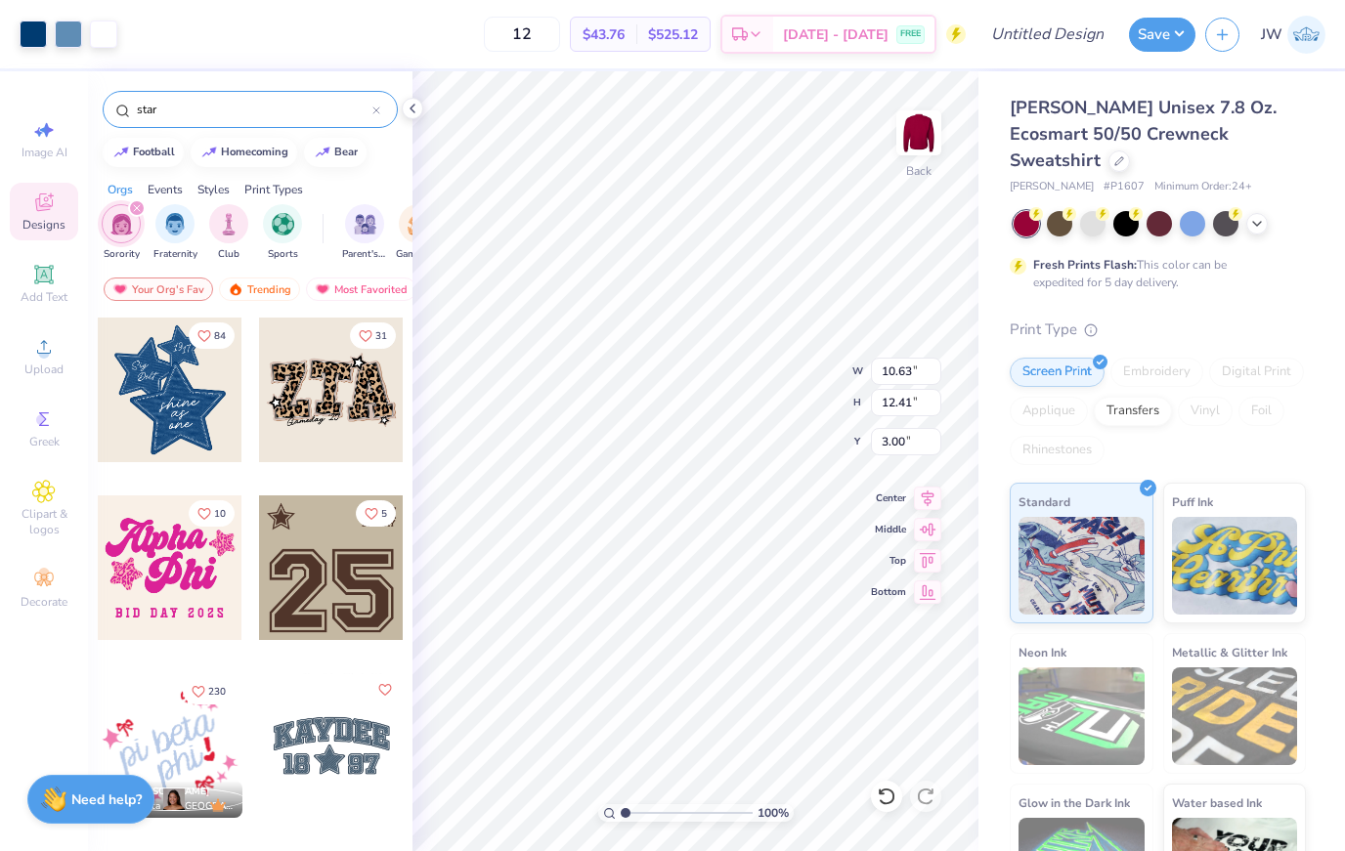
type input "11.20"
type input "13.07"
click at [44, 27] on div at bounding box center [33, 32] width 27 height 27
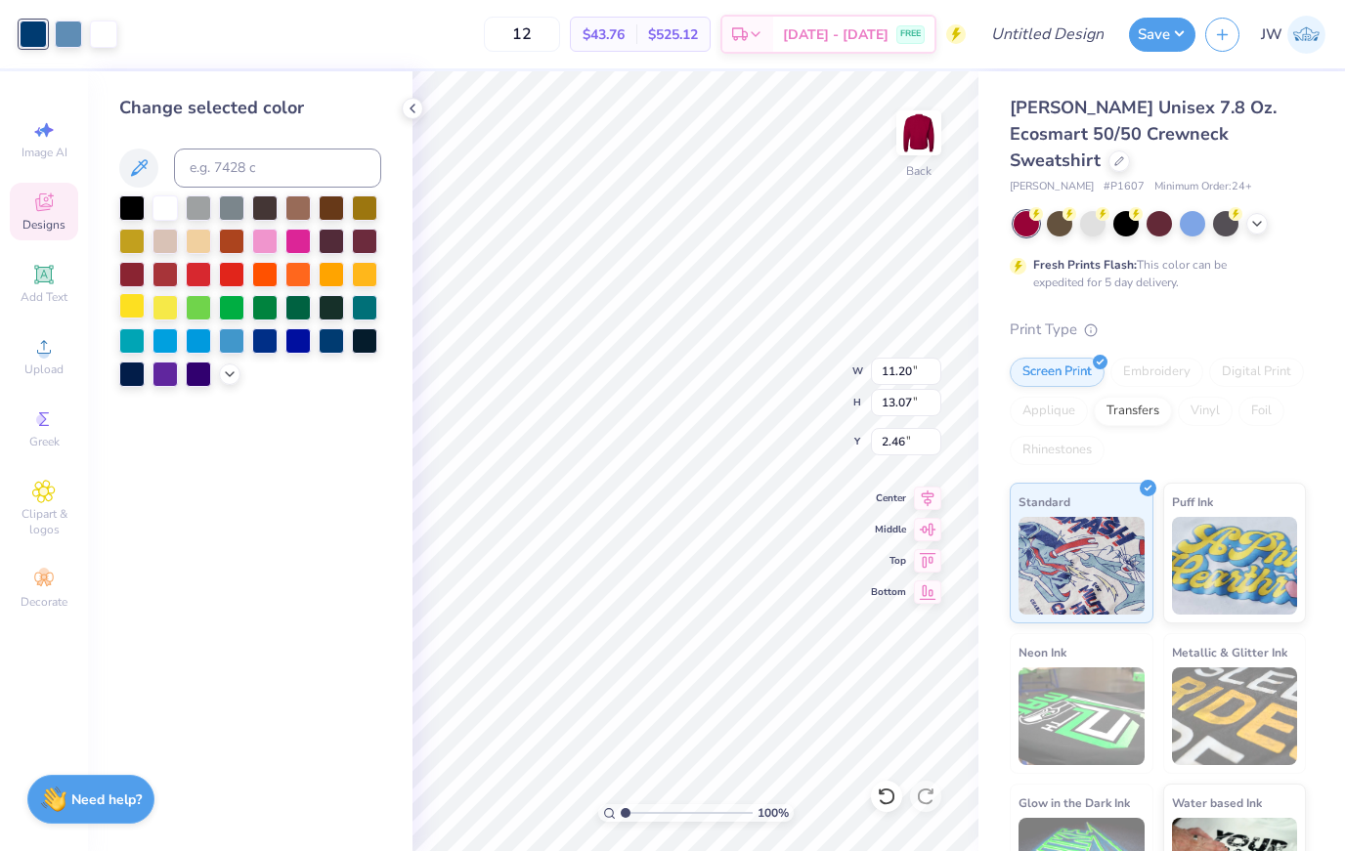
click at [137, 316] on div at bounding box center [131, 305] width 25 height 25
click at [56, 33] on div at bounding box center [68, 32] width 27 height 27
click at [366, 272] on div at bounding box center [364, 272] width 25 height 25
click at [158, 308] on div at bounding box center [164, 305] width 25 height 25
click at [367, 272] on div at bounding box center [364, 272] width 25 height 25
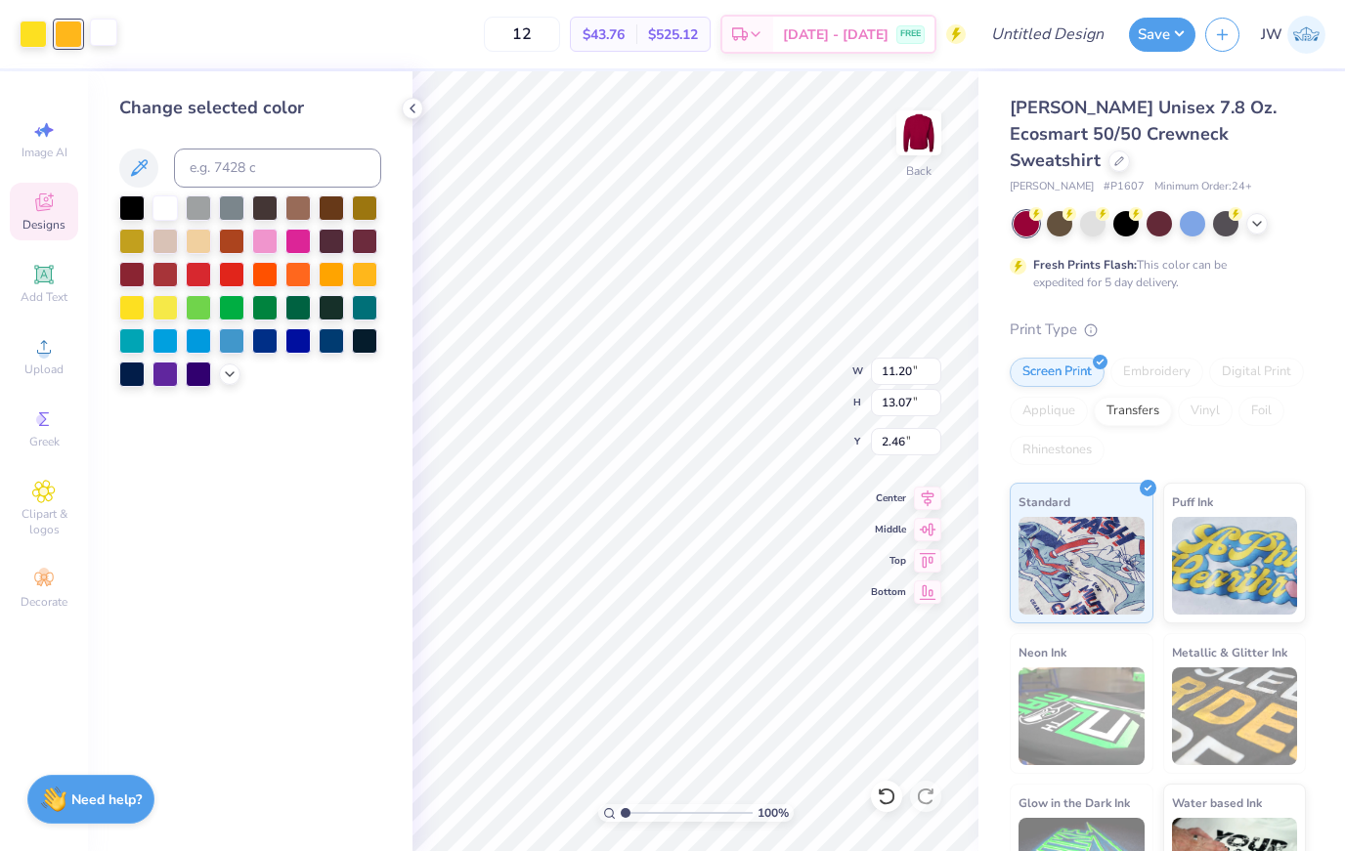
click at [97, 29] on div at bounding box center [103, 32] width 27 height 27
click at [136, 206] on div at bounding box center [131, 206] width 25 height 25
type input "2.75"
type input "8.69"
type input "10.14"
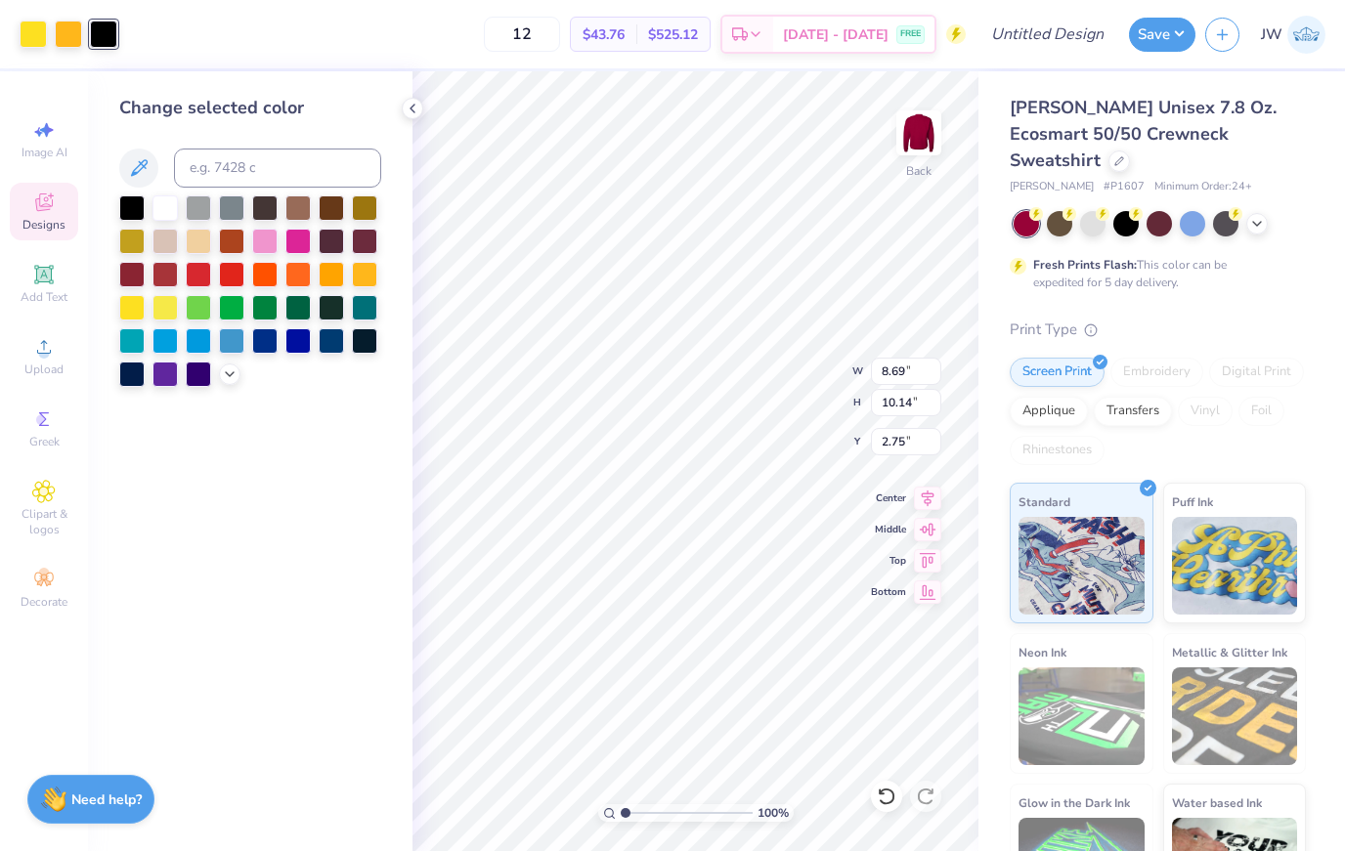
type input "4.84"
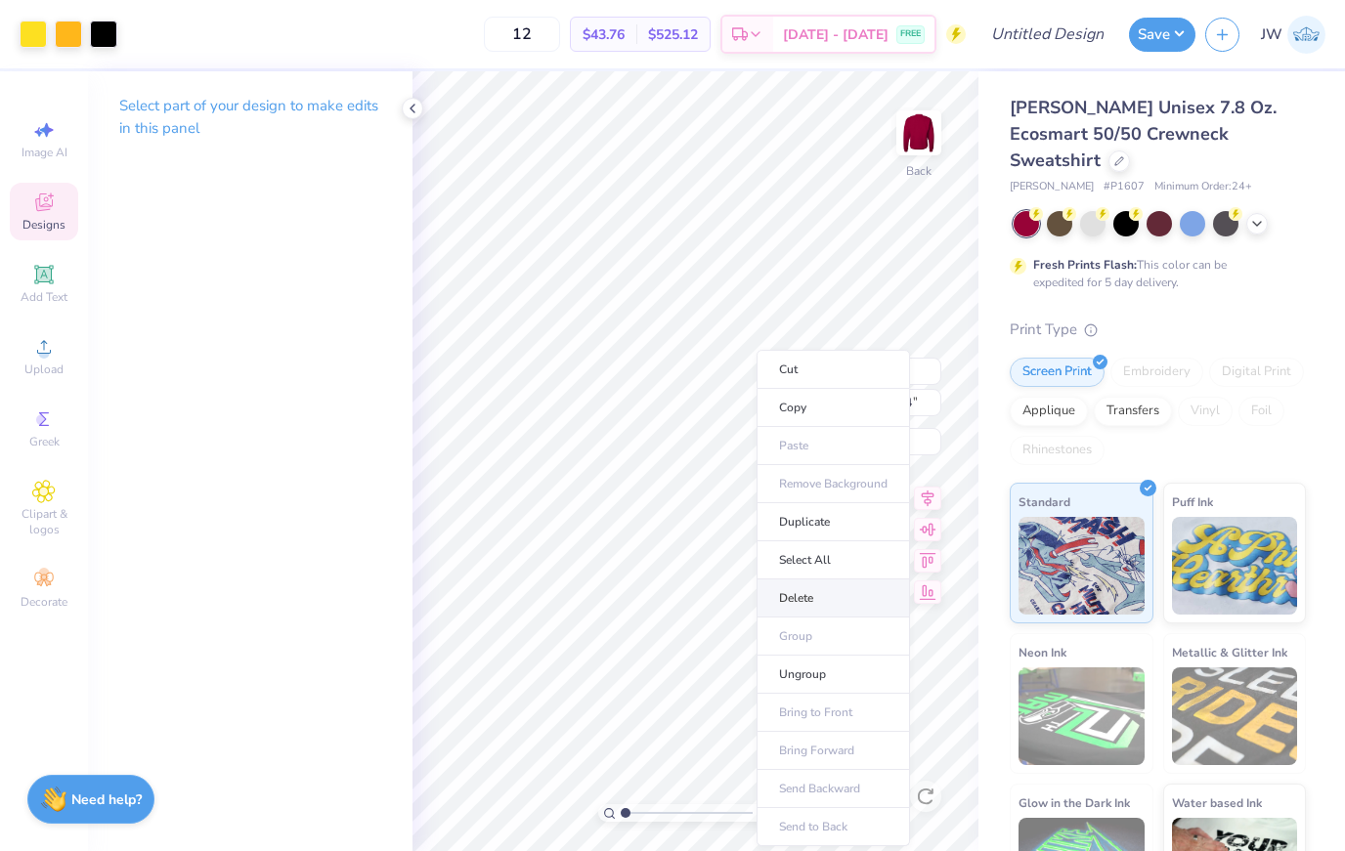
click at [854, 597] on li "Delete" at bounding box center [832, 599] width 153 height 38
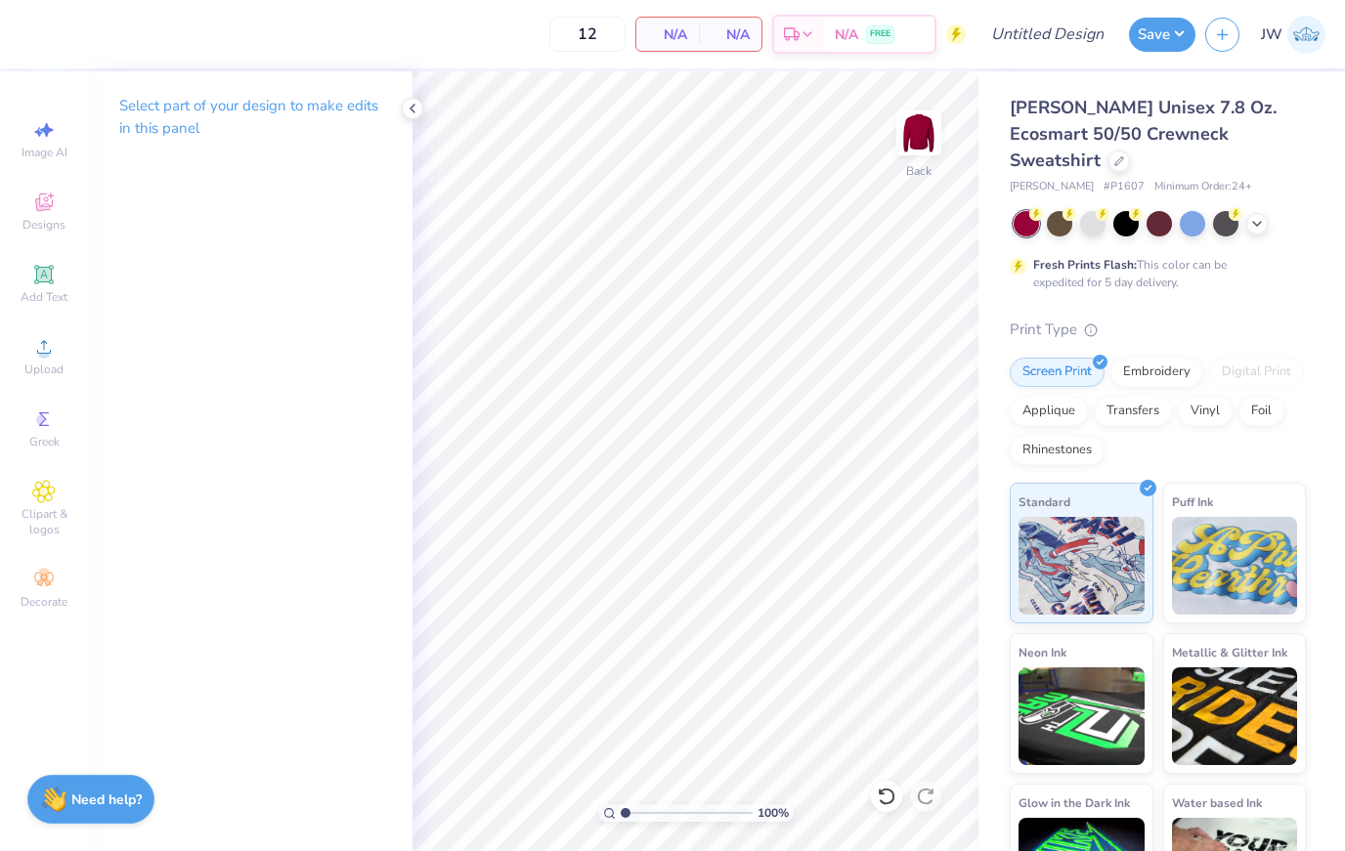
click at [411, 103] on icon at bounding box center [413, 109] width 16 height 16
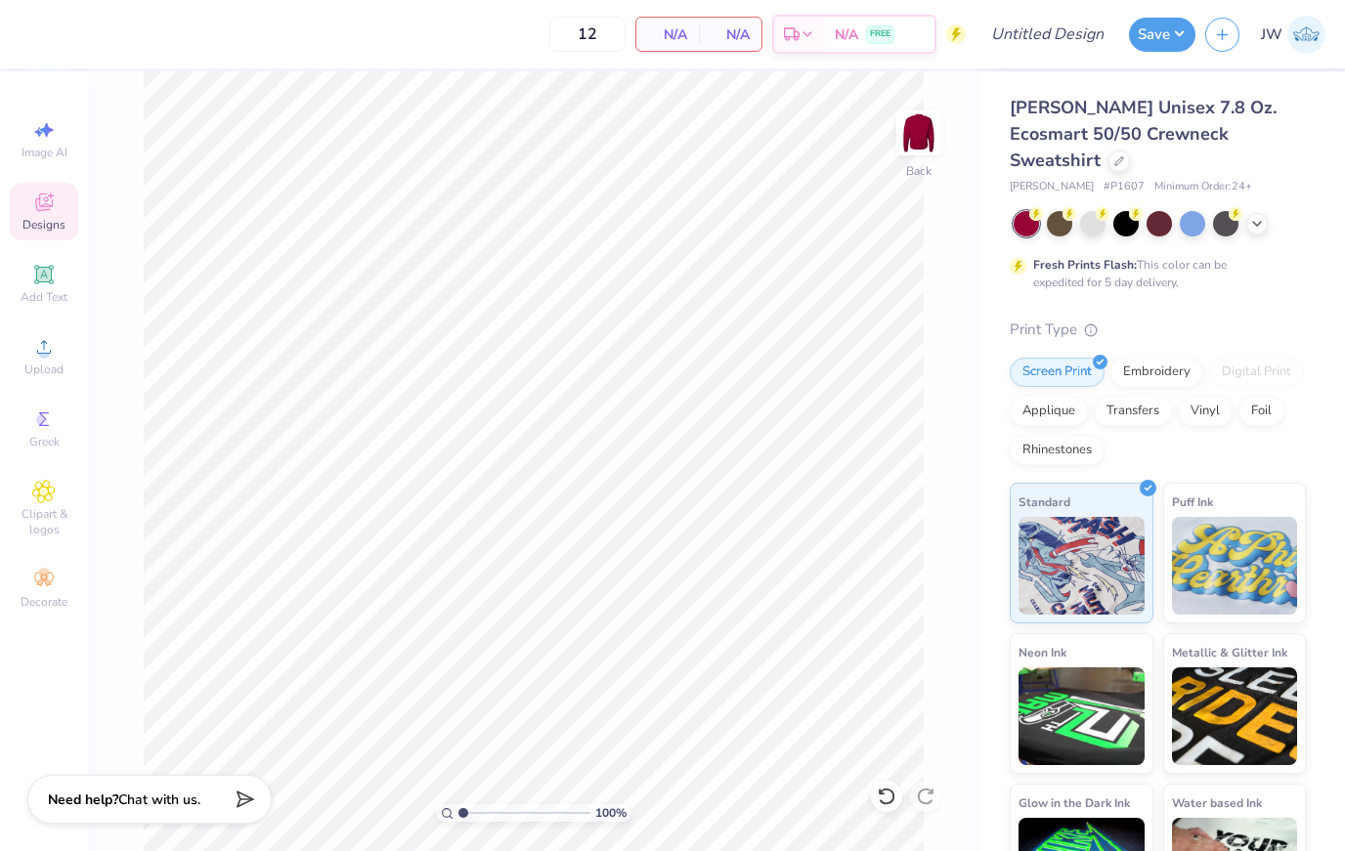
click at [23, 214] on div "Designs" at bounding box center [44, 212] width 68 height 58
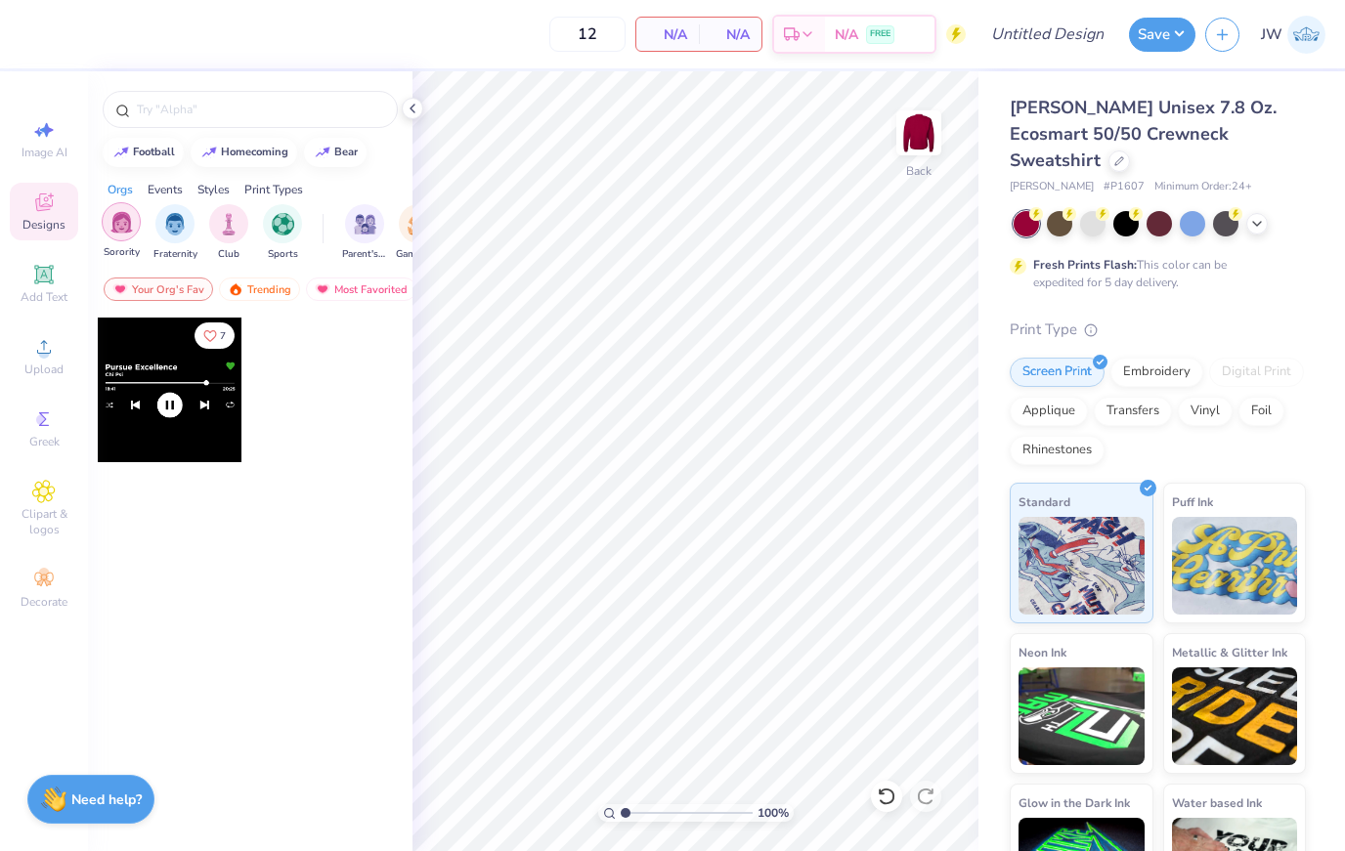
click at [111, 234] on img "filter for Sorority" at bounding box center [121, 222] width 22 height 22
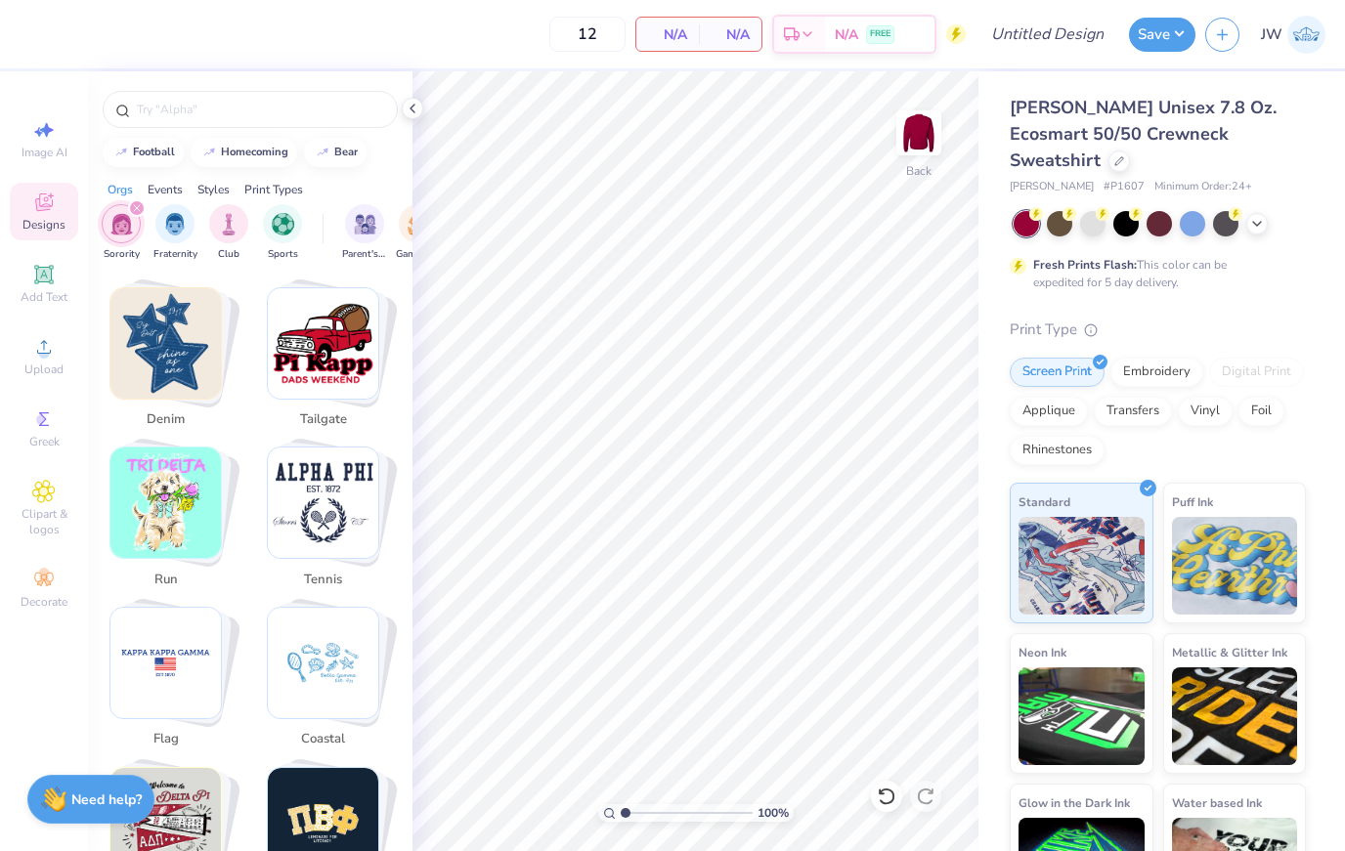
scroll to position [2093, 0]
click at [181, 666] on img "Stack Card Button flag" at bounding box center [165, 662] width 110 height 110
type input "flag"
click at [192, 664] on img "Stack Card Button flag" at bounding box center [165, 662] width 110 height 110
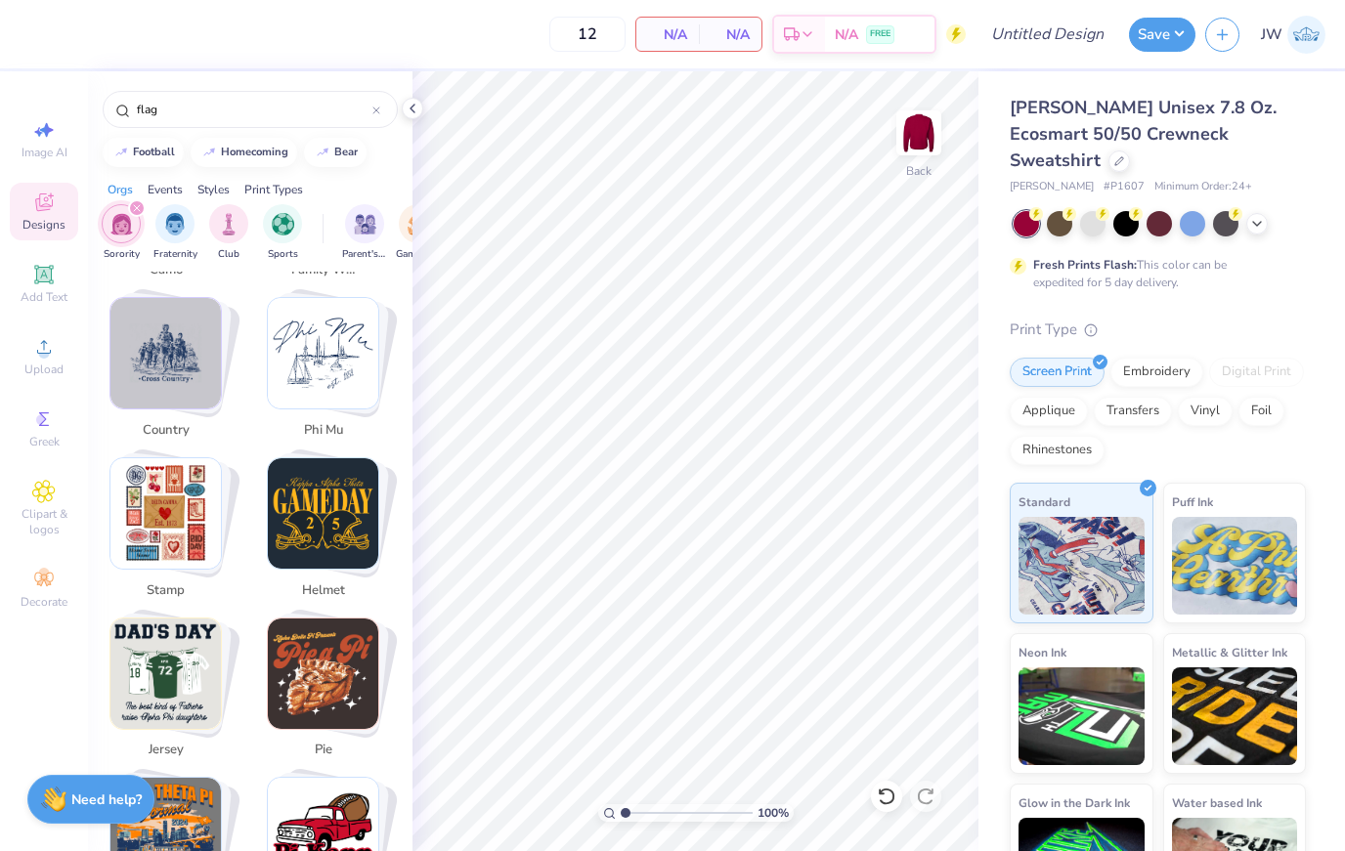
scroll to position [3120, 0]
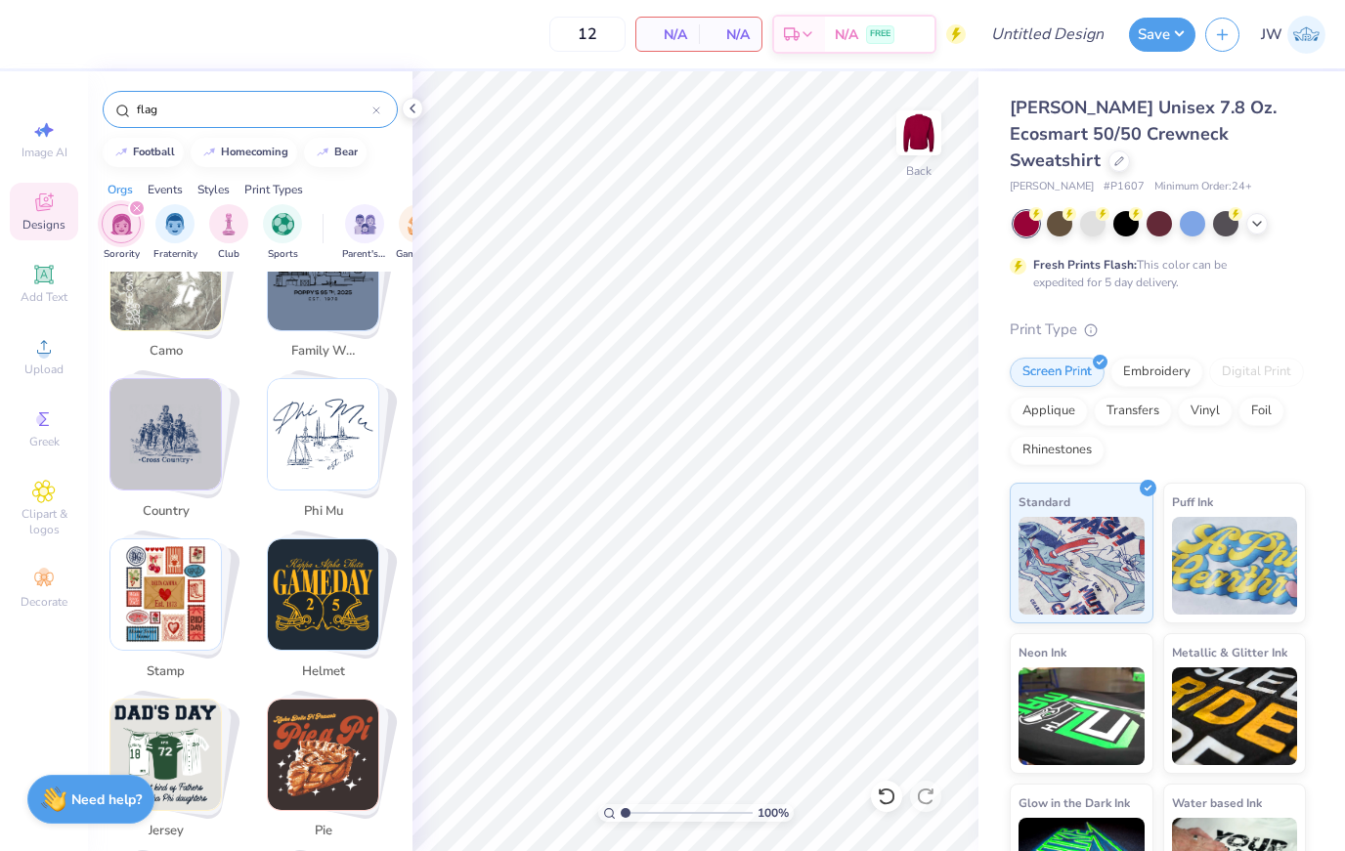
click at [235, 99] on div "flag" at bounding box center [250, 109] width 295 height 37
click at [372, 127] on div "flag" at bounding box center [250, 109] width 295 height 37
click at [378, 114] on icon at bounding box center [376, 111] width 8 height 8
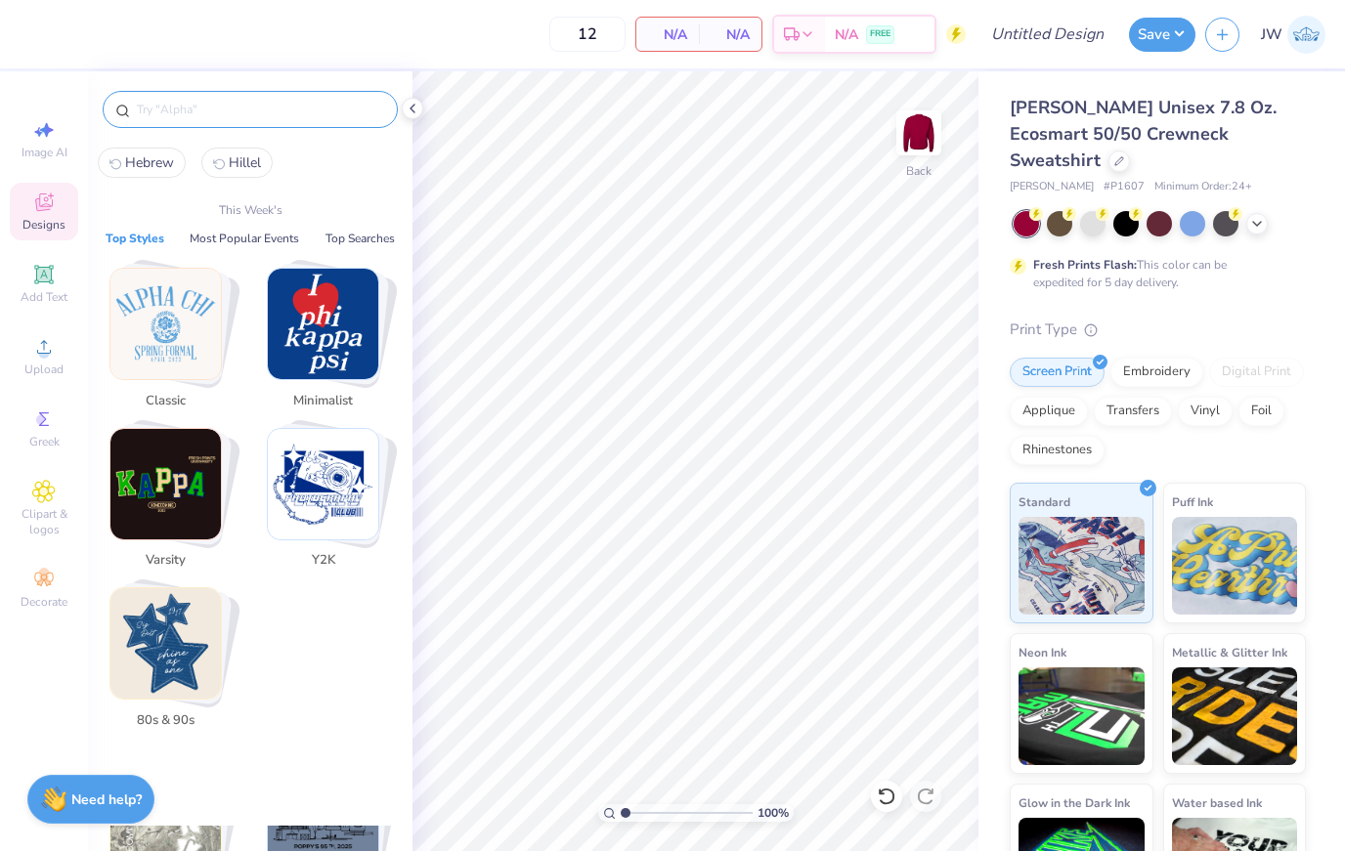
click at [382, 106] on input "text" at bounding box center [260, 110] width 250 height 20
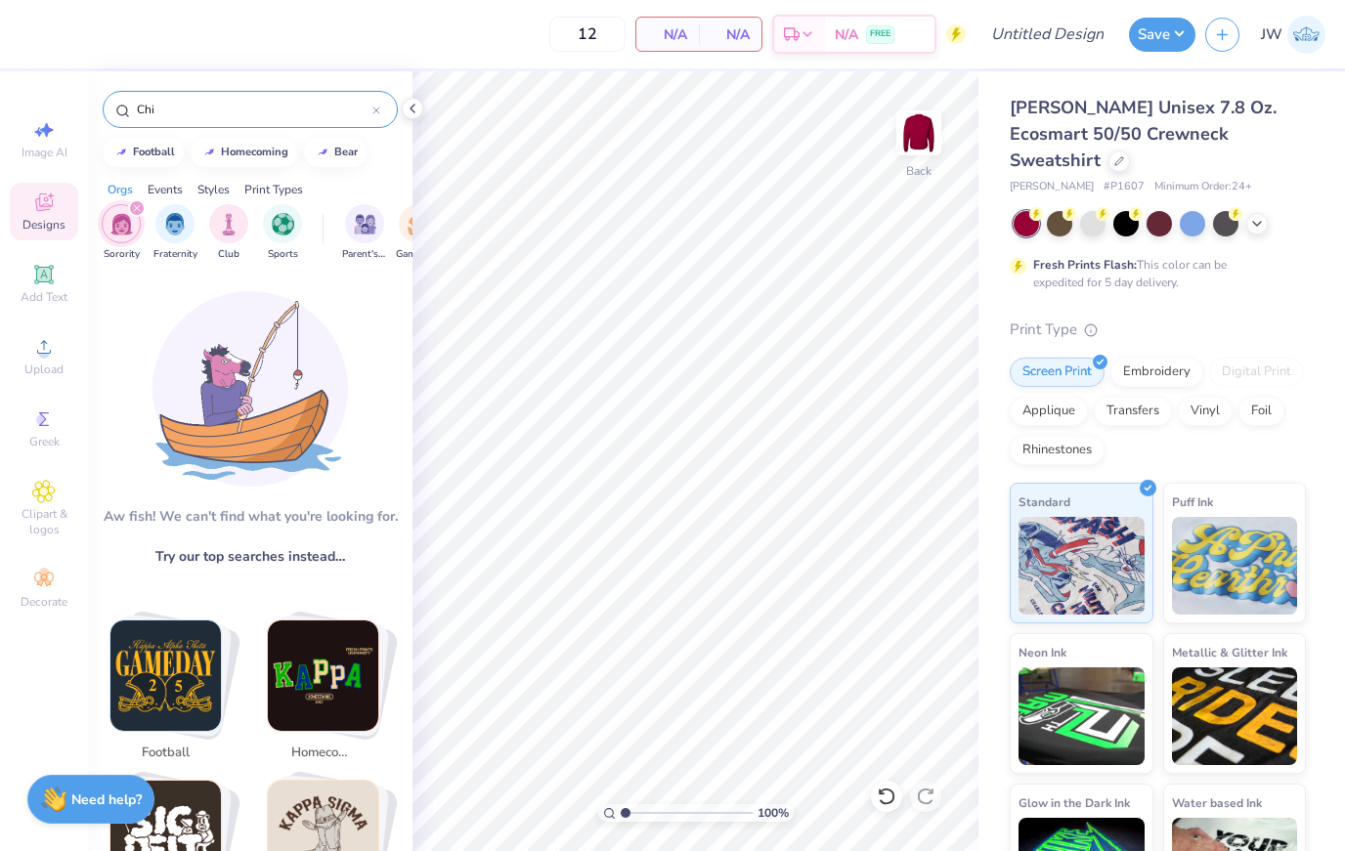
scroll to position [0, 0]
type input "Chi omega"
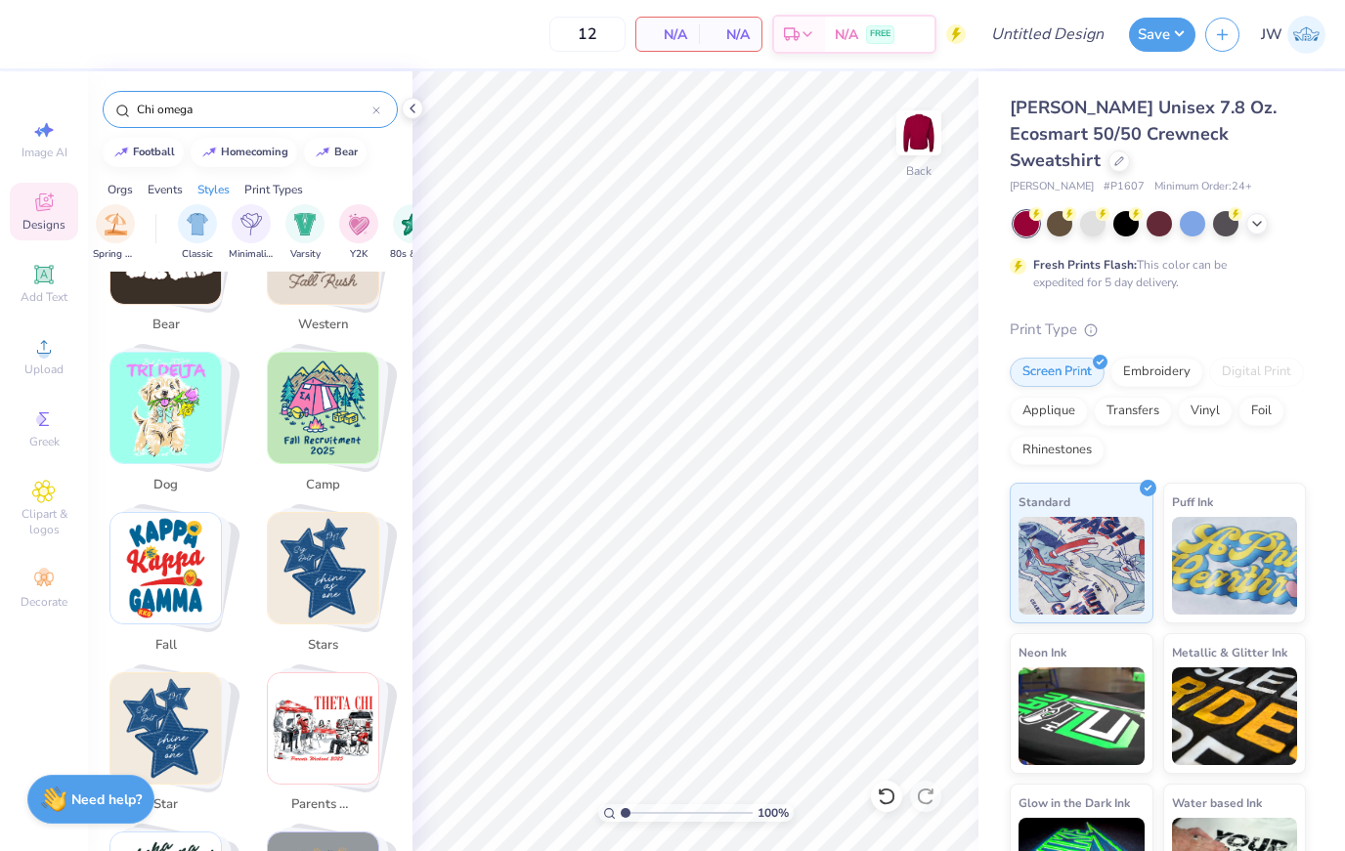
scroll to position [0, 937]
click at [268, 220] on img "filter for Minimalist" at bounding box center [262, 222] width 22 height 22
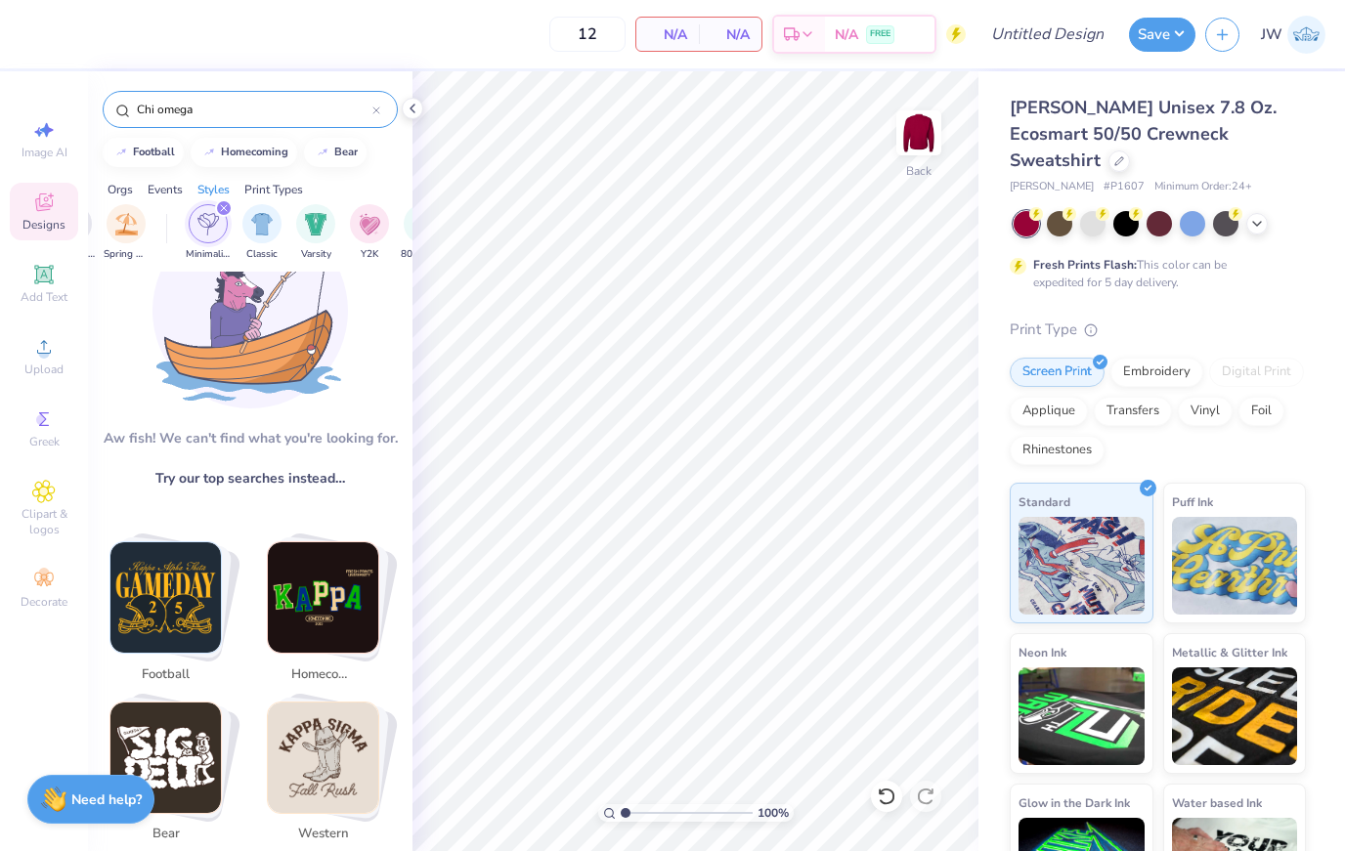
click at [383, 105] on div "Chi omega" at bounding box center [250, 109] width 295 height 37
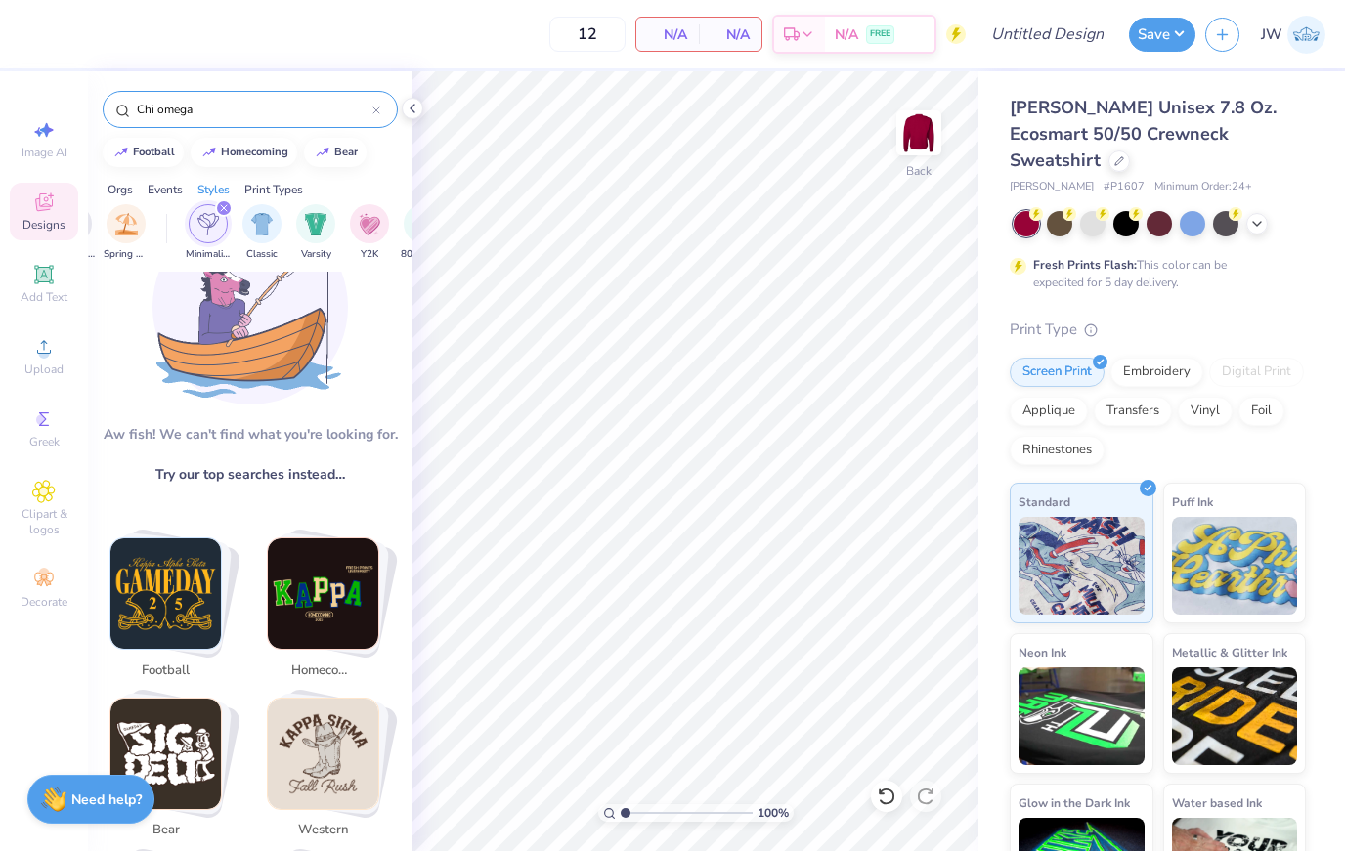
scroll to position [83, 0]
click at [383, 106] on div "Chi omega" at bounding box center [250, 109] width 295 height 37
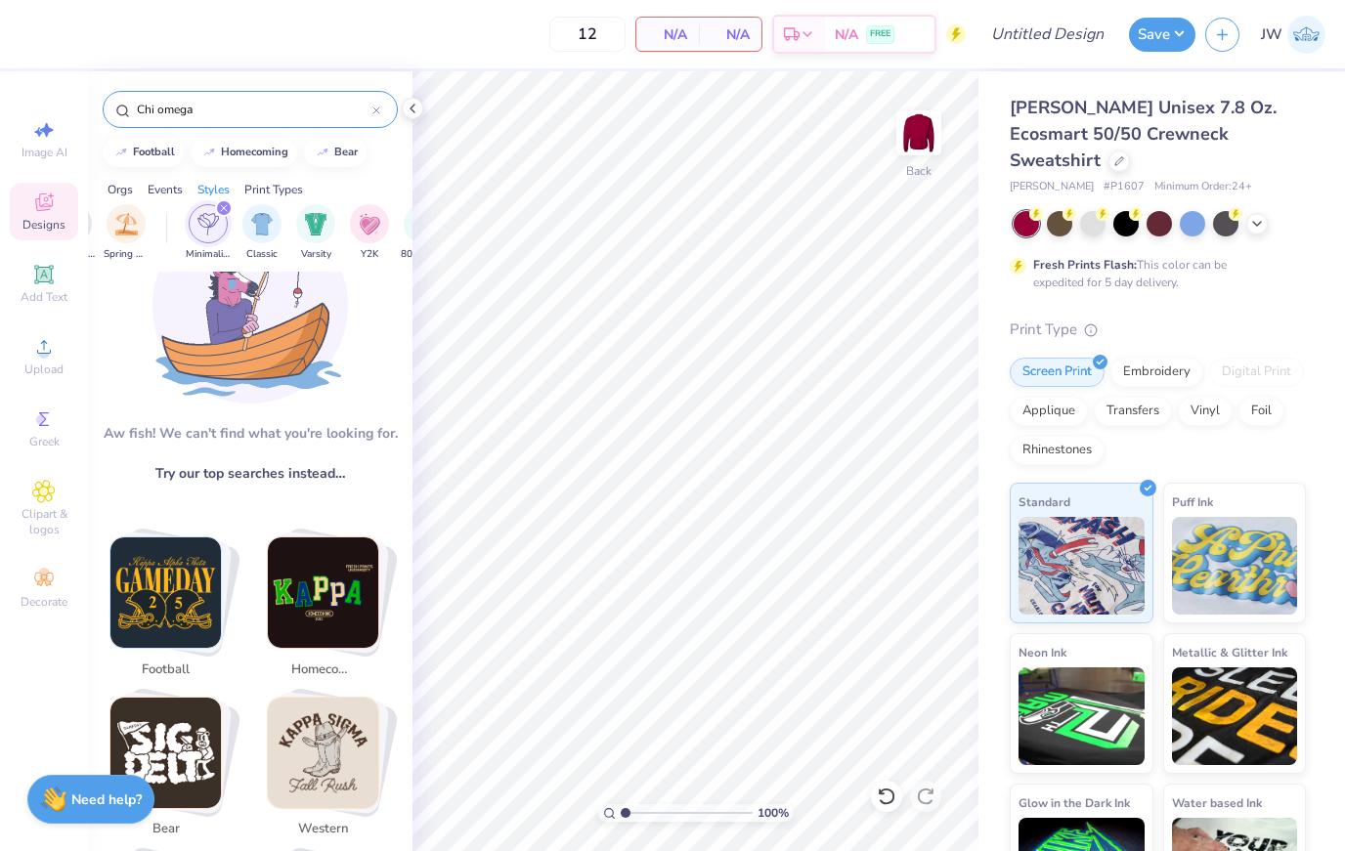
click at [383, 108] on div "Chi omega" at bounding box center [250, 109] width 295 height 37
click at [383, 116] on div "Chi omega" at bounding box center [250, 109] width 295 height 37
click at [379, 113] on icon at bounding box center [376, 111] width 6 height 6
click at [376, 483] on div "[PERSON_NAME]! We can't find what you're looking for. Try our top searches inst…" at bounding box center [250, 570] width 324 height 596
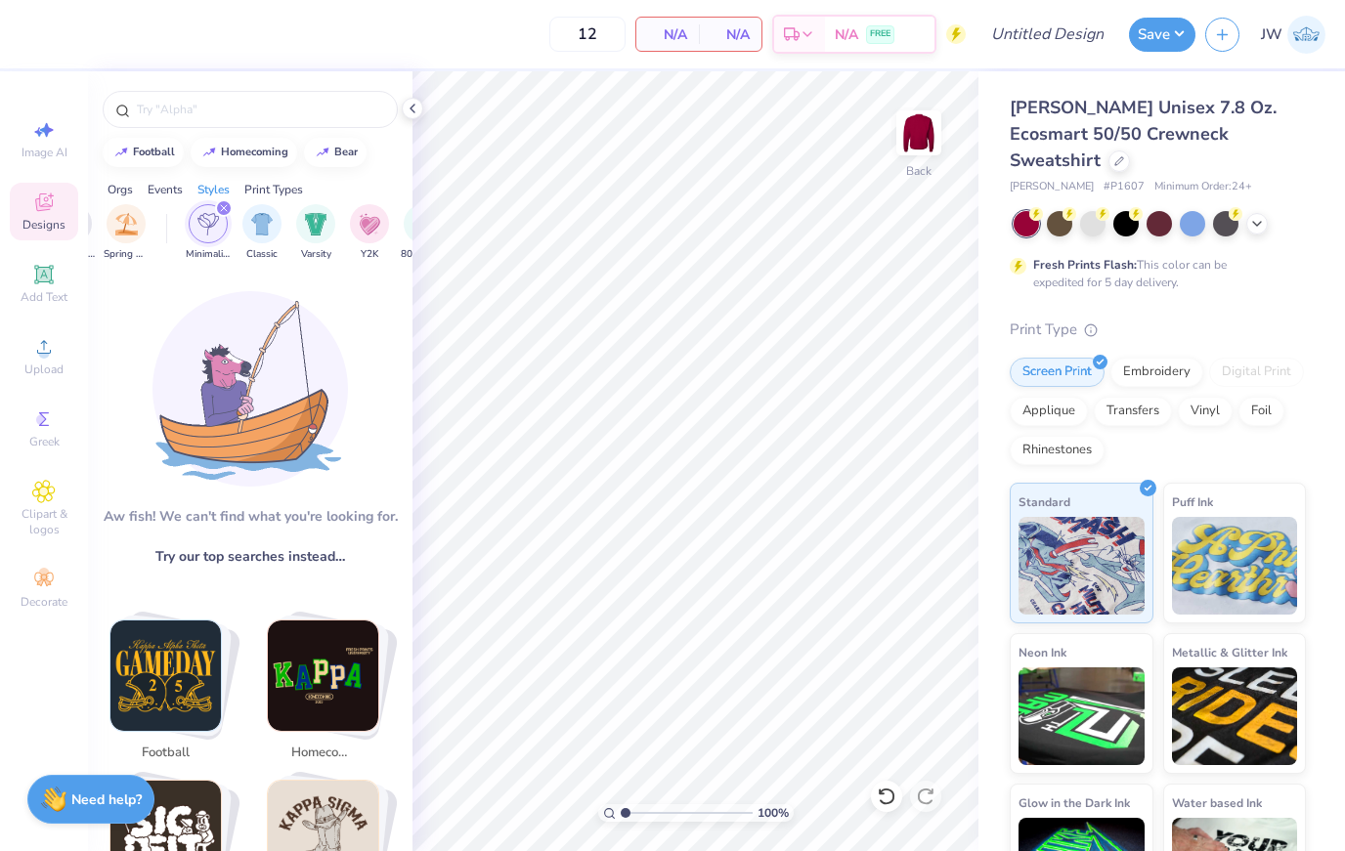
scroll to position [0, 0]
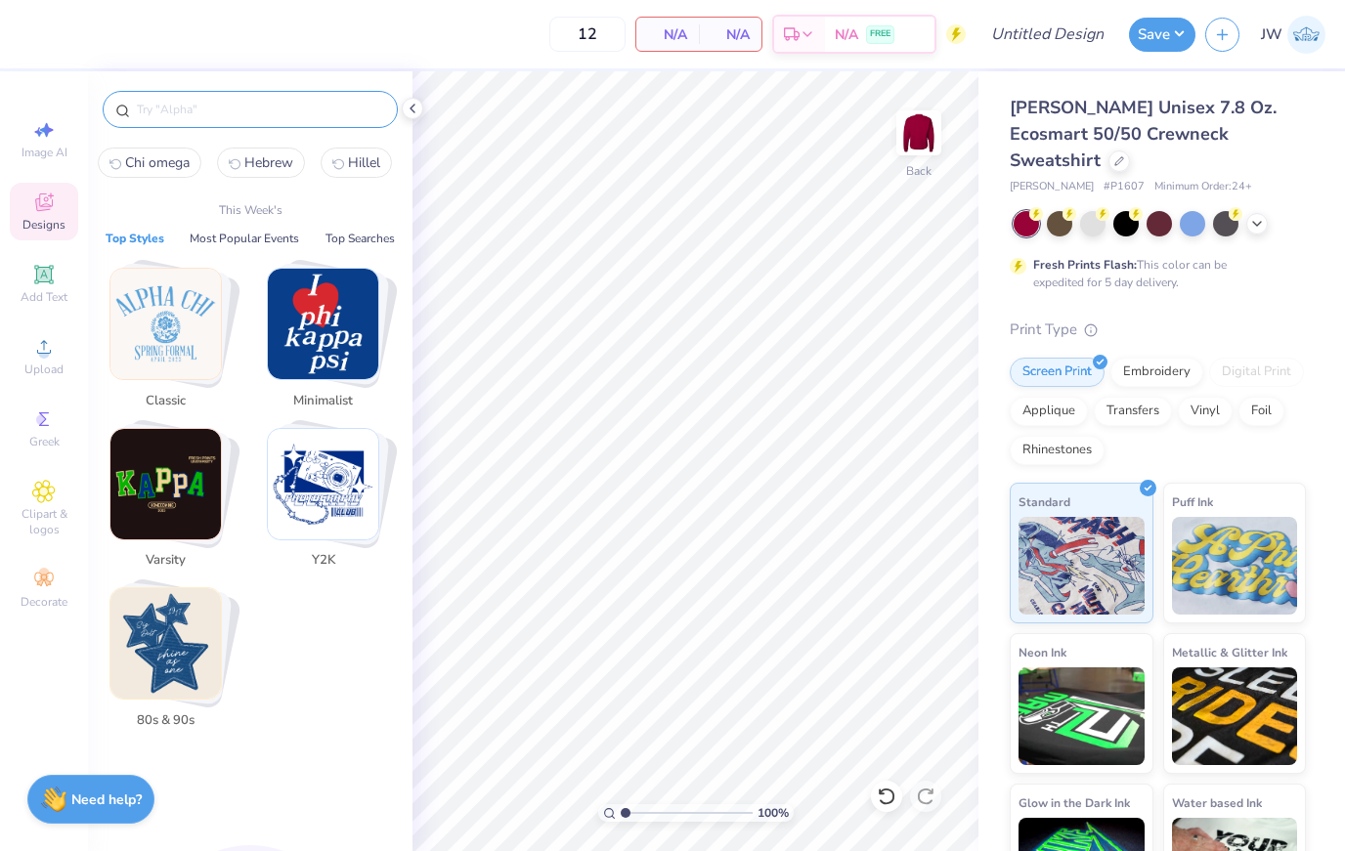
click at [225, 100] on input "text" at bounding box center [260, 110] width 250 height 20
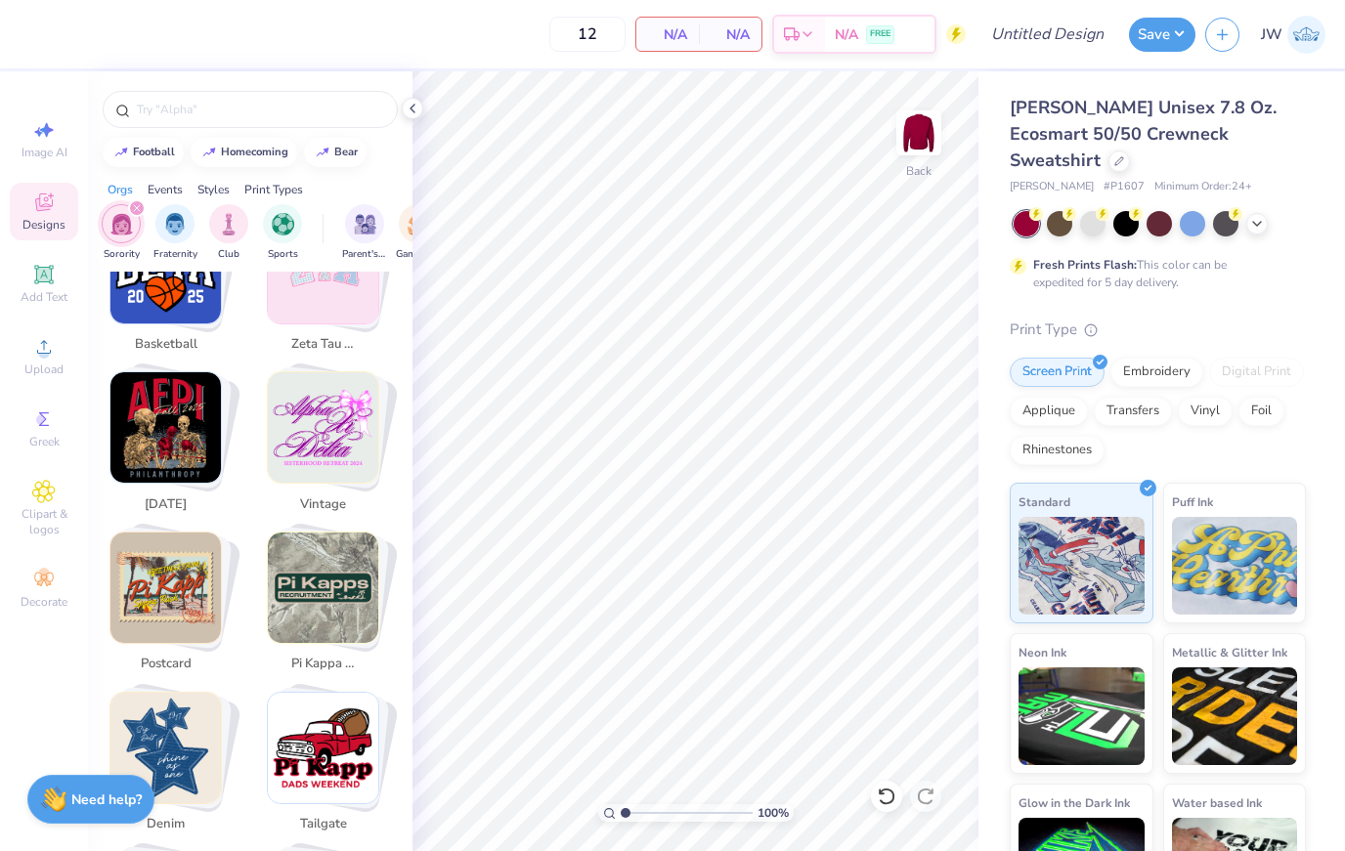
scroll to position [1689, 0]
click at [305, 438] on img "Stack Card Button vintage" at bounding box center [323, 426] width 110 height 110
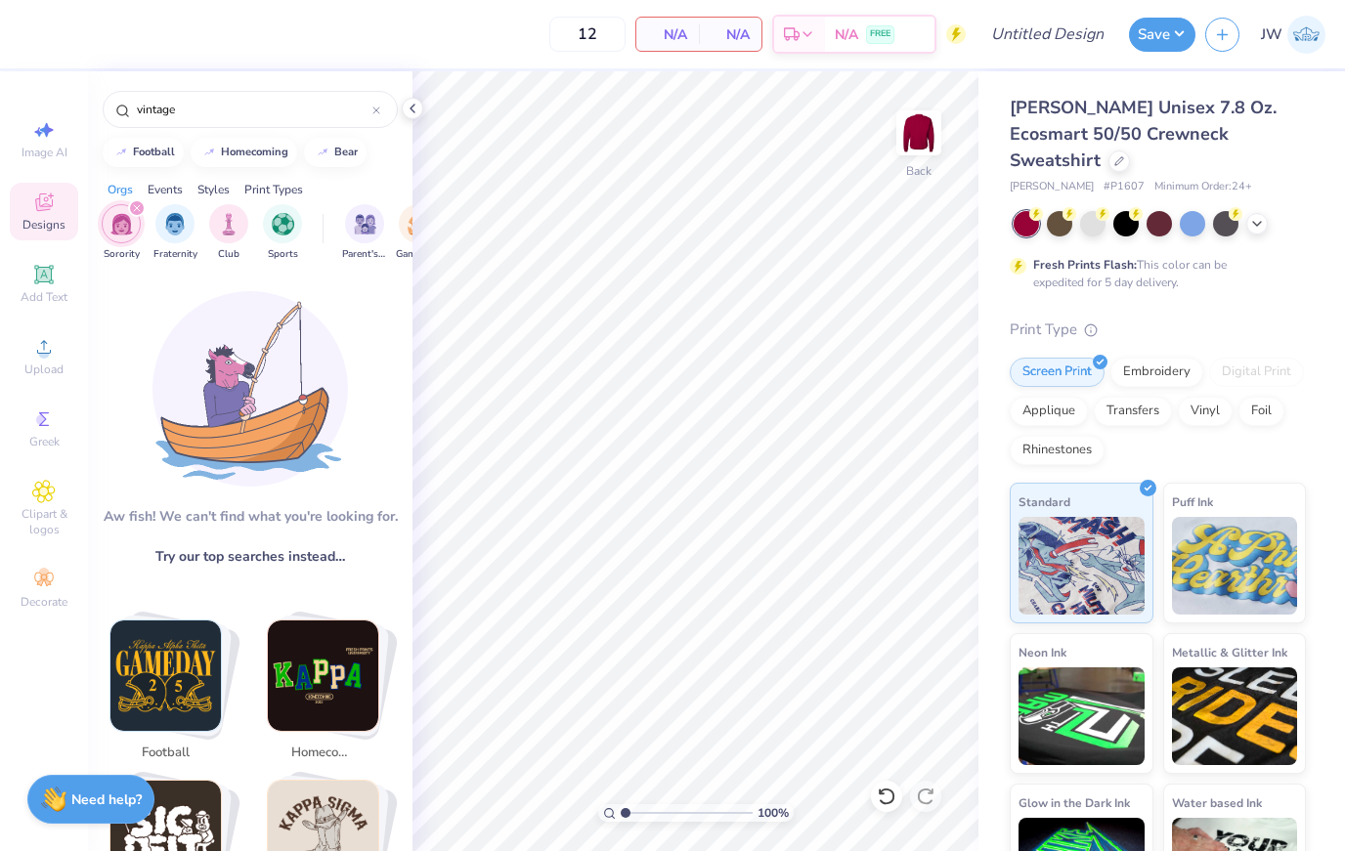
scroll to position [266, 0]
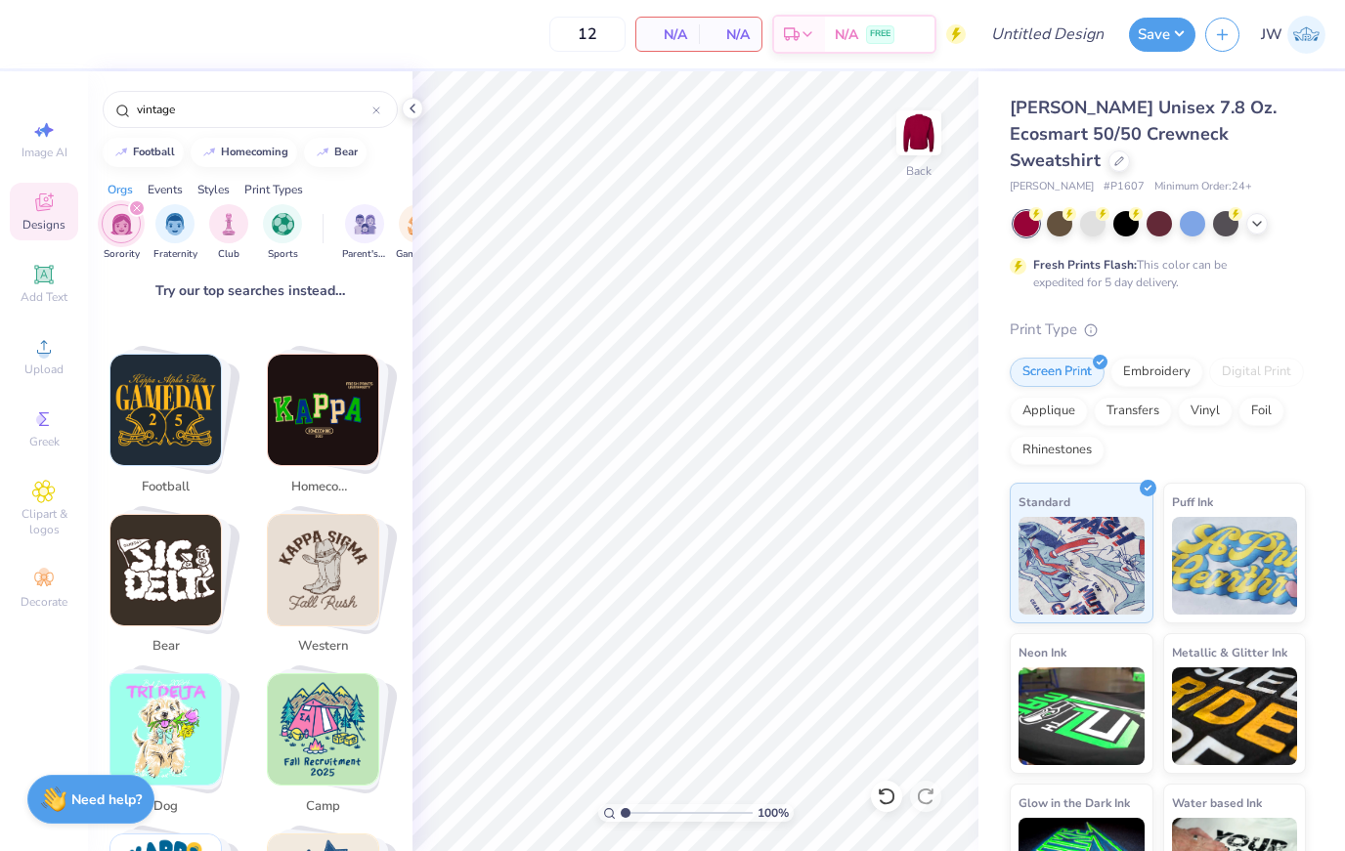
click at [323, 375] on img "Stack Card Button homecoming" at bounding box center [323, 410] width 110 height 110
type input "homecoming"
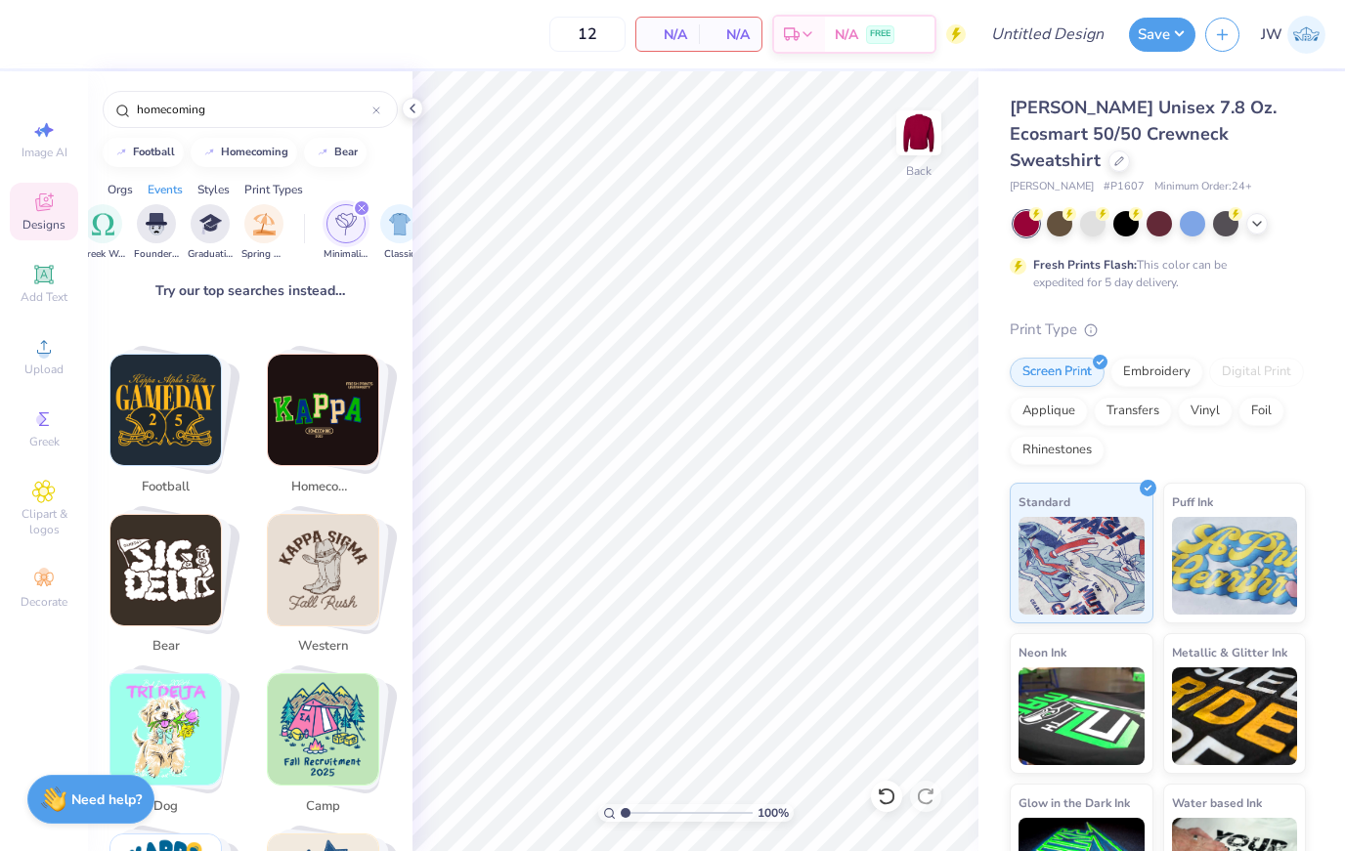
drag, startPoint x: 111, startPoint y: 238, endPoint x: 111, endPoint y: 209, distance: 29.3
click at [111, 236] on img "filter for Greek Week" at bounding box center [103, 224] width 22 height 22
click at [153, 211] on icon "filter for Minimalist" at bounding box center [156, 208] width 6 height 6
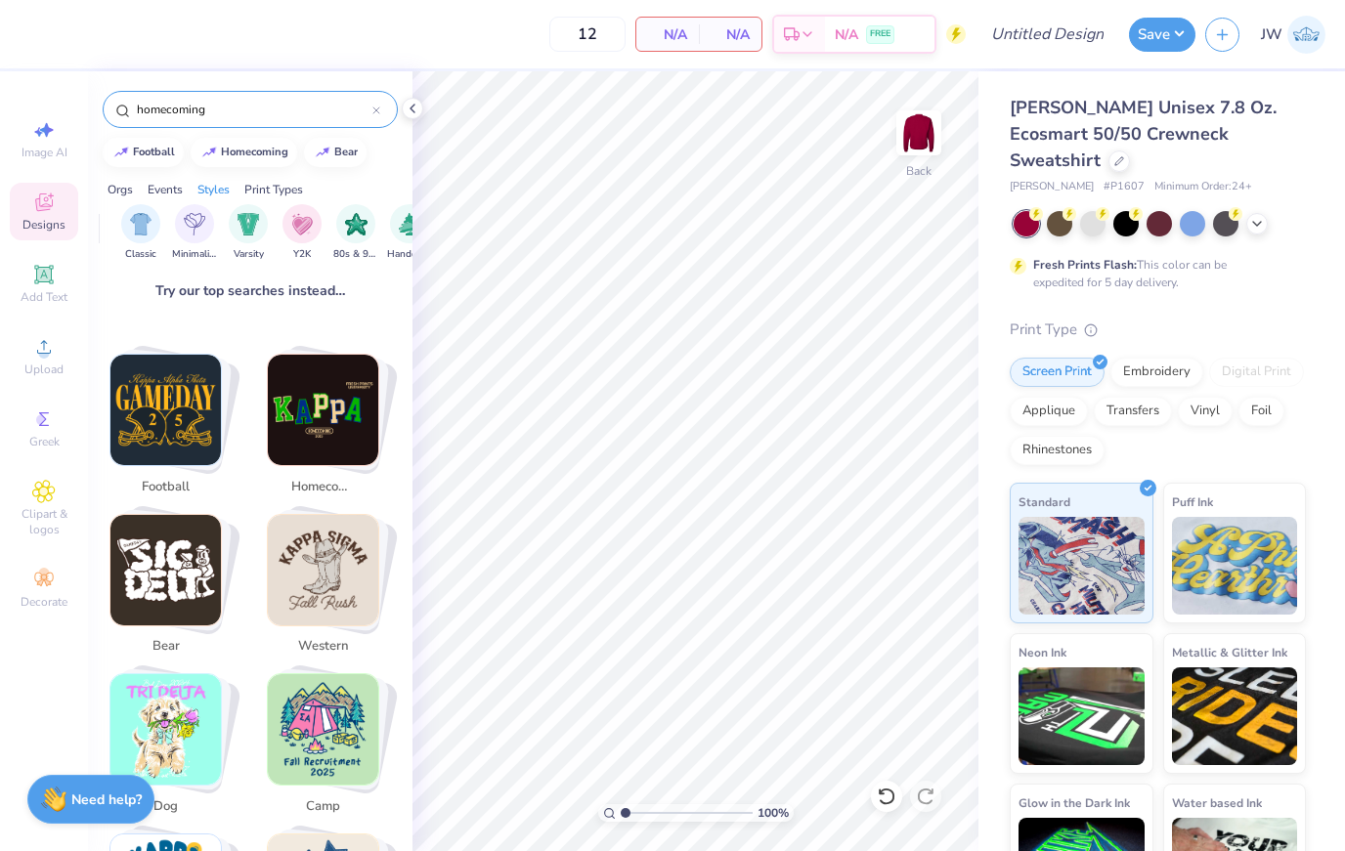
click at [380, 119] on div "homecoming" at bounding box center [250, 109] width 295 height 37
click at [377, 123] on div "homecoming" at bounding box center [250, 109] width 295 height 37
click at [377, 114] on icon at bounding box center [376, 111] width 8 height 8
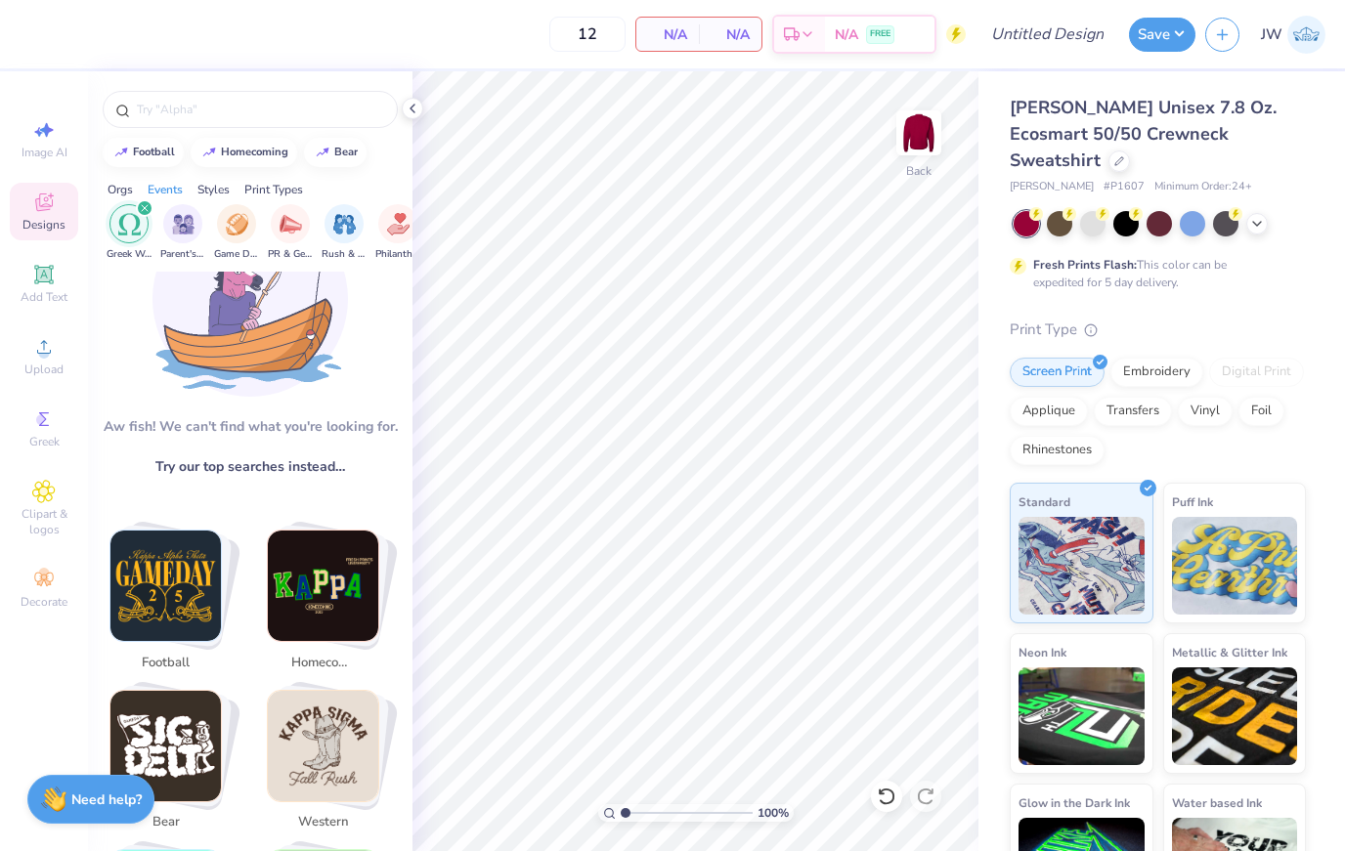
scroll to position [98, 0]
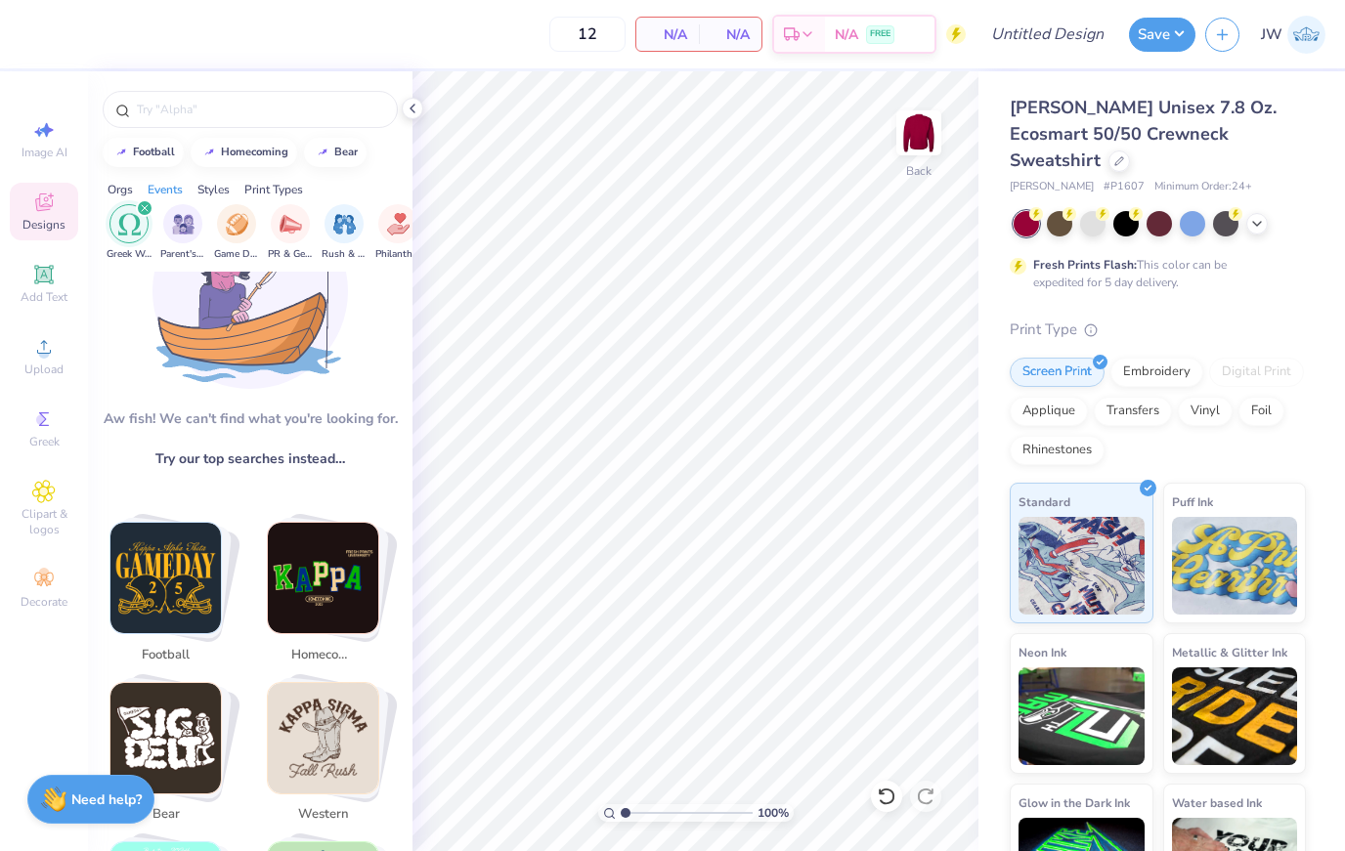
click at [300, 315] on img at bounding box center [249, 291] width 195 height 195
click at [289, 128] on div at bounding box center [250, 109] width 295 height 37
click at [264, 128] on div at bounding box center [250, 109] width 295 height 37
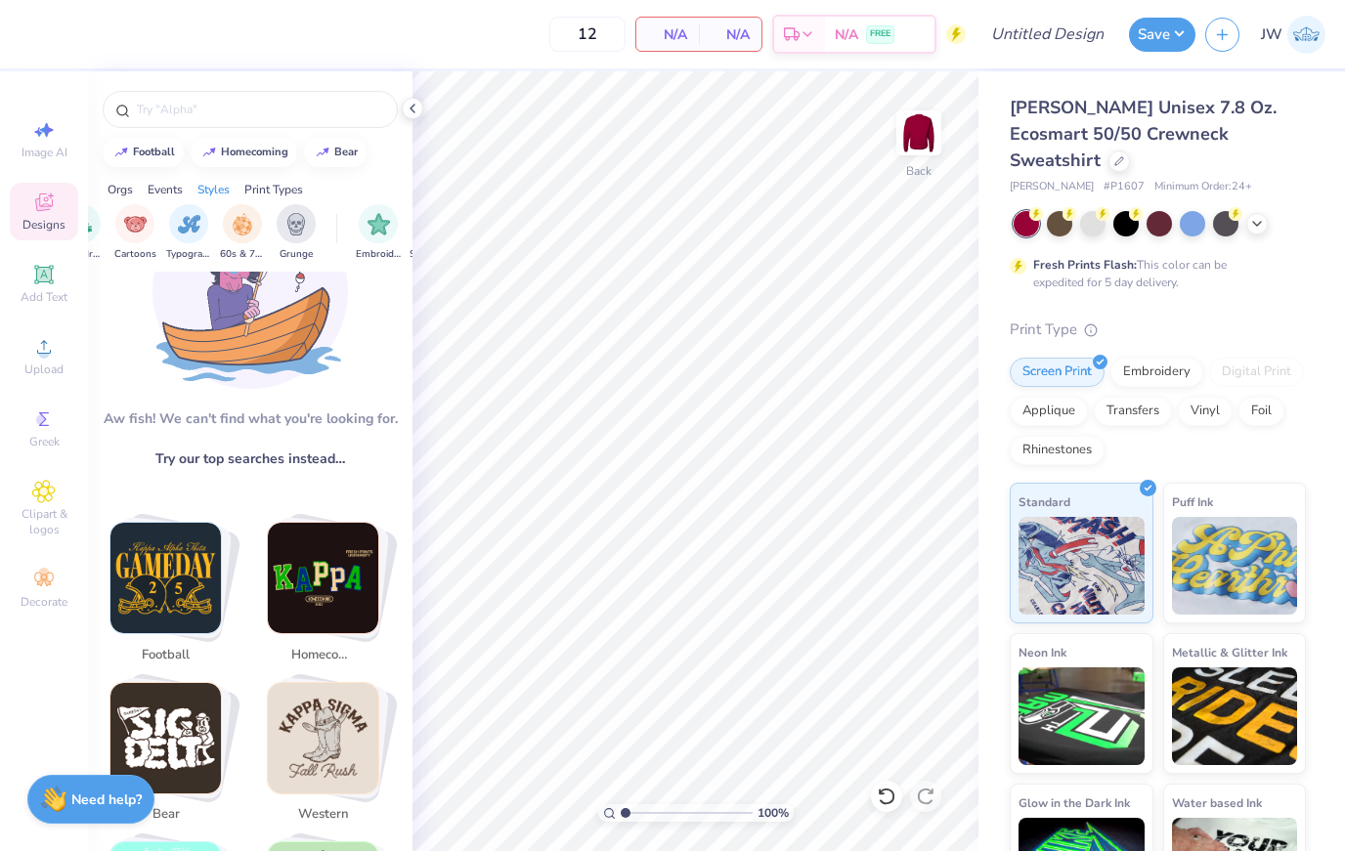
scroll to position [0, 1397]
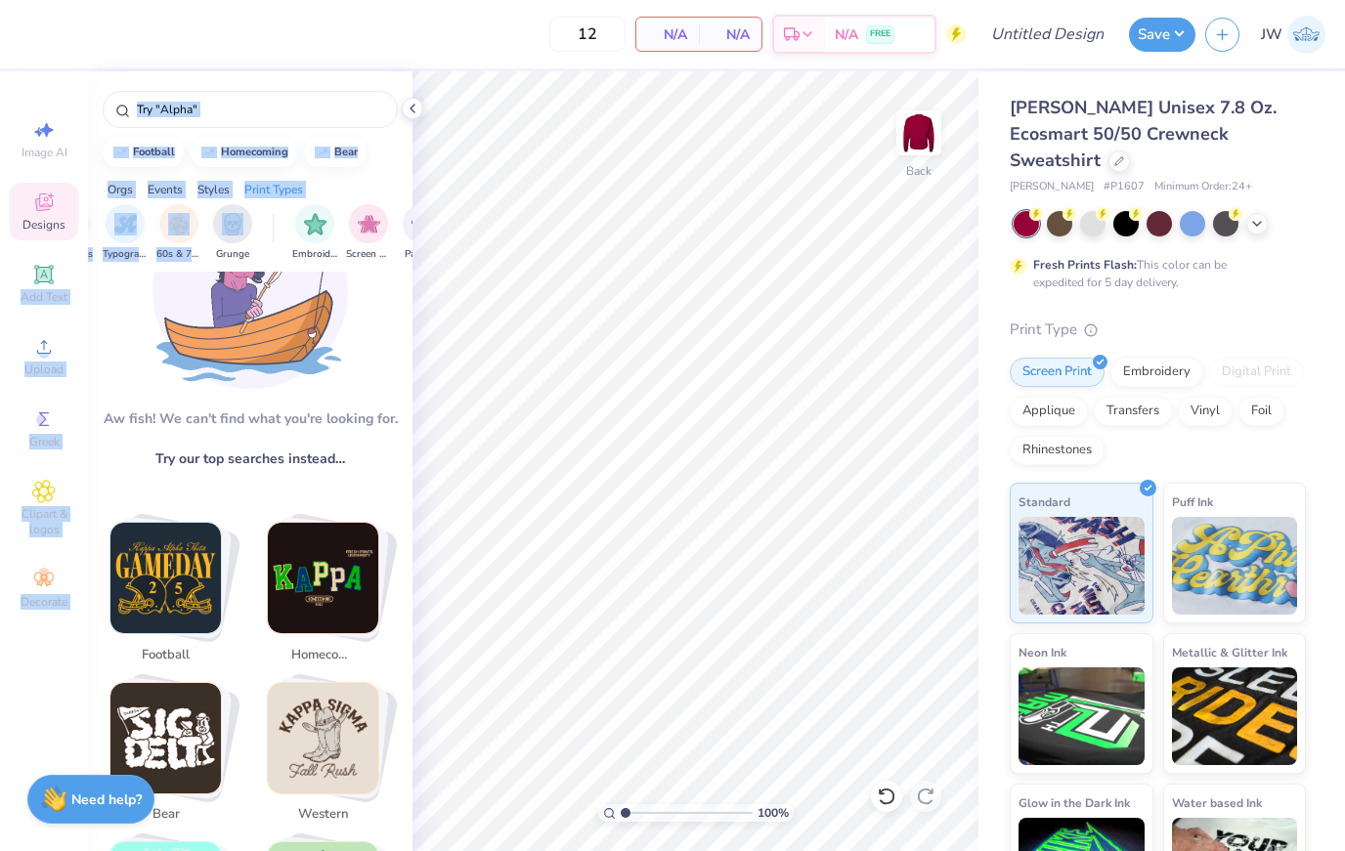
drag, startPoint x: 214, startPoint y: 238, endPoint x: 48, endPoint y: 246, distance: 166.3
click at [48, 246] on div "12 N/A Per Item N/A Total Est. Delivery N/A FREE Design Title Save JW Image AI …" at bounding box center [672, 425] width 1345 height 851
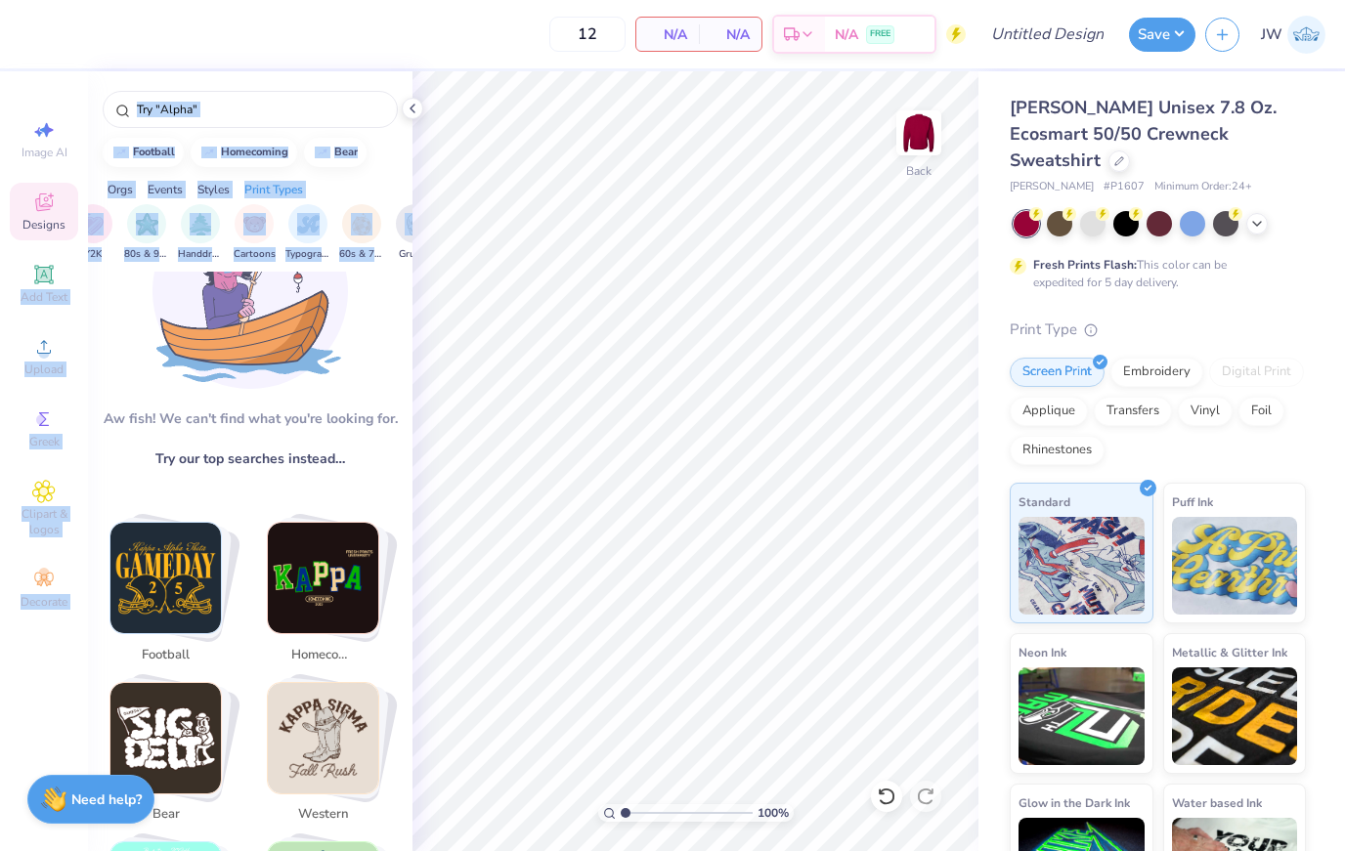
click at [342, 329] on img at bounding box center [249, 291] width 195 height 195
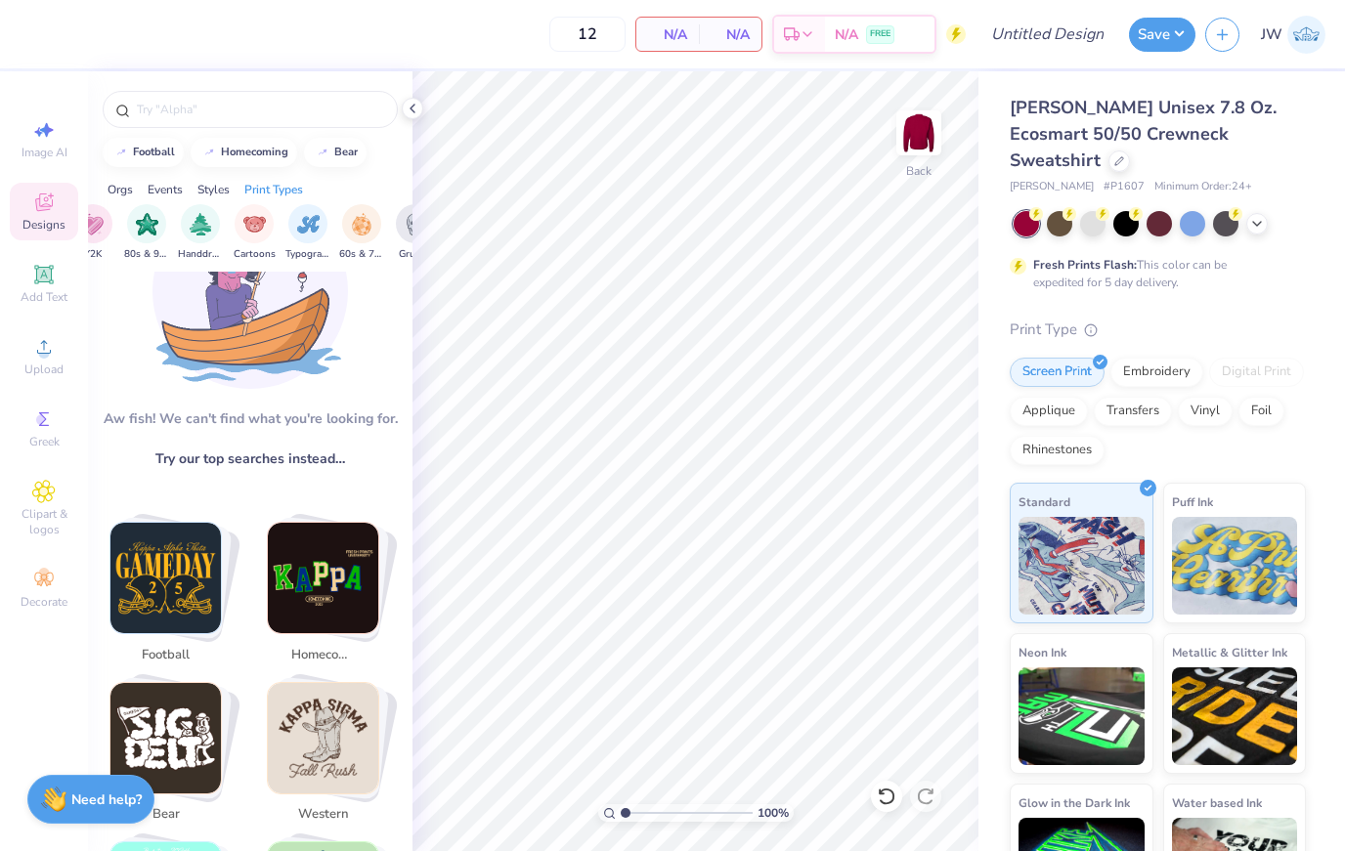
drag, startPoint x: 411, startPoint y: 397, endPoint x: 400, endPoint y: 381, distance: 19.5
click at [411, 397] on div "[PERSON_NAME]! We can't find what you're looking for. Try our top searches inst…" at bounding box center [250, 570] width 324 height 596
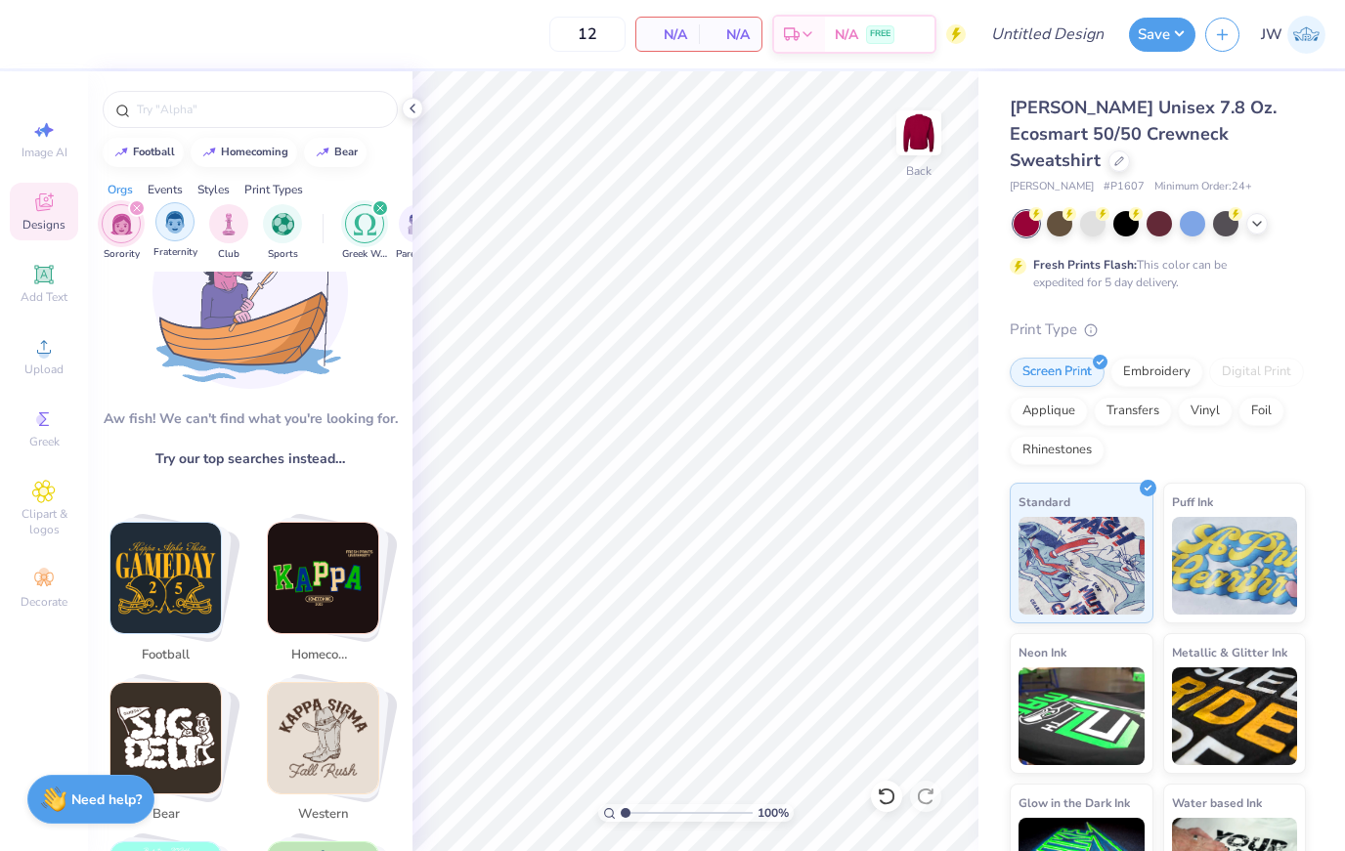
scroll to position [0, 0]
click at [377, 217] on div "filter for Greek Week" at bounding box center [380, 208] width 18 height 18
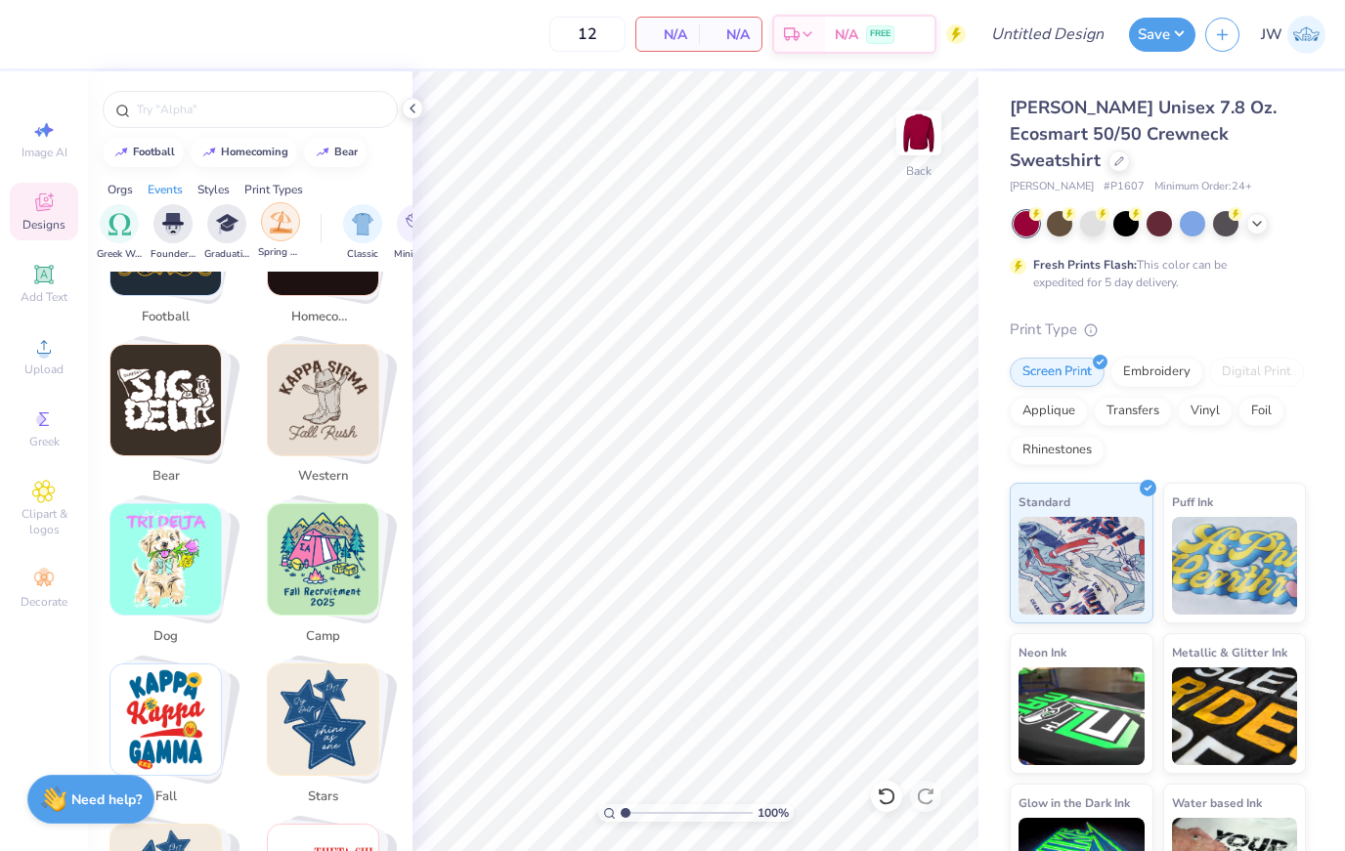
scroll to position [0, 863]
click at [338, 225] on img "filter for Minimalist" at bounding box center [336, 222] width 22 height 22
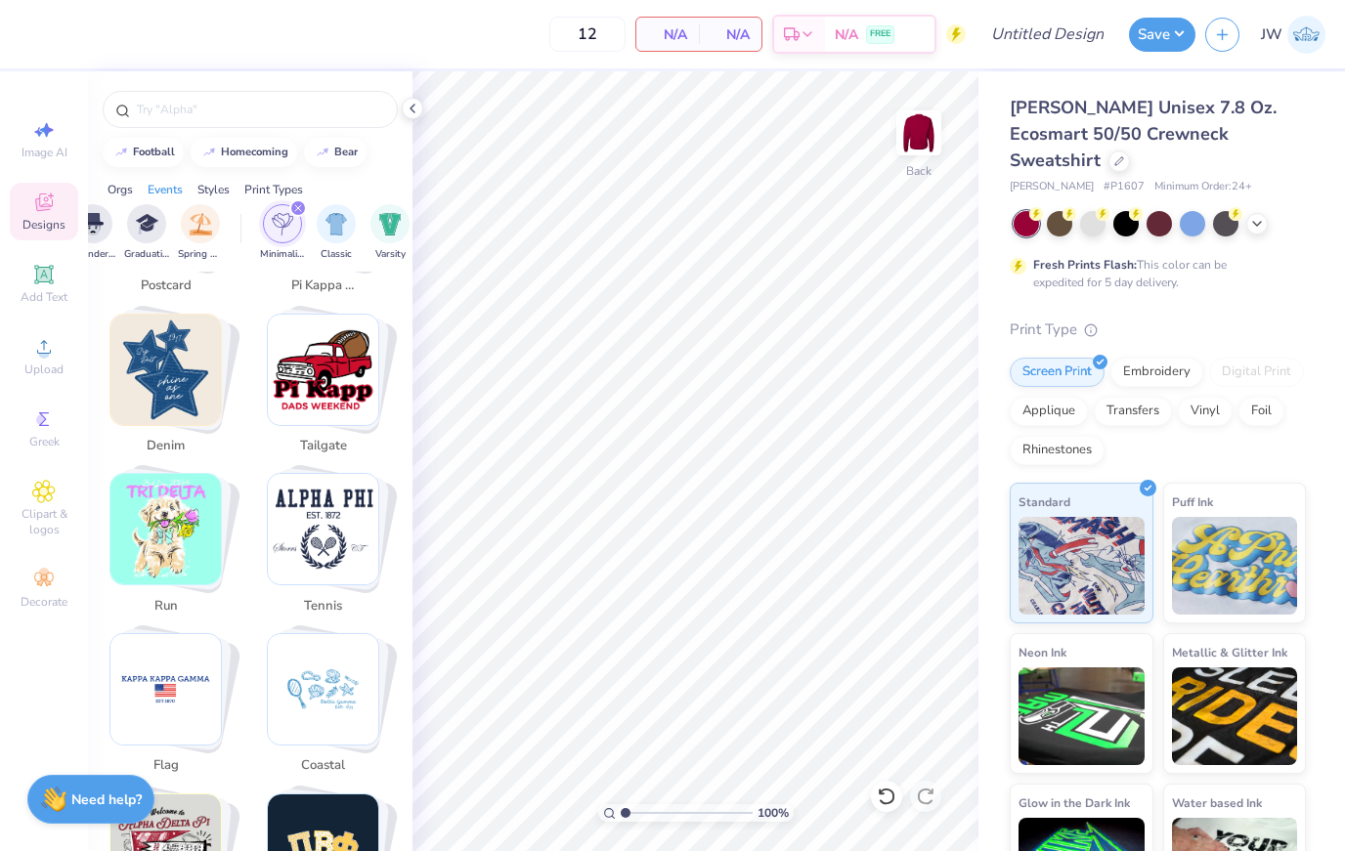
scroll to position [3347, 0]
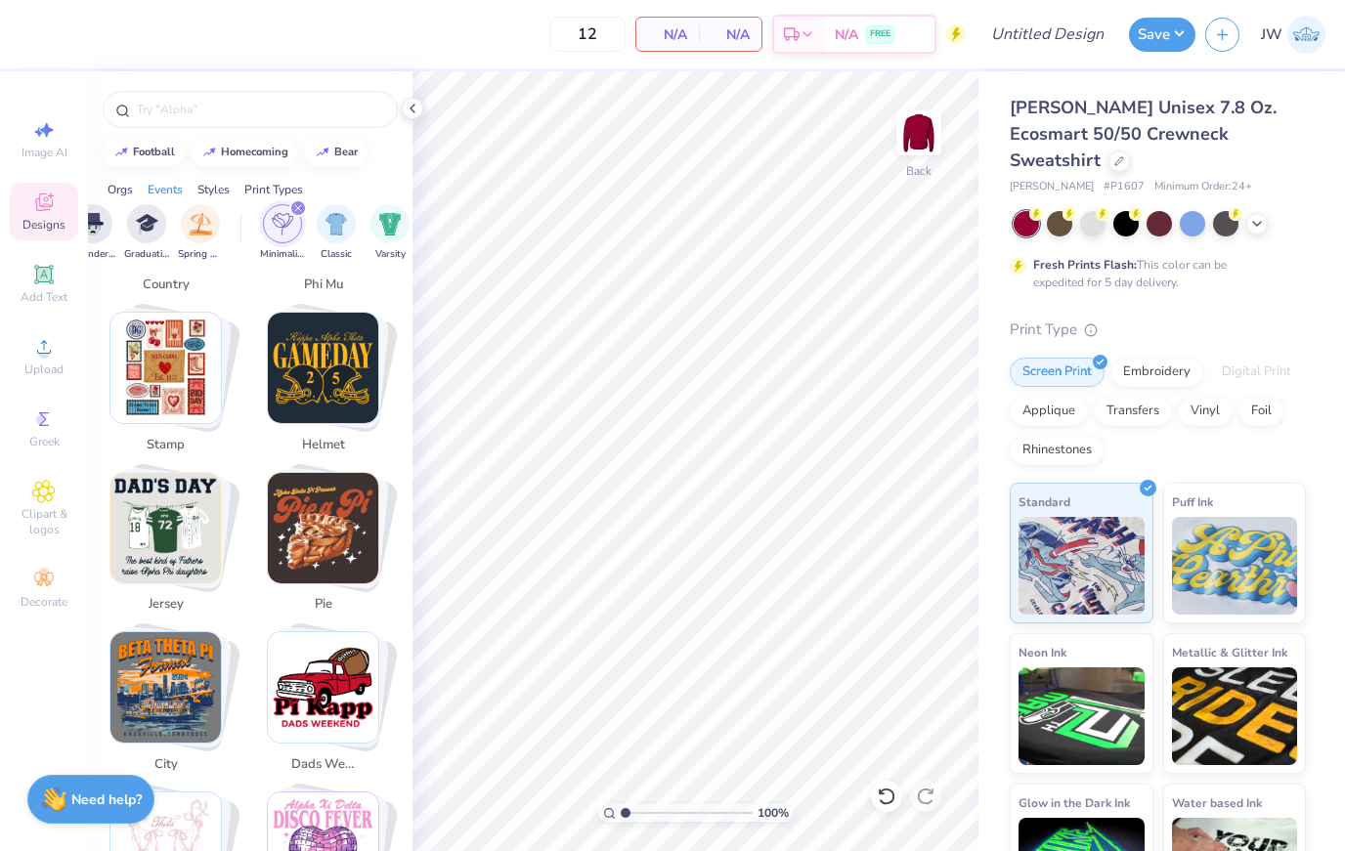
click at [239, 89] on div at bounding box center [250, 104] width 324 height 66
click at [238, 99] on div at bounding box center [250, 109] width 295 height 37
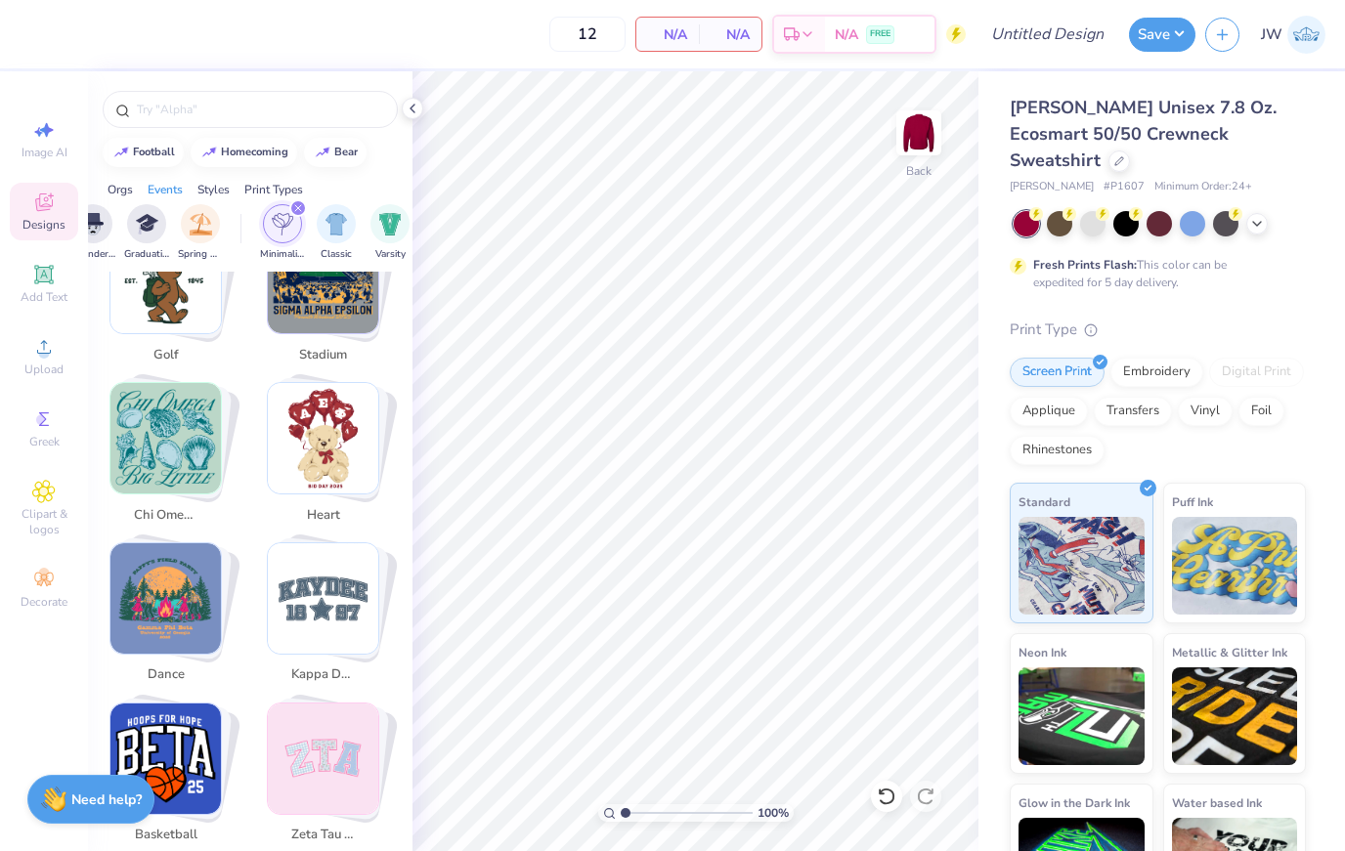
scroll to position [1273, 0]
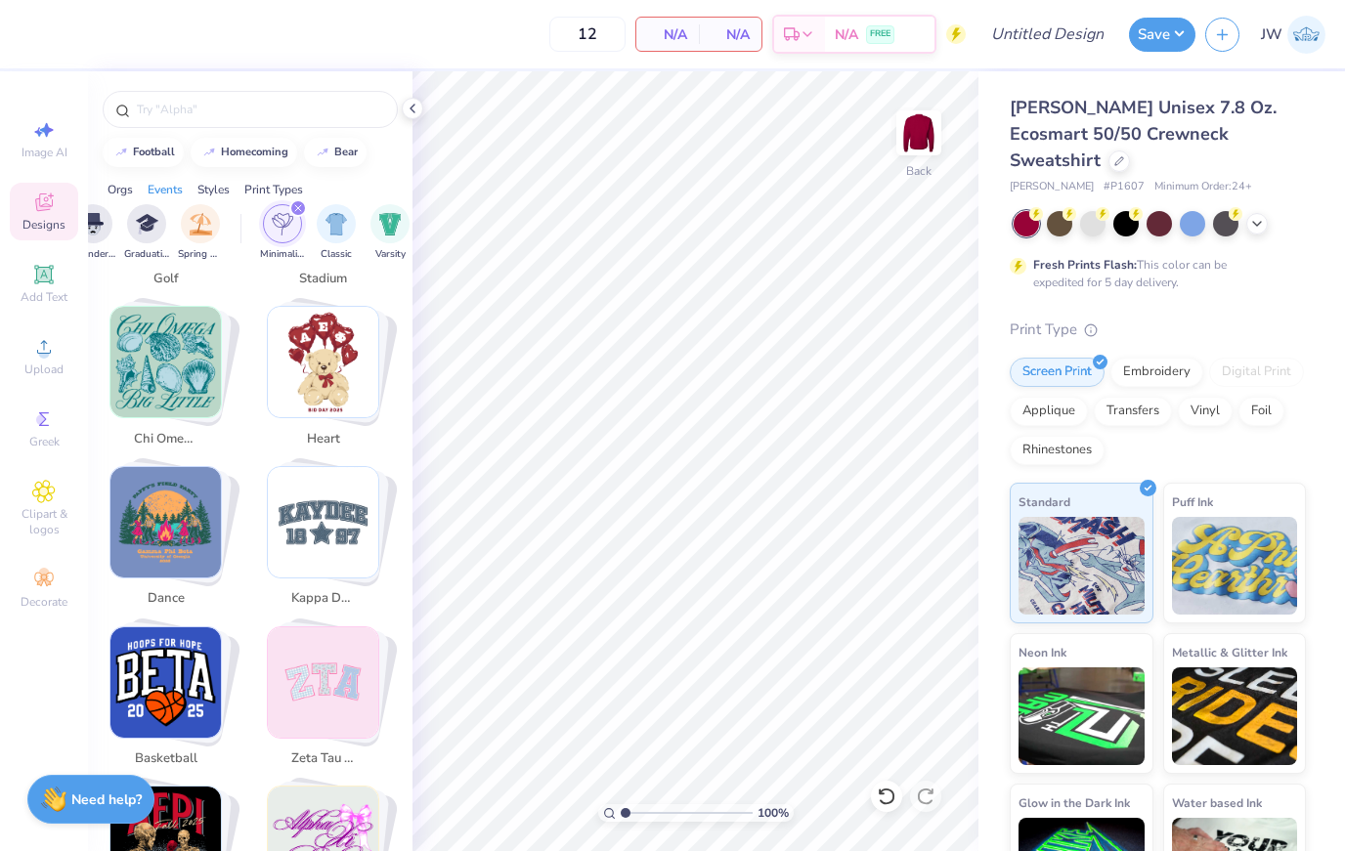
click at [341, 505] on img "Stack Card Button kappa delta" at bounding box center [323, 522] width 110 height 110
click at [331, 517] on img "Stack Card Button kappa delta" at bounding box center [323, 522] width 110 height 110
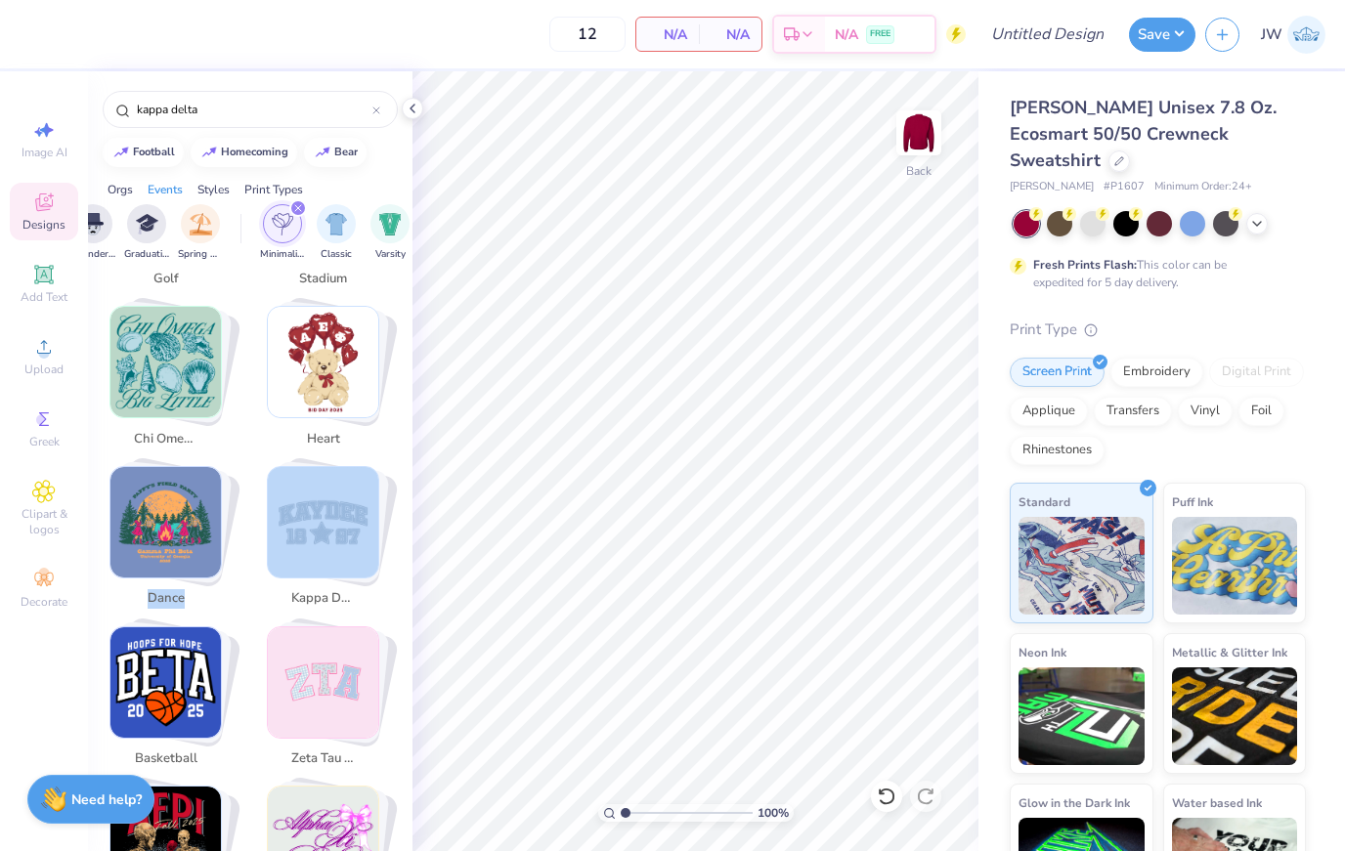
click at [331, 517] on img "Stack Card Button kappa delta" at bounding box center [323, 522] width 110 height 110
click at [197, 559] on img "Stack Card Button dance" at bounding box center [165, 522] width 110 height 110
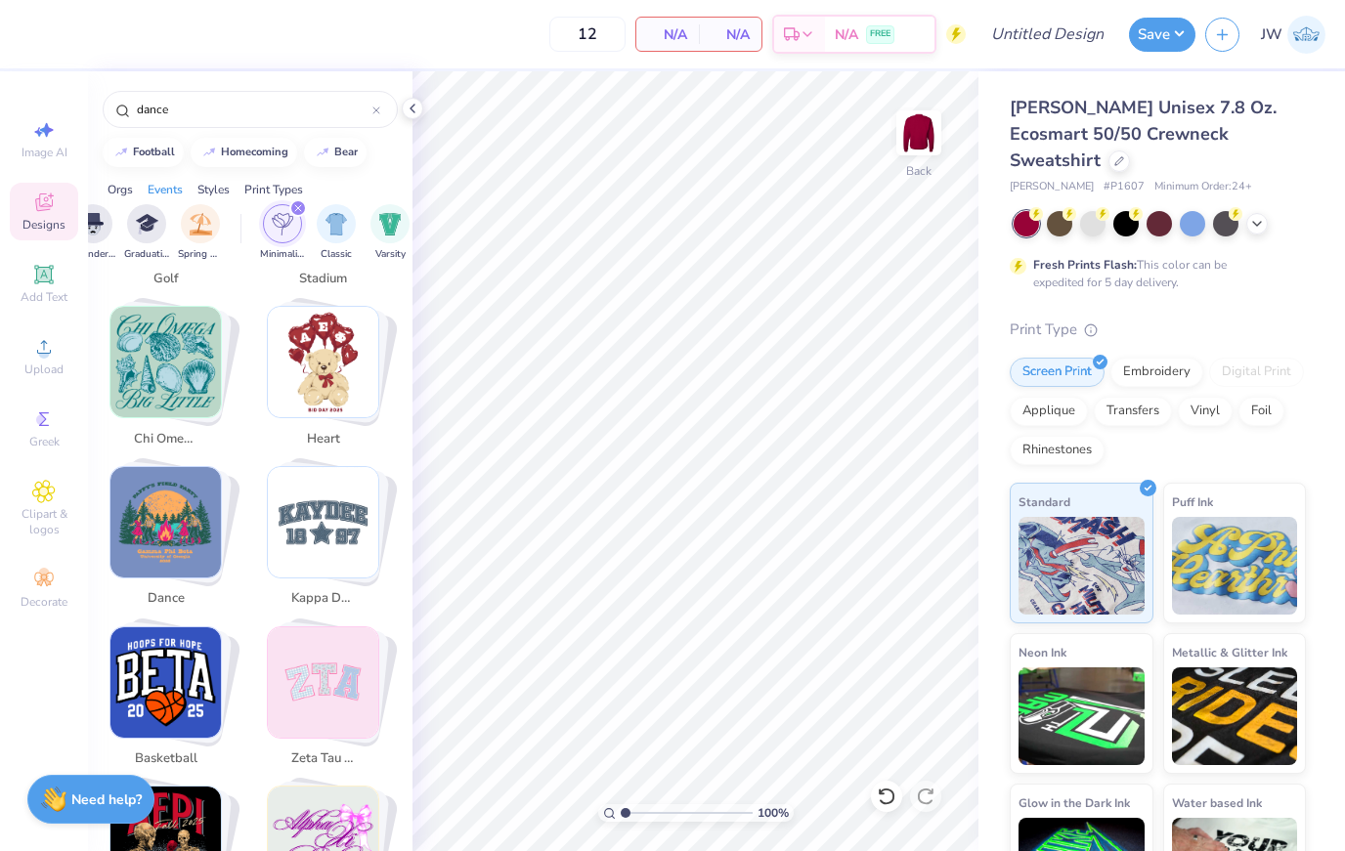
click at [322, 542] on img "Stack Card Button kappa delta" at bounding box center [323, 522] width 110 height 110
click at [332, 680] on img "Stack Card Button zeta tau alpha" at bounding box center [323, 682] width 110 height 110
type input "zeta tau alpha"
click at [735, 46] on div "N/A Total" at bounding box center [730, 34] width 63 height 33
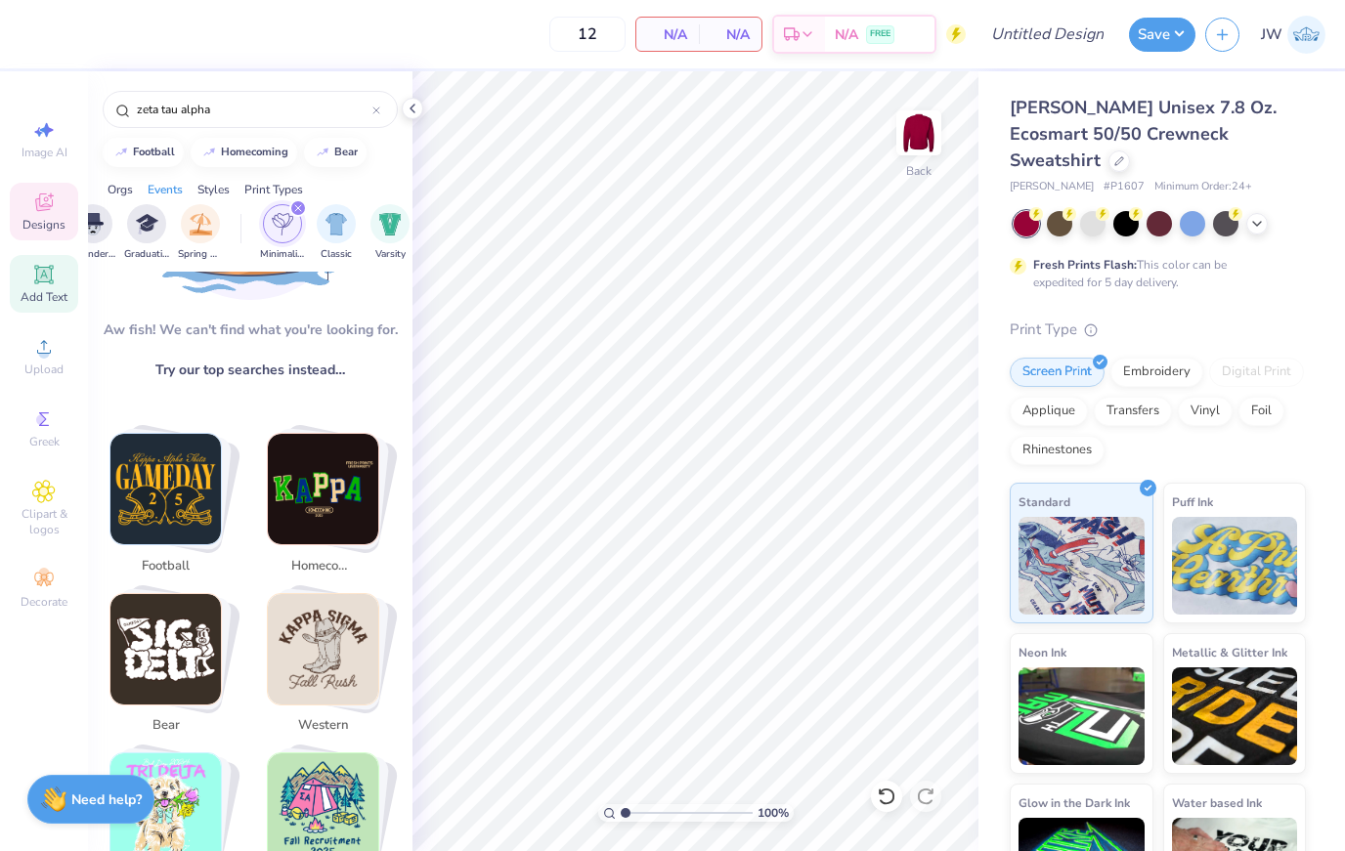
scroll to position [114, 0]
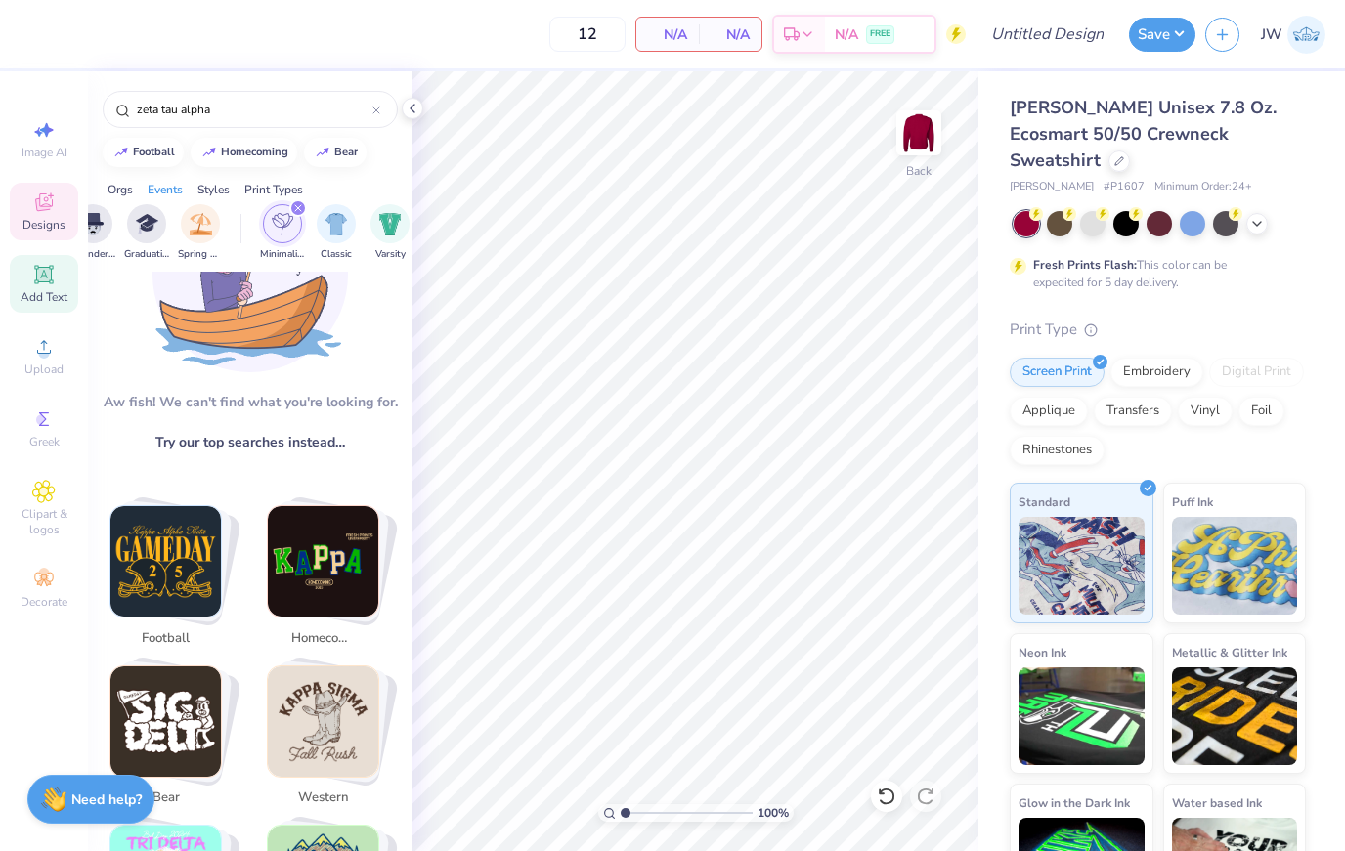
click at [51, 278] on icon at bounding box center [43, 274] width 15 height 15
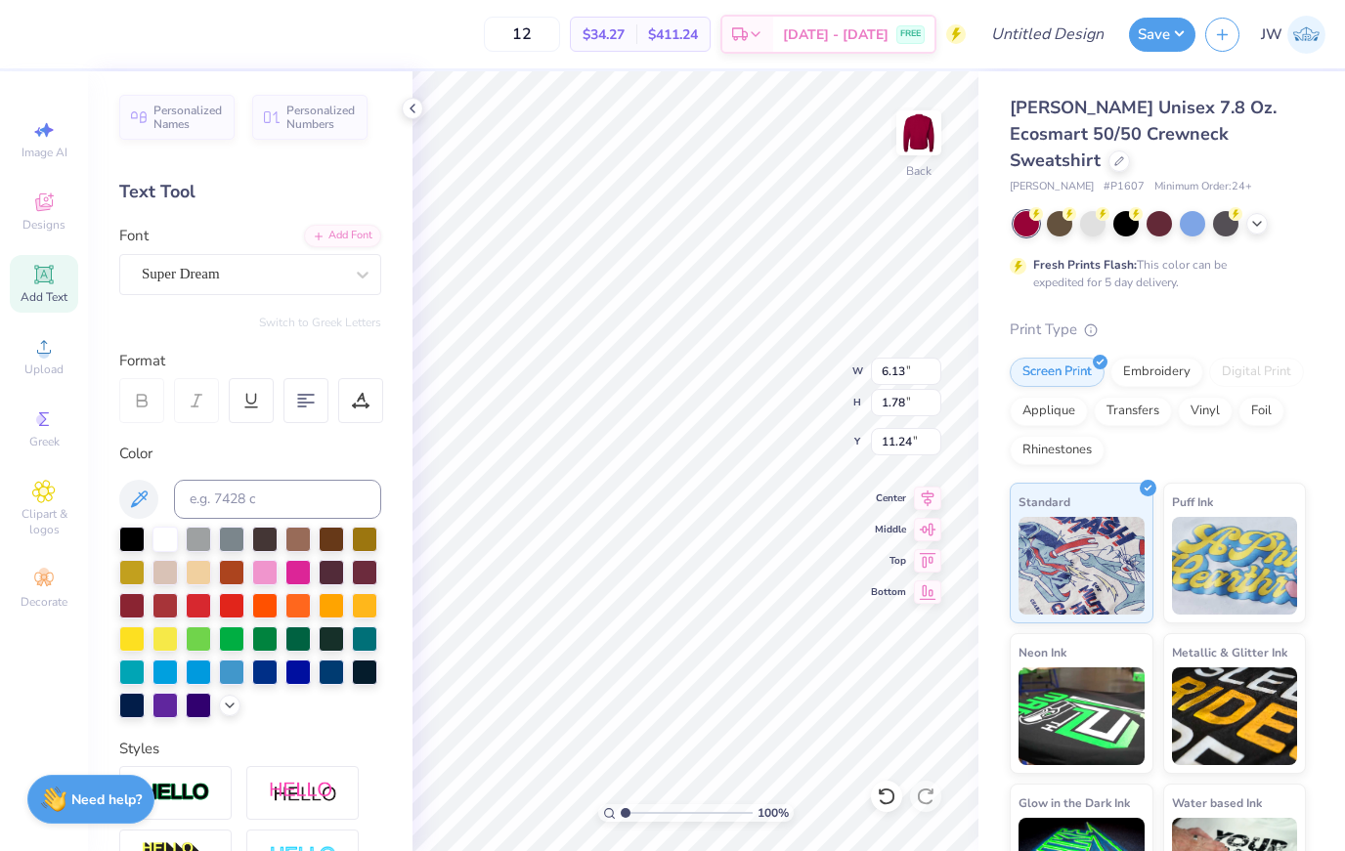
click at [44, 265] on div "Add Text" at bounding box center [44, 284] width 68 height 58
click at [51, 233] on span "Designs" at bounding box center [43, 225] width 43 height 16
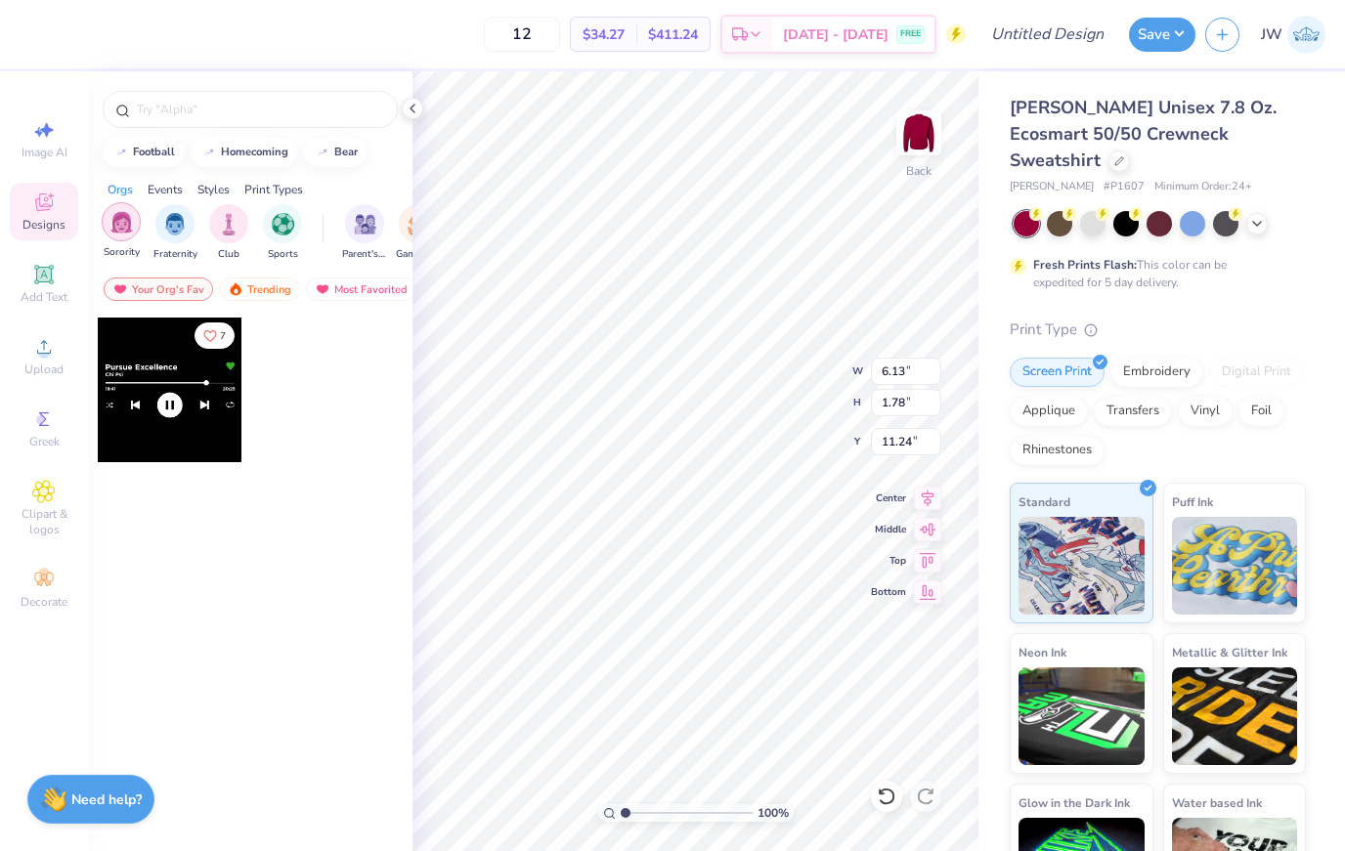
click at [130, 234] on img "filter for Sorority" at bounding box center [121, 222] width 22 height 22
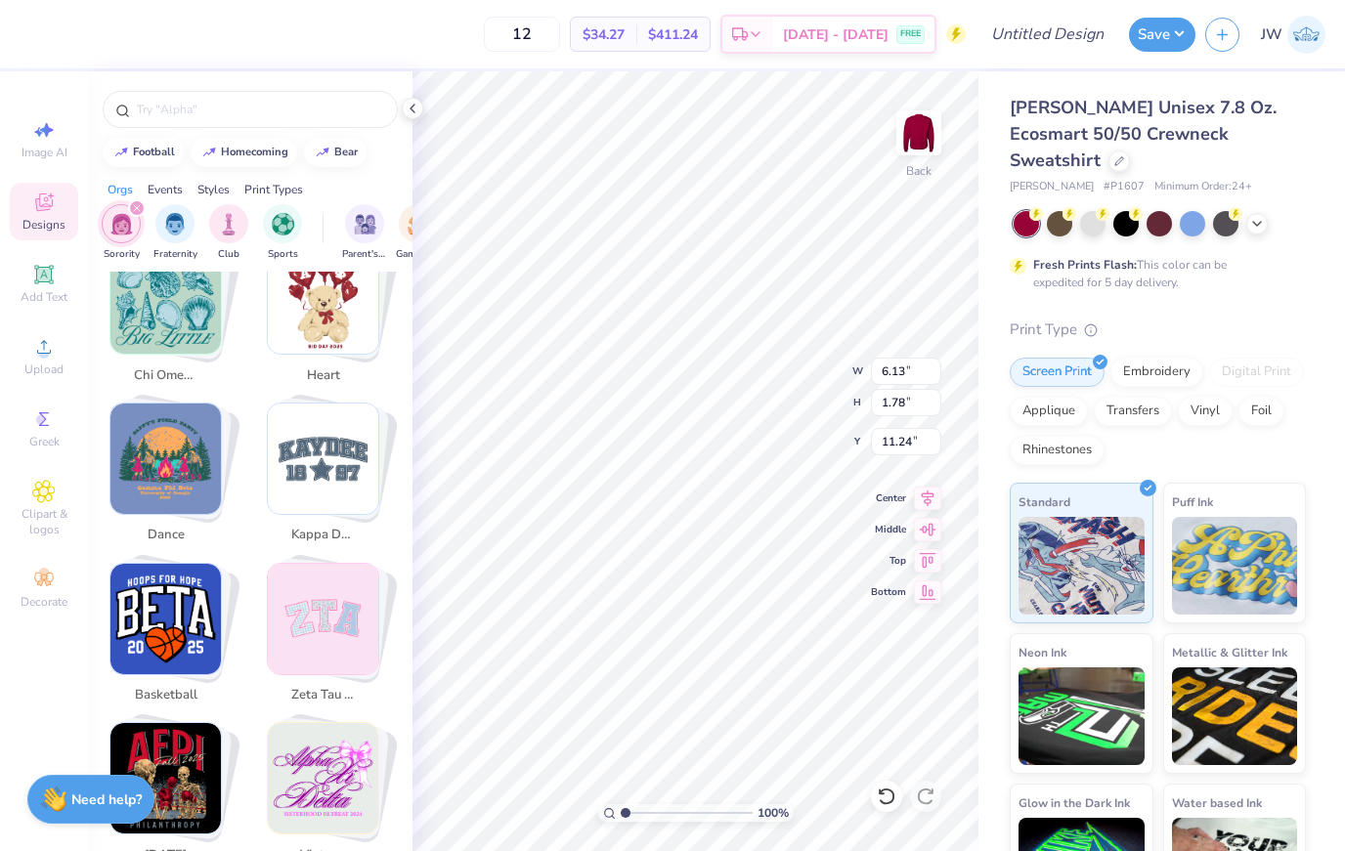
scroll to position [1347, 0]
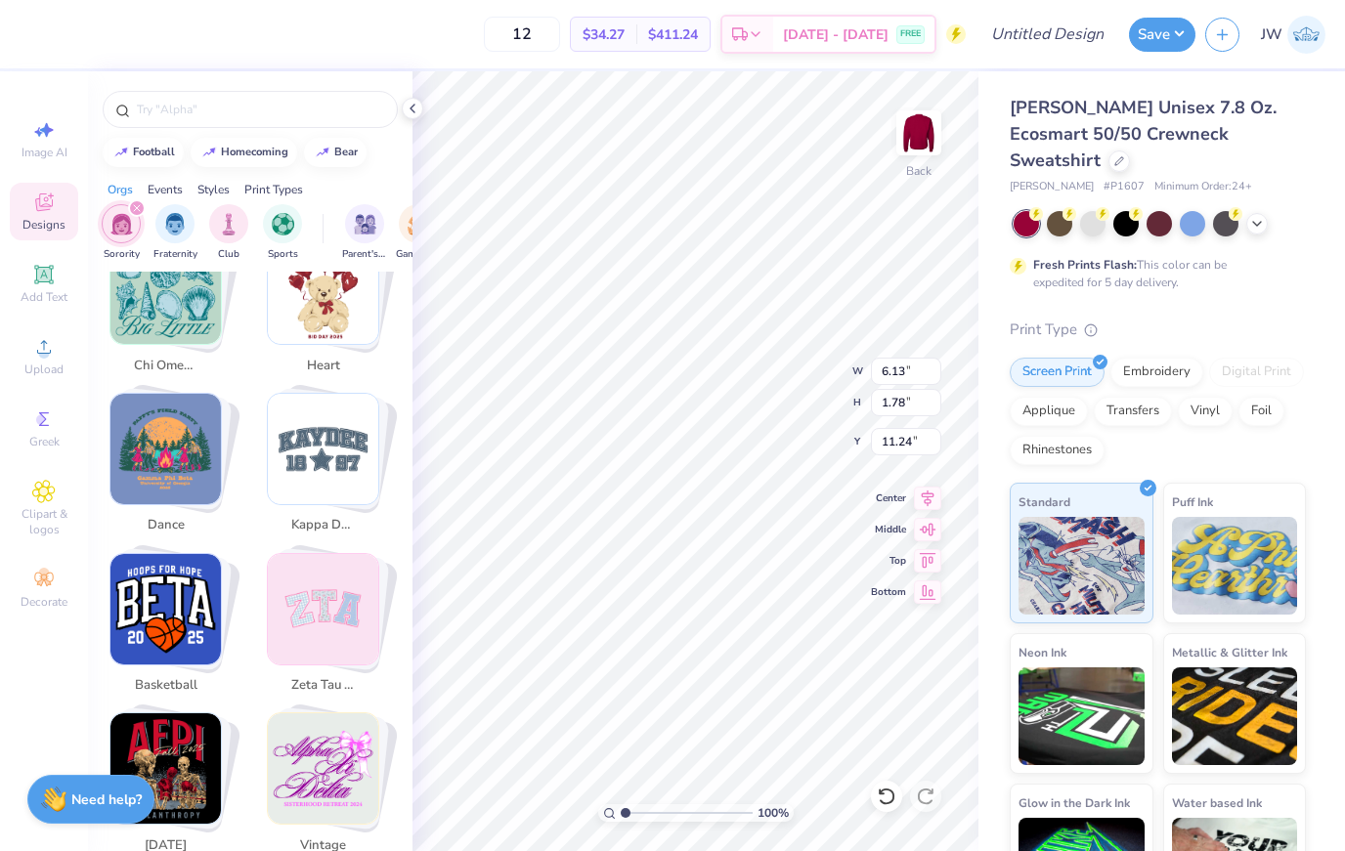
click at [213, 322] on img "Stack Card Button chi omega" at bounding box center [165, 289] width 110 height 110
type input "chi omega"
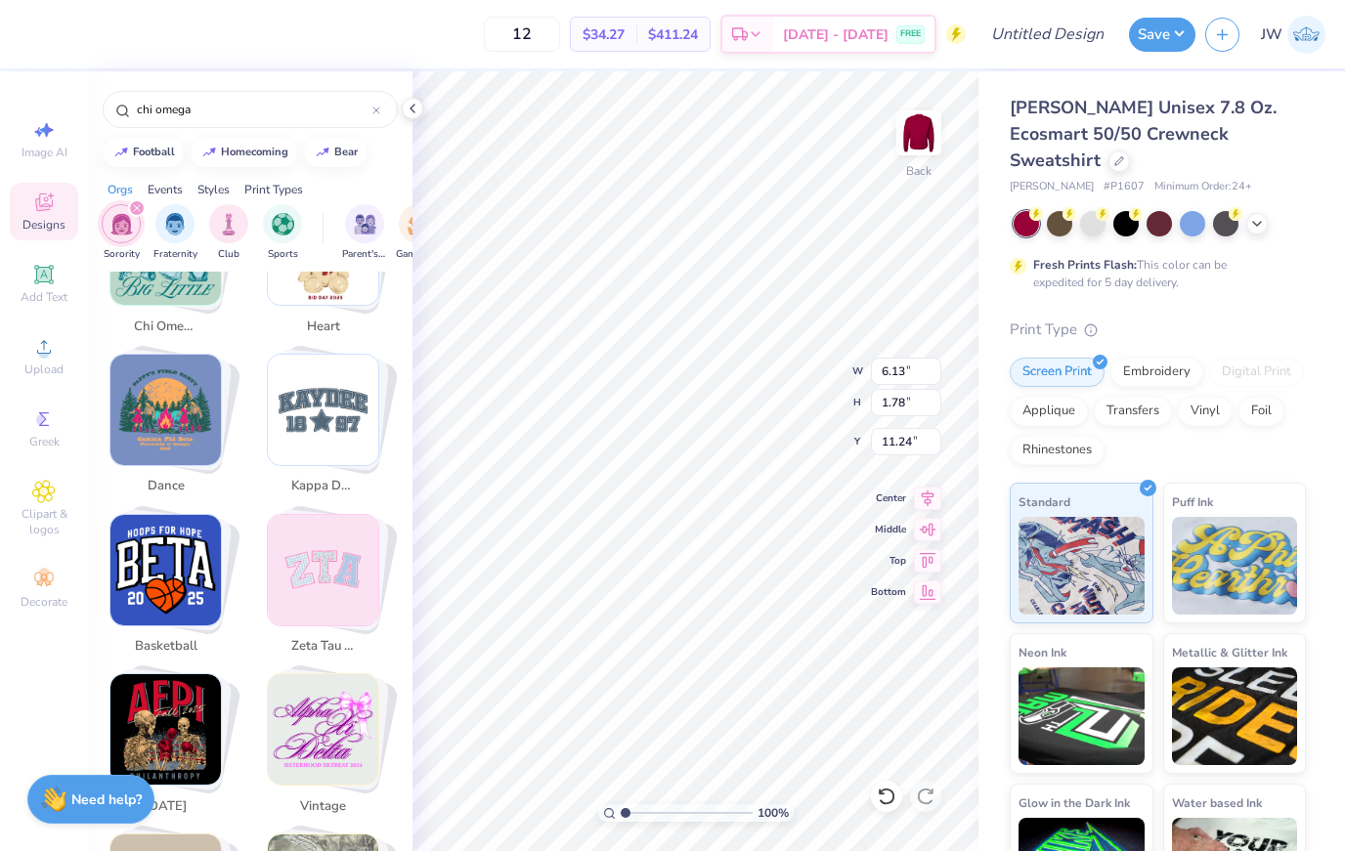
scroll to position [1387, 0]
click at [326, 123] on div "chi omega" at bounding box center [250, 109] width 295 height 37
click at [316, 112] on input "chi omega" at bounding box center [253, 110] width 237 height 20
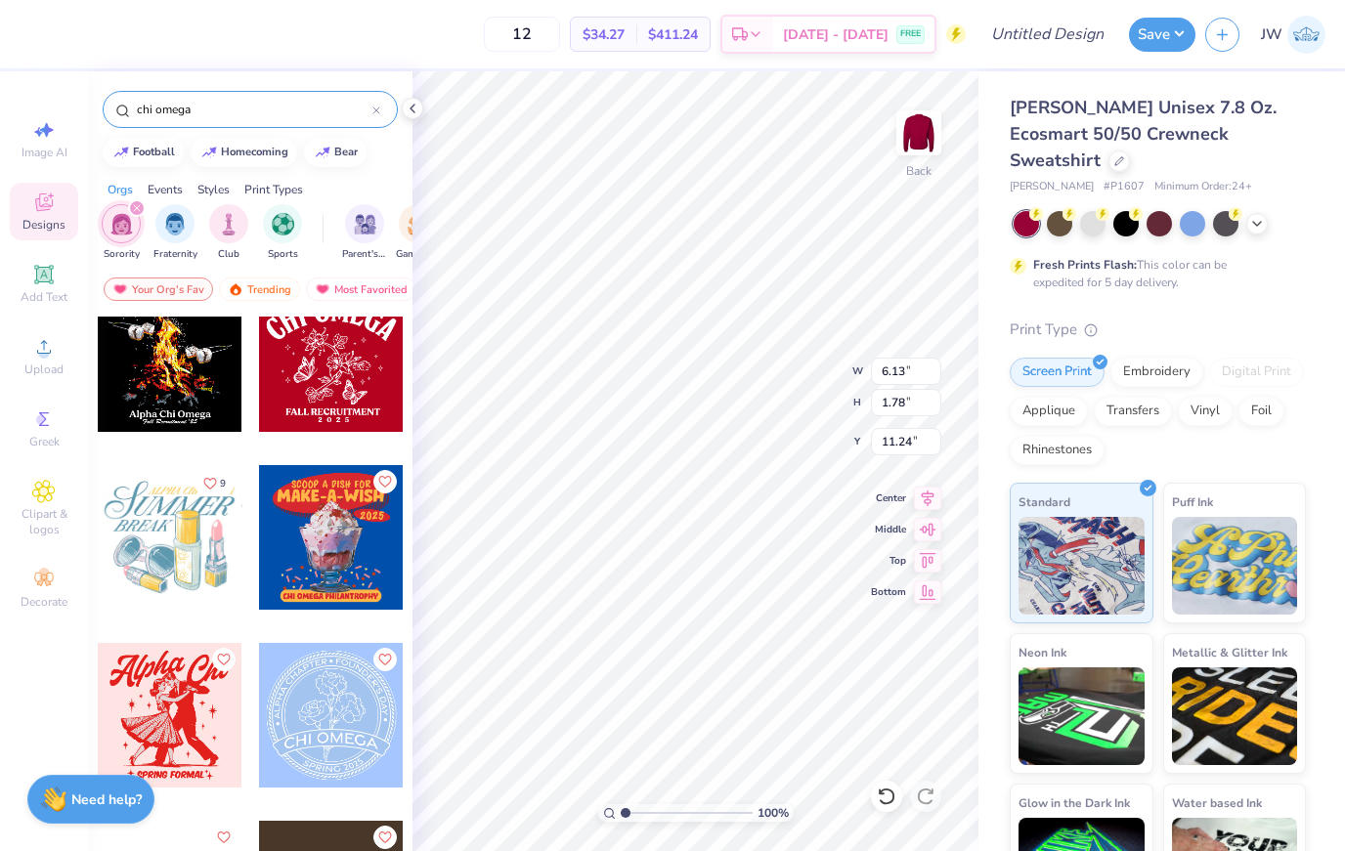
scroll to position [10811, 0]
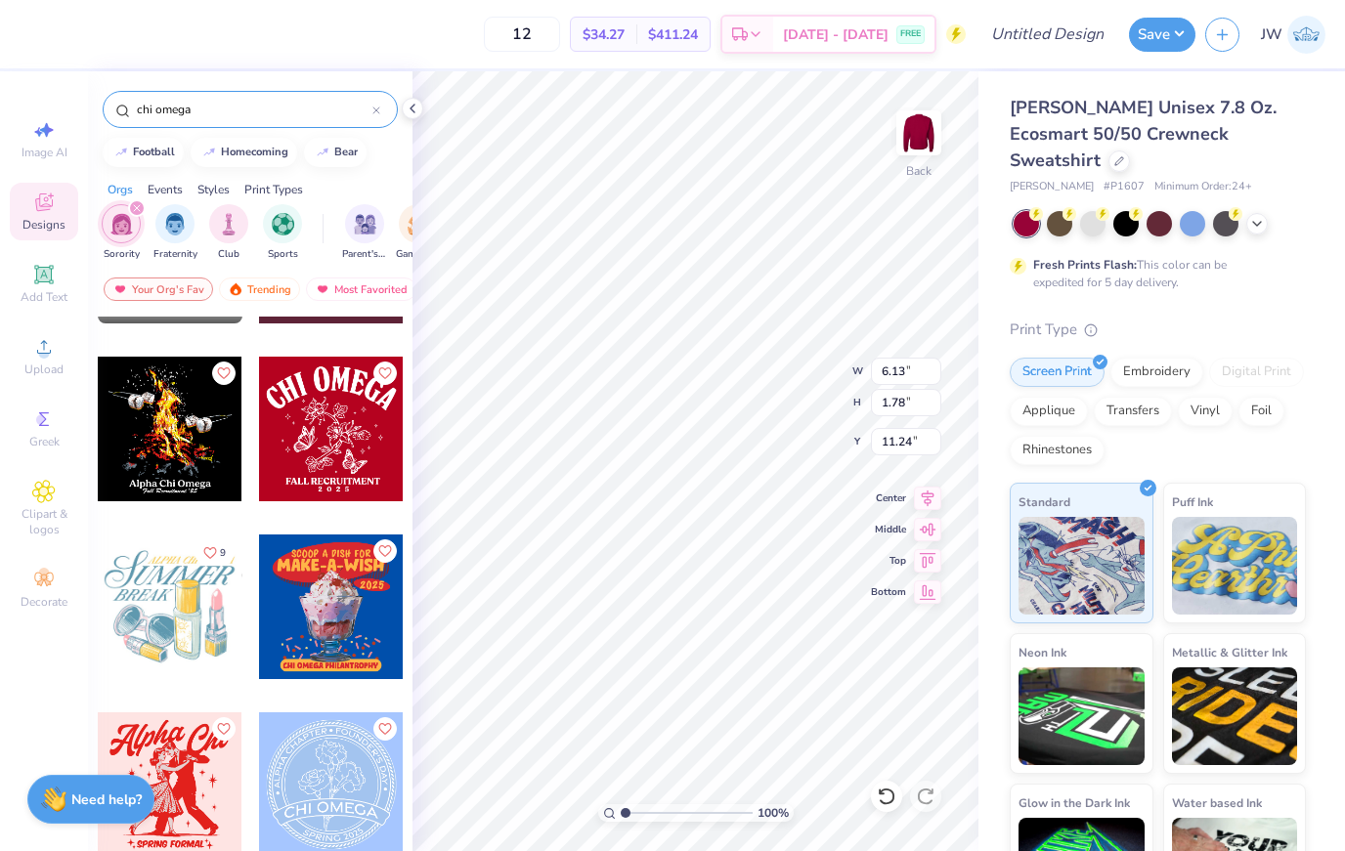
click at [328, 440] on div at bounding box center [331, 429] width 145 height 145
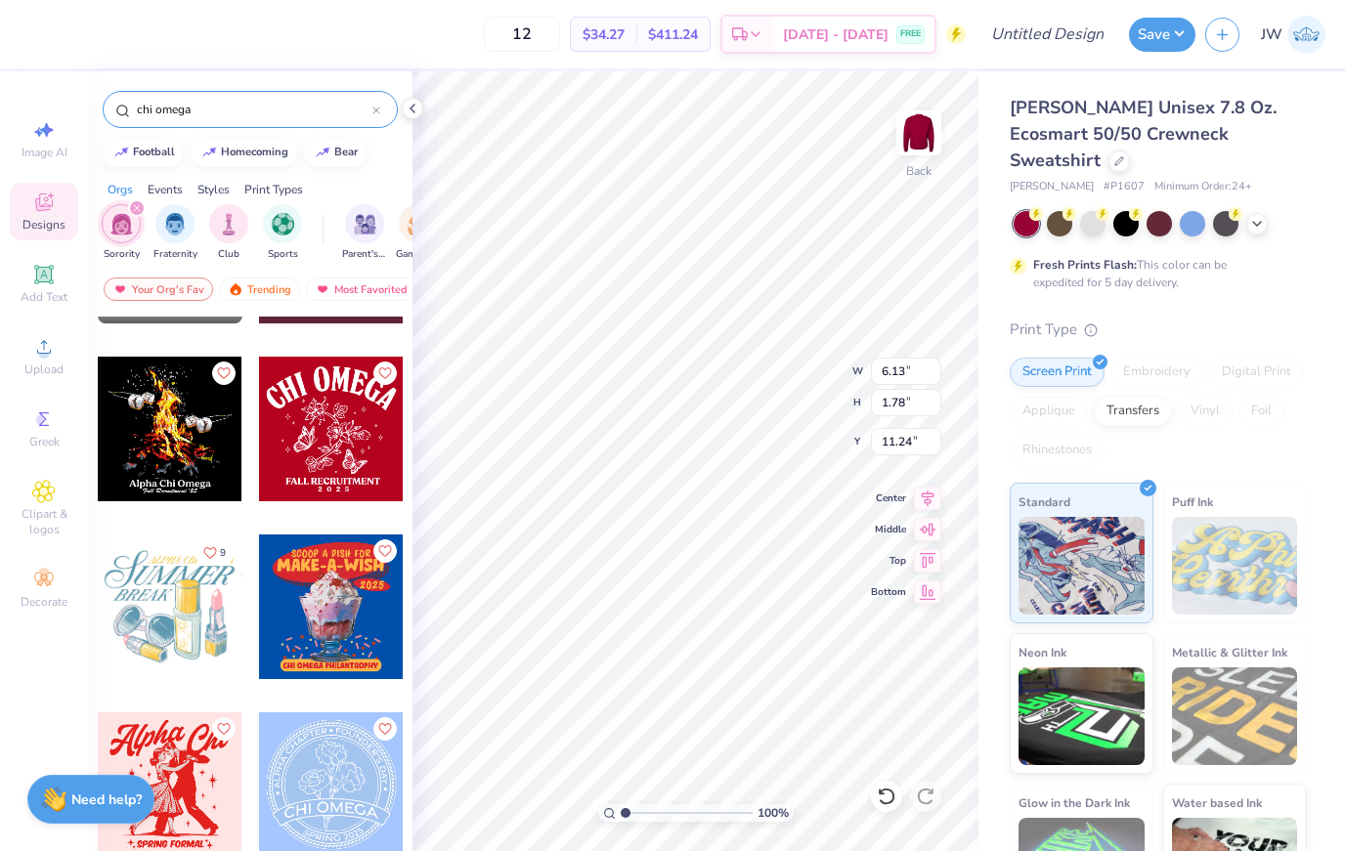
type input "11.17"
type input "10.82"
type input "3.00"
type input "1.95"
type input "6.13"
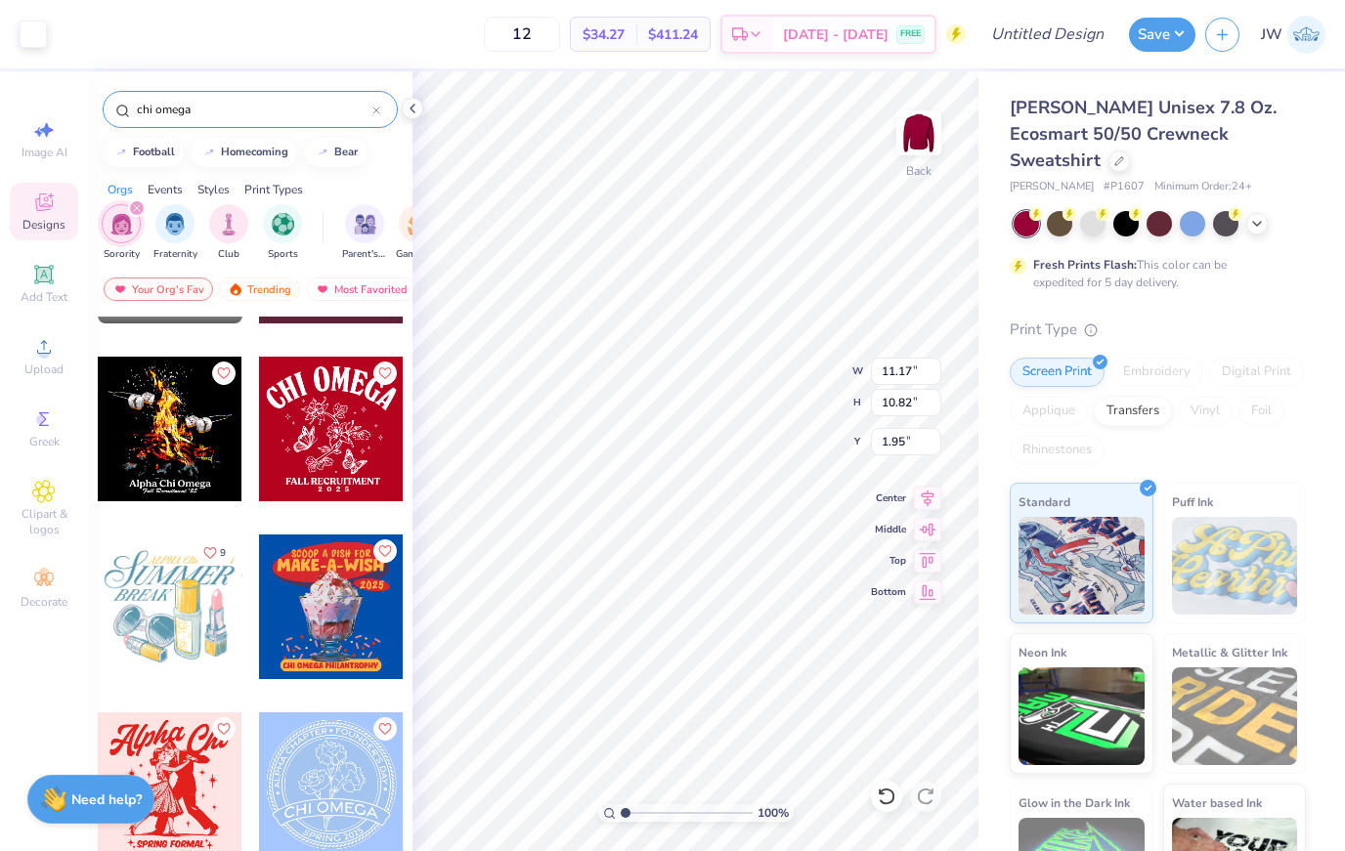
type input "1.78"
type input "11.24"
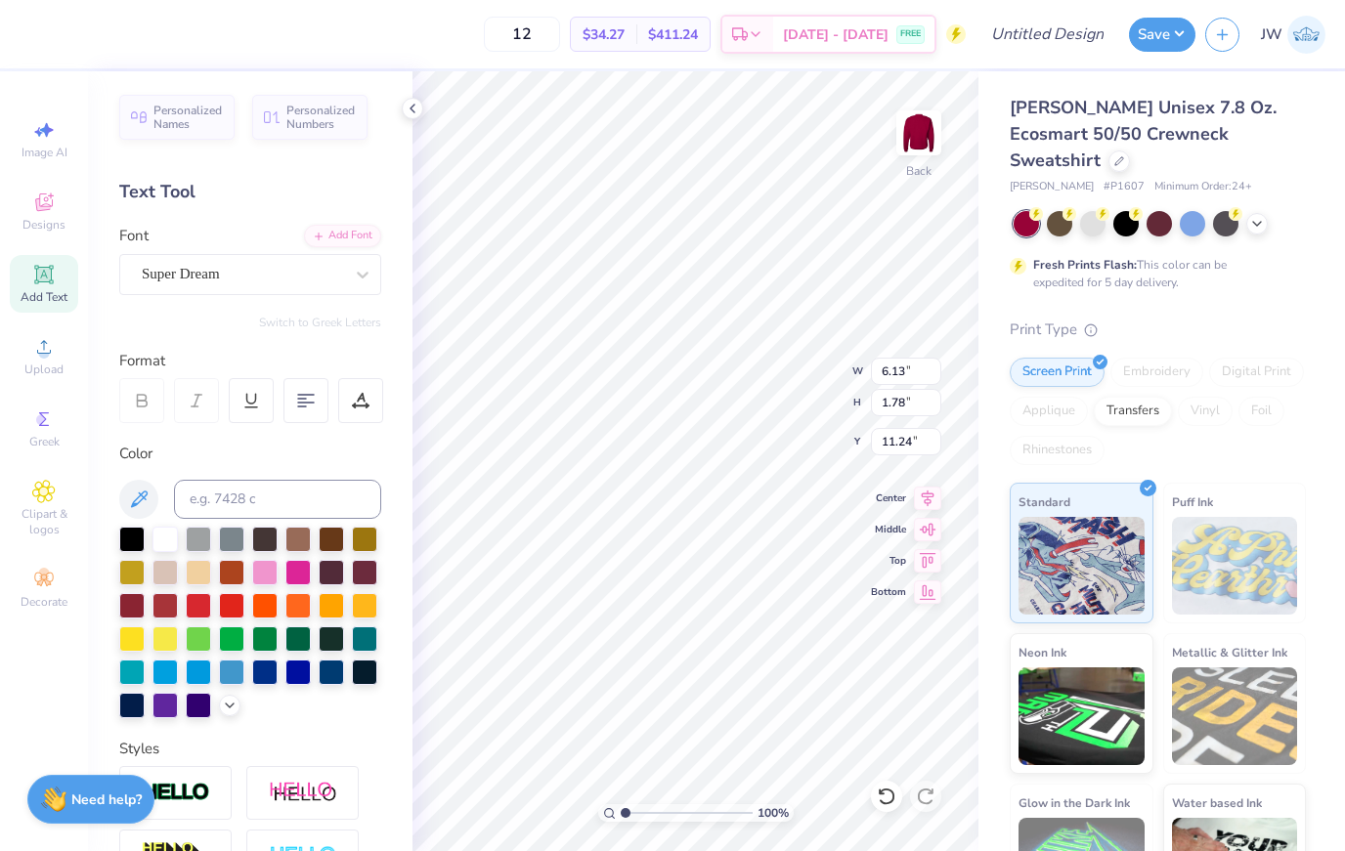
type input "11.17"
type input "10.82"
type input "1.95"
type input "6.13"
type input "1.78"
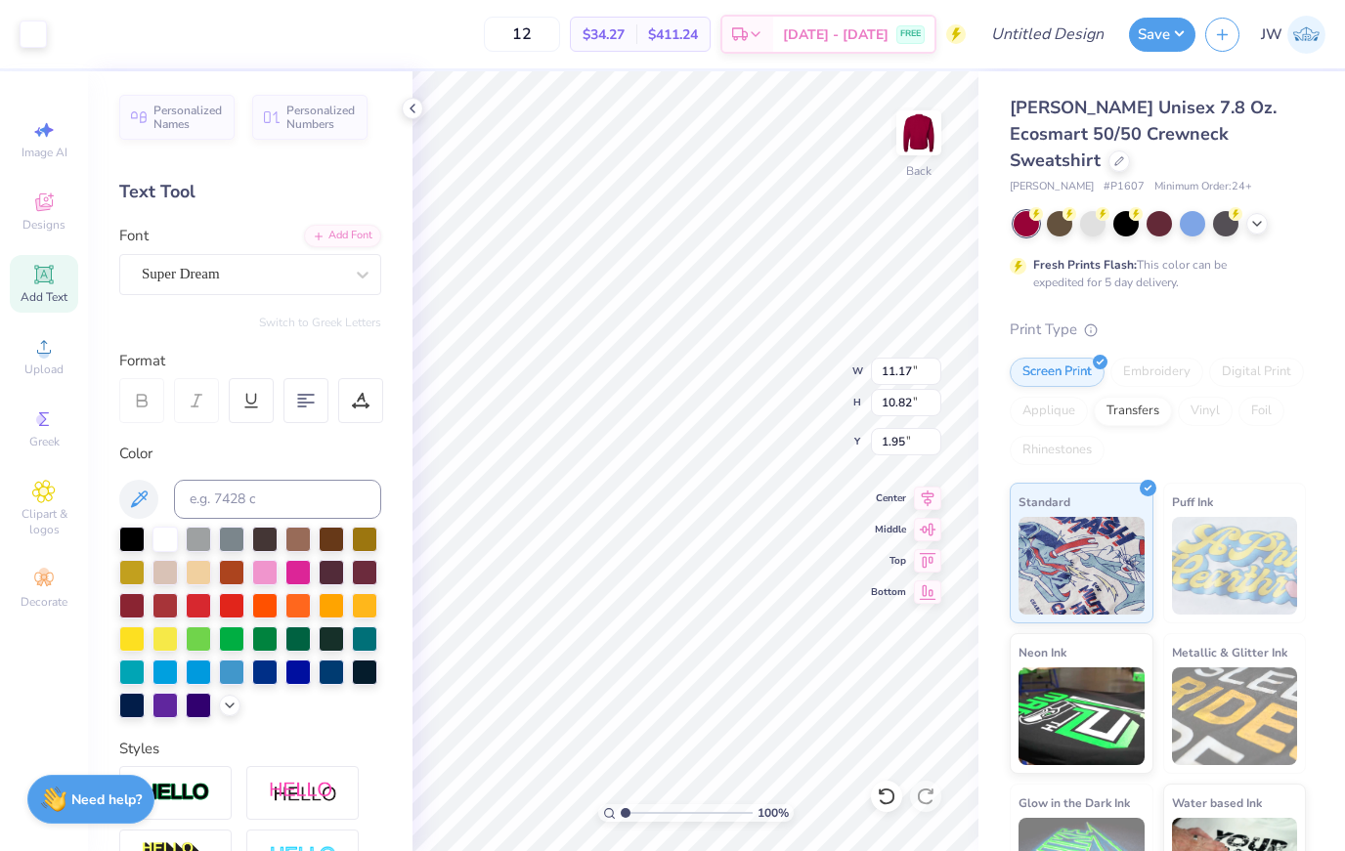
type input "11.24"
type input "11.17"
type input "10.82"
type input "1.95"
type input "6.13"
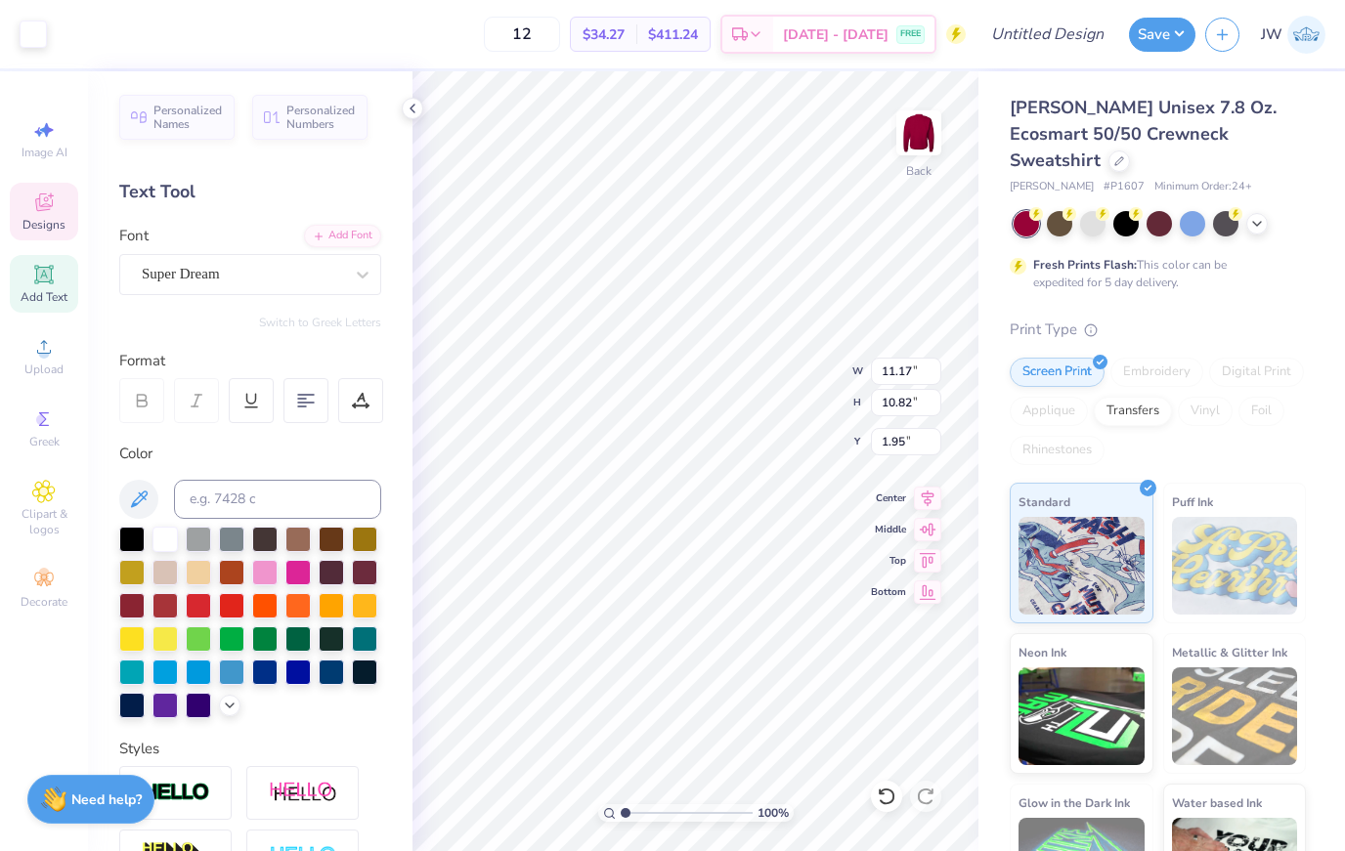
type input "1.78"
type input "11.24"
type input "11.17"
type input "10.82"
type input "1.95"
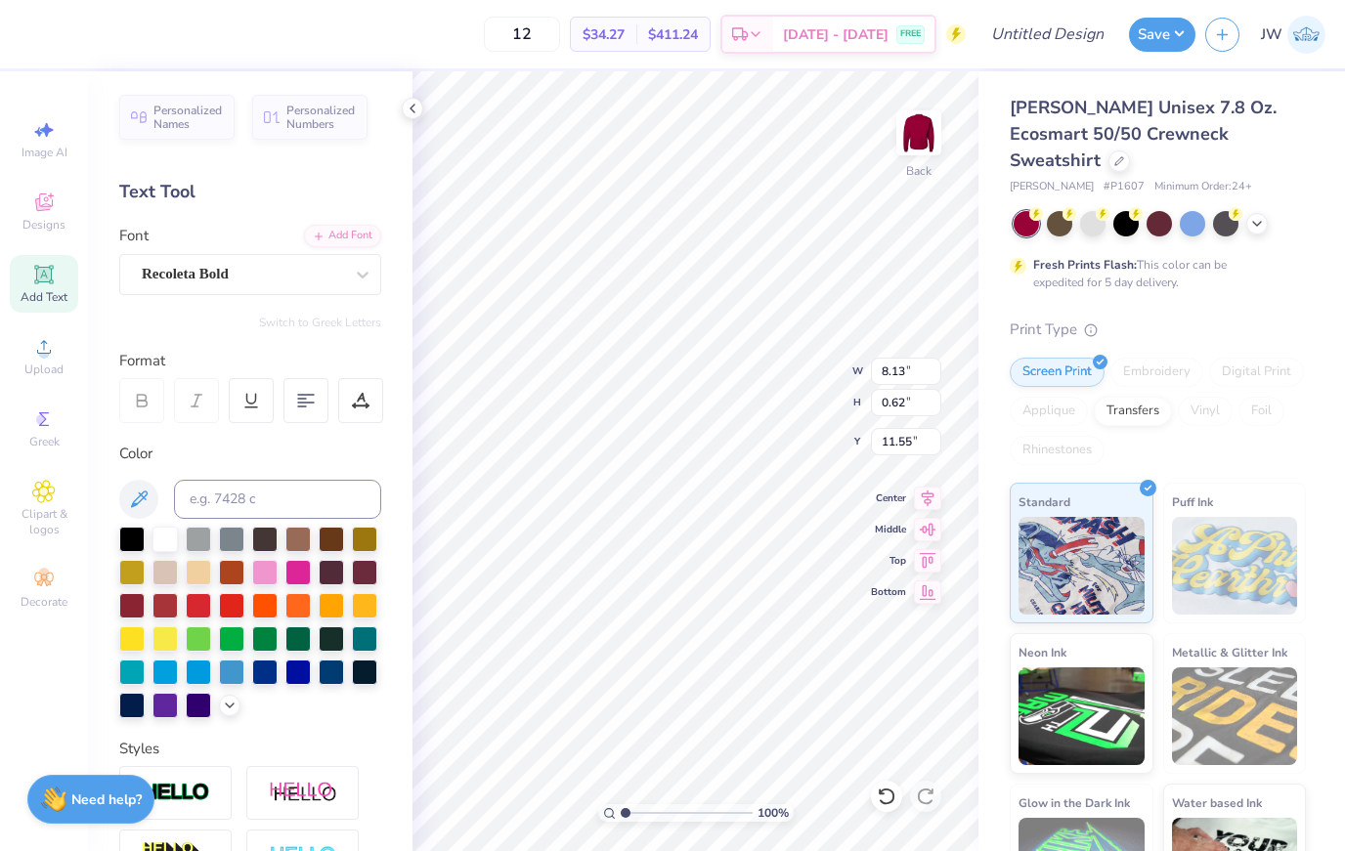
type input "6.13"
type input "1.78"
type input "21.27"
type input "20.14"
type input "6.03"
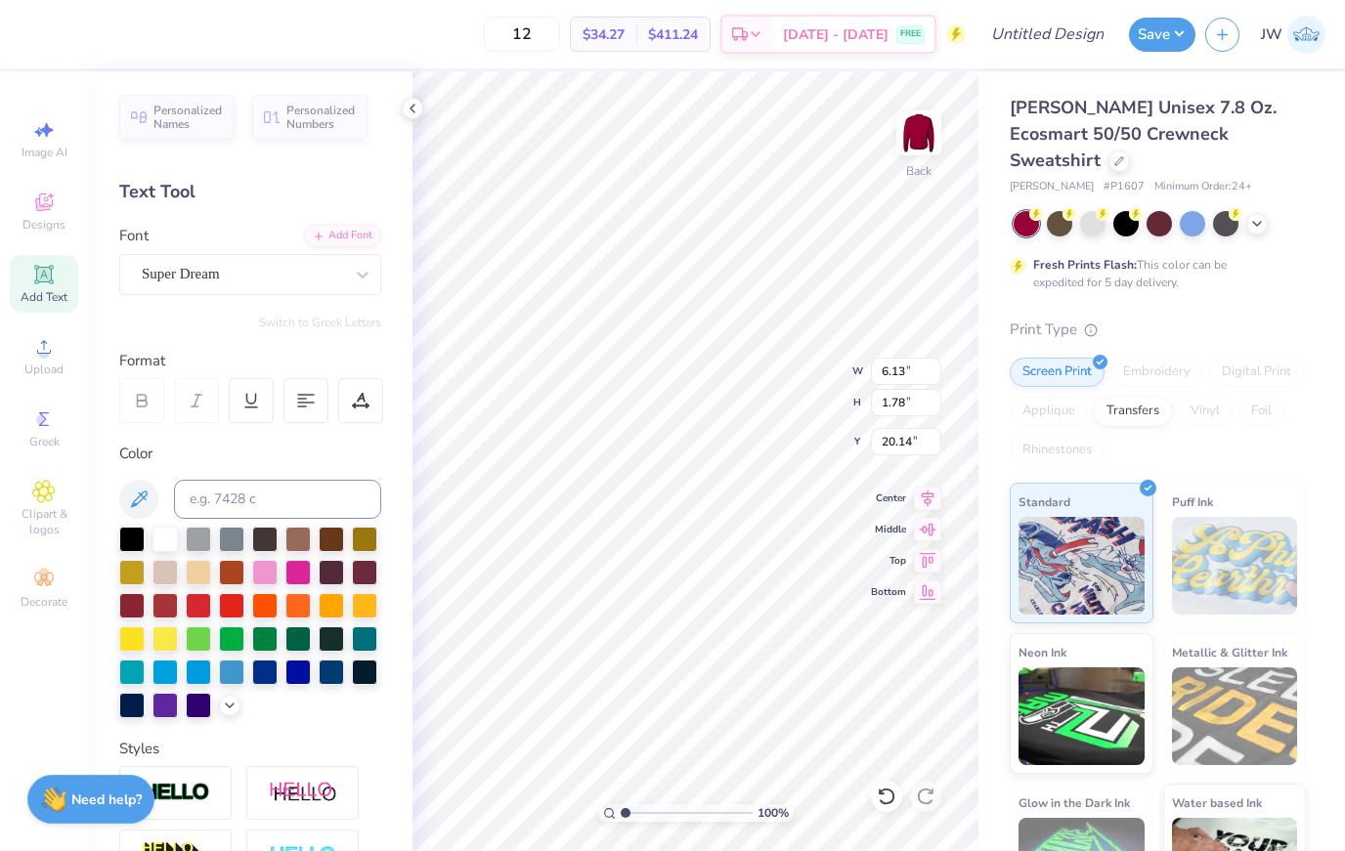
type input "6.53"
type input "4.57"
type input "8.13"
type input "0.62"
type input "17.77"
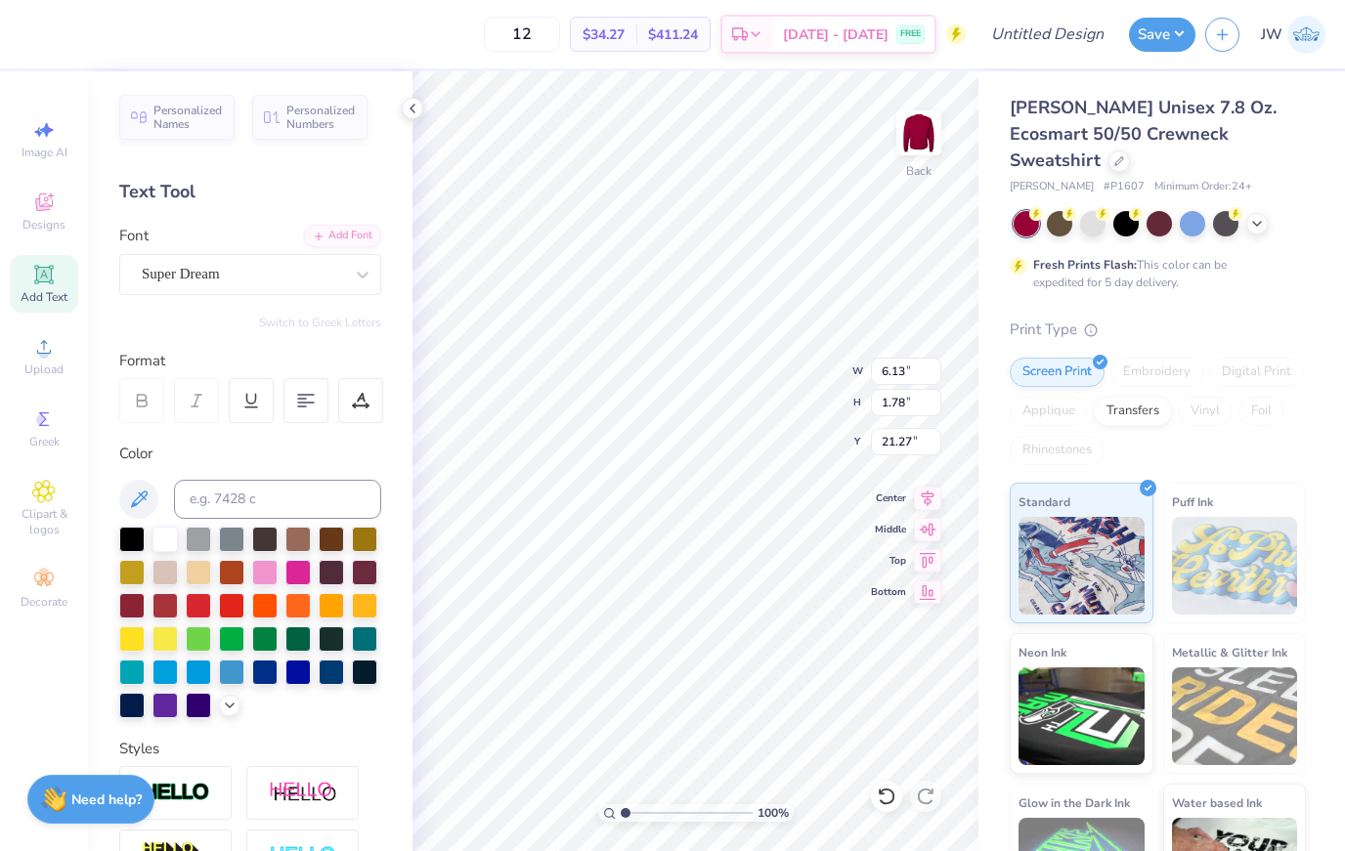
type input "20.14"
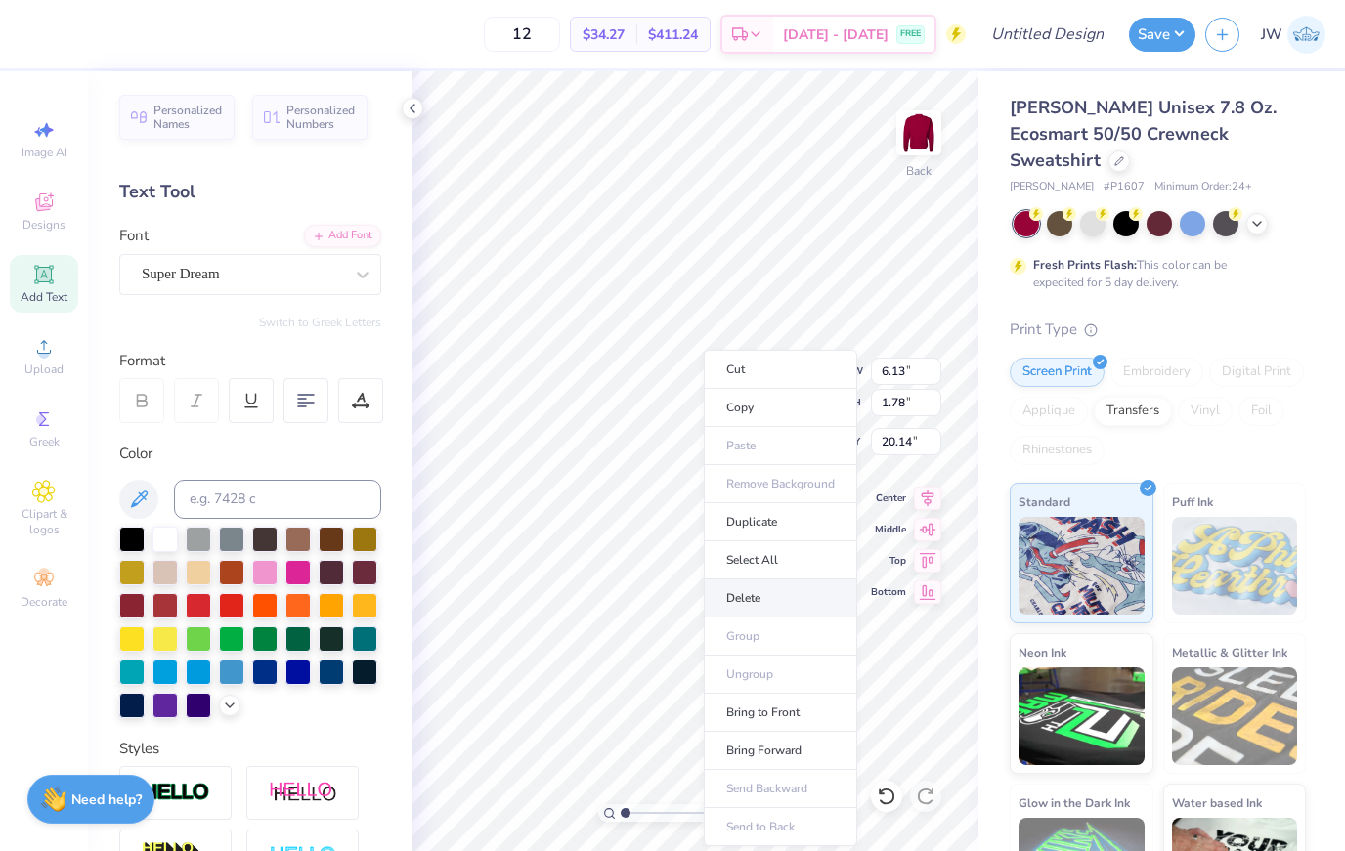
click at [753, 589] on li "Delete" at bounding box center [780, 599] width 153 height 38
click at [800, 612] on li "Delete" at bounding box center [791, 599] width 153 height 38
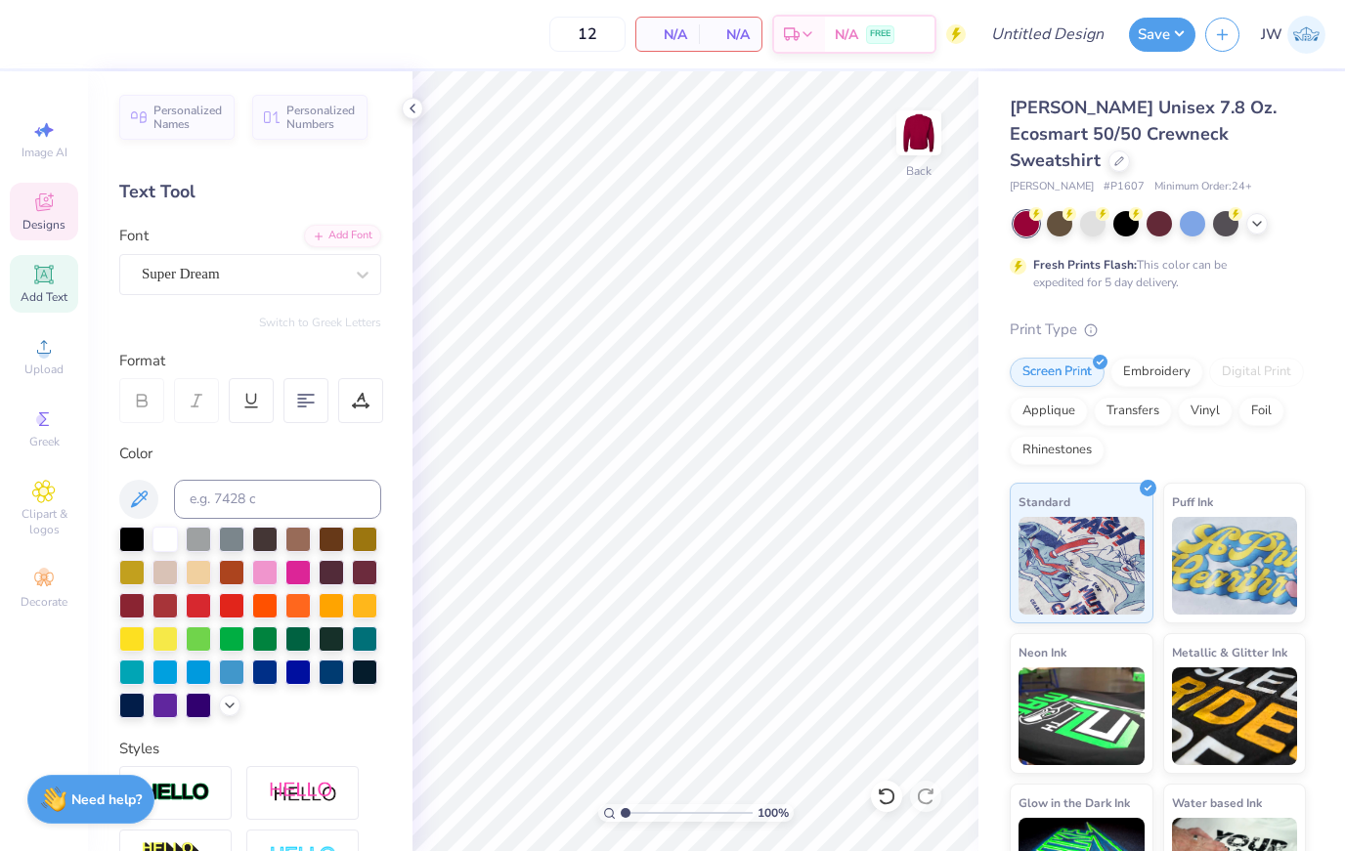
click at [55, 237] on div "Designs" at bounding box center [44, 212] width 68 height 58
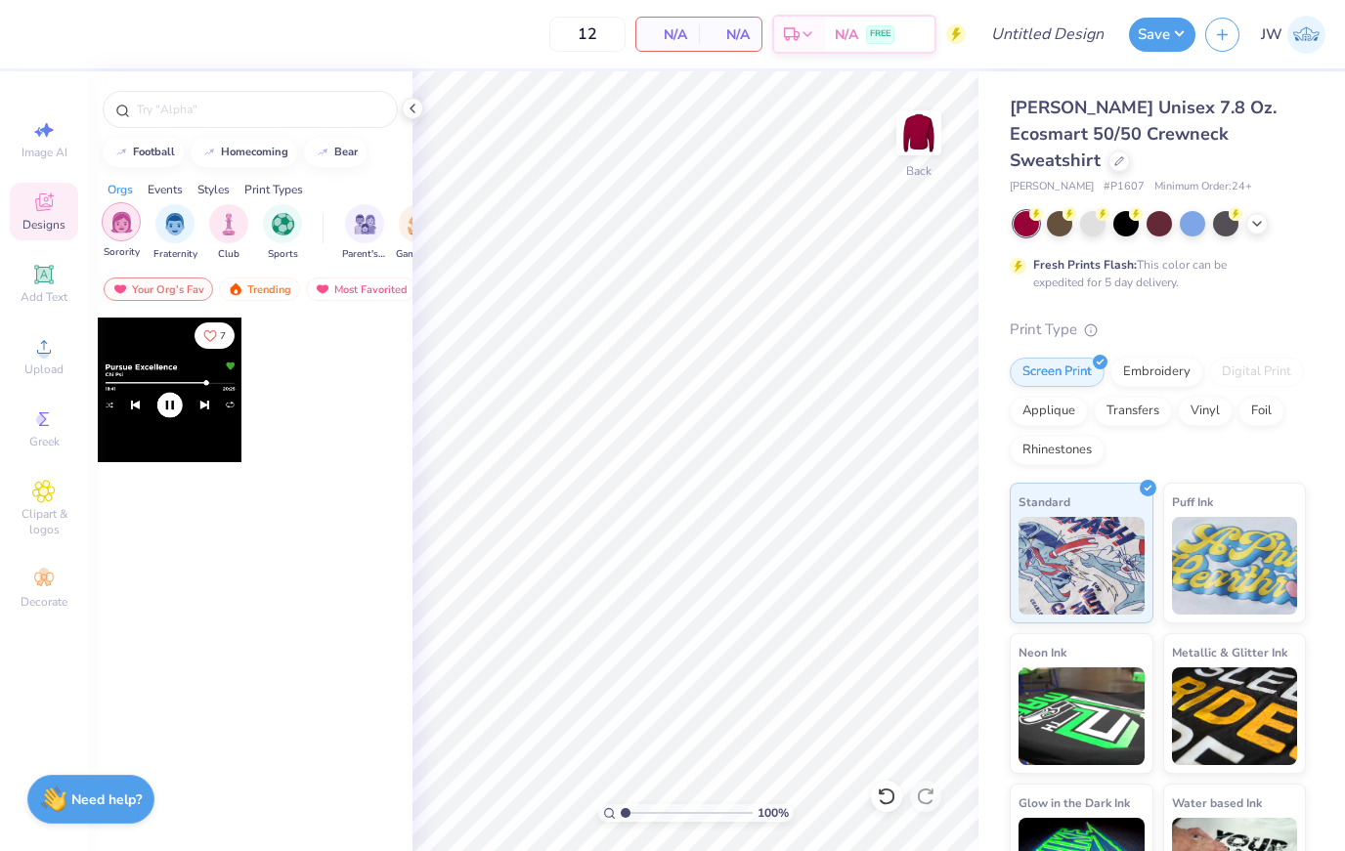
click at [131, 231] on img "filter for Sorority" at bounding box center [121, 222] width 22 height 22
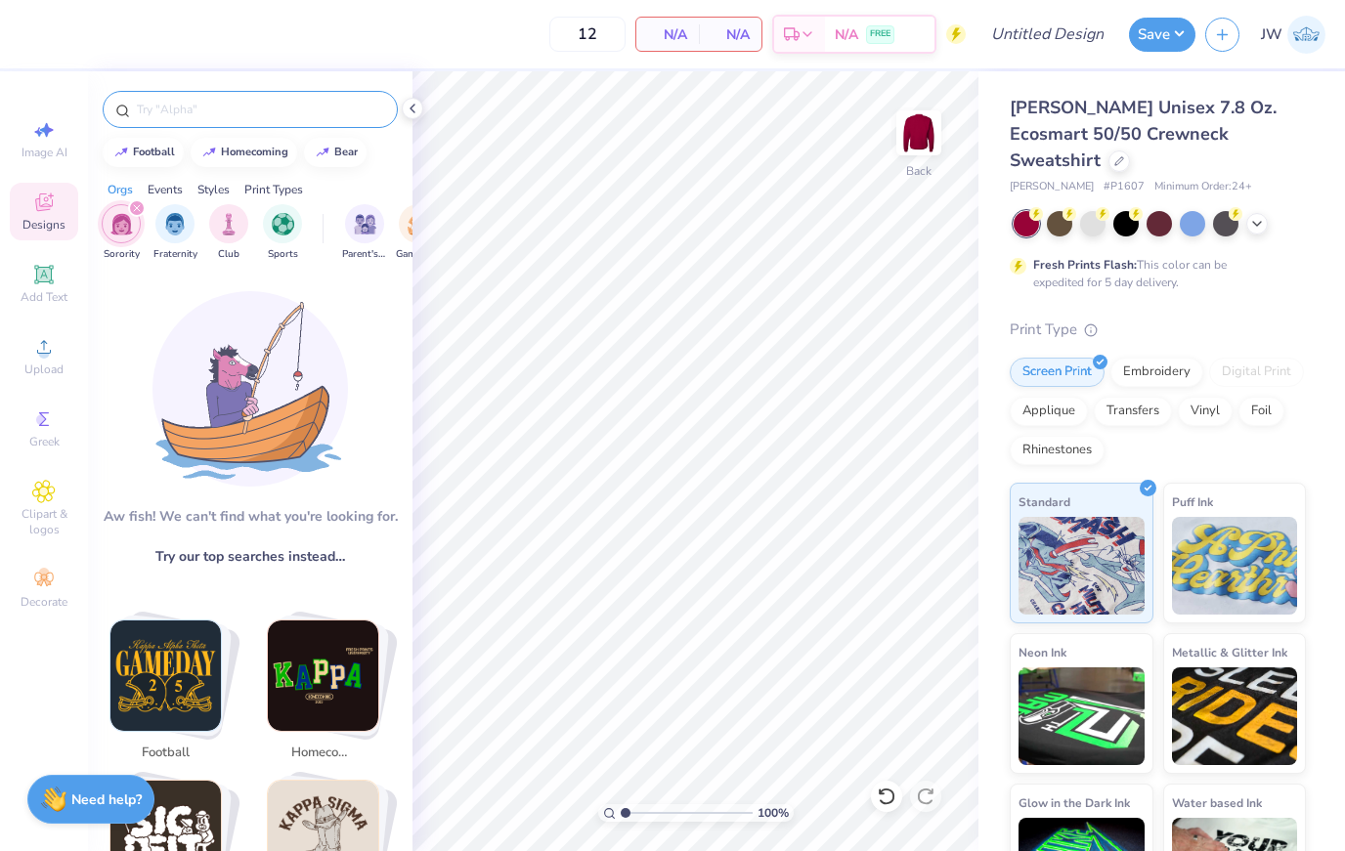
click at [163, 128] on div at bounding box center [250, 109] width 295 height 37
click at [162, 124] on div at bounding box center [250, 109] width 295 height 37
click at [142, 118] on input "text" at bounding box center [260, 110] width 250 height 20
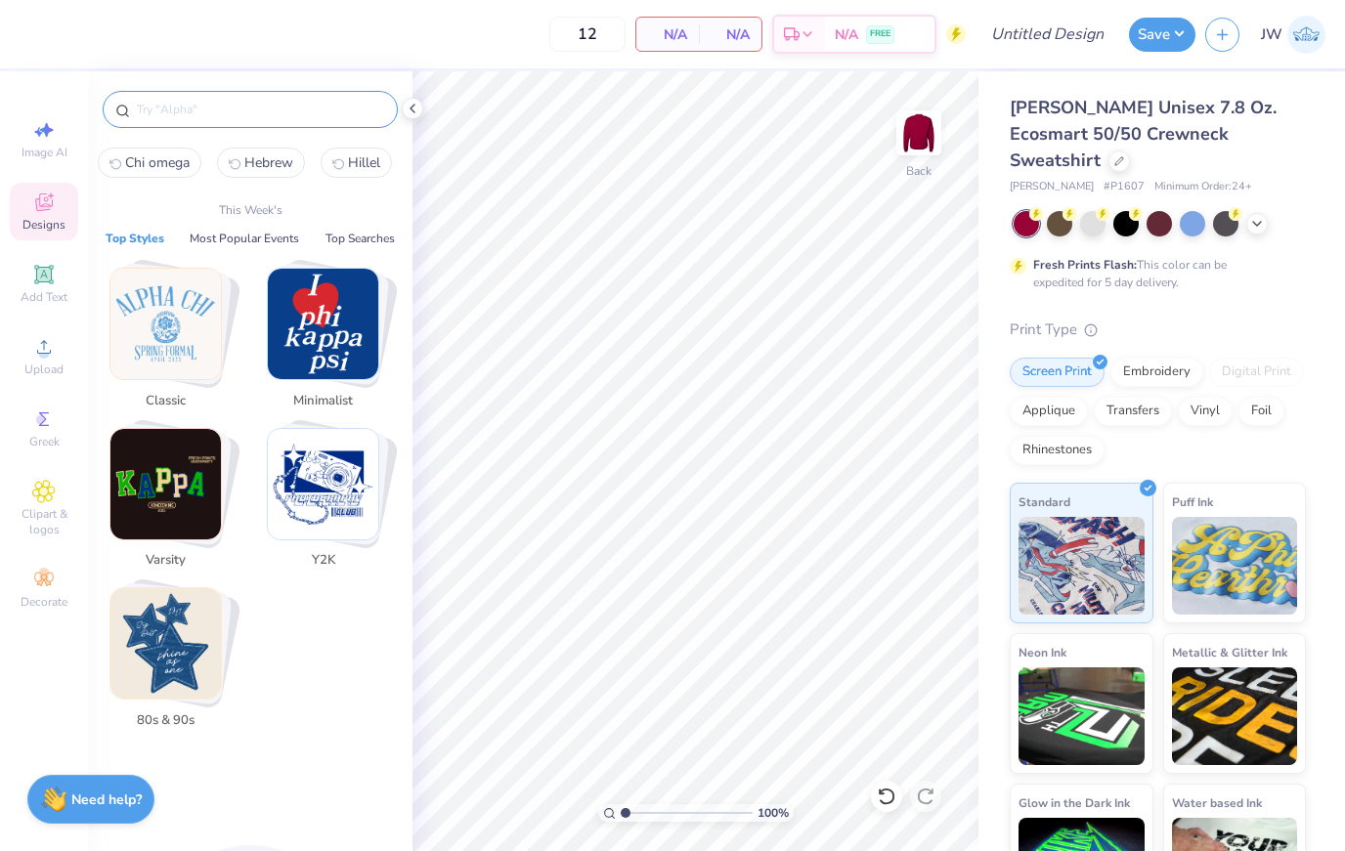
click at [149, 138] on div at bounding box center [250, 104] width 324 height 66
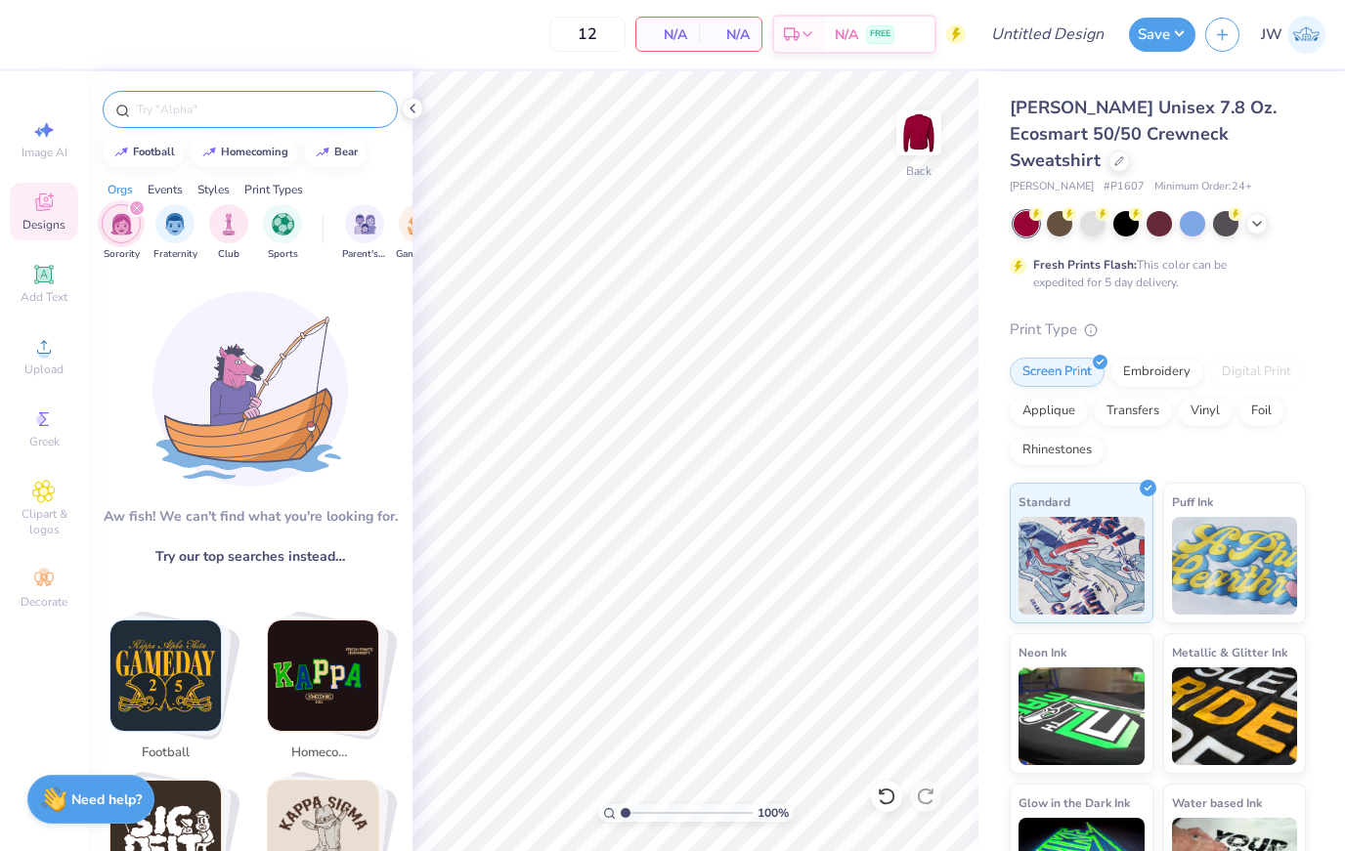
click at [163, 118] on input "text" at bounding box center [260, 110] width 250 height 20
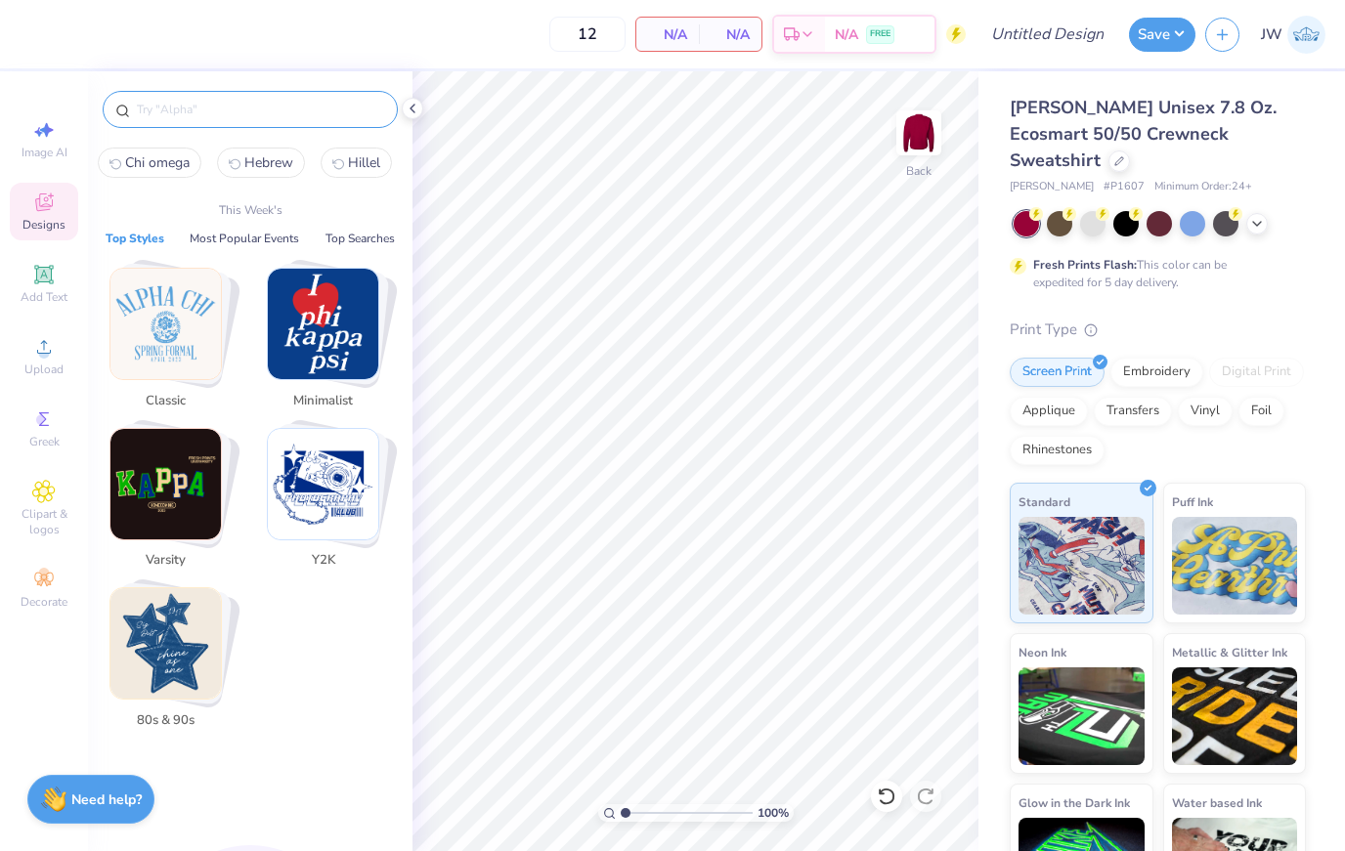
click at [225, 116] on input "text" at bounding box center [260, 110] width 250 height 20
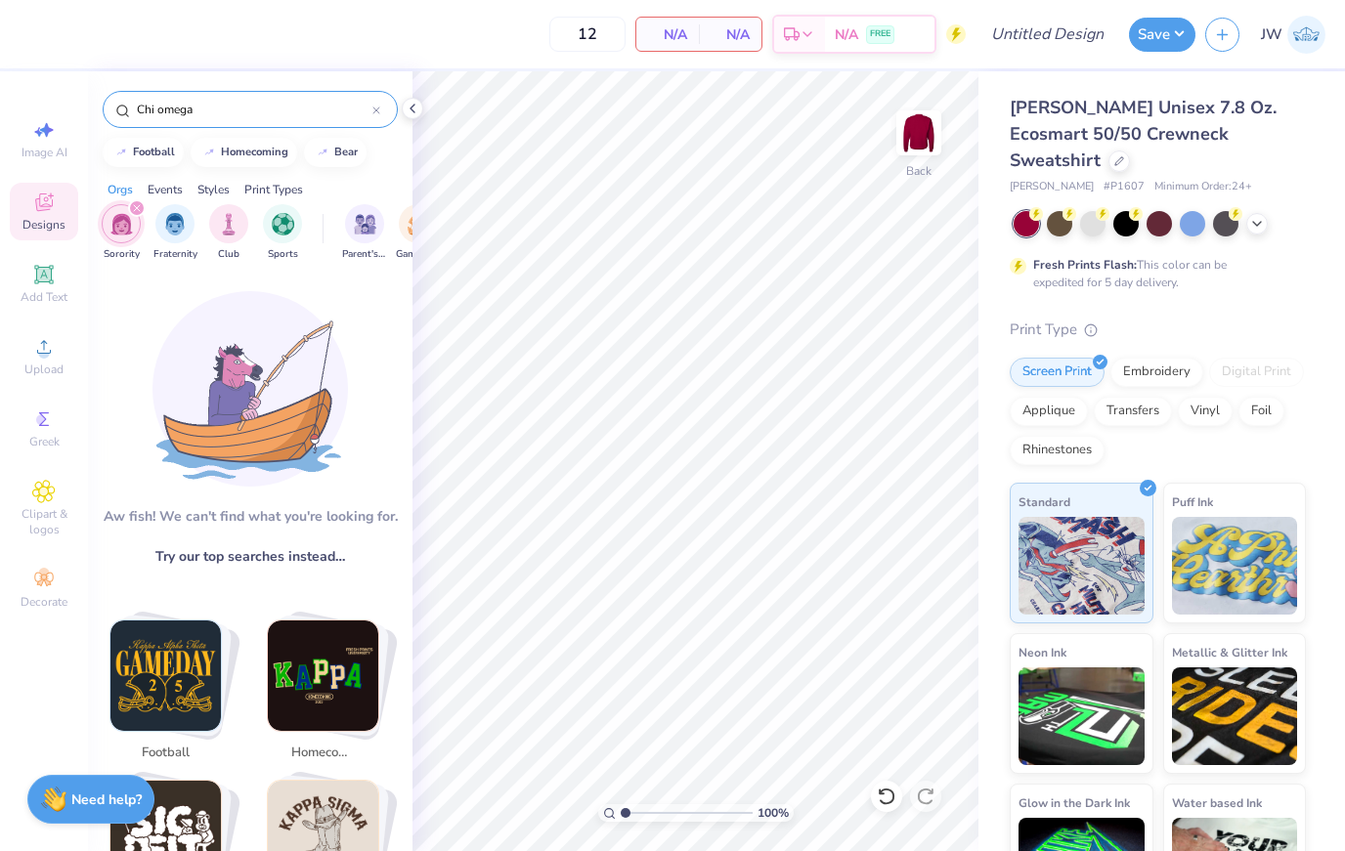
type input "Chi omega"
click at [238, 123] on div "Chi omega" at bounding box center [250, 109] width 295 height 37
click at [317, 128] on div "Chi omega" at bounding box center [250, 109] width 295 height 37
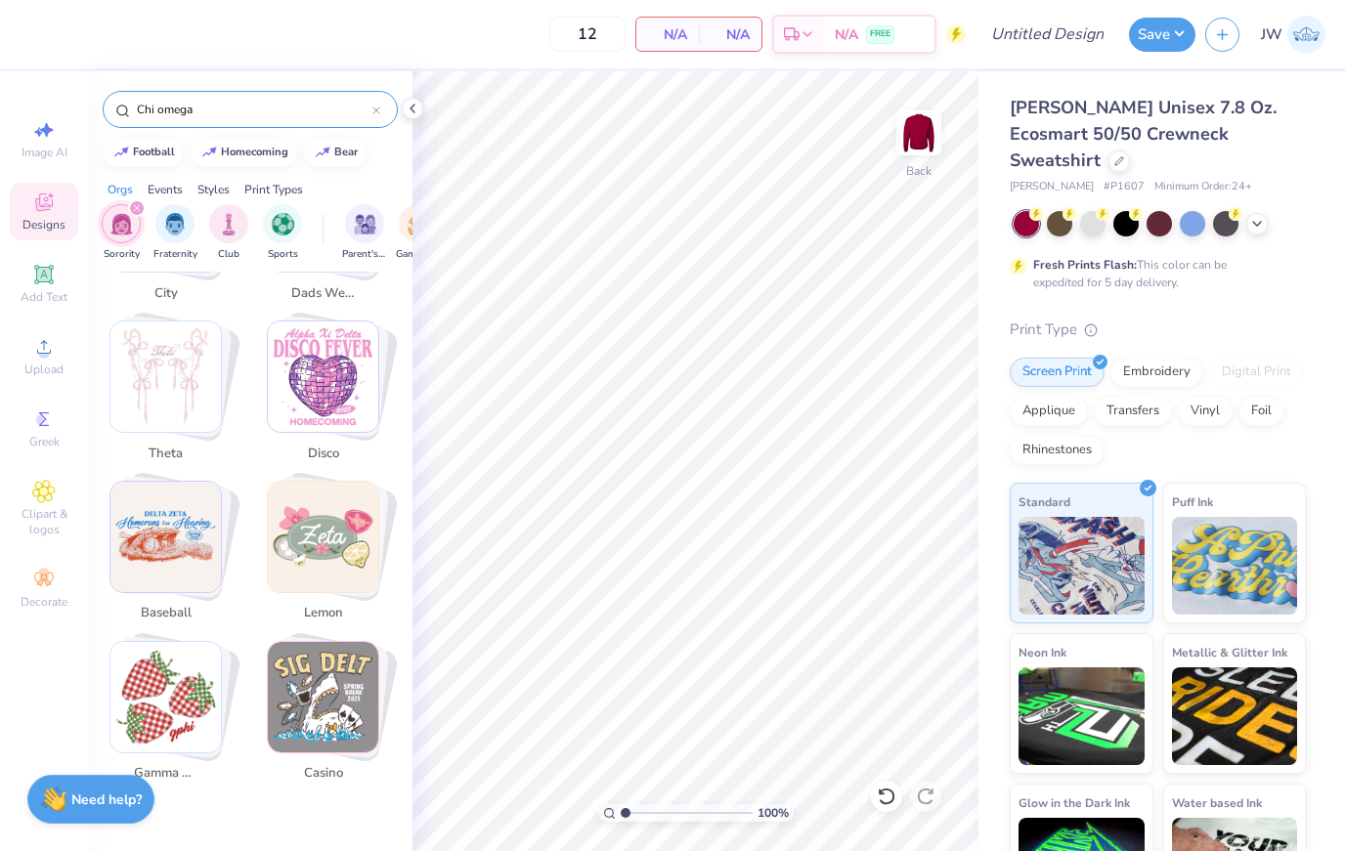
scroll to position [3817, 0]
click at [371, 111] on input "Chi omega" at bounding box center [253, 110] width 237 height 20
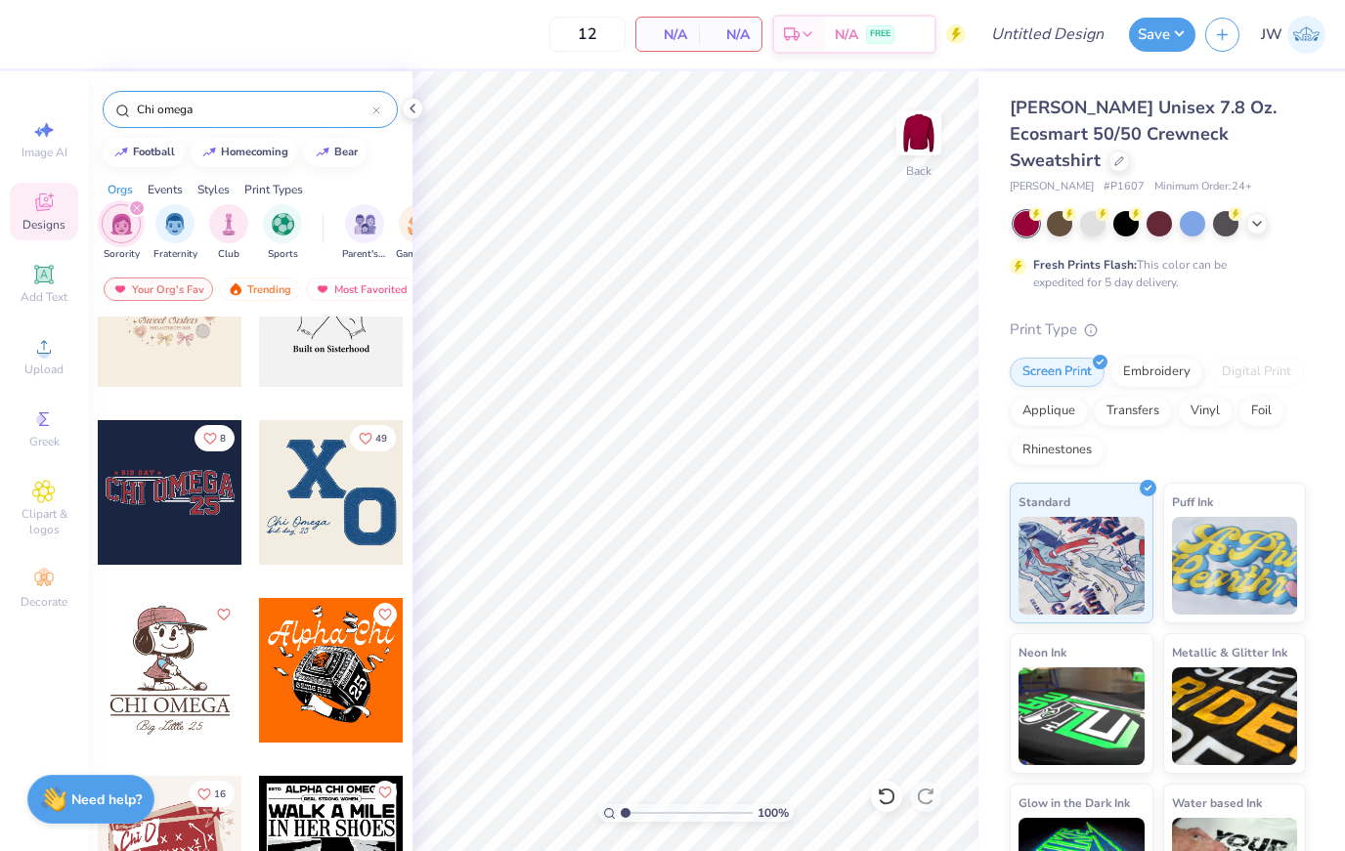
scroll to position [1207, 0]
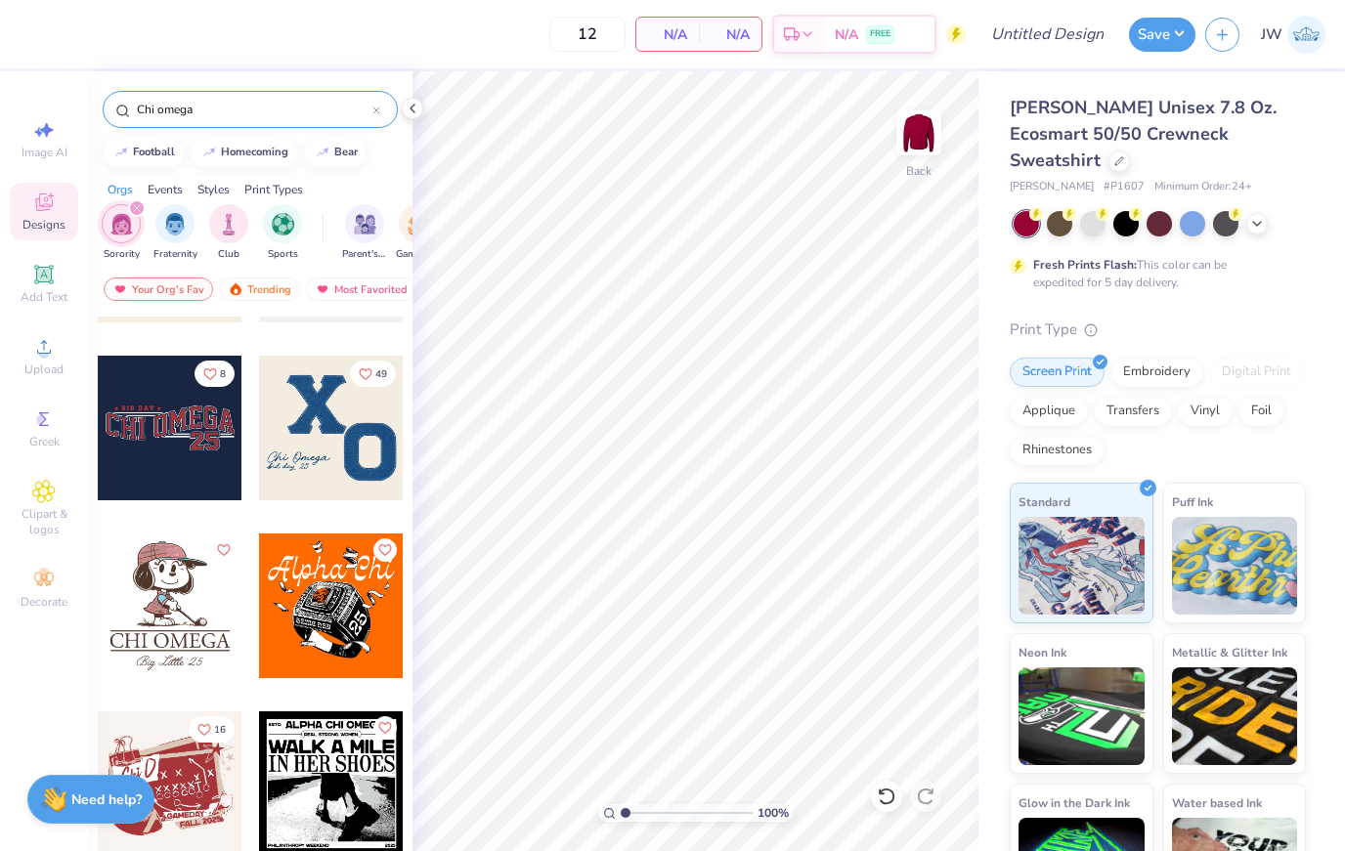
click at [307, 463] on div at bounding box center [331, 428] width 145 height 145
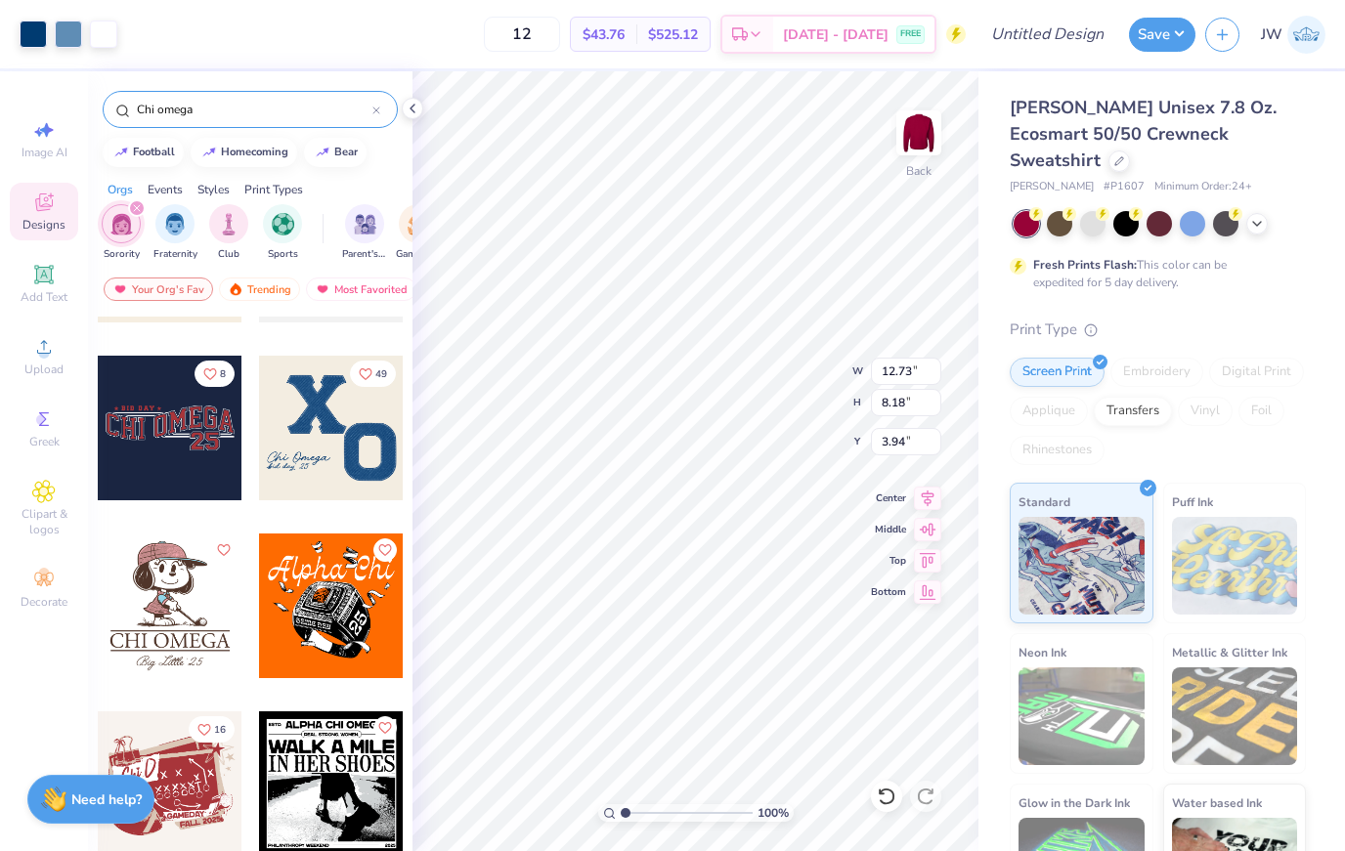
type input "3.00"
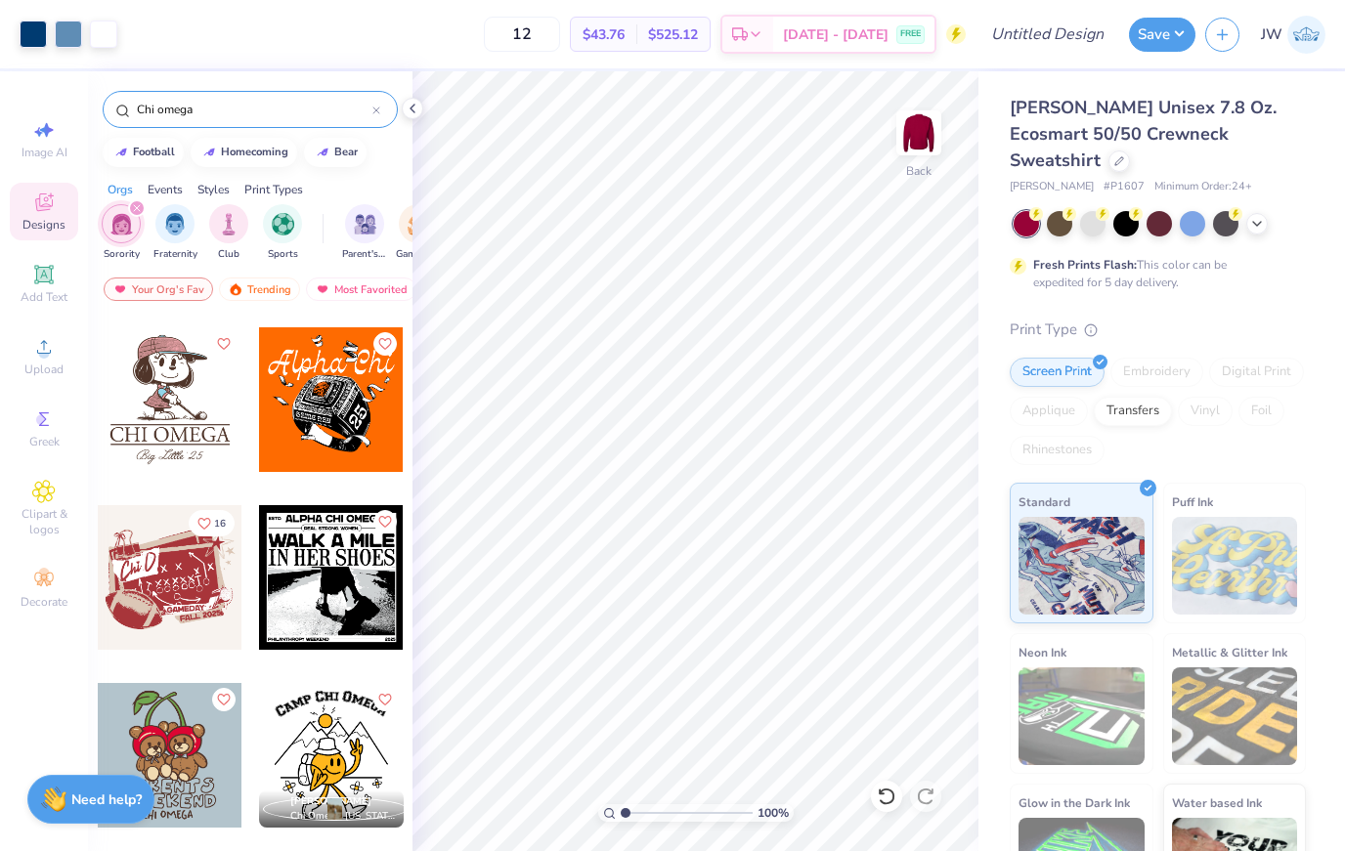
scroll to position [1430, 0]
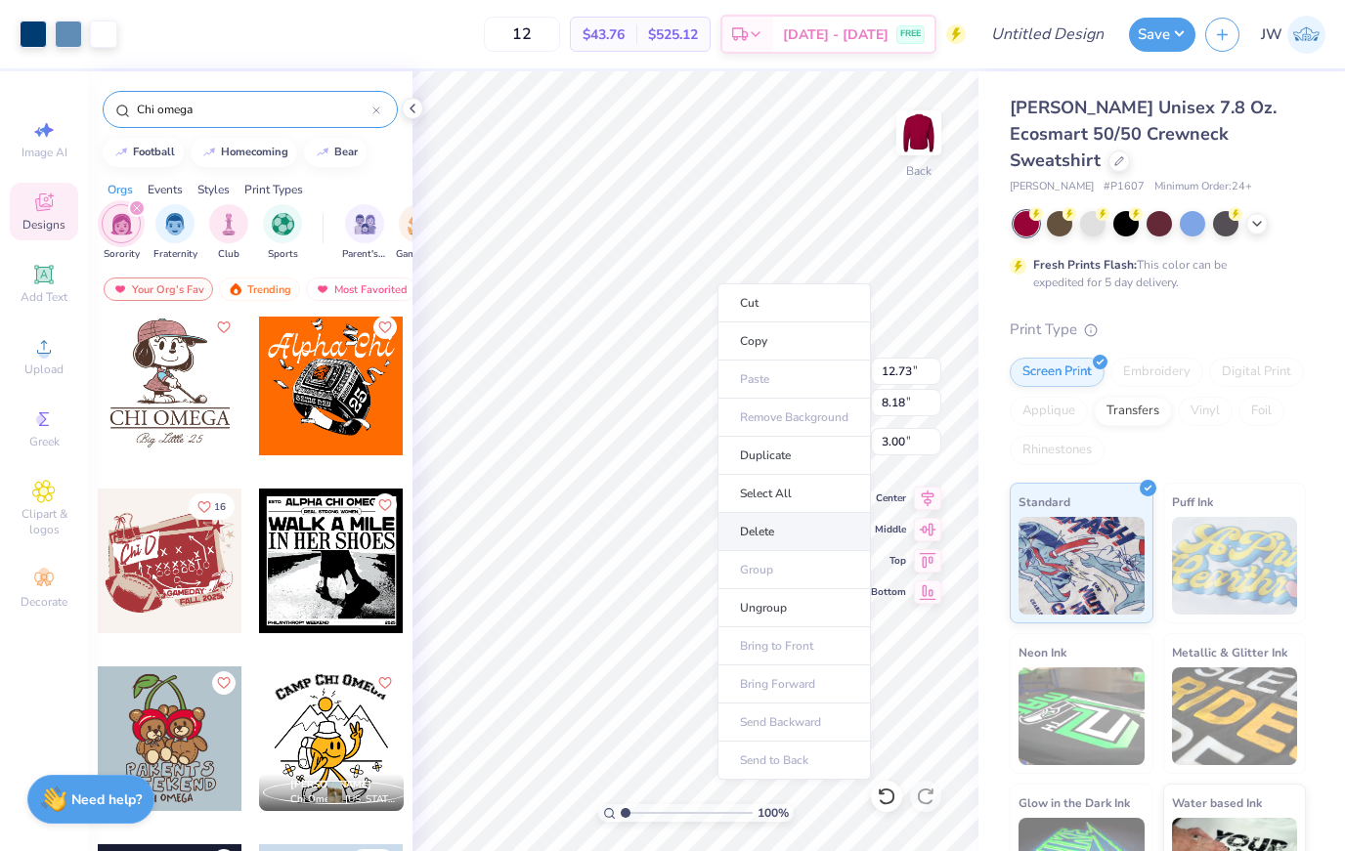
click at [820, 529] on li "Delete" at bounding box center [793, 532] width 153 height 38
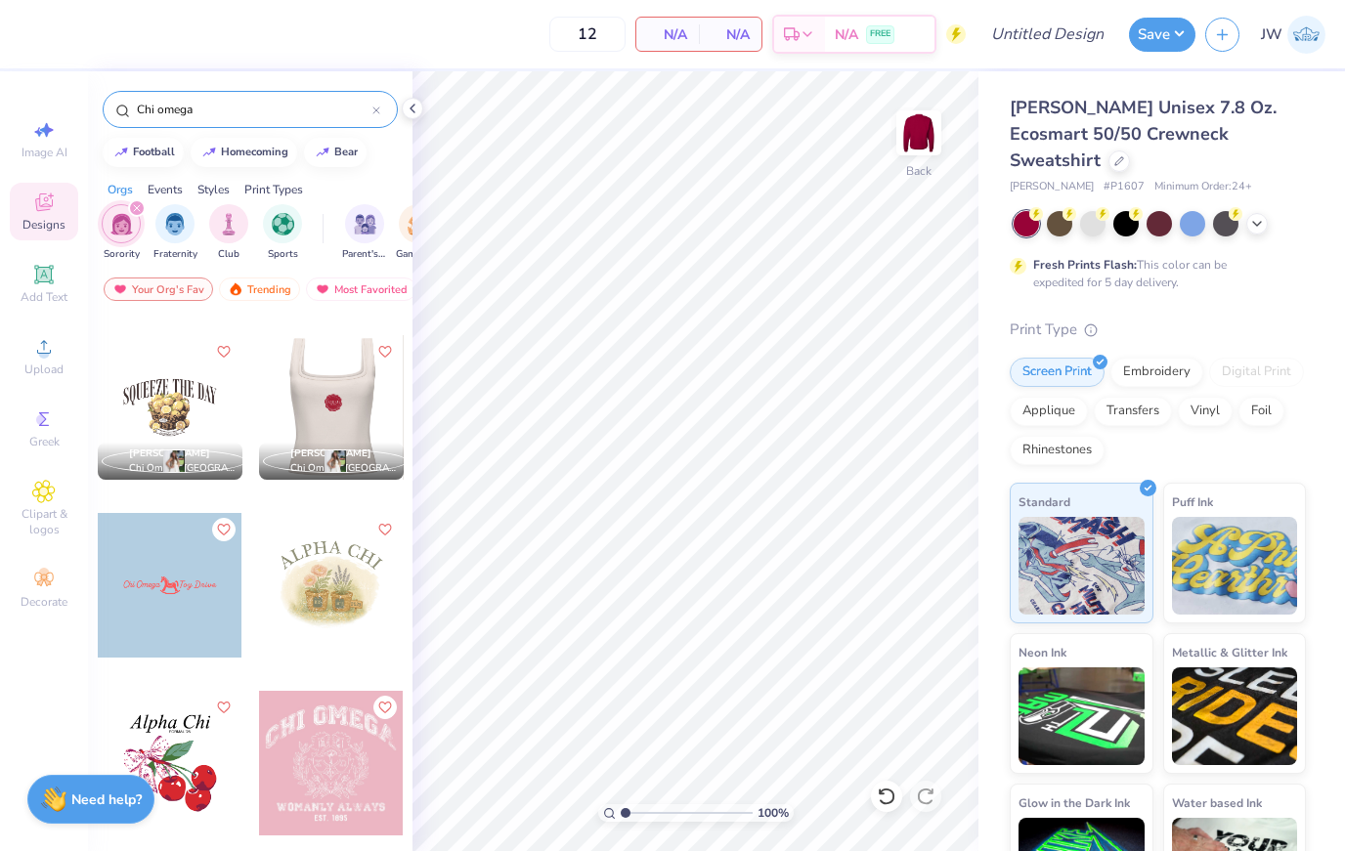
scroll to position [2990, 0]
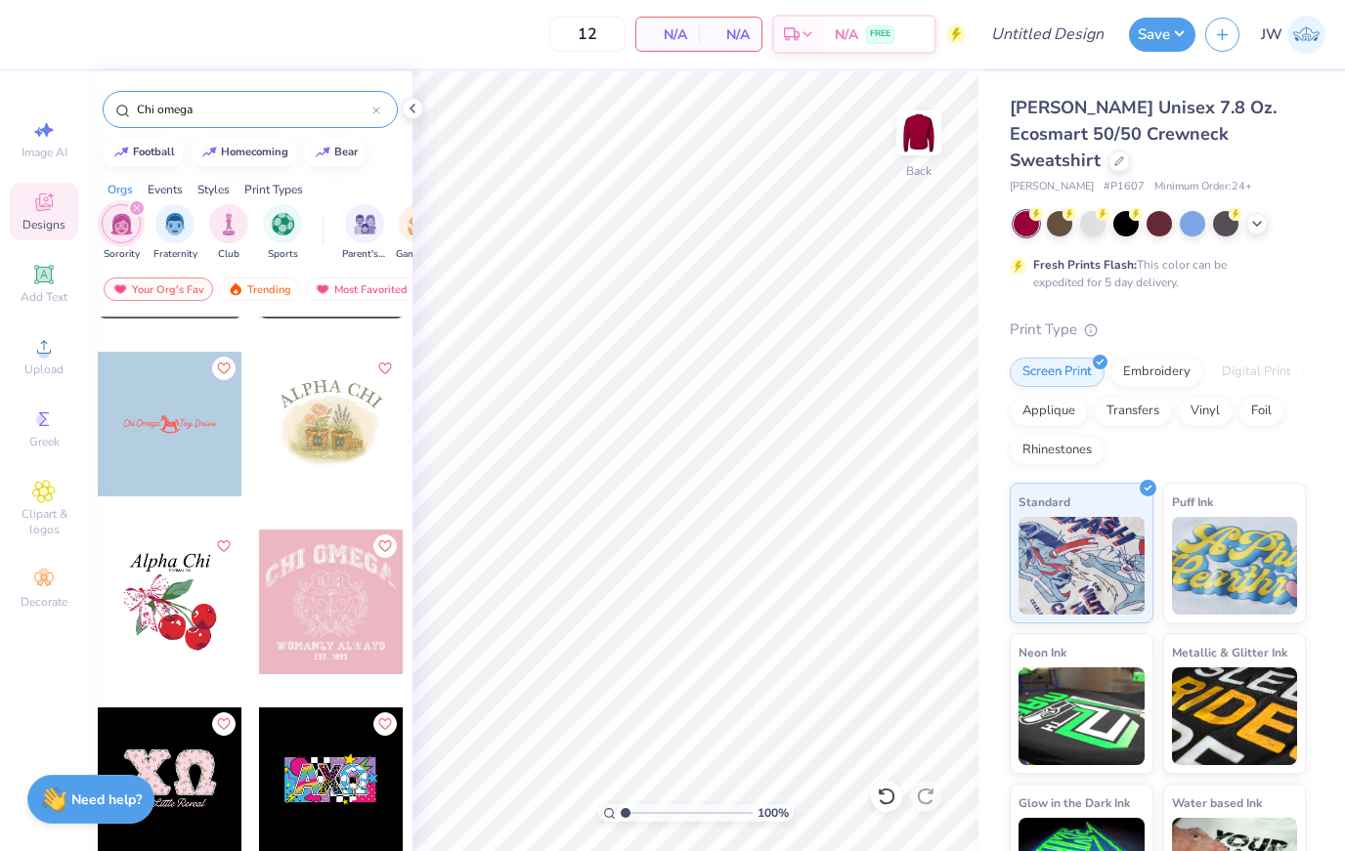
click at [328, 576] on div at bounding box center [331, 602] width 145 height 145
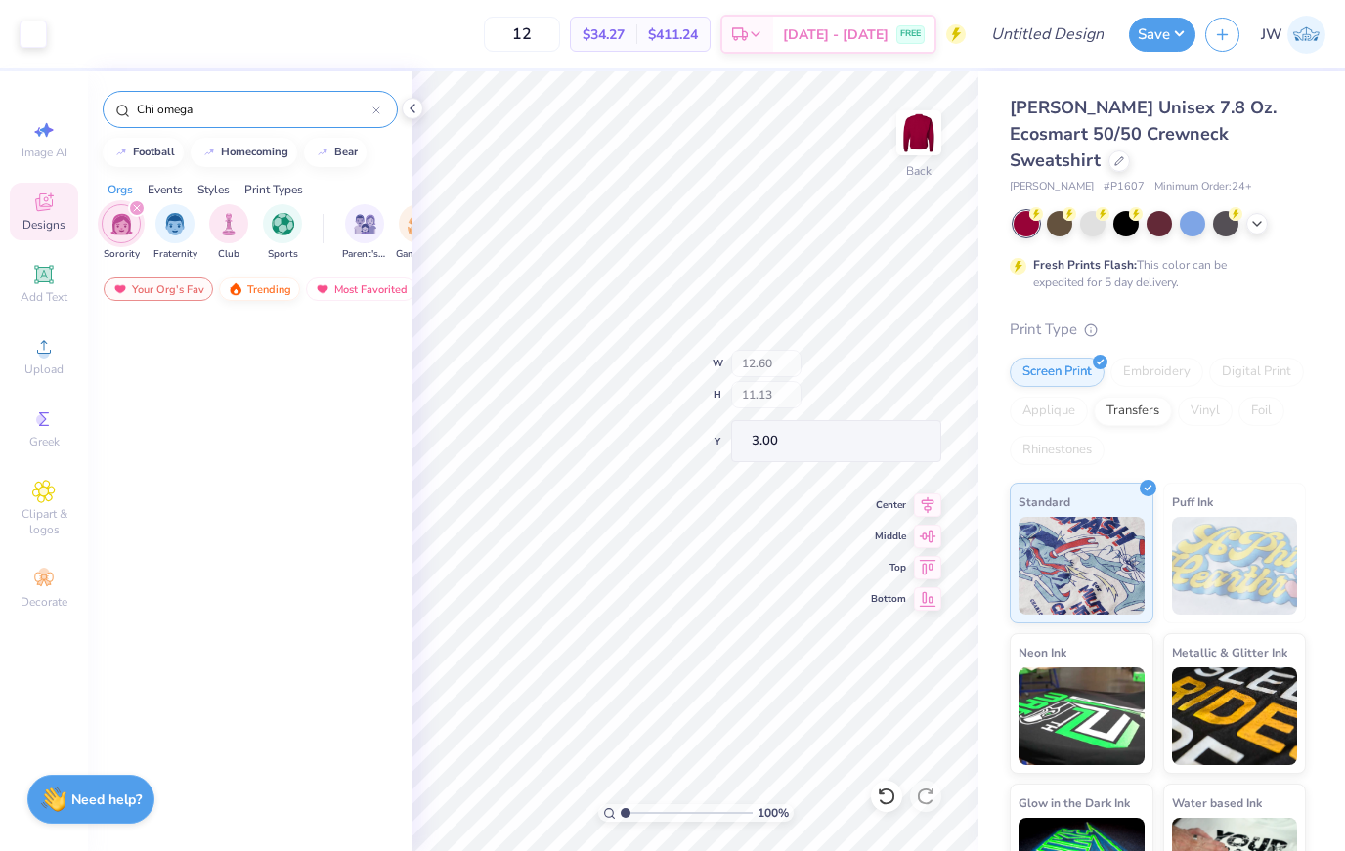
scroll to position [4481, 0]
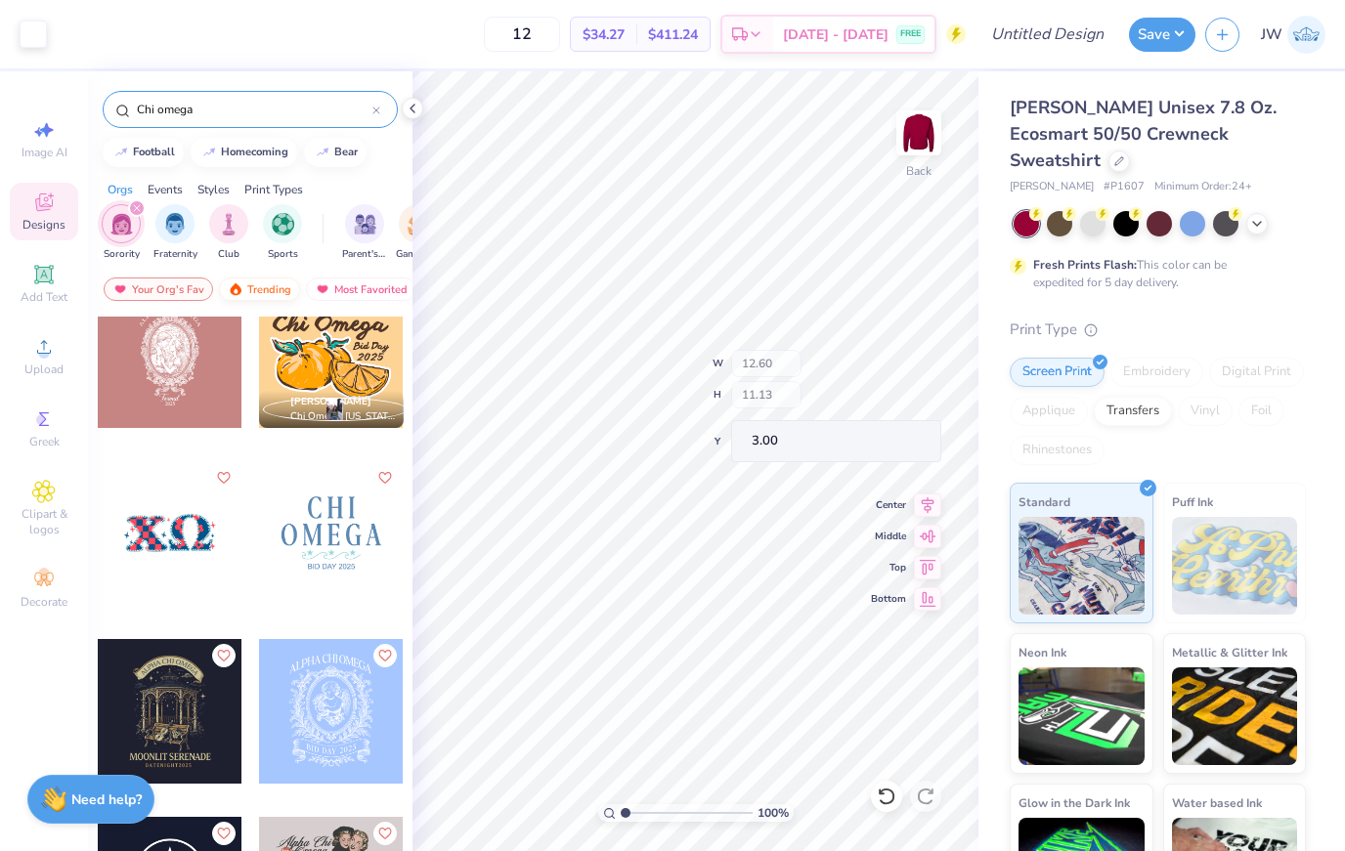
click at [246, 284] on div "Trending" at bounding box center [259, 289] width 81 height 23
click at [260, 294] on div "Trending" at bounding box center [259, 289] width 81 height 23
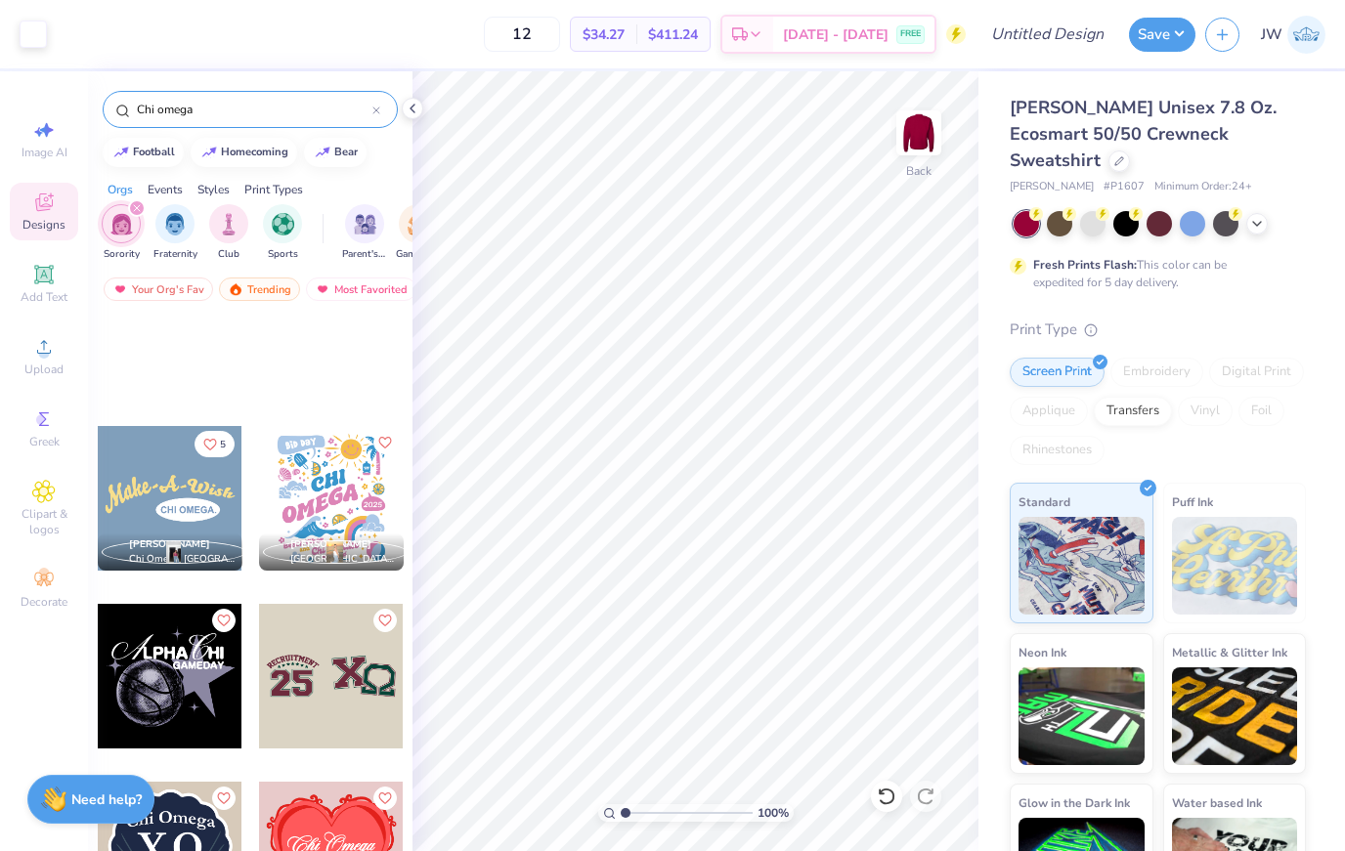
scroll to position [7918, 0]
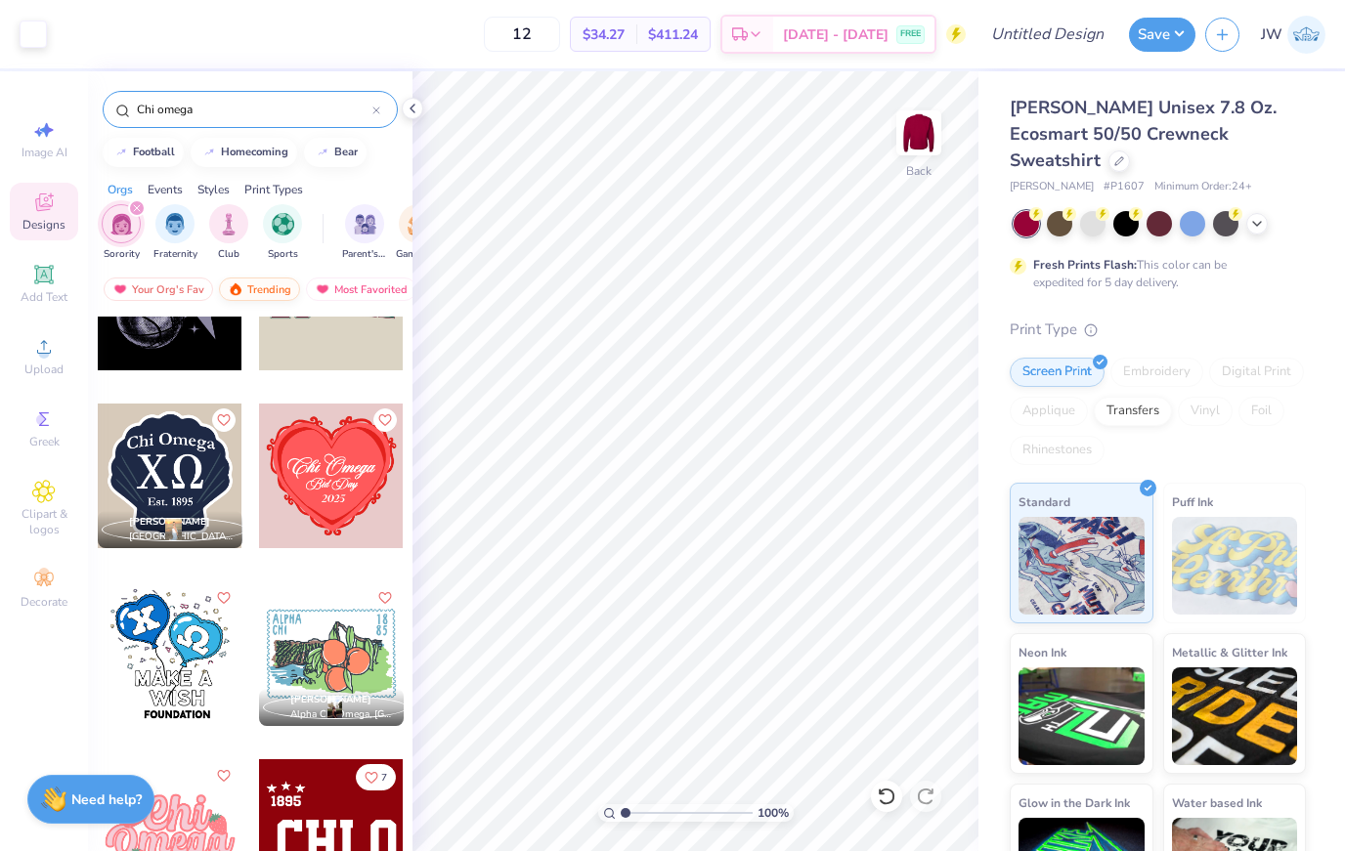
click at [276, 299] on div "Trending" at bounding box center [259, 289] width 81 height 23
click at [346, 284] on div "Most Favorited" at bounding box center [361, 289] width 110 height 23
click at [378, 293] on div "Newest" at bounding box center [345, 289] width 74 height 23
click at [348, 297] on div "Newest" at bounding box center [345, 289] width 74 height 23
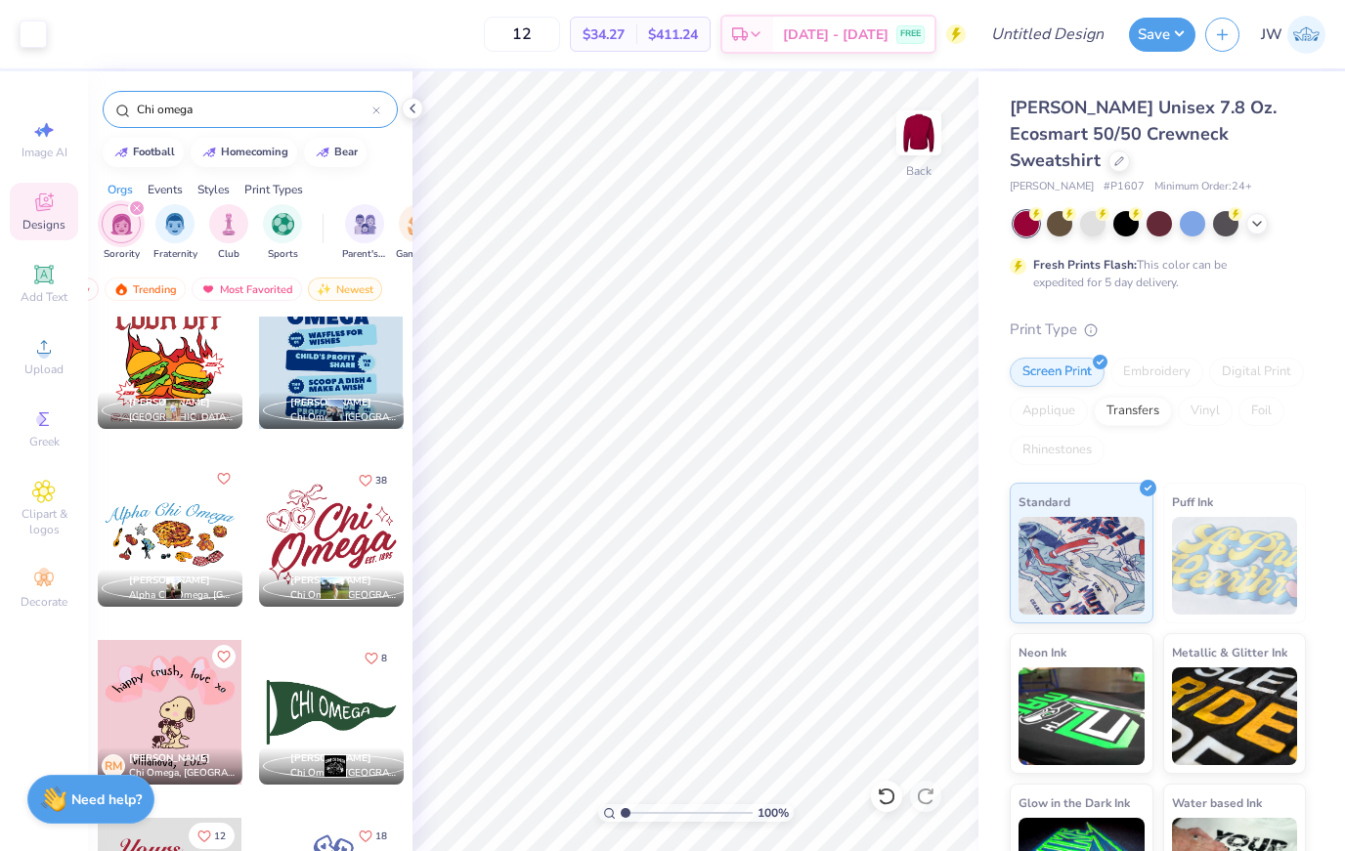
scroll to position [15686, 0]
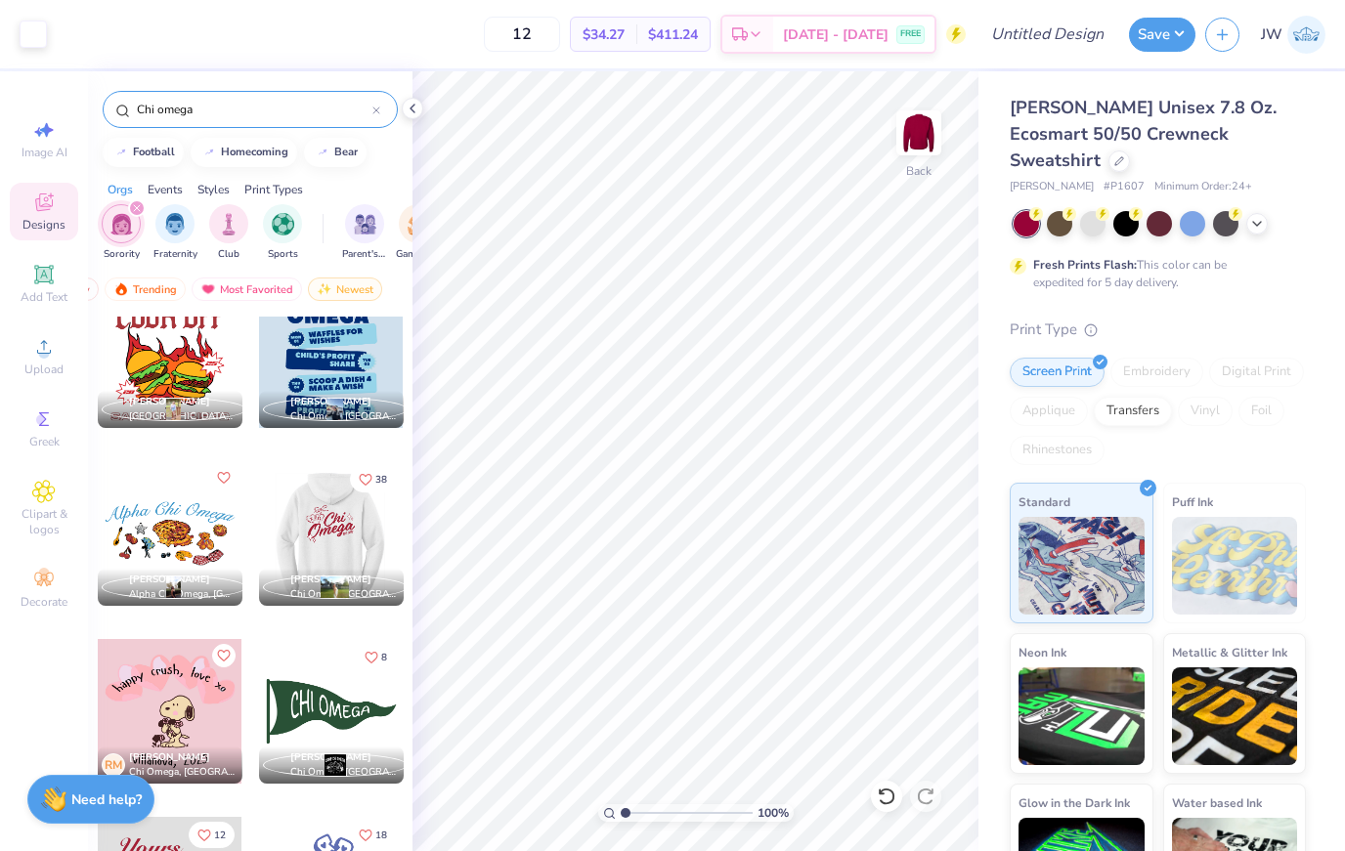
click at [340, 515] on div at bounding box center [330, 533] width 145 height 145
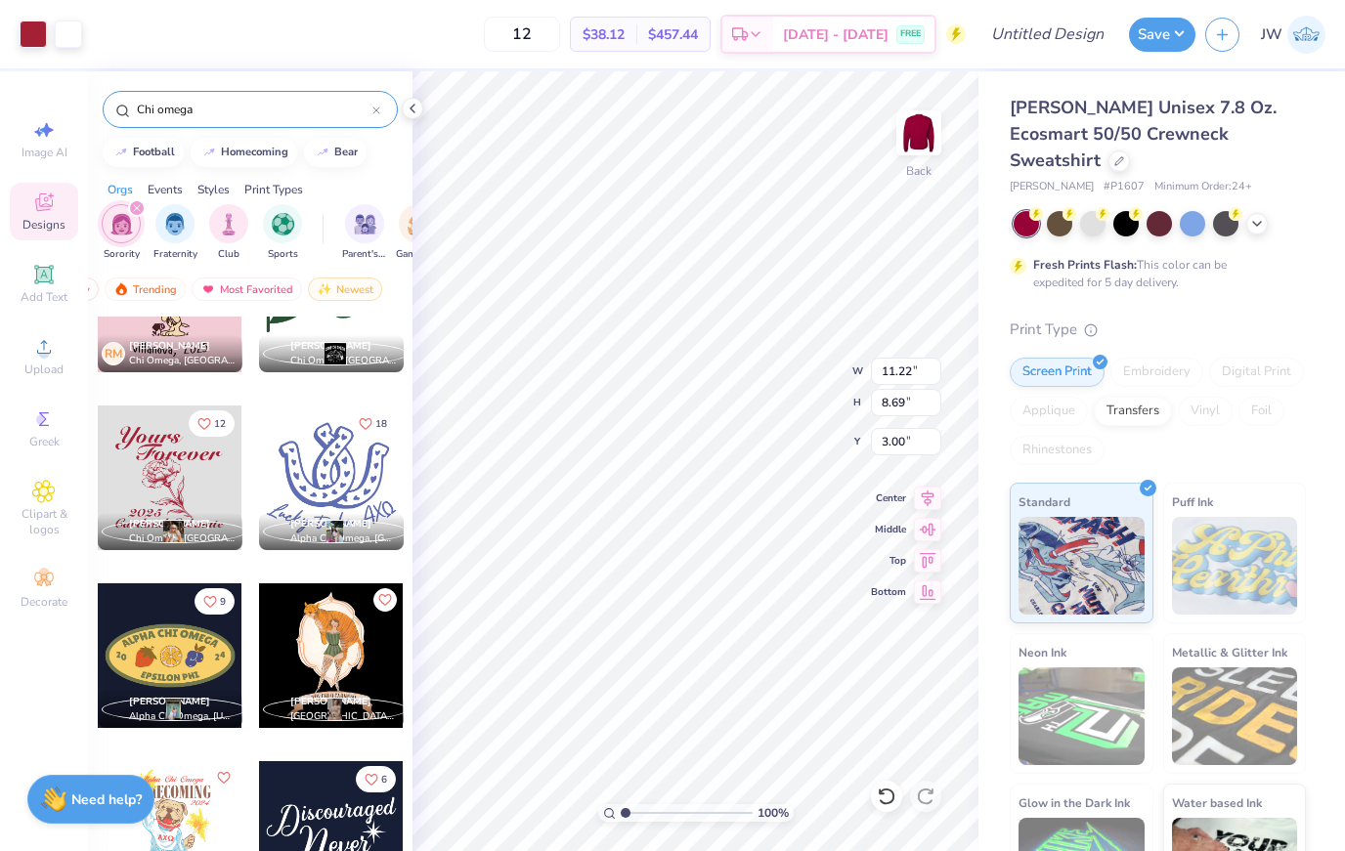
scroll to position [16186, 0]
